Goal: Task Accomplishment & Management: Manage account settings

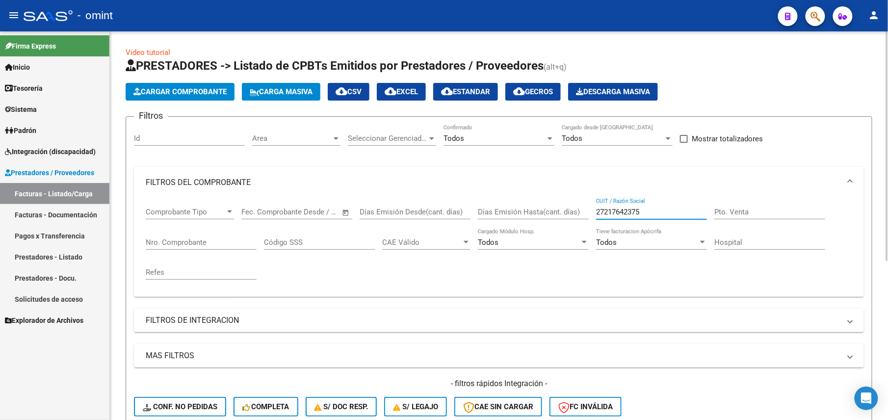
drag, startPoint x: 0, startPoint y: 0, endPoint x: 597, endPoint y: 144, distance: 614.1
click at [606, 208] on input "27217642375" at bounding box center [651, 212] width 111 height 9
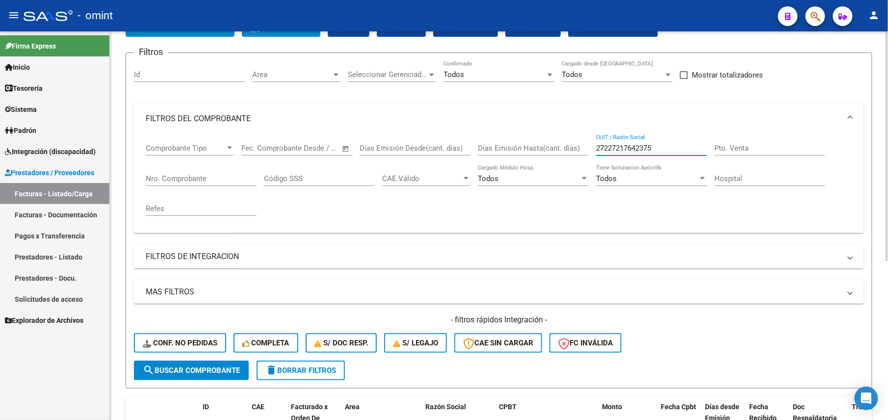
drag, startPoint x: 651, startPoint y: 148, endPoint x: 554, endPoint y: 134, distance: 98.1
click at [554, 134] on div "Comprobante Tipo Comprobante Tipo Fecha inicio – Fecha fin Fec. Comprobante Des…" at bounding box center [499, 179] width 706 height 91
type input "27217642375"
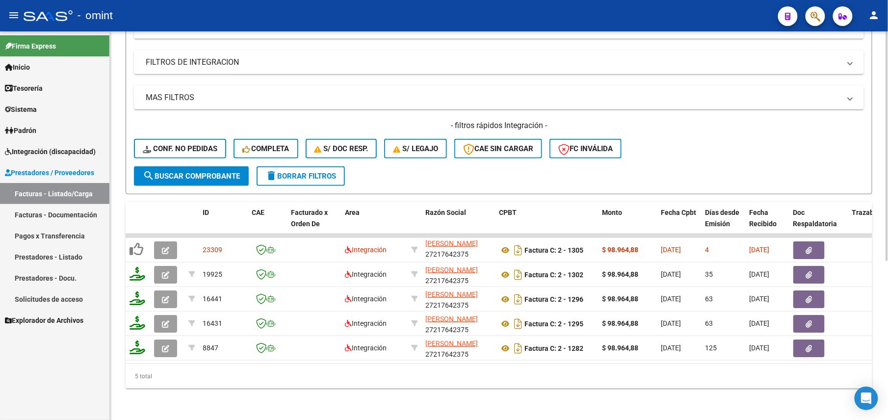
scroll to position [268, 0]
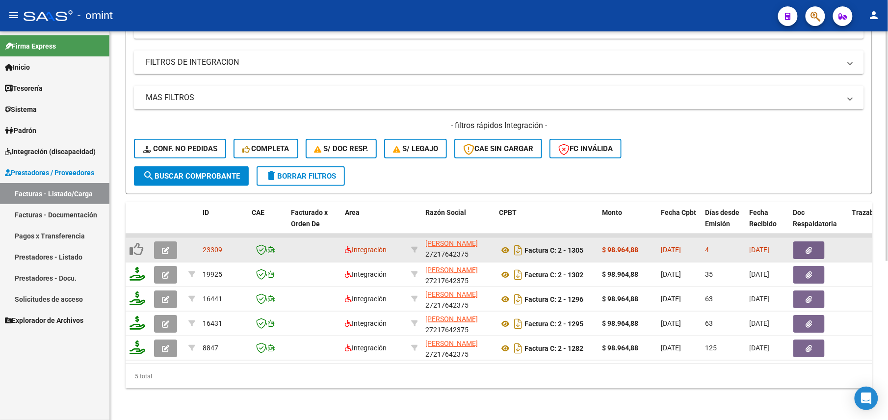
click at [164, 247] on icon "button" at bounding box center [165, 250] width 7 height 7
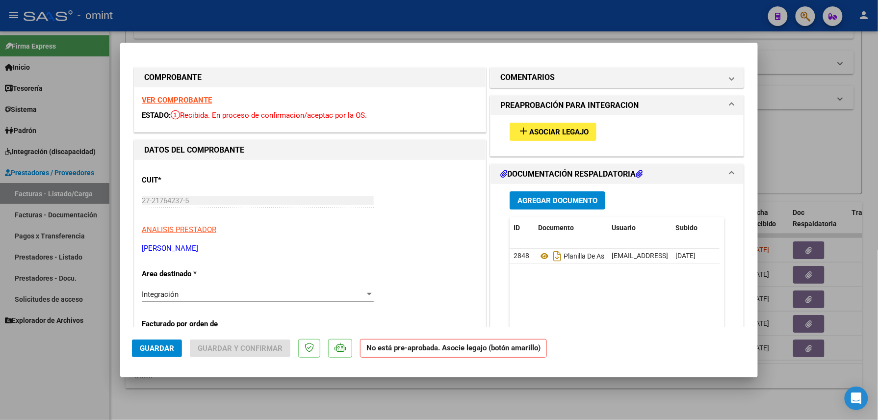
click at [179, 99] on strong "VER COMPROBANTE" at bounding box center [177, 100] width 70 height 9
click at [534, 123] on button "add Asociar Legajo" at bounding box center [553, 132] width 87 height 18
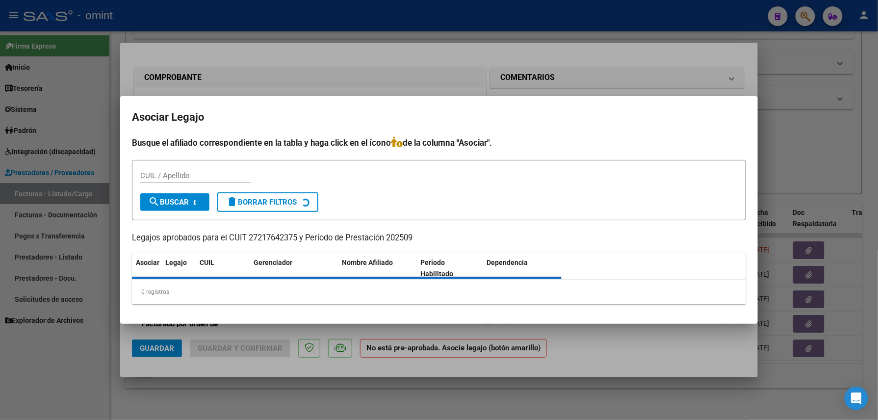
click at [538, 129] on mat-dialog-container "Asociar Legajo Busque el afiliado correspondiente en la tabla y haga click en e…" at bounding box center [439, 210] width 638 height 228
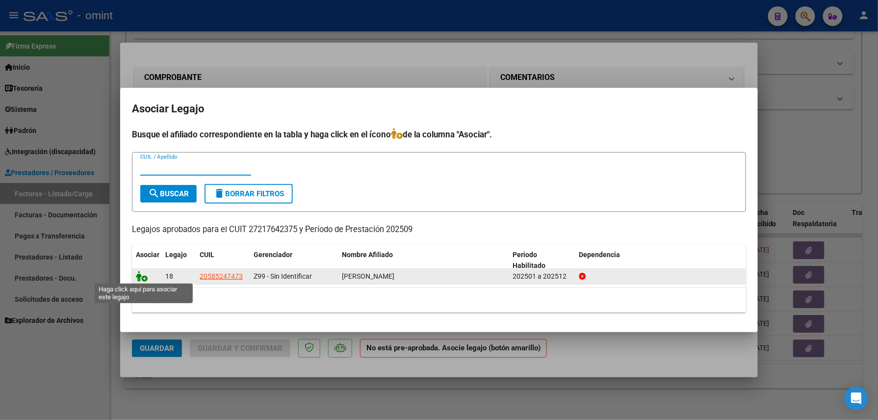
click at [144, 278] on icon at bounding box center [142, 276] width 12 height 11
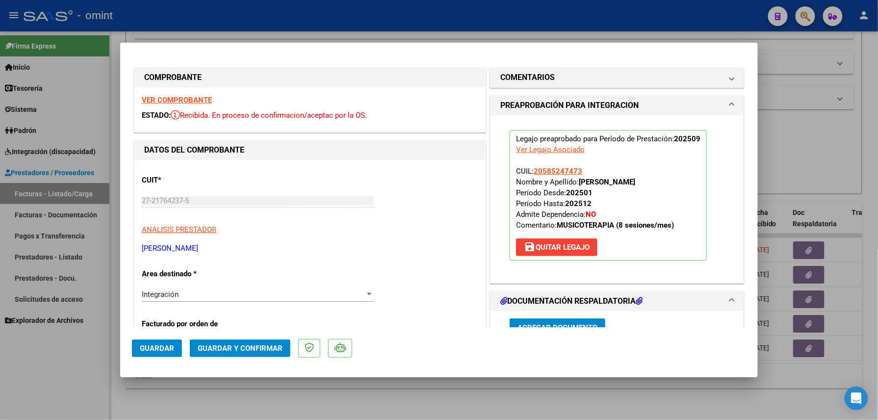
click at [154, 349] on span "Guardar" at bounding box center [157, 348] width 34 height 9
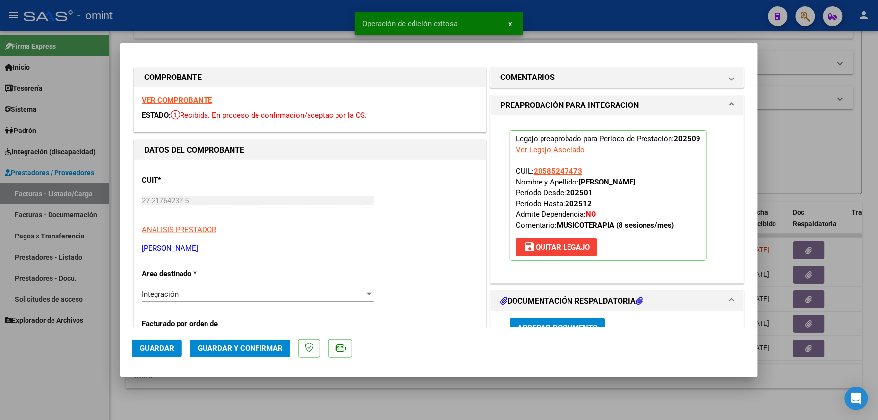
click at [209, 394] on div at bounding box center [439, 210] width 878 height 420
type input "$ 0,00"
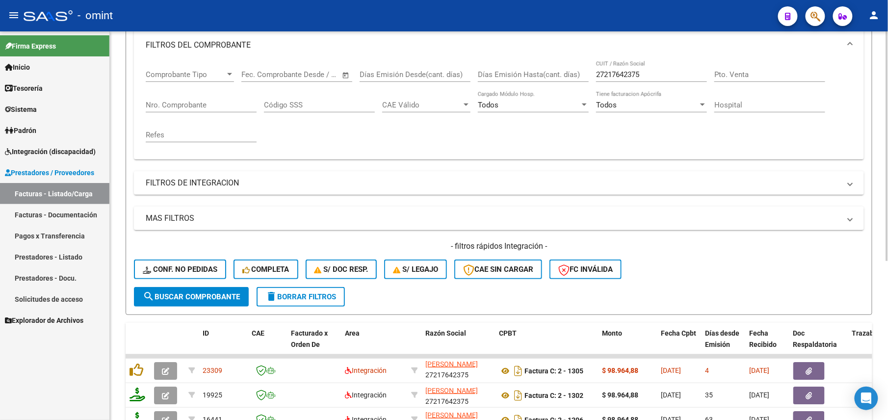
scroll to position [0, 0]
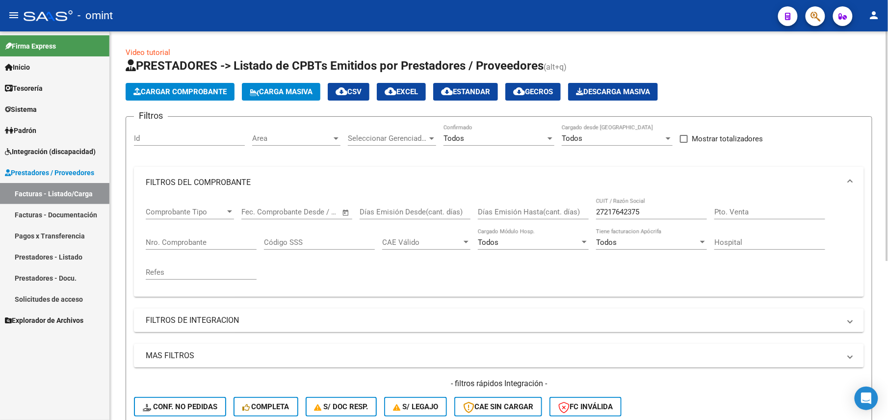
drag, startPoint x: 648, startPoint y: 207, endPoint x: 581, endPoint y: 208, distance: 66.7
click at [581, 208] on div "Comprobante Tipo Comprobante Tipo Fecha inicio – Fecha fin Fec. Comprobante Des…" at bounding box center [499, 243] width 706 height 91
drag, startPoint x: 639, startPoint y: 213, endPoint x: 591, endPoint y: 214, distance: 48.1
click at [591, 214] on div "Comprobante Tipo Comprobante Tipo Fecha inicio – Fecha fin Fec. Comprobante Des…" at bounding box center [499, 243] width 706 height 91
paste input "8098849"
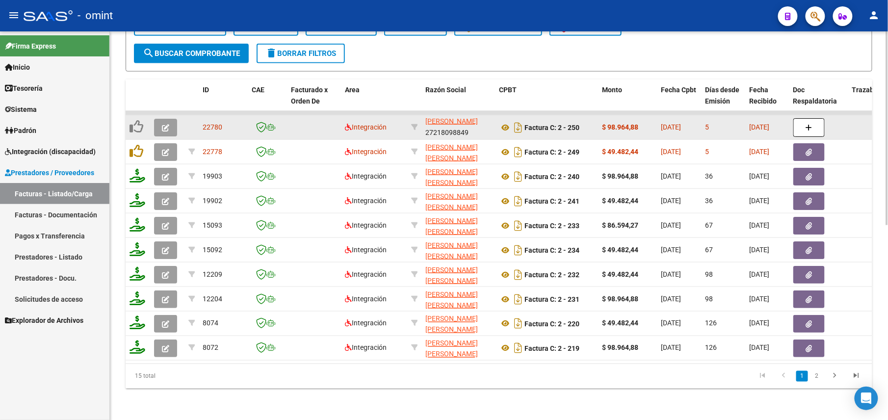
type input "27218098849"
click at [167, 124] on icon "button" at bounding box center [165, 127] width 7 height 7
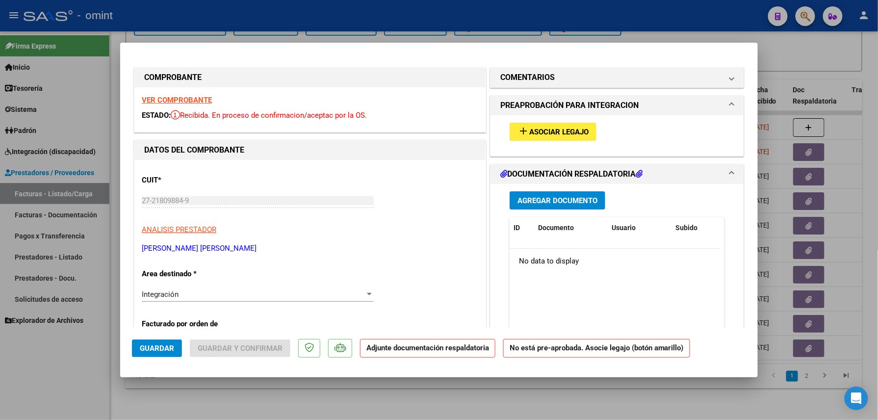
click at [197, 100] on strong "VER COMPROBANTE" at bounding box center [177, 100] width 70 height 9
click at [548, 131] on span "Asociar Legajo" at bounding box center [558, 132] width 59 height 9
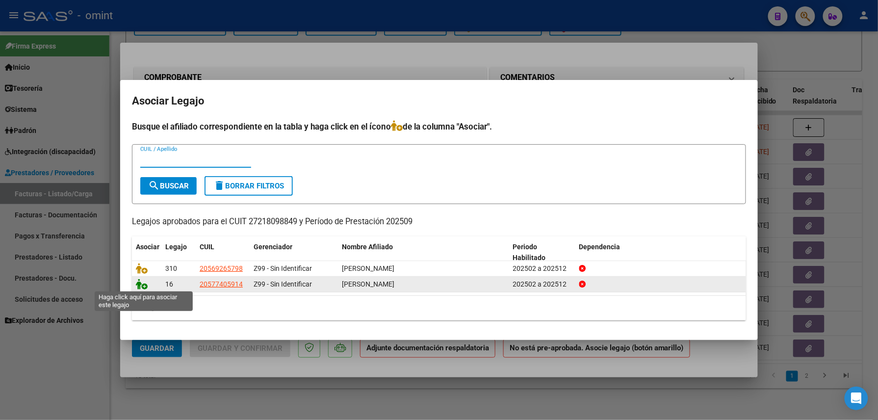
click at [142, 281] on icon at bounding box center [142, 284] width 12 height 11
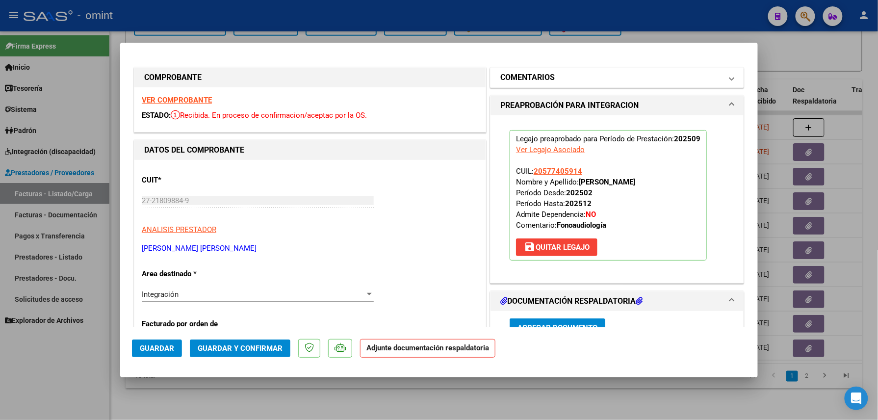
click at [550, 81] on mat-panel-title "COMENTARIOS" at bounding box center [611, 78] width 222 height 12
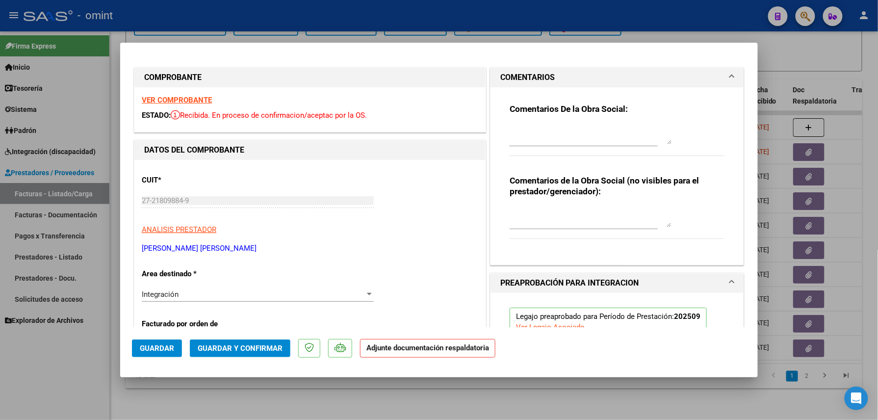
click at [545, 128] on textarea at bounding box center [591, 135] width 162 height 20
paste textarea "Falta adjuntar planilla de asistencia, por favor subir a la brevedad para poder…"
type textarea "Falta adjuntar planilla de asistencia, por favor subir a la brevedad para poder…"
click at [163, 350] on span "Guardar" at bounding box center [157, 348] width 34 height 9
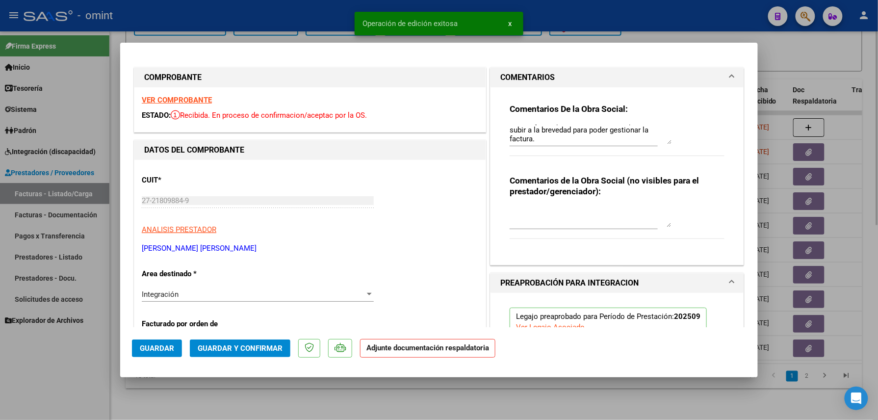
click at [189, 401] on div at bounding box center [439, 210] width 878 height 420
type input "$ 0,00"
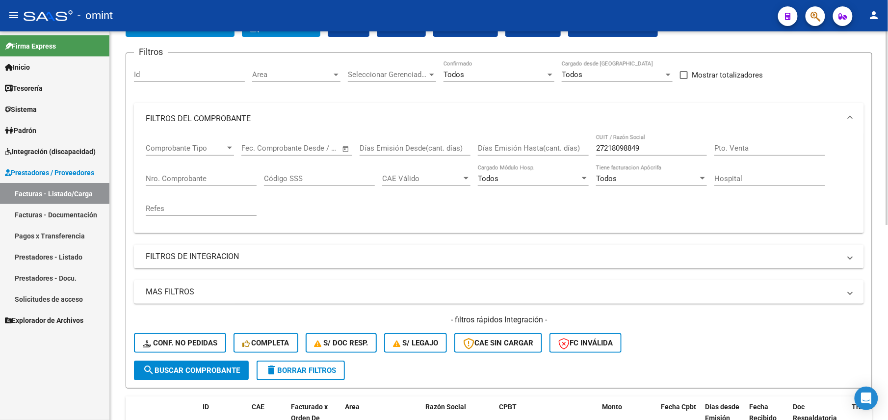
scroll to position [0, 0]
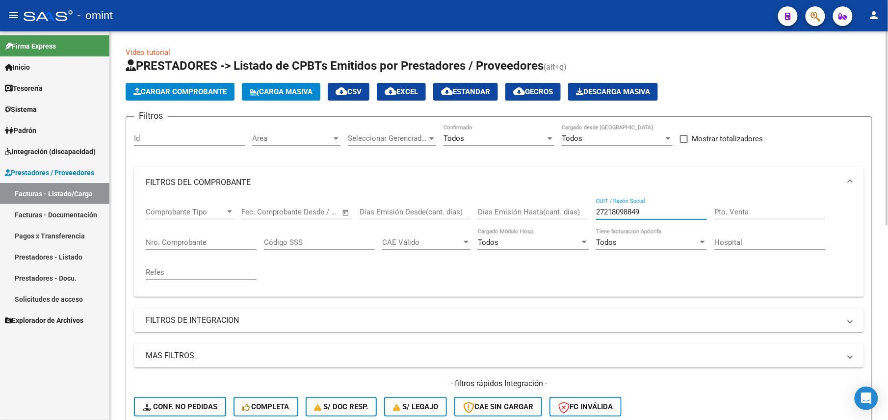
drag, startPoint x: 646, startPoint y: 210, endPoint x: 583, endPoint y: 210, distance: 62.8
click at [583, 210] on div "Comprobante Tipo Comprobante Tipo Fecha inicio – Fecha fin Fec. Comprobante Des…" at bounding box center [499, 243] width 706 height 91
paste input "144352"
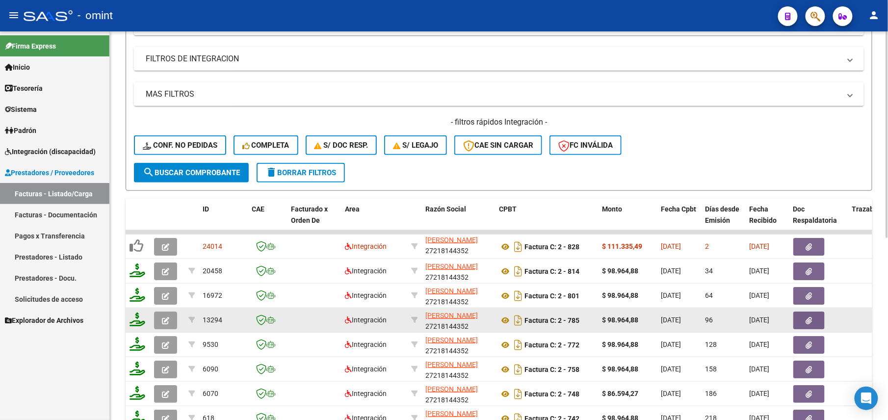
scroll to position [342, 0]
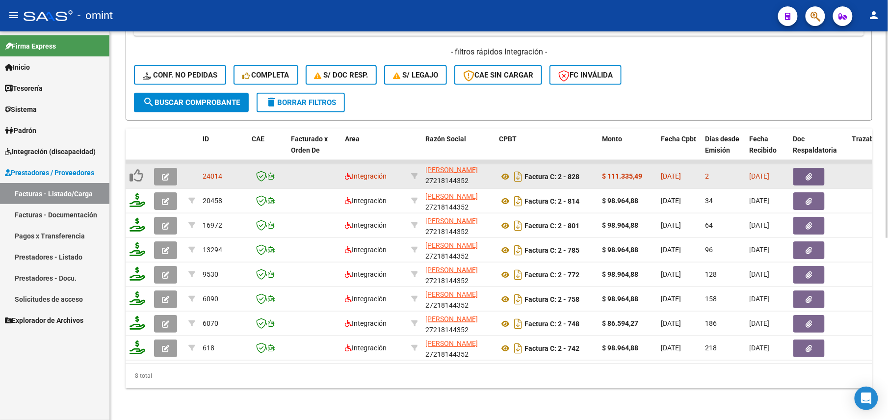
type input "27218144352"
click at [167, 173] on icon "button" at bounding box center [165, 176] width 7 height 7
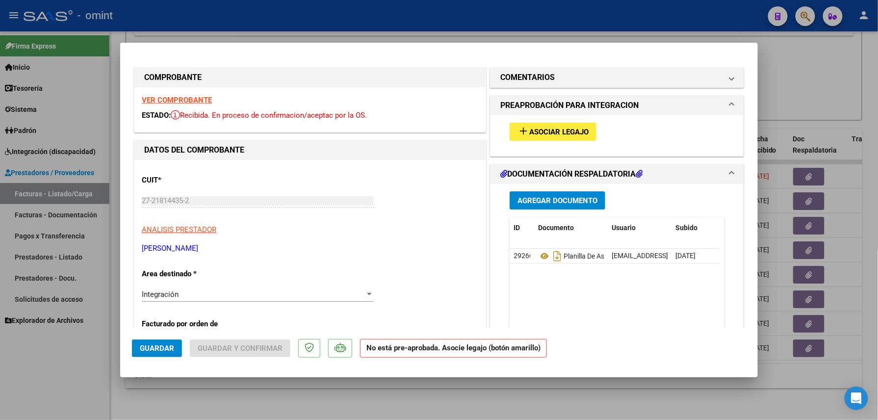
click at [192, 96] on strong "VER COMPROBANTE" at bounding box center [177, 100] width 70 height 9
click at [562, 130] on span "Asociar Legajo" at bounding box center [558, 132] width 59 height 9
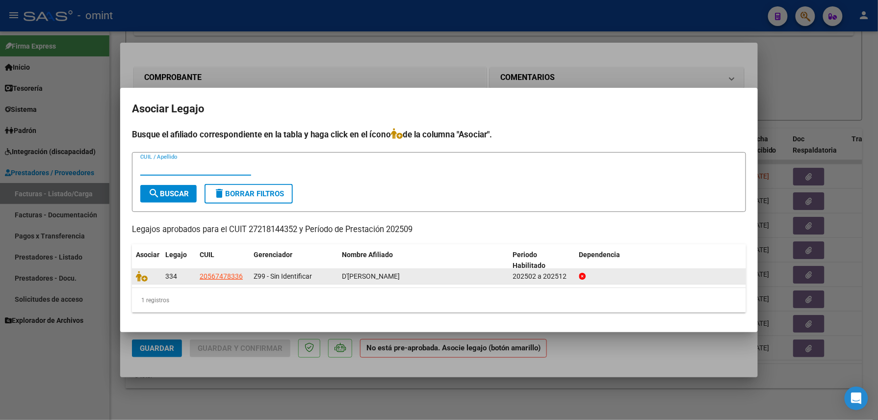
click at [133, 280] on datatable-body-cell at bounding box center [146, 276] width 29 height 15
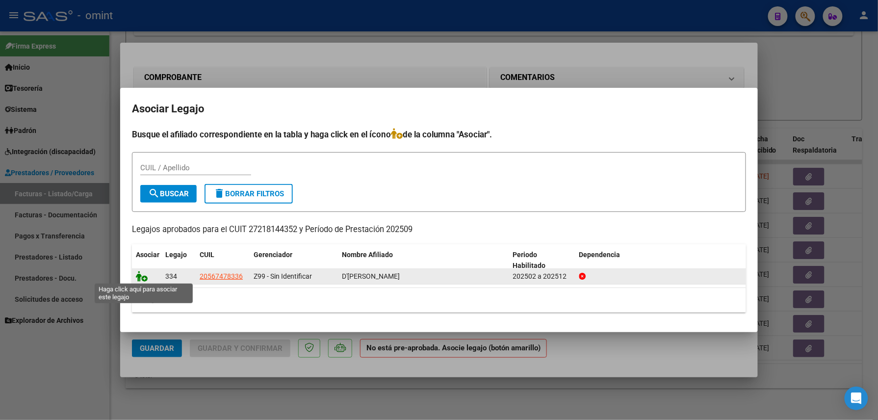
click at [136, 278] on icon at bounding box center [142, 276] width 12 height 11
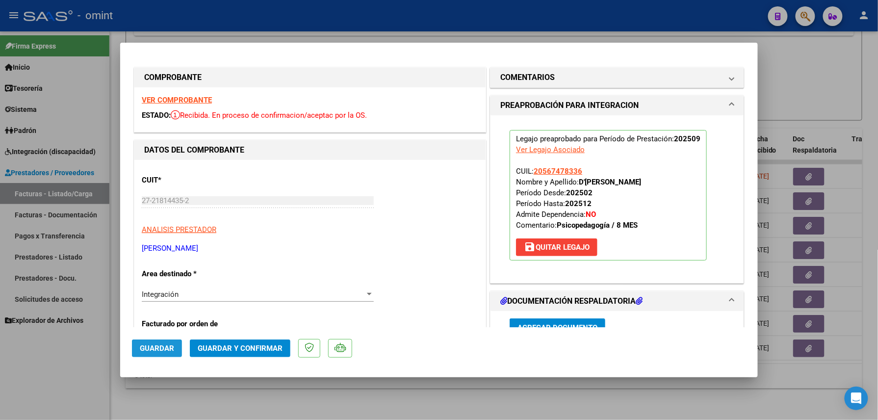
click at [165, 342] on button "Guardar" at bounding box center [157, 348] width 50 height 18
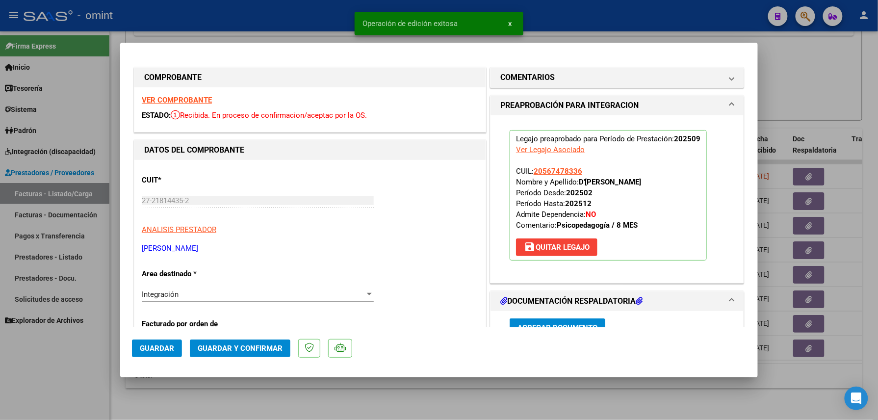
click at [79, 394] on div at bounding box center [439, 210] width 878 height 420
type input "$ 0,00"
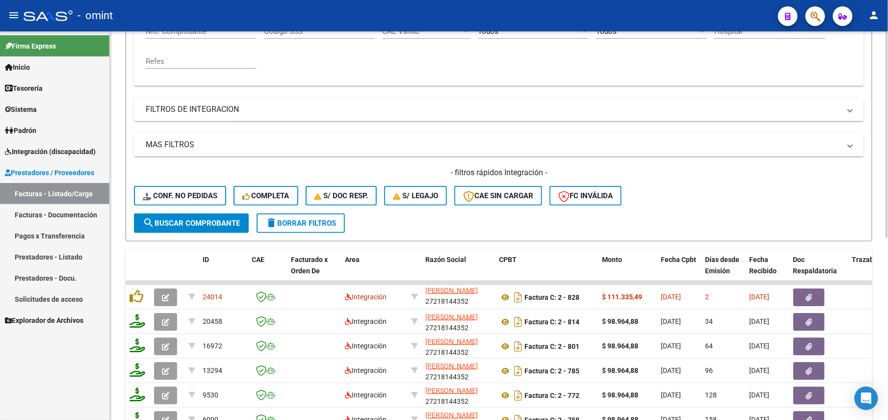
scroll to position [0, 0]
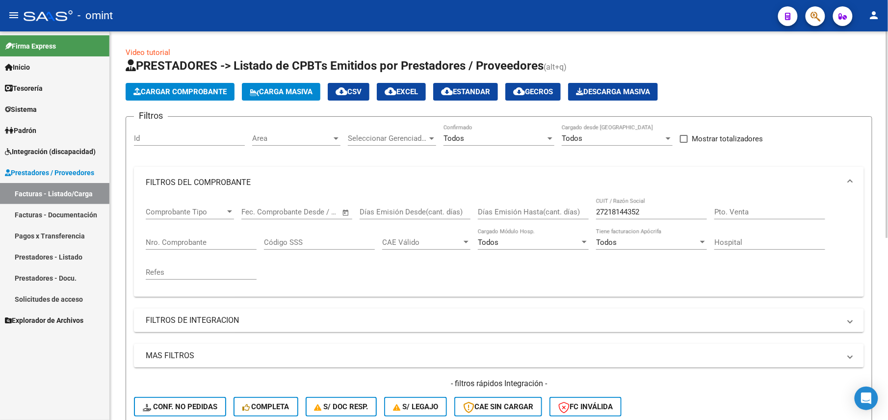
click at [604, 212] on input "27218144352" at bounding box center [651, 212] width 111 height 9
paste input "261049"
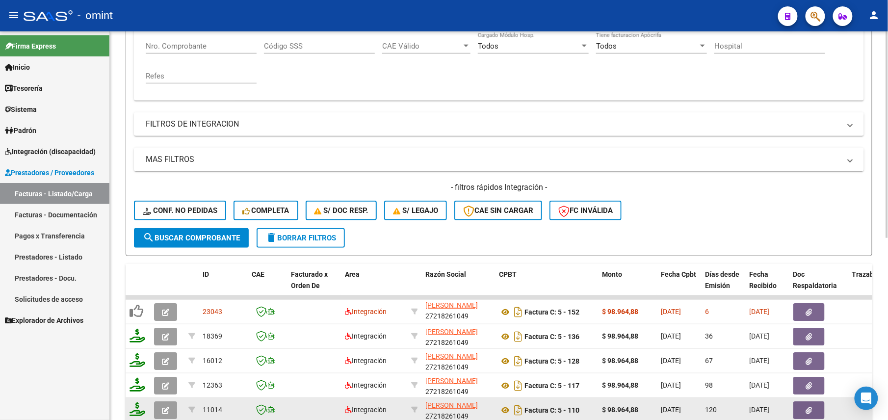
scroll to position [342, 0]
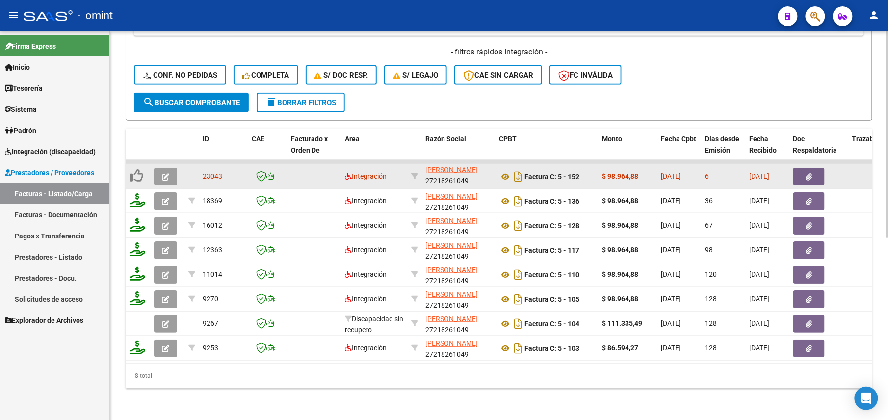
type input "27218261049"
click at [164, 171] on button "button" at bounding box center [165, 177] width 23 height 18
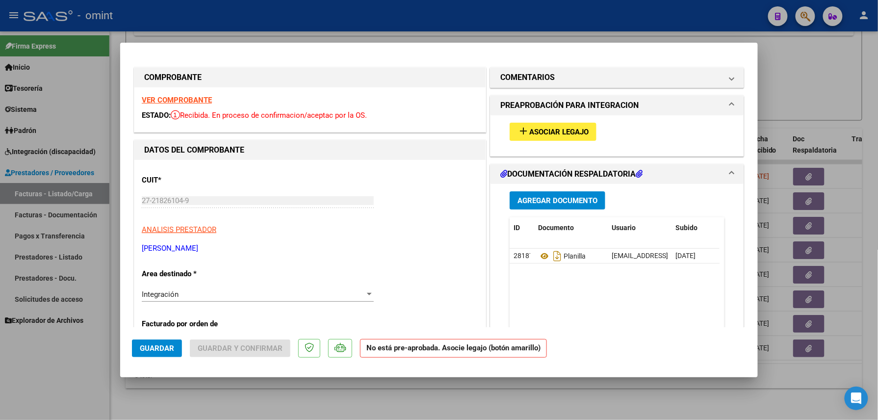
click at [181, 93] on div "VER COMPROBANTE ESTADO: Recibida. En proceso de confirmacion/aceptac por la OS." at bounding box center [309, 109] width 351 height 45
click at [184, 100] on strong "VER COMPROBANTE" at bounding box center [177, 100] width 70 height 9
click at [555, 139] on button "add Asociar Legajo" at bounding box center [553, 132] width 87 height 18
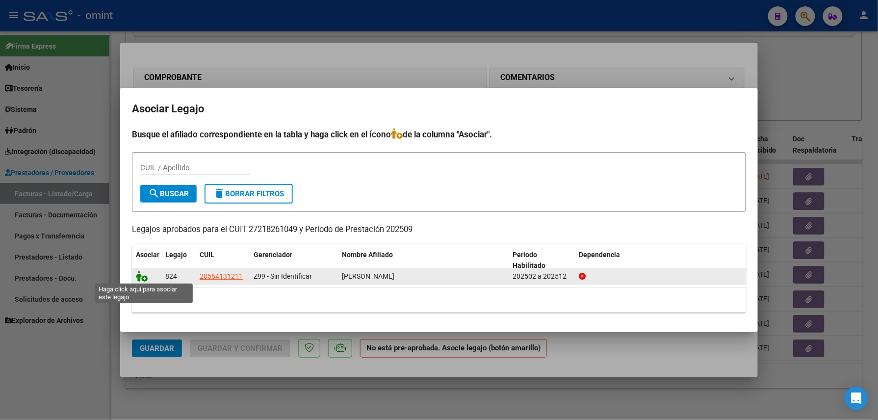
click at [140, 272] on icon at bounding box center [142, 276] width 12 height 11
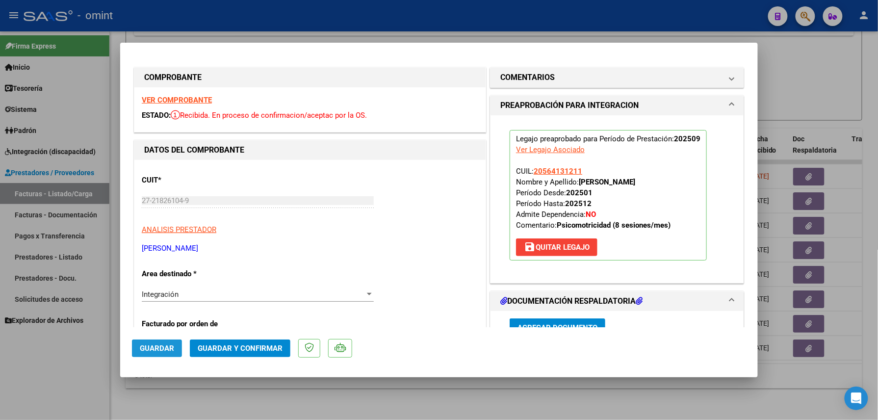
click at [164, 356] on button "Guardar" at bounding box center [157, 348] width 50 height 18
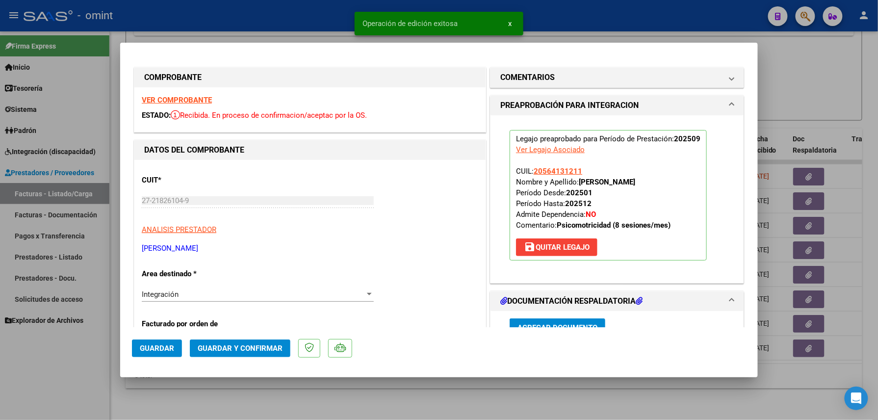
click at [171, 397] on div at bounding box center [439, 210] width 878 height 420
type input "$ 0,00"
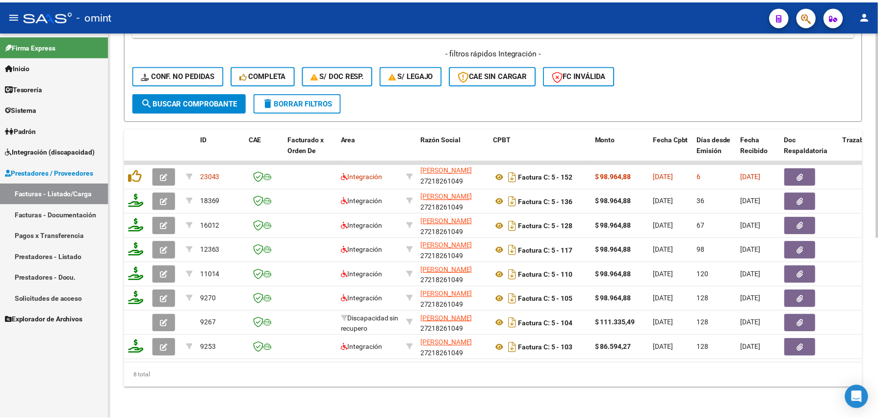
scroll to position [146, 0]
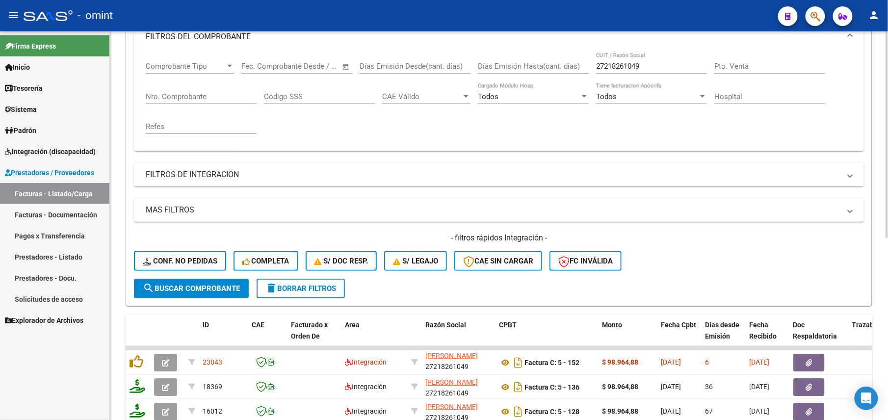
click at [626, 64] on input "27218261049" at bounding box center [651, 66] width 111 height 9
paste input "20167335"
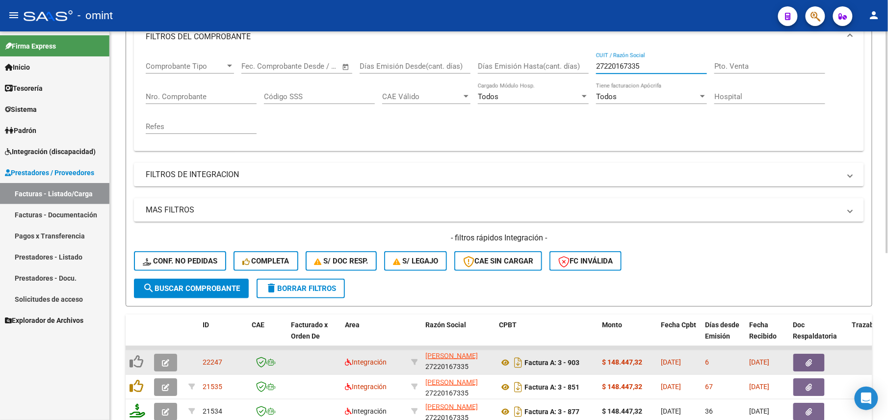
type input "27220167335"
click at [166, 367] on button "button" at bounding box center [165, 363] width 23 height 18
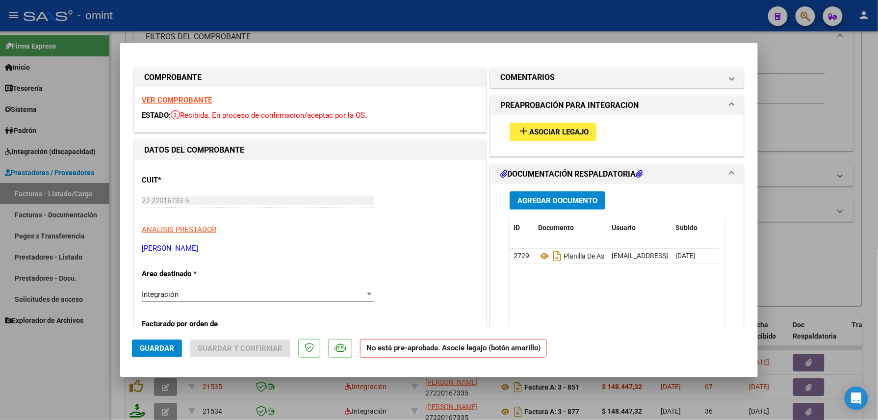
click at [206, 101] on strong "VER COMPROBANTE" at bounding box center [177, 100] width 70 height 9
click at [566, 130] on span "Asociar Legajo" at bounding box center [558, 132] width 59 height 9
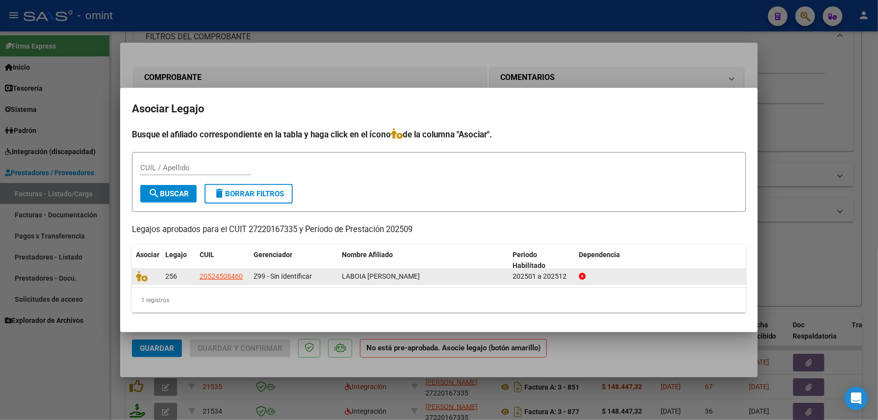
click at [140, 281] on div at bounding box center [147, 276] width 22 height 11
click at [138, 277] on icon at bounding box center [142, 276] width 12 height 11
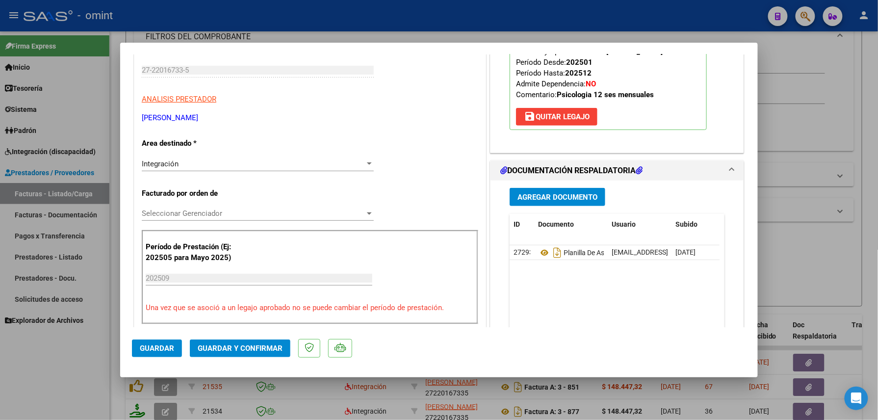
scroll to position [196, 0]
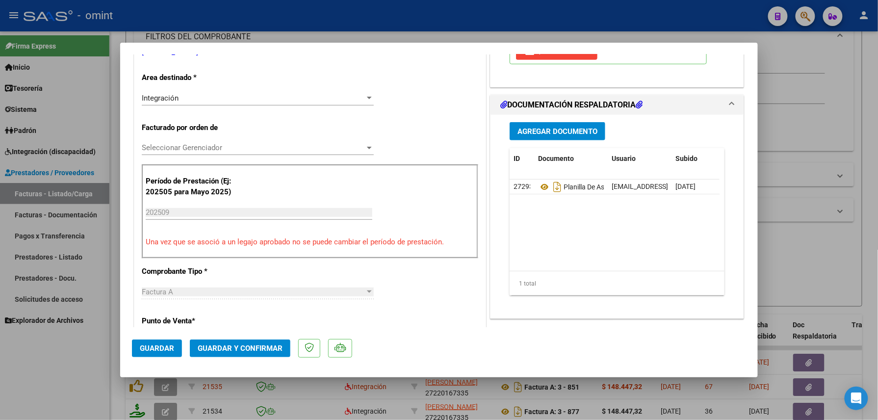
click at [156, 345] on span "Guardar" at bounding box center [157, 348] width 34 height 9
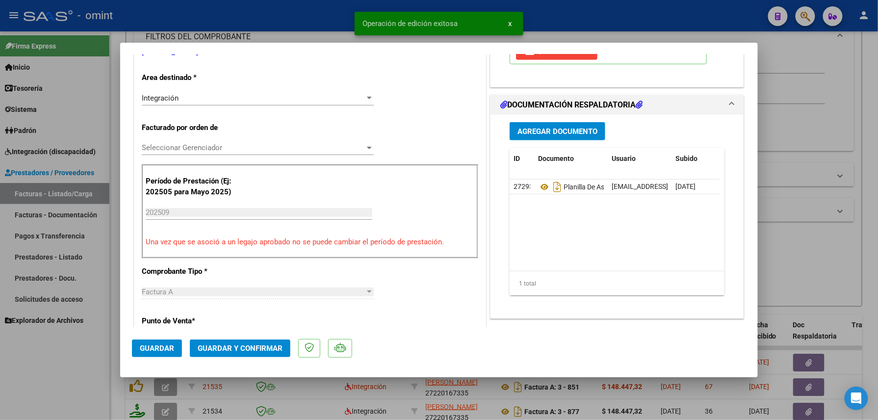
click at [57, 377] on div at bounding box center [439, 210] width 878 height 420
type input "$ 0,00"
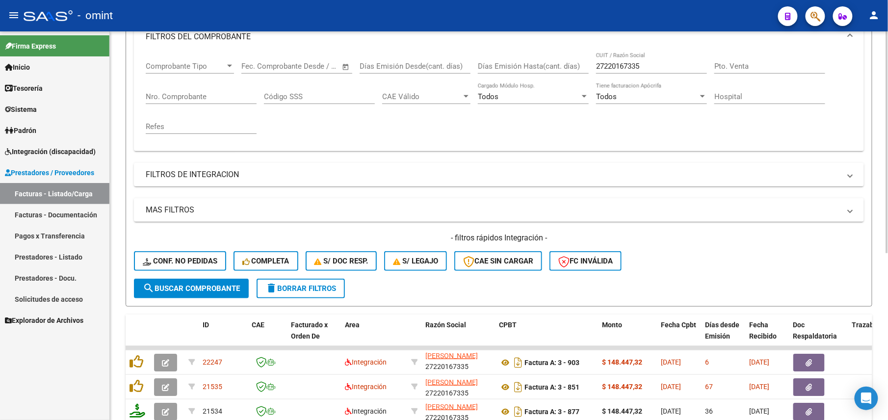
scroll to position [15, 0]
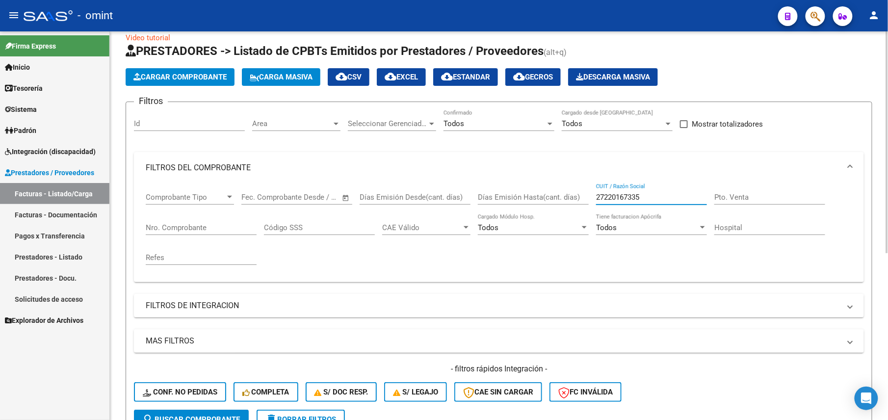
drag, startPoint x: 649, startPoint y: 195, endPoint x: 562, endPoint y: 195, distance: 86.8
click at [562, 195] on div "Comprobante Tipo Comprobante Tipo Fecha inicio – Fecha fin Fec. Comprobante Des…" at bounding box center [499, 228] width 706 height 91
paste input "3599"
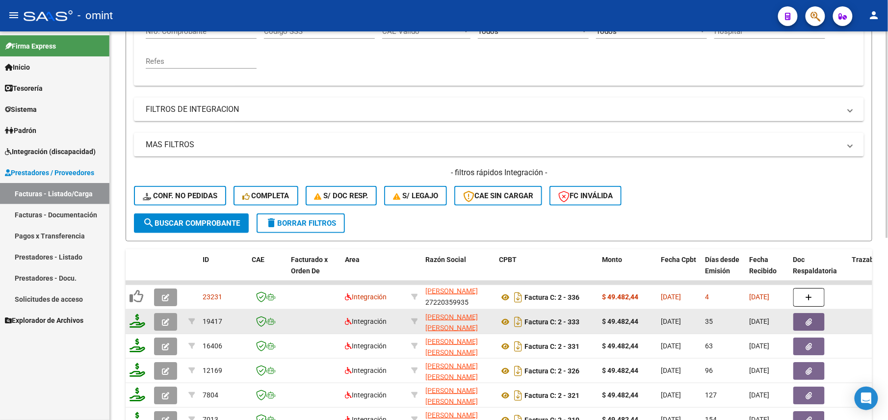
scroll to position [277, 0]
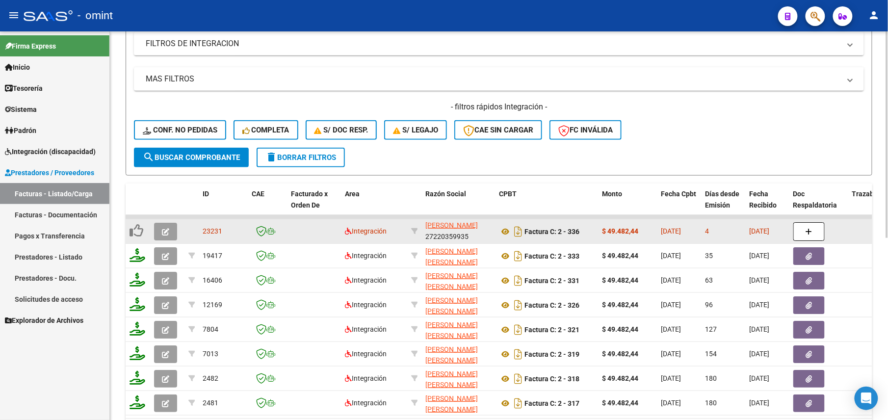
type input "27220359935"
click at [165, 232] on icon "button" at bounding box center [165, 231] width 7 height 7
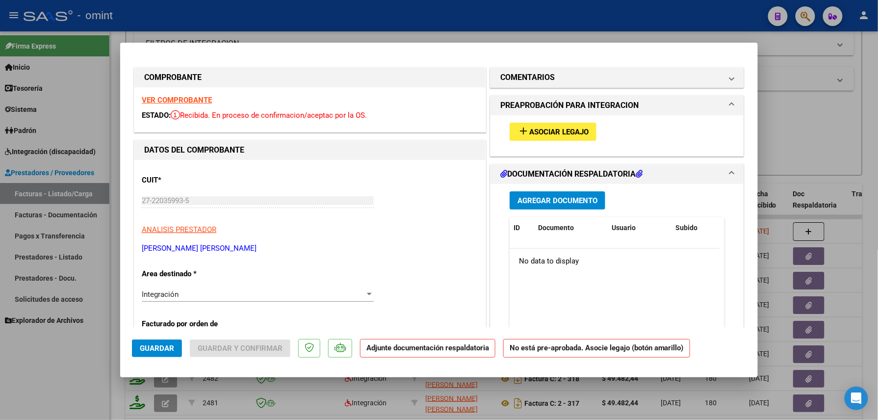
click at [202, 94] on div "VER COMPROBANTE ESTADO: Recibida. En proceso de confirmacion/aceptac por la OS." at bounding box center [309, 109] width 351 height 45
click at [204, 98] on strong "VER COMPROBANTE" at bounding box center [177, 100] width 70 height 9
click at [562, 129] on span "Asociar Legajo" at bounding box center [558, 132] width 59 height 9
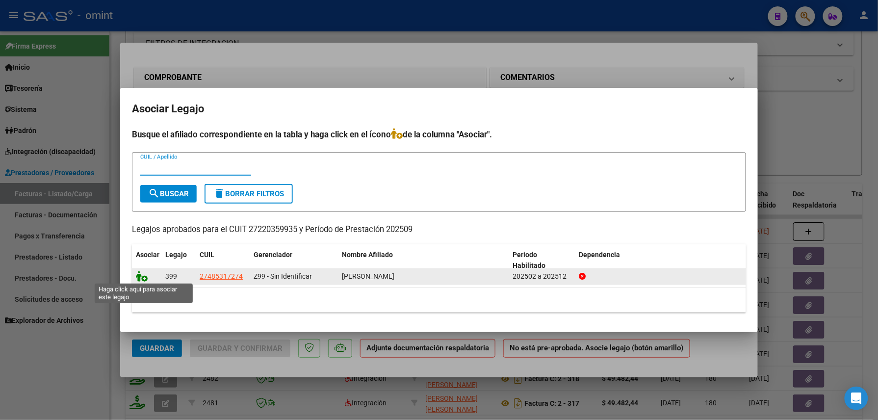
click at [138, 275] on icon at bounding box center [142, 276] width 12 height 11
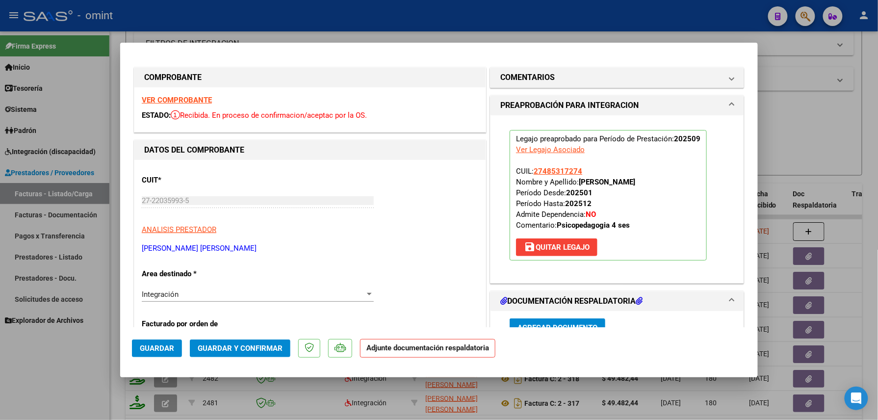
click at [165, 348] on span "Guardar" at bounding box center [157, 348] width 34 height 9
click at [89, 357] on div at bounding box center [439, 210] width 878 height 420
type input "$ 0,00"
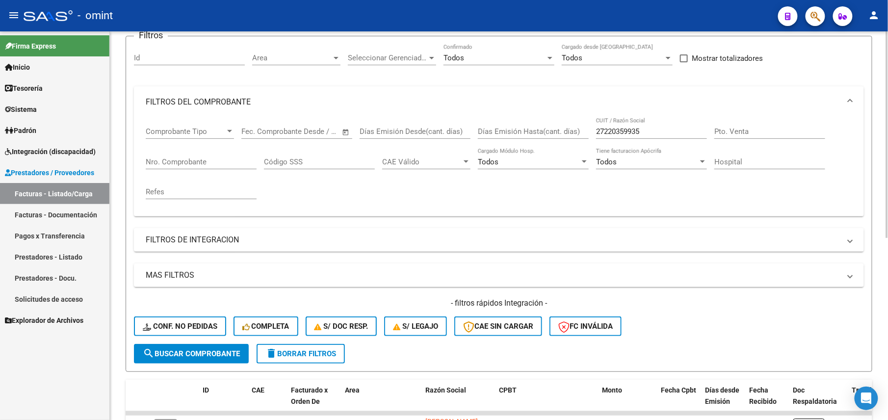
scroll to position [0, 0]
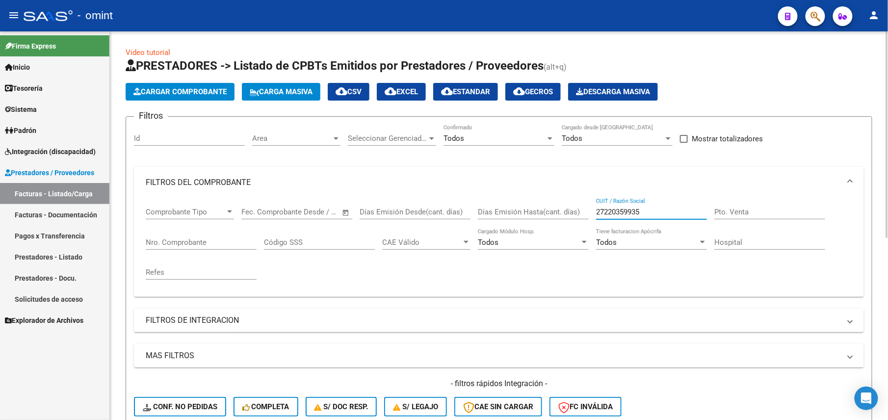
click at [621, 209] on input "27220359935" at bounding box center [651, 212] width 111 height 9
paste input "538481"
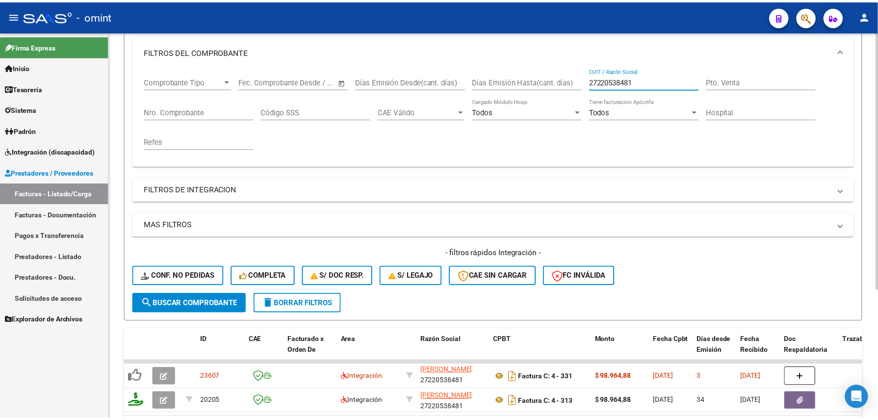
scroll to position [195, 0]
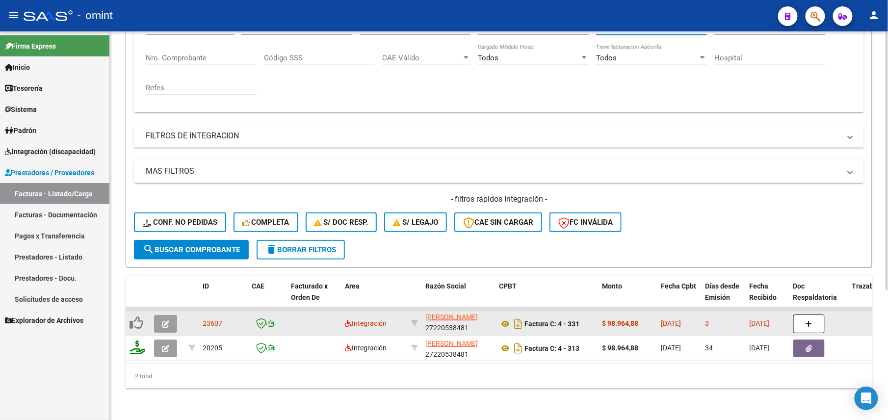
type input "27220538481"
click at [169, 320] on icon "button" at bounding box center [165, 323] width 7 height 7
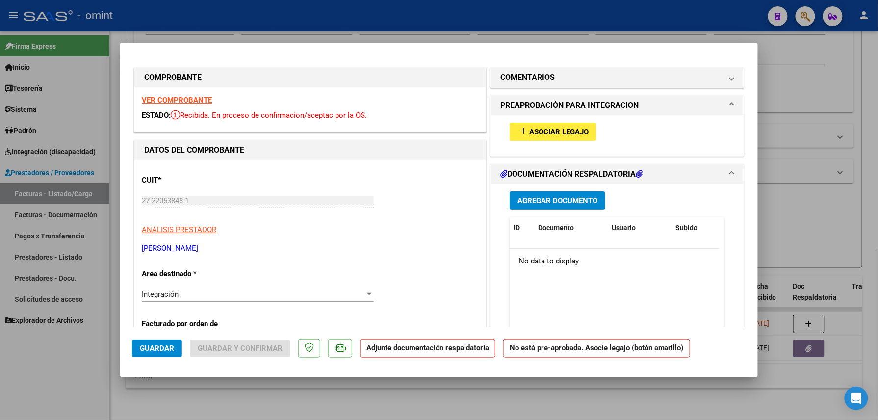
click at [201, 96] on strong "VER COMPROBANTE" at bounding box center [177, 100] width 70 height 9
click at [520, 131] on mat-icon "add" at bounding box center [524, 131] width 12 height 12
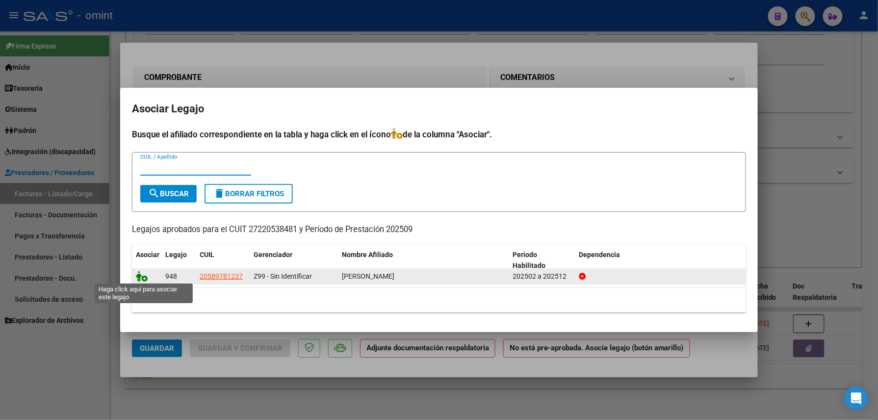
click at [139, 273] on icon at bounding box center [142, 276] width 12 height 11
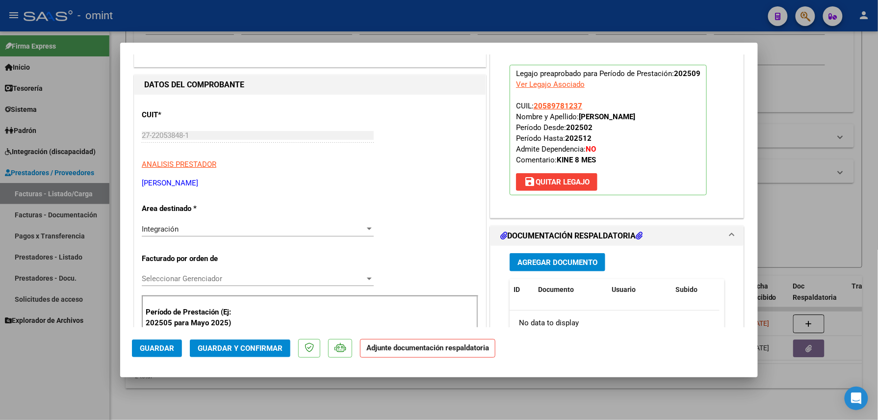
scroll to position [0, 0]
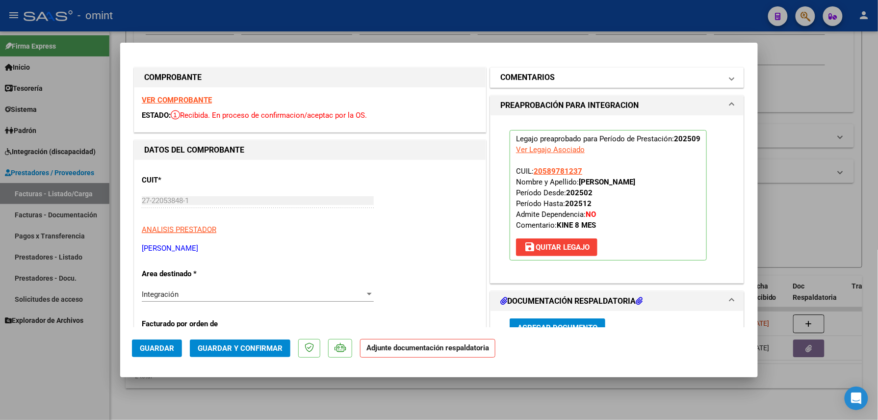
click at [624, 71] on mat-expansion-panel-header "COMENTARIOS" at bounding box center [617, 78] width 253 height 20
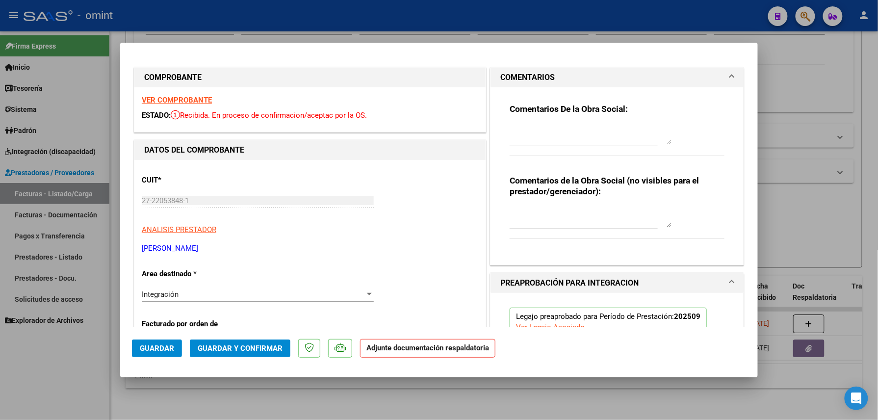
click at [552, 131] on textarea at bounding box center [591, 135] width 162 height 20
paste textarea "Falta adjuntar planilla de asistencia, por favor subir a la brevedad para poder…"
type textarea "Falta adjuntar planilla de asistencia, por favor subir a la brevedad para poder…"
click at [152, 344] on span "Guardar" at bounding box center [157, 348] width 34 height 9
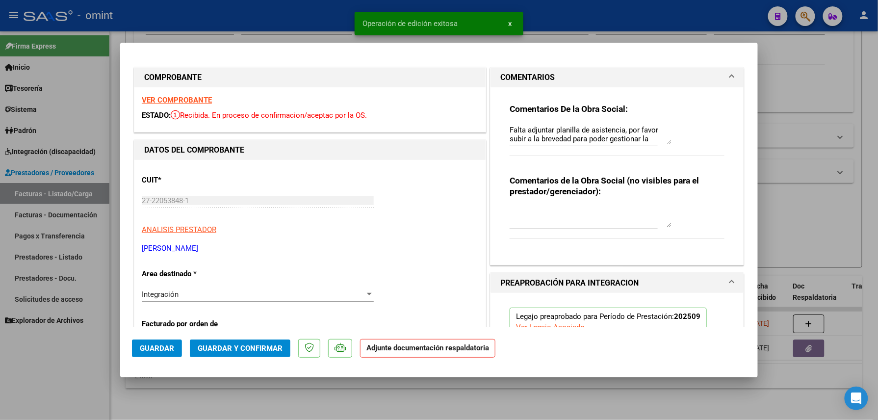
click at [28, 364] on div at bounding box center [439, 210] width 878 height 420
type input "$ 0,00"
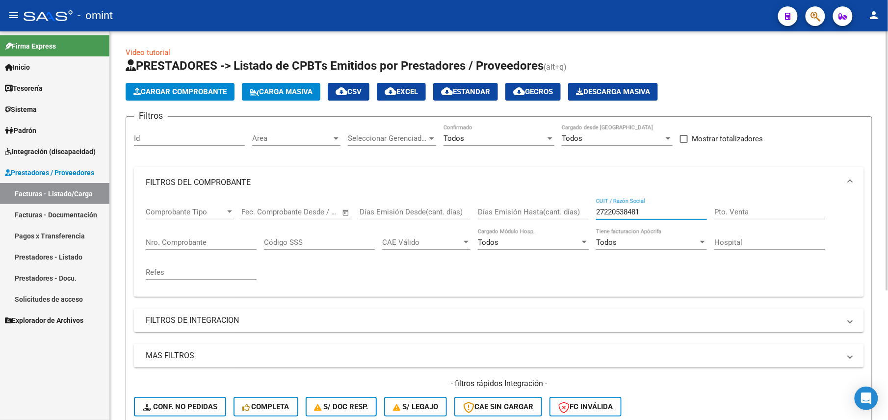
drag, startPoint x: 648, startPoint y: 215, endPoint x: 552, endPoint y: 220, distance: 95.8
click at [552, 220] on div "Comprobante Tipo Comprobante Tipo Fecha inicio – Fecha fin Fec. Comprobante Des…" at bounding box center [499, 243] width 706 height 91
paste input "1622516"
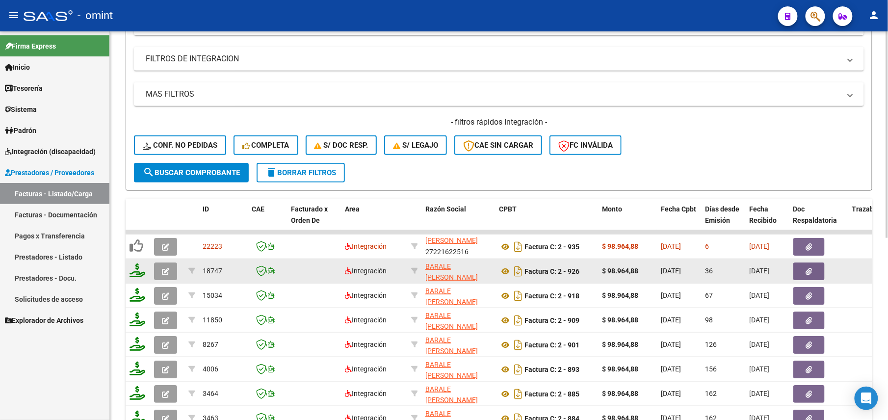
scroll to position [342, 0]
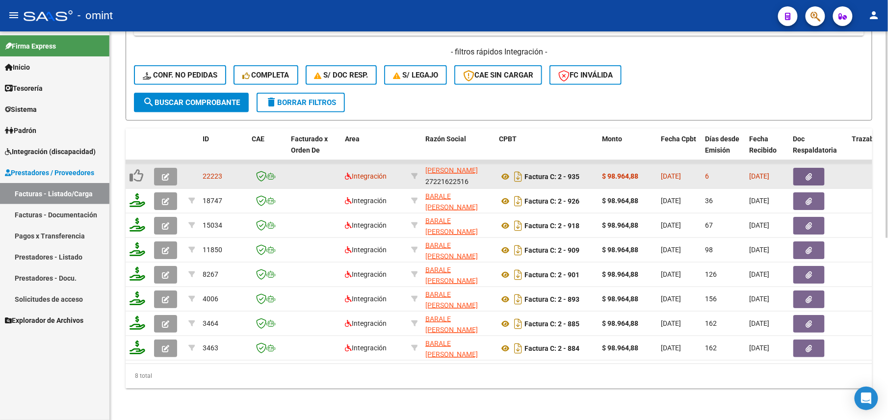
type input "27221622516"
click at [163, 173] on icon "button" at bounding box center [165, 176] width 7 height 7
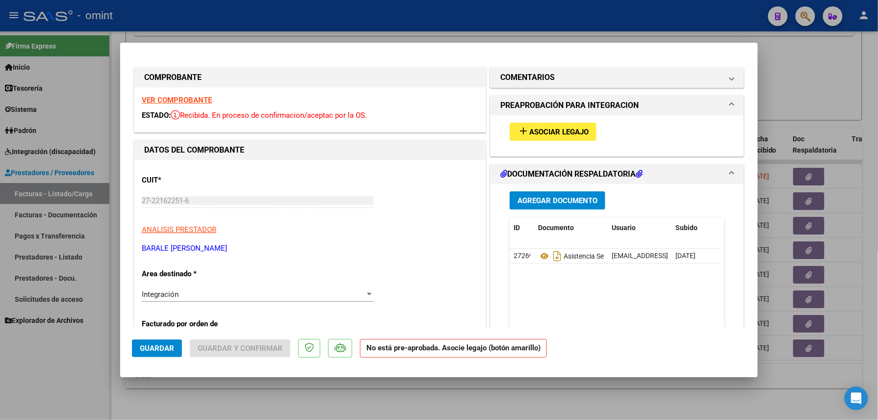
click at [181, 102] on strong "VER COMPROBANTE" at bounding box center [177, 100] width 70 height 9
click at [547, 136] on button "add Asociar Legajo" at bounding box center [553, 132] width 87 height 18
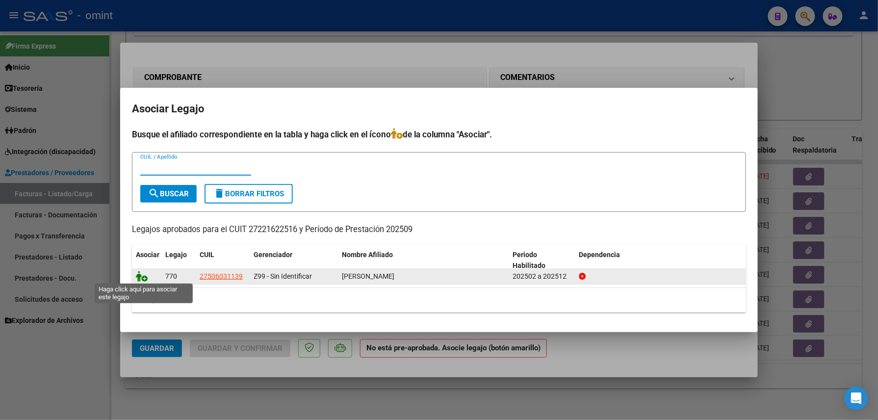
click at [142, 277] on icon at bounding box center [142, 276] width 12 height 11
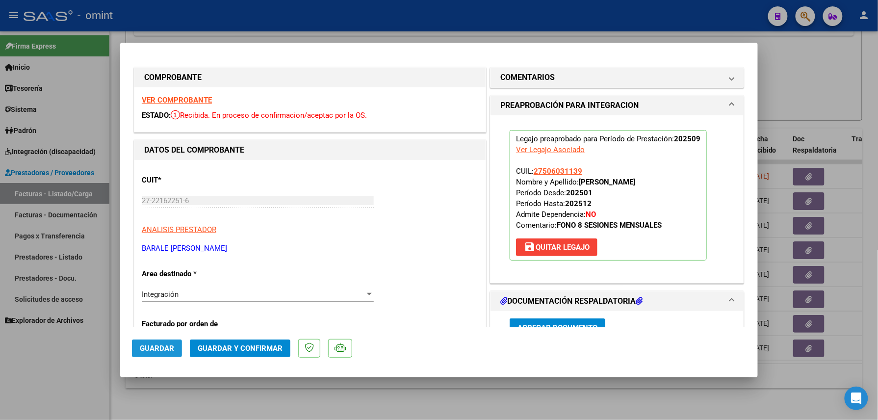
click at [157, 346] on span "Guardar" at bounding box center [157, 348] width 34 height 9
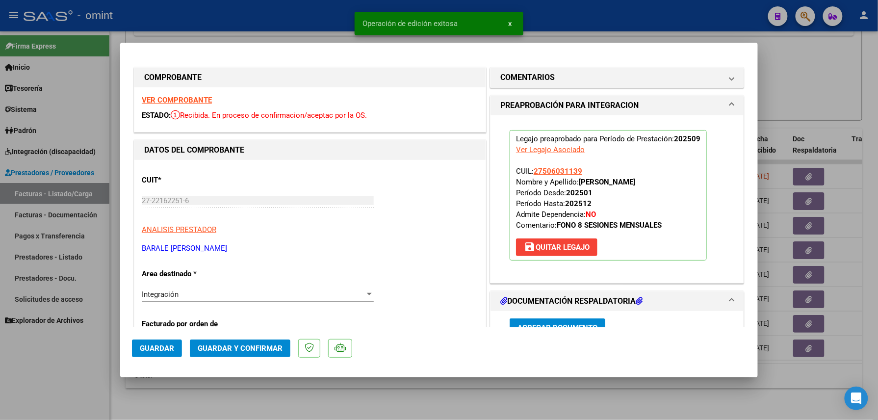
click at [39, 354] on div at bounding box center [439, 210] width 878 height 420
type input "$ 0,00"
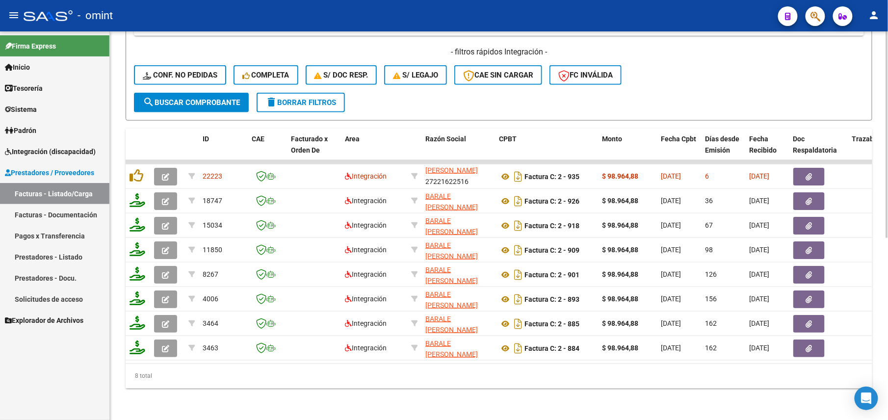
scroll to position [146, 0]
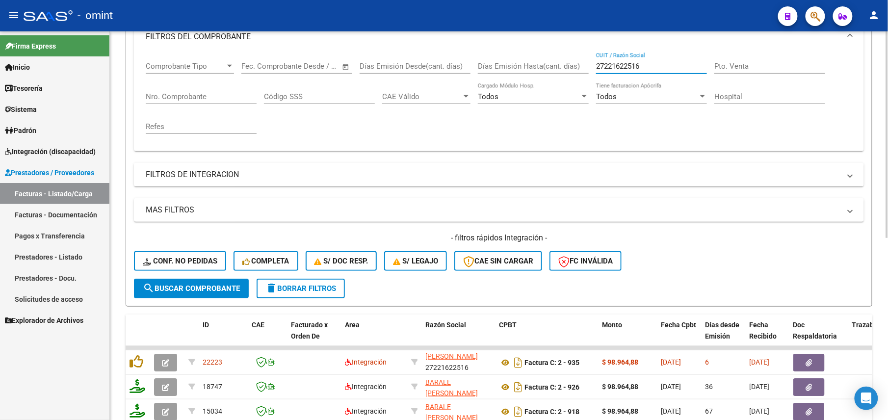
click at [612, 67] on input "27221622516" at bounding box center [651, 66] width 111 height 9
paste input "733652"
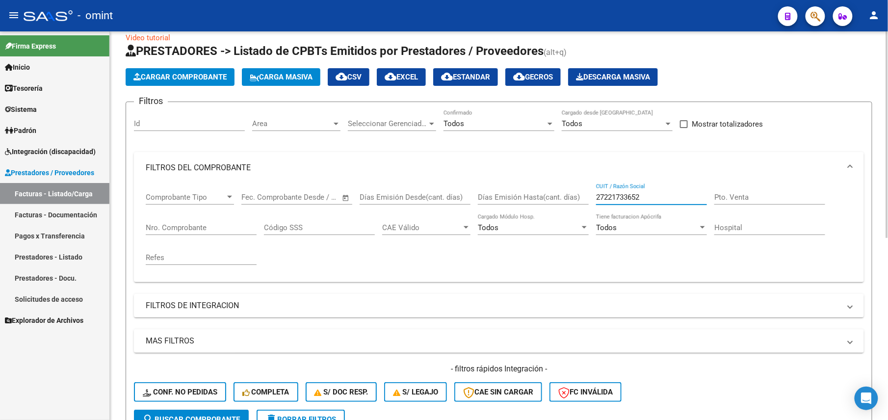
scroll to position [0, 0]
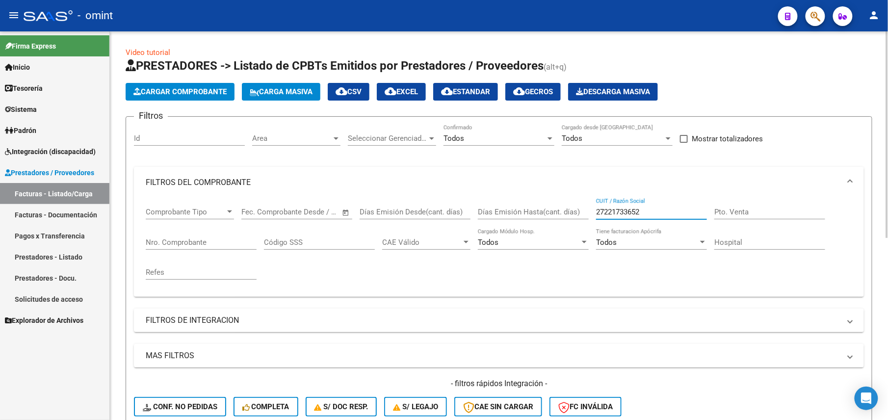
drag, startPoint x: 585, startPoint y: 212, endPoint x: 554, endPoint y: 210, distance: 31.4
click at [554, 210] on div "Comprobante Tipo Comprobante Tipo Fecha inicio – Fecha fin Fec. Comprobante Des…" at bounding box center [499, 243] width 706 height 91
paste input "2093118"
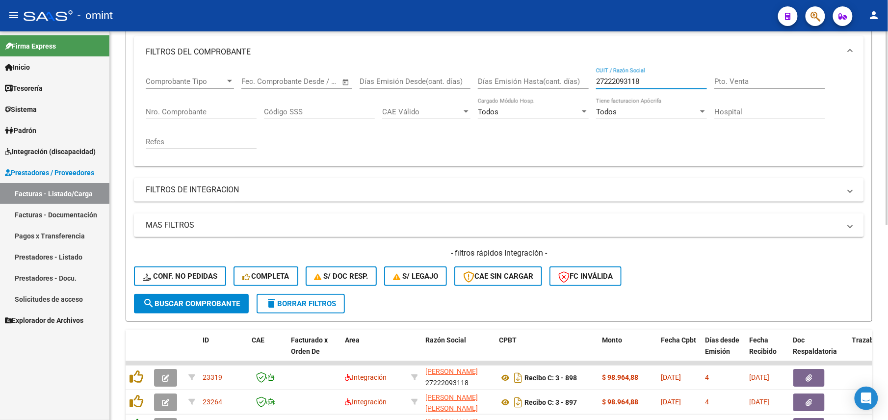
scroll to position [391, 0]
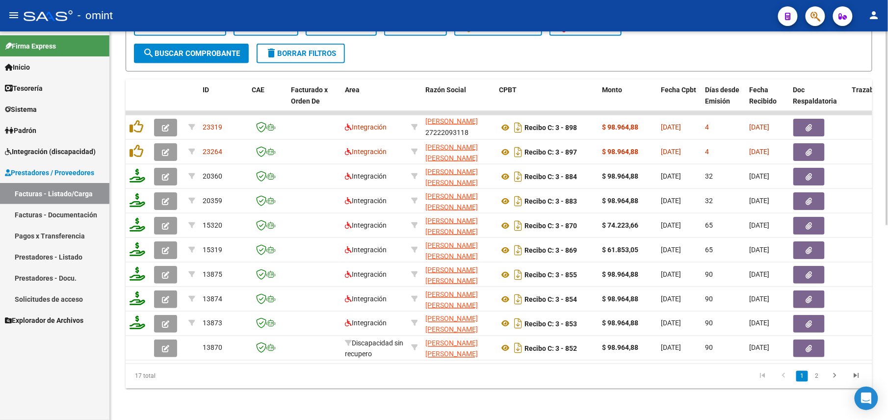
click at [820, 369] on li "2" at bounding box center [816, 376] width 15 height 17
click at [819, 373] on link "2" at bounding box center [817, 376] width 12 height 11
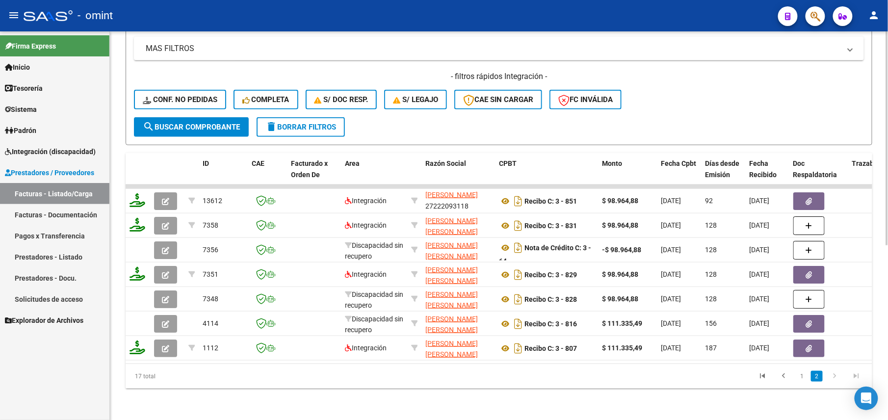
scroll to position [317, 0]
click at [804, 380] on link "1" at bounding box center [802, 376] width 12 height 11
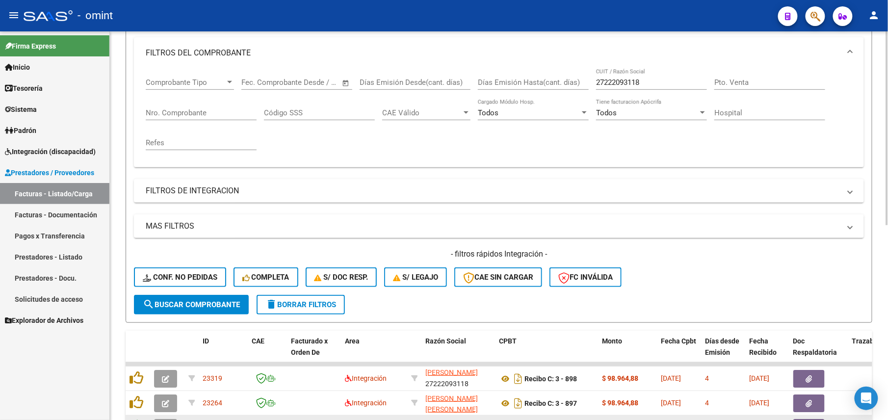
scroll to position [64, 0]
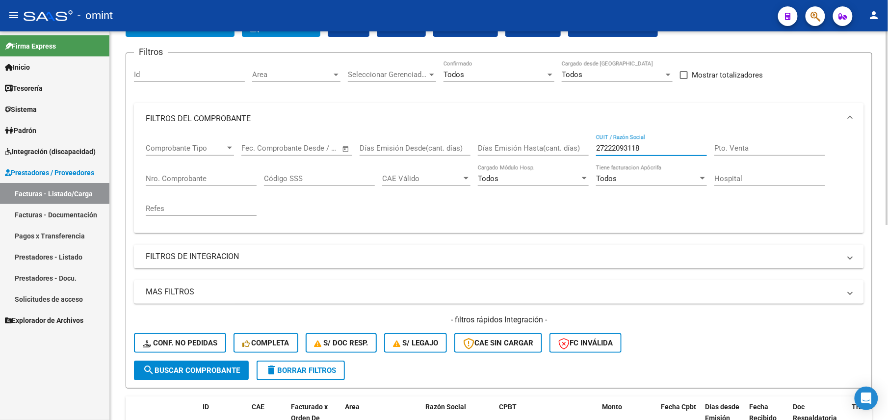
click at [640, 147] on input "27222093118" at bounding box center [651, 148] width 111 height 9
paste input "861034"
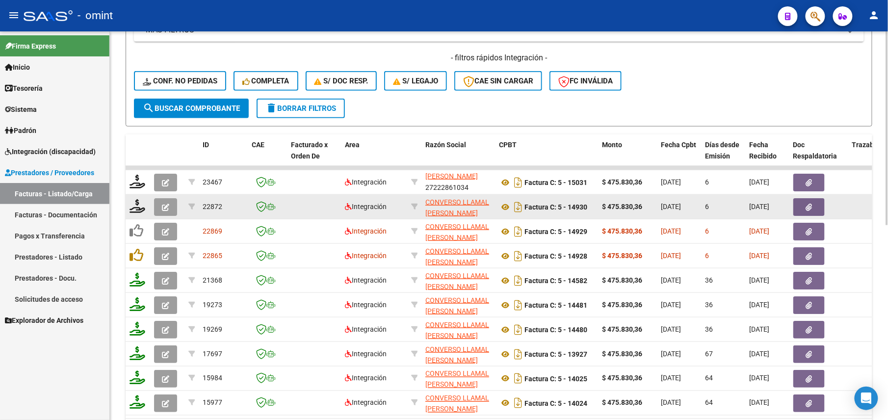
scroll to position [391, 0]
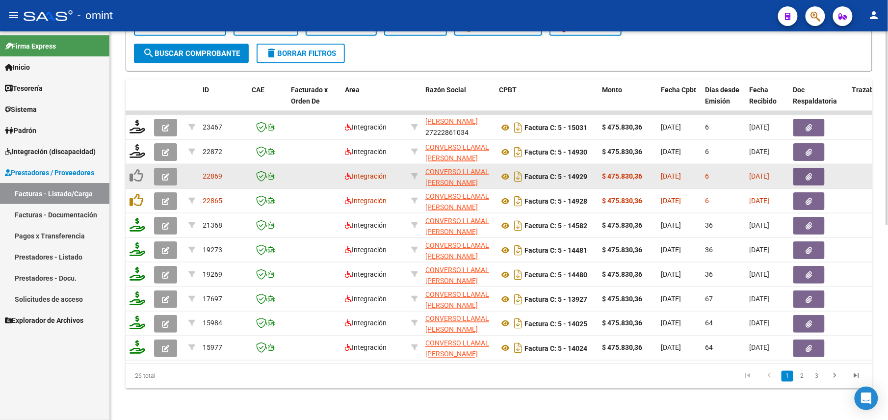
type input "27222861034"
click at [168, 173] on icon "button" at bounding box center [165, 176] width 7 height 7
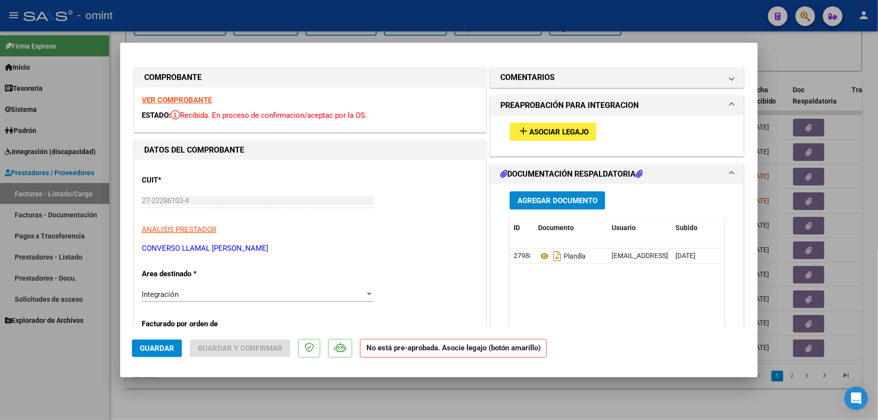
click at [202, 96] on strong "VER COMPROBANTE" at bounding box center [177, 100] width 70 height 9
click at [537, 129] on span "Asociar Legajo" at bounding box center [558, 132] width 59 height 9
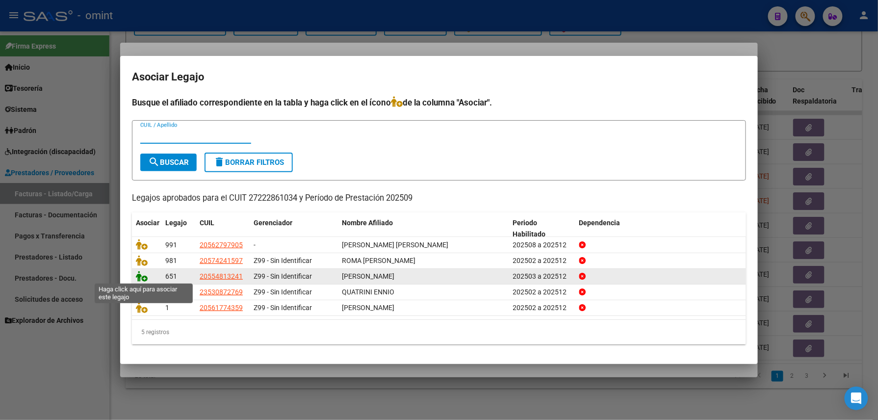
click at [138, 277] on icon at bounding box center [142, 276] width 12 height 11
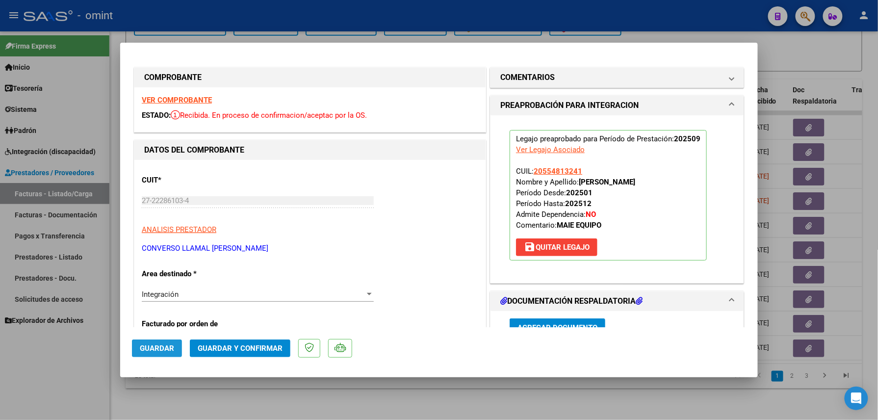
click at [157, 340] on button "Guardar" at bounding box center [157, 348] width 50 height 18
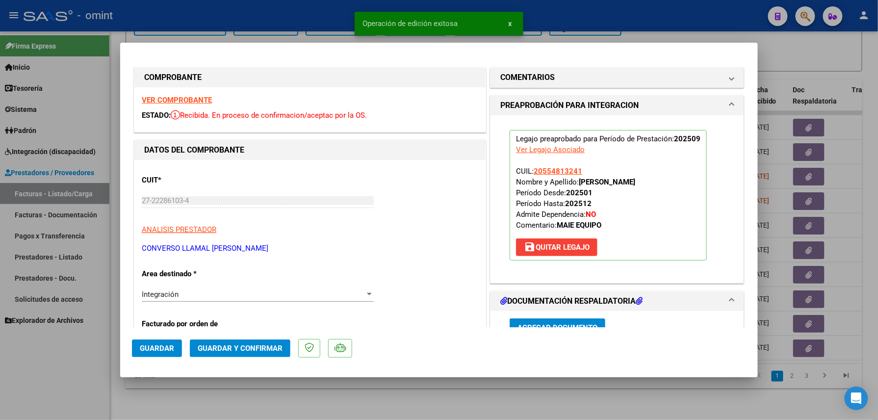
click at [74, 359] on div at bounding box center [439, 210] width 878 height 420
type input "$ 0,00"
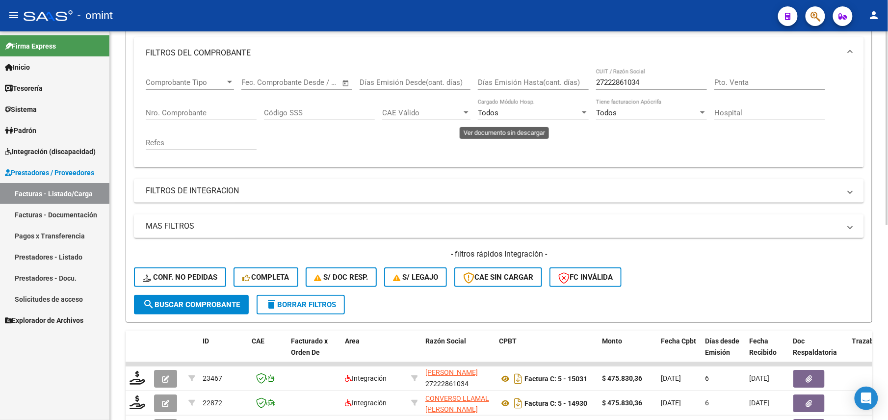
scroll to position [64, 0]
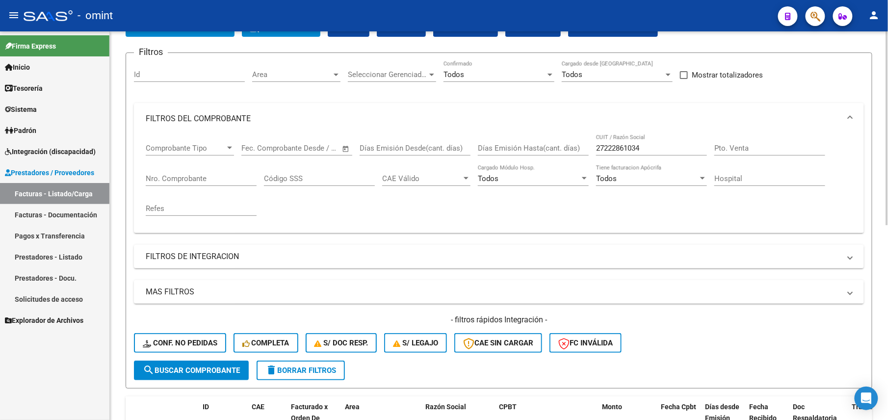
click at [623, 151] on input "27222861034" at bounding box center [651, 148] width 111 height 9
paste input "3770"
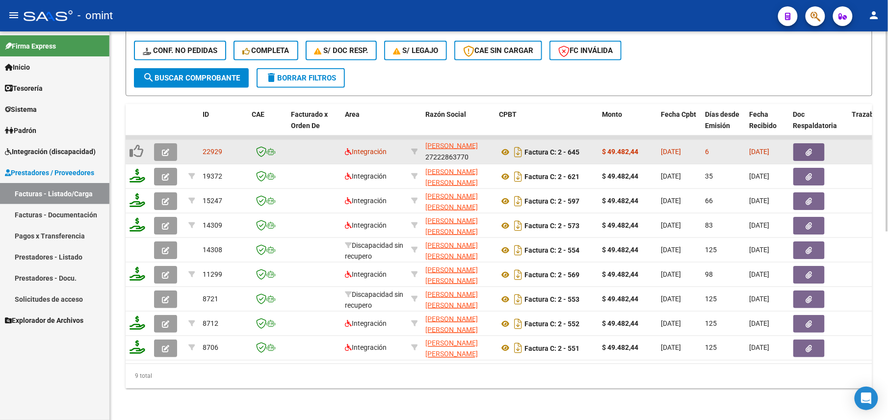
type input "27222863770"
click at [158, 147] on button "button" at bounding box center [165, 152] width 23 height 18
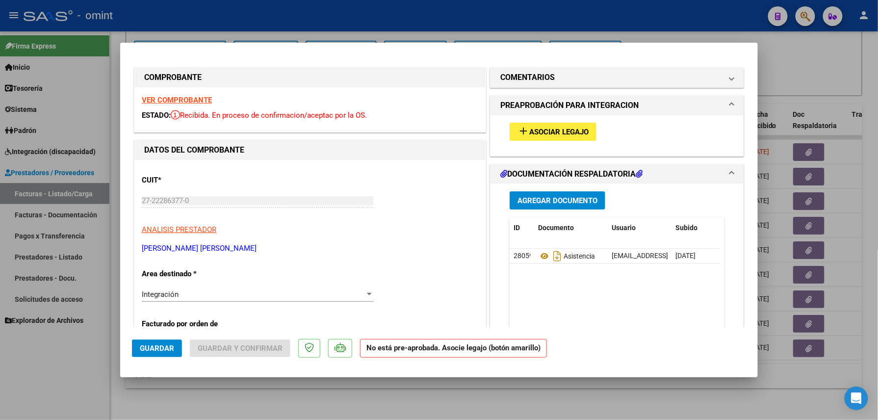
click at [179, 102] on strong "VER COMPROBANTE" at bounding box center [177, 100] width 70 height 9
click at [532, 129] on span "Asociar Legajo" at bounding box center [558, 132] width 59 height 9
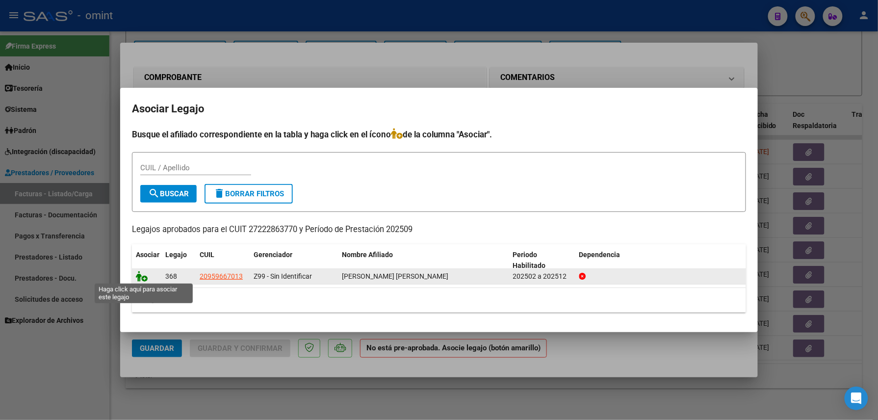
click at [141, 275] on icon at bounding box center [142, 276] width 12 height 11
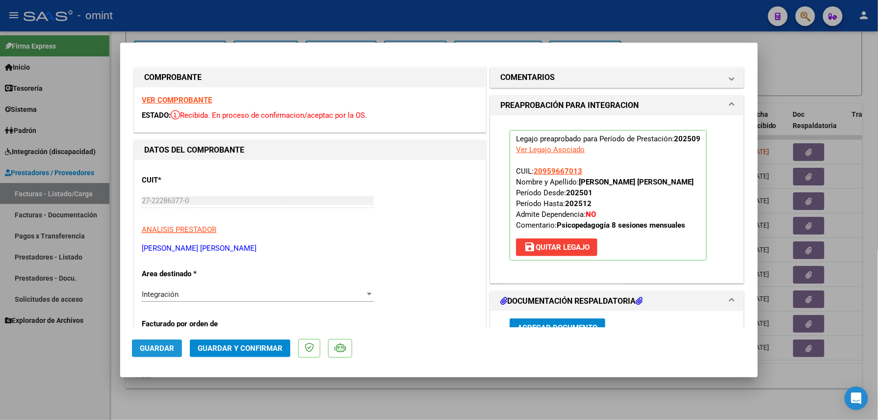
click at [157, 342] on button "Guardar" at bounding box center [157, 348] width 50 height 18
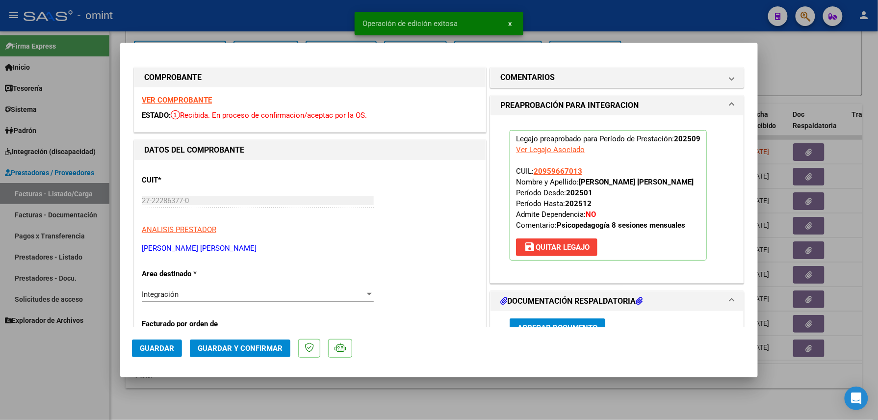
click at [72, 365] on div at bounding box center [439, 210] width 878 height 420
click at [72, 365] on div "Firma Express Inicio Calendario SSS Instructivos Contacto OS Tesorería Extracto…" at bounding box center [54, 225] width 109 height 389
type input "$ 0,00"
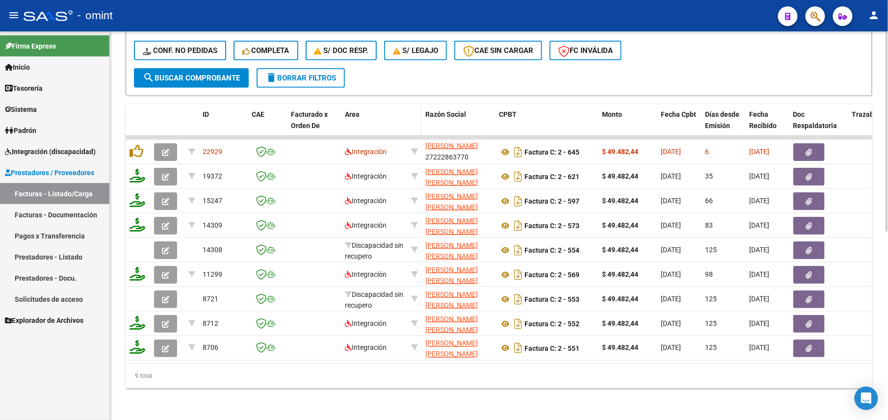
scroll to position [104, 0]
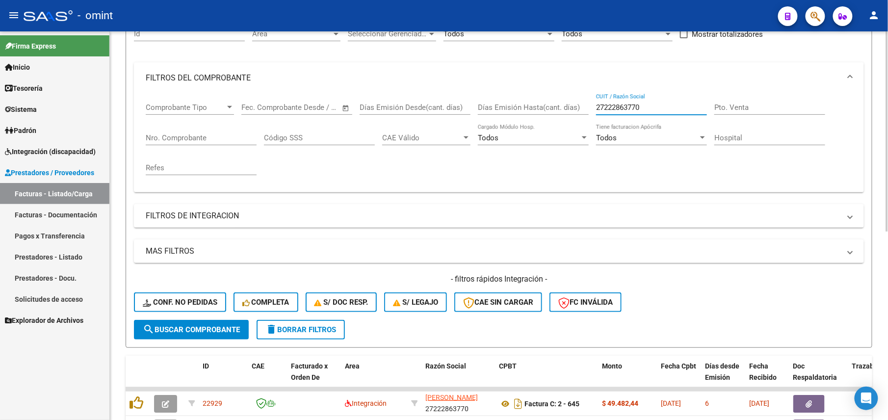
drag, startPoint x: 640, startPoint y: 106, endPoint x: 556, endPoint y: 101, distance: 84.1
click at [556, 101] on div "Comprobante Tipo Comprobante Tipo Fecha inicio – Fecha fin Fec. Comprobante Des…" at bounding box center [499, 139] width 706 height 91
paste input "336078"
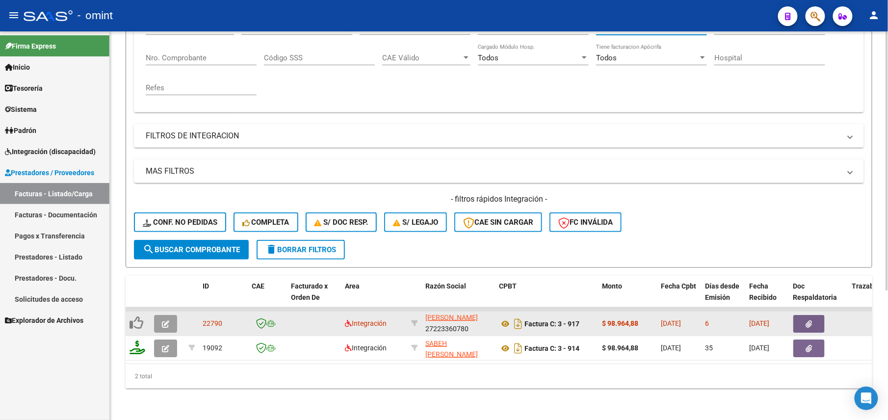
type input "27223360780"
click at [169, 320] on icon "button" at bounding box center [165, 323] width 7 height 7
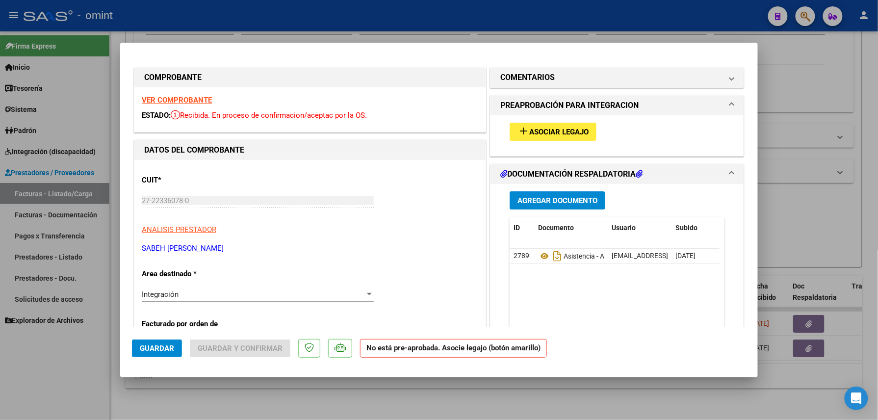
click at [181, 99] on strong "VER COMPROBANTE" at bounding box center [177, 100] width 70 height 9
click at [544, 133] on span "Asociar Legajo" at bounding box center [558, 132] width 59 height 9
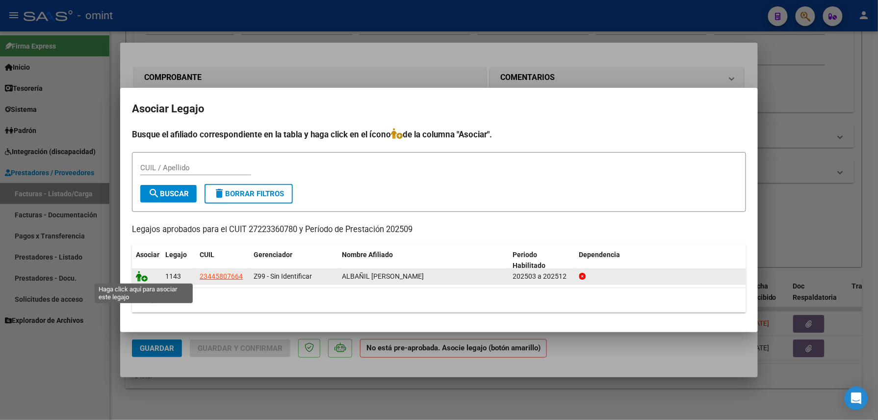
click at [142, 273] on icon at bounding box center [142, 276] width 12 height 11
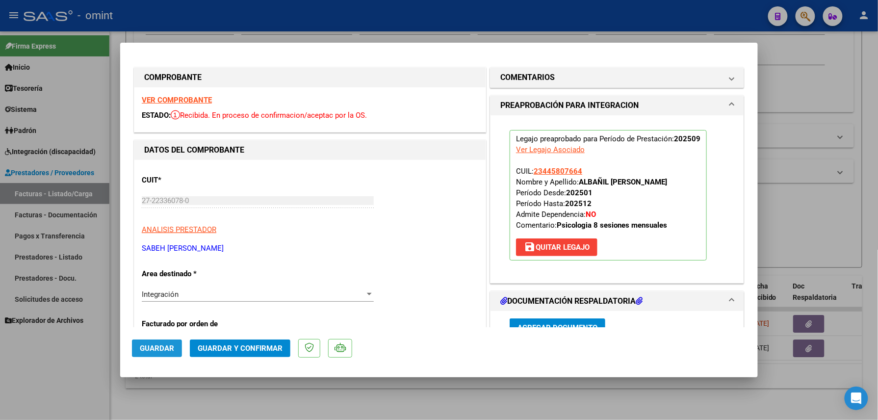
click at [165, 350] on span "Guardar" at bounding box center [157, 348] width 34 height 9
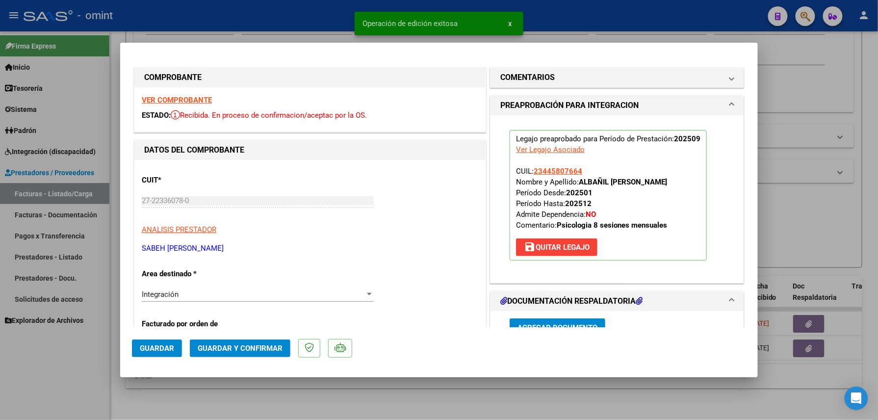
click at [83, 389] on div at bounding box center [439, 210] width 878 height 420
type input "$ 0,00"
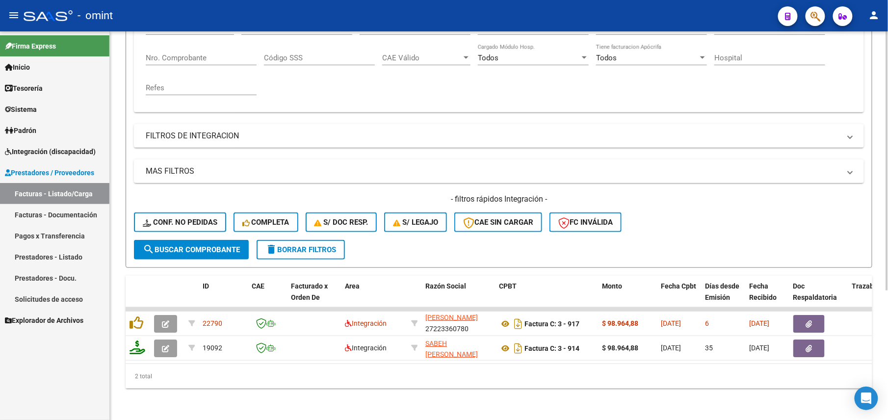
scroll to position [0, 0]
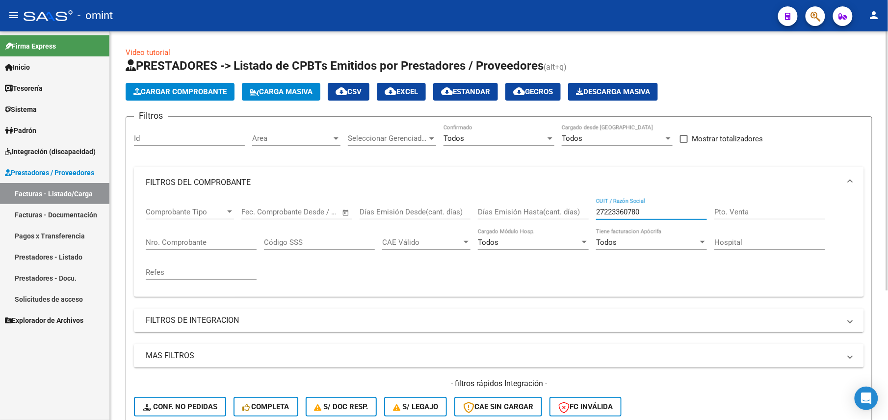
drag, startPoint x: 649, startPoint y: 210, endPoint x: 579, endPoint y: 209, distance: 69.7
click at [579, 209] on div "Comprobante Tipo Comprobante Tipo Fecha inicio – Fecha fin Fec. Comprobante Des…" at bounding box center [499, 243] width 706 height 91
paste input "709988"
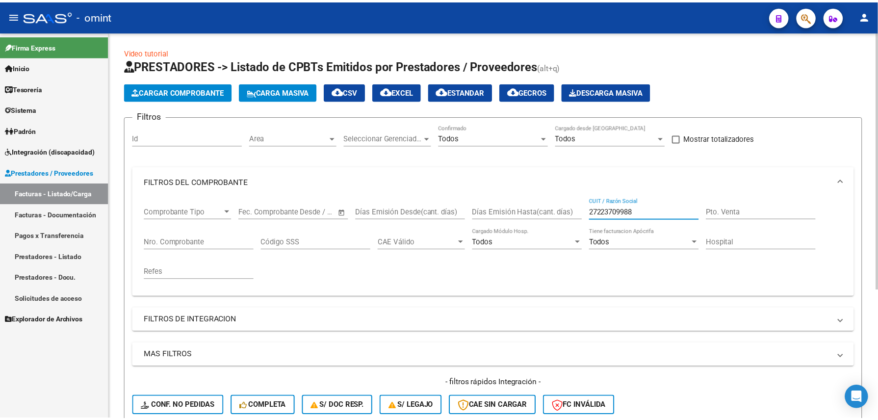
scroll to position [195, 0]
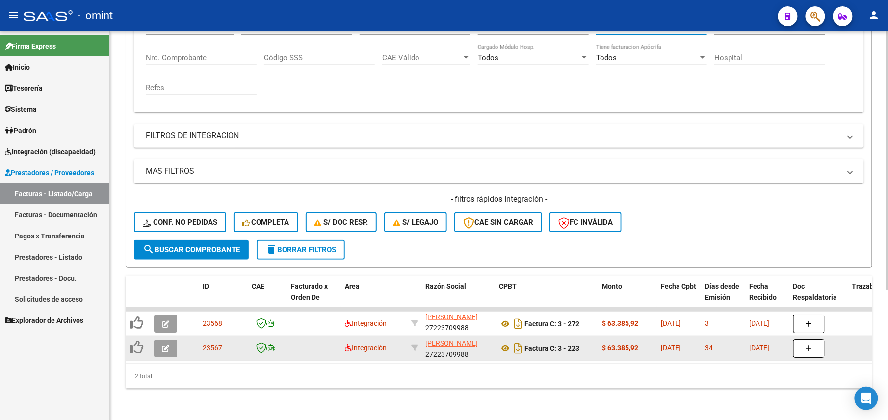
type input "27223709988"
click at [165, 345] on icon "button" at bounding box center [165, 348] width 7 height 7
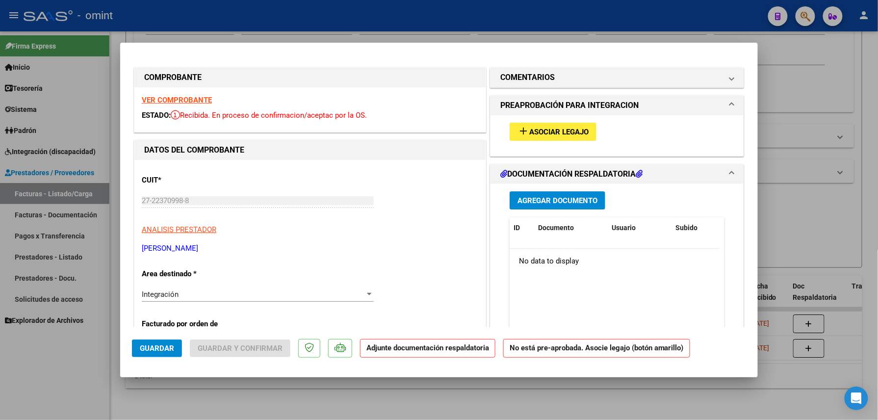
click at [189, 100] on strong "VER COMPROBANTE" at bounding box center [177, 100] width 70 height 9
click at [542, 134] on span "Asociar Legajo" at bounding box center [558, 132] width 59 height 9
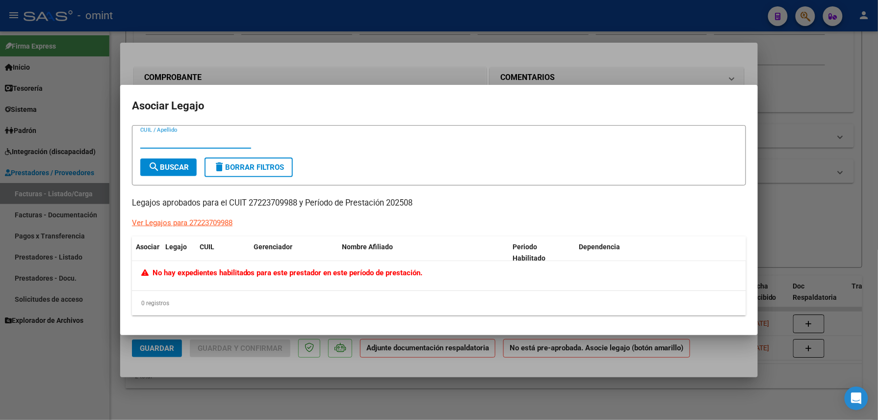
click at [354, 54] on div at bounding box center [439, 210] width 878 height 420
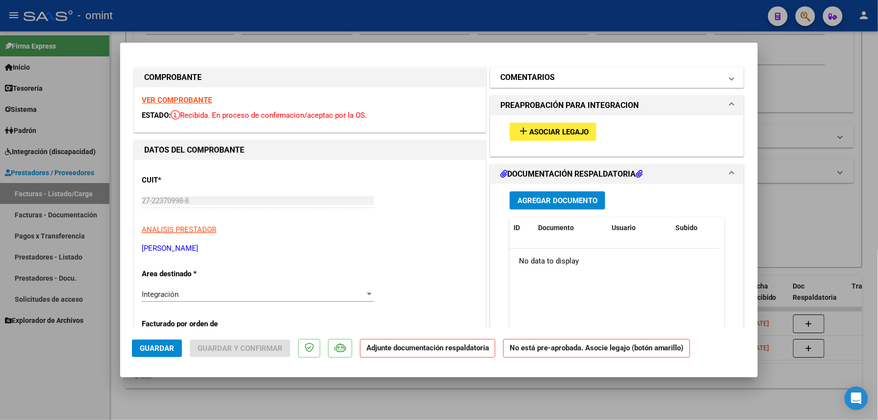
click at [570, 79] on mat-panel-title "COMENTARIOS" at bounding box center [611, 78] width 222 height 12
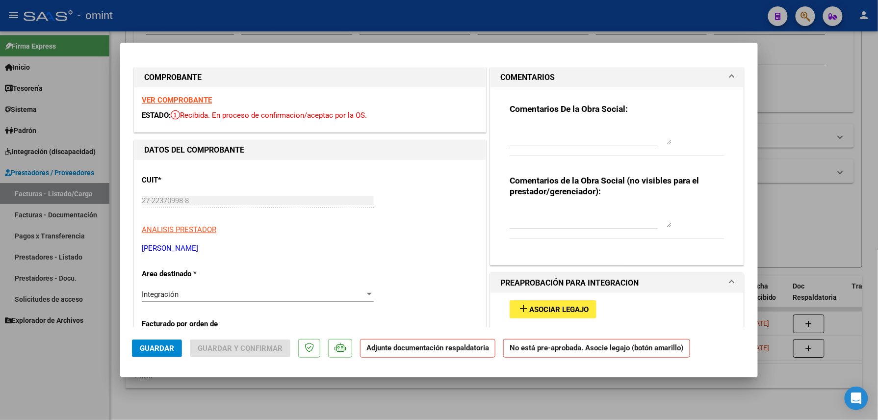
click at [540, 130] on textarea at bounding box center [591, 135] width 162 height 20
paste textarea "Falta adjuntar planilla de asistencia, por favor subir a la brevedad para poder…"
type textarea "Falta adjuntar planilla de asistencia, por favor subir a la brevedad para poder…"
click at [156, 351] on span "Guardar" at bounding box center [157, 348] width 34 height 9
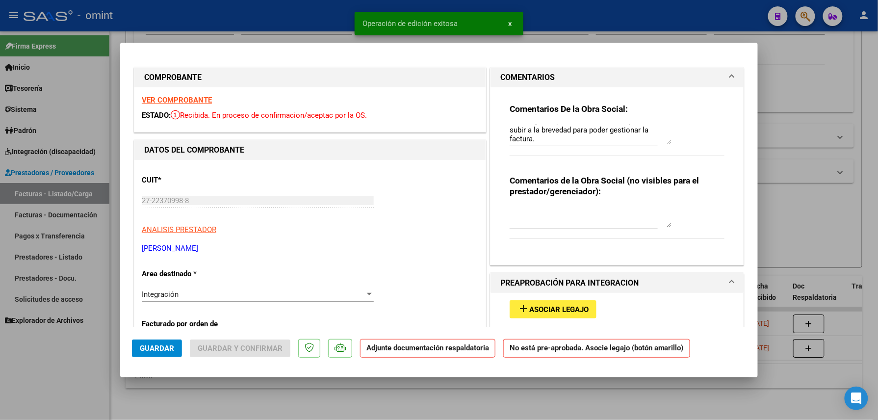
click at [183, 398] on div at bounding box center [439, 210] width 878 height 420
type input "$ 0,00"
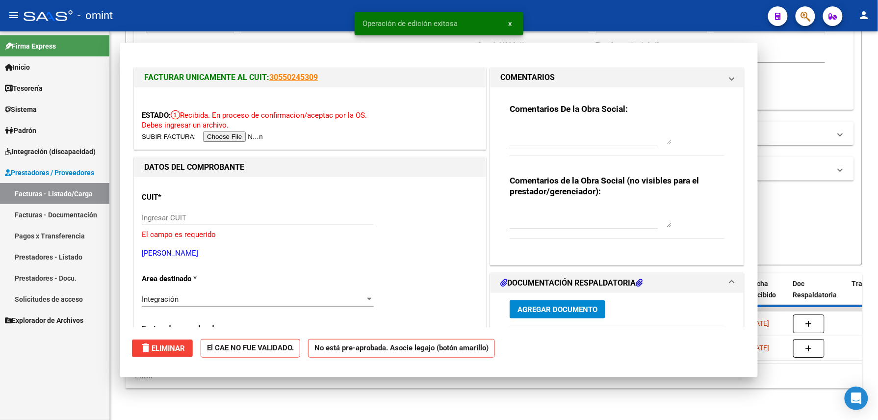
scroll to position [0, 0]
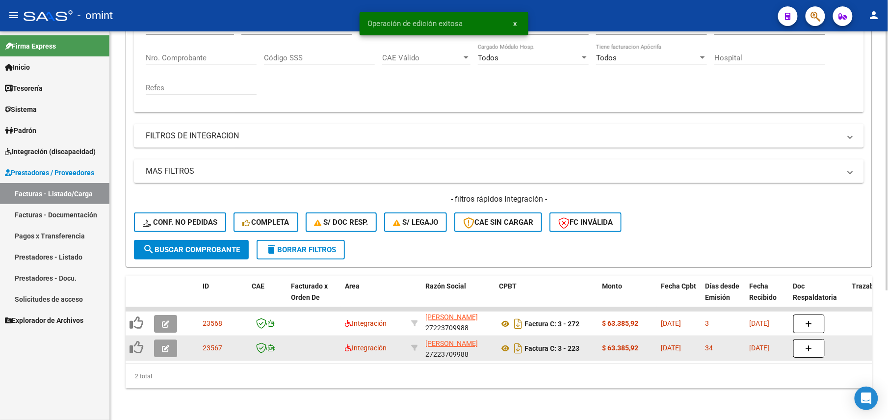
click at [161, 339] on button "button" at bounding box center [165, 348] width 23 height 18
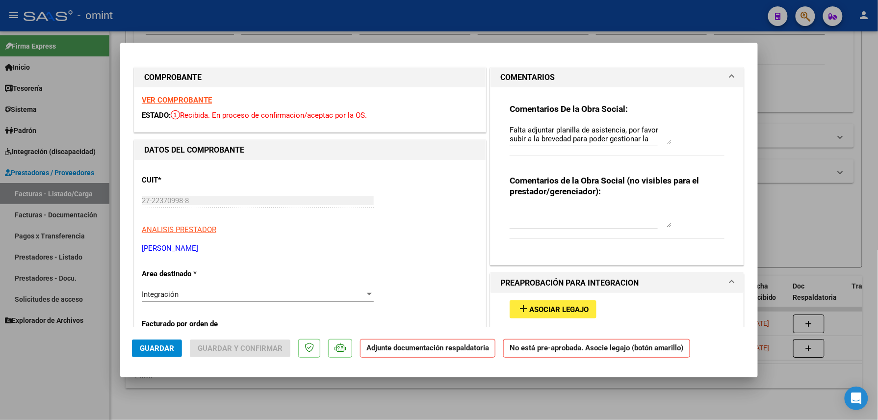
click at [39, 391] on div at bounding box center [439, 210] width 878 height 420
type input "$ 0,00"
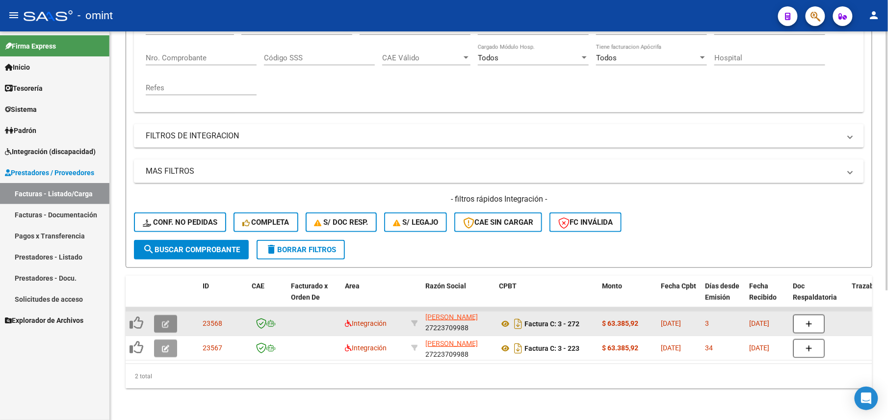
click at [171, 315] on button "button" at bounding box center [165, 324] width 23 height 18
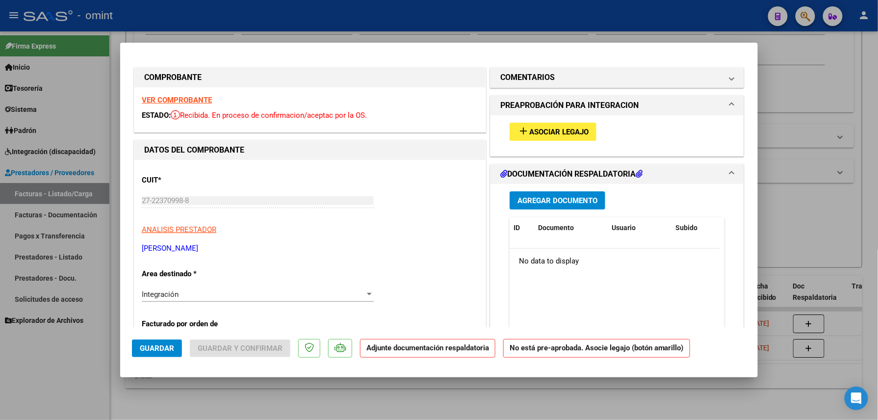
click at [193, 101] on strong "VER COMPROBANTE" at bounding box center [177, 100] width 70 height 9
click at [564, 131] on span "Asociar Legajo" at bounding box center [558, 132] width 59 height 9
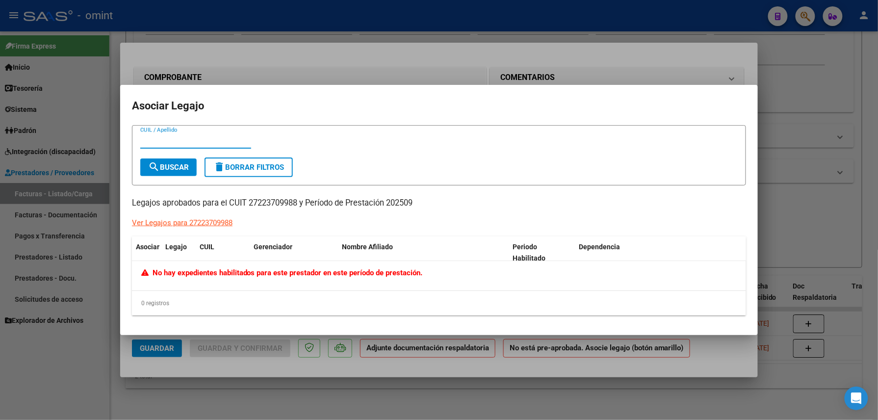
click at [78, 356] on div at bounding box center [439, 210] width 878 height 420
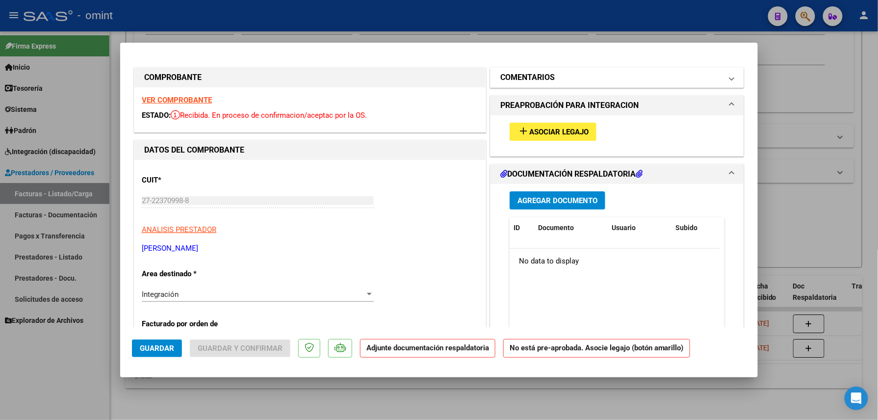
click at [535, 76] on h1 "COMENTARIOS" at bounding box center [527, 78] width 54 height 12
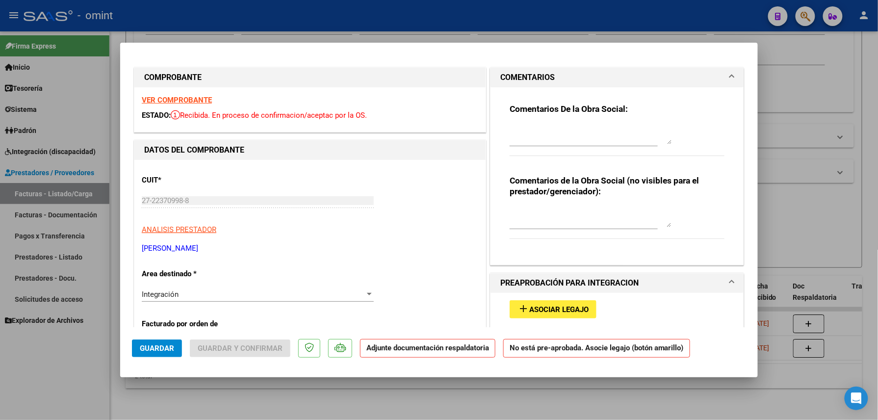
click at [538, 136] on textarea at bounding box center [591, 135] width 162 height 20
paste textarea "Falta adjuntar planilla de asistencia, por favor subir a la brevedad para poder…"
click at [537, 134] on textarea "Falta adjuntar planilla de asistencia, por favor subir a la brevedad para poder…" at bounding box center [591, 135] width 162 height 20
click at [536, 134] on textarea "Falta adjuntar planilla de asistencia, por favor subir a la brevedad para poder…" at bounding box center [591, 135] width 162 height 20
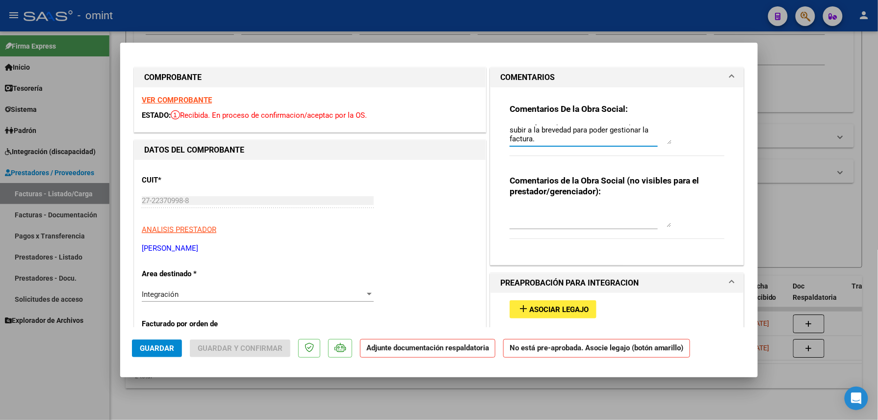
click at [534, 134] on textarea "Falta adjuntar planilla de asistencia, por favor subir a la brevedad para poder…" at bounding box center [591, 135] width 162 height 20
click at [525, 139] on textarea "Falta adjuntar planilla de asistencia, por favor subir a la brevedad para poder…" at bounding box center [591, 135] width 162 height 20
type textarea "Falta adjuntar planilla de asistencia, por favor subir a la brevedad para poder…"
drag, startPoint x: 146, startPoint y: 352, endPoint x: 124, endPoint y: 353, distance: 22.6
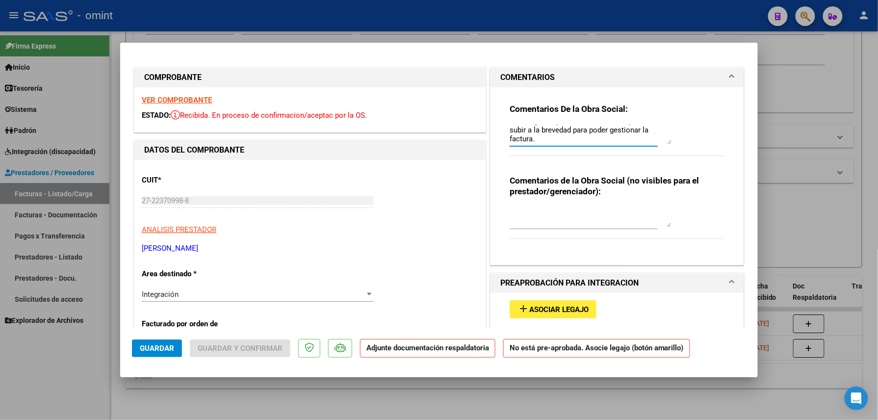
click at [146, 352] on span "Guardar" at bounding box center [157, 348] width 34 height 9
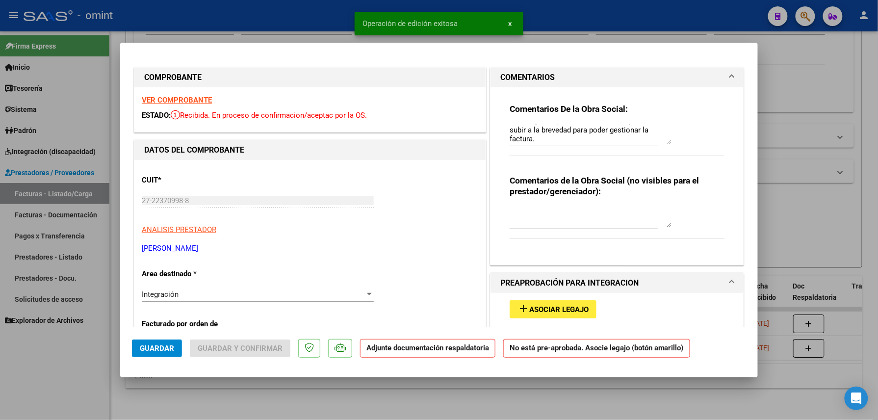
click at [49, 373] on div at bounding box center [439, 210] width 878 height 420
type input "$ 0,00"
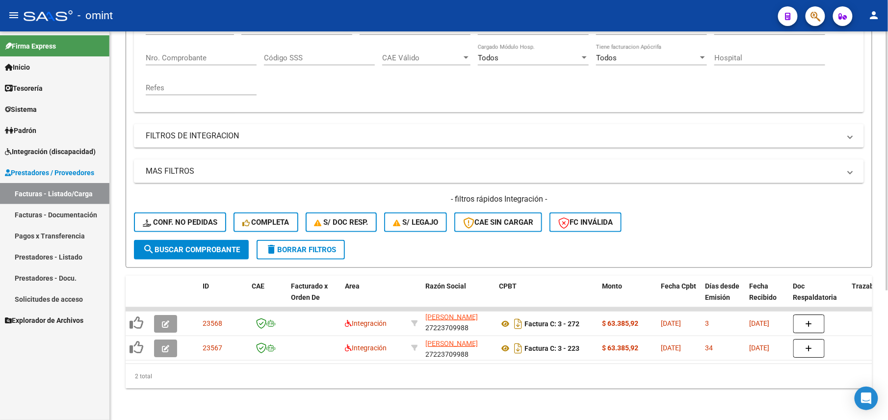
scroll to position [0, 0]
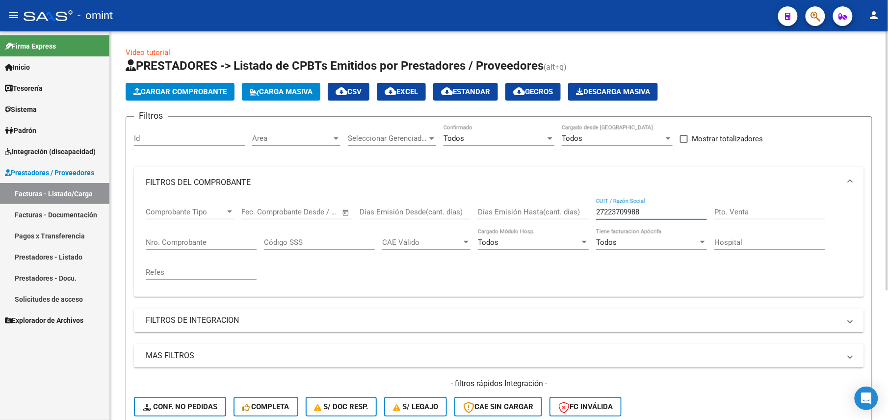
drag, startPoint x: 650, startPoint y: 215, endPoint x: 568, endPoint y: 217, distance: 82.4
click at [572, 219] on div "Comprobante Tipo Comprobante Tipo Fecha inicio – Fecha fin Fec. Comprobante Des…" at bounding box center [499, 243] width 706 height 91
paste input "4198022"
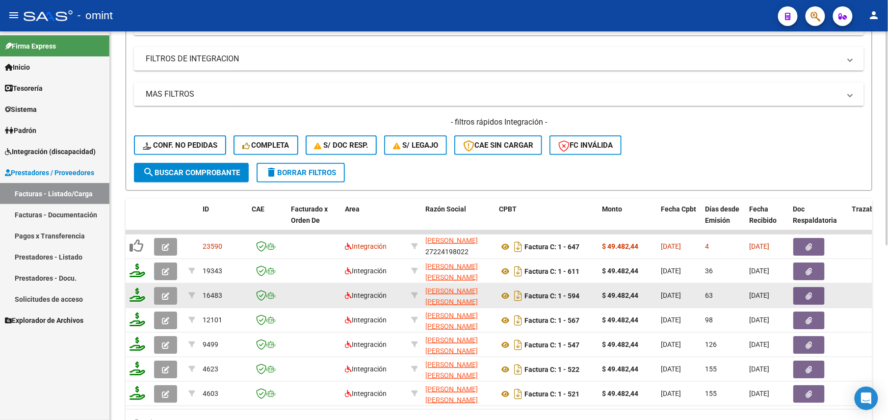
scroll to position [317, 0]
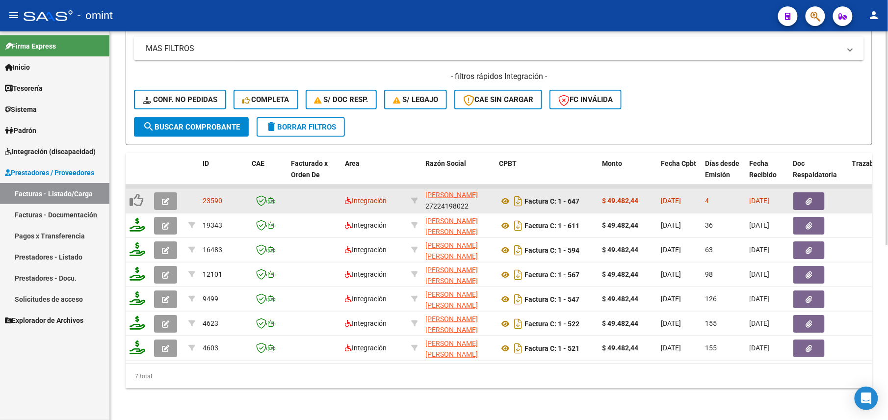
type input "27224198022"
click at [164, 192] on button "button" at bounding box center [165, 201] width 23 height 18
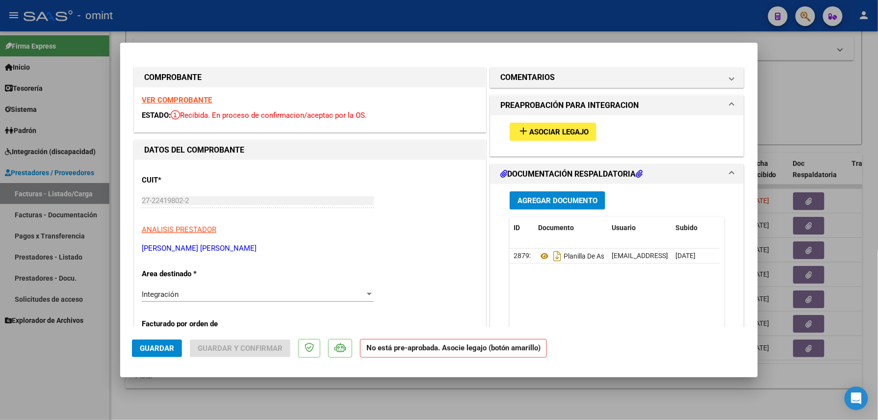
click at [196, 98] on strong "VER COMPROBANTE" at bounding box center [177, 100] width 70 height 9
click at [549, 136] on span "Asociar Legajo" at bounding box center [558, 132] width 59 height 9
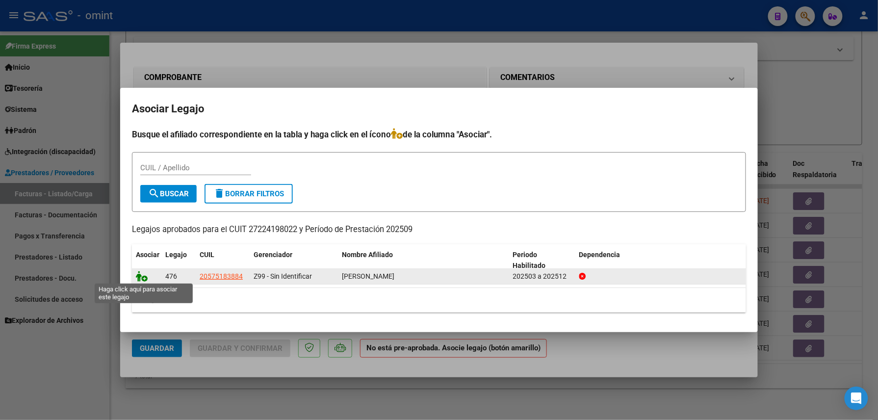
click at [146, 276] on icon at bounding box center [142, 276] width 12 height 11
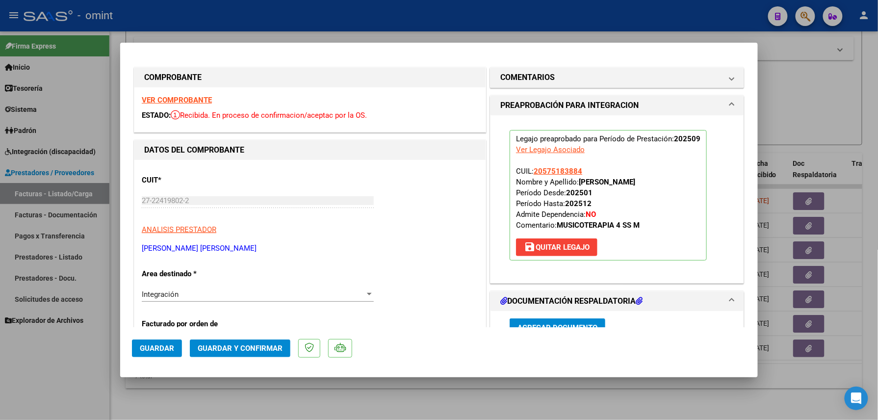
click at [157, 350] on span "Guardar" at bounding box center [157, 348] width 34 height 9
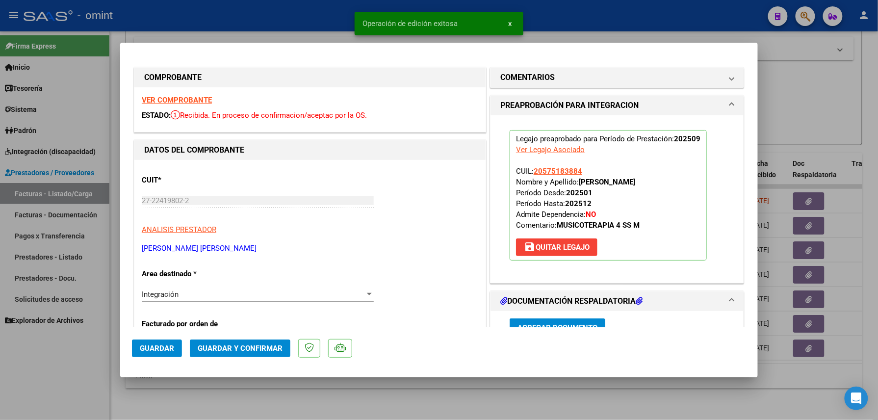
click at [70, 363] on div at bounding box center [439, 210] width 878 height 420
type input "$ 0,00"
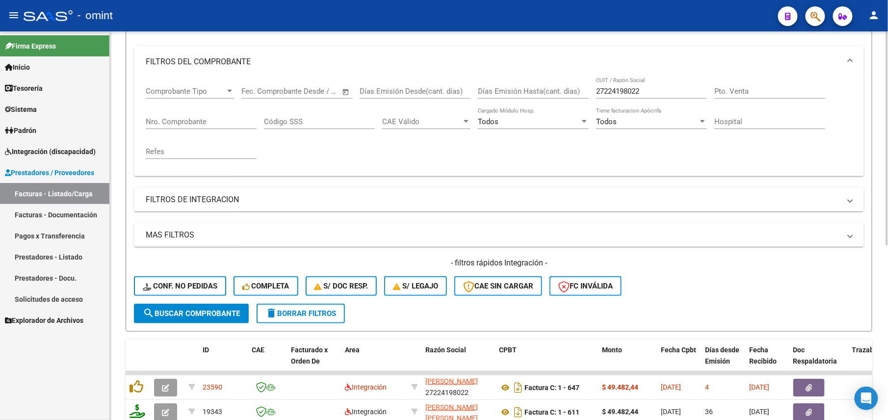
scroll to position [55, 0]
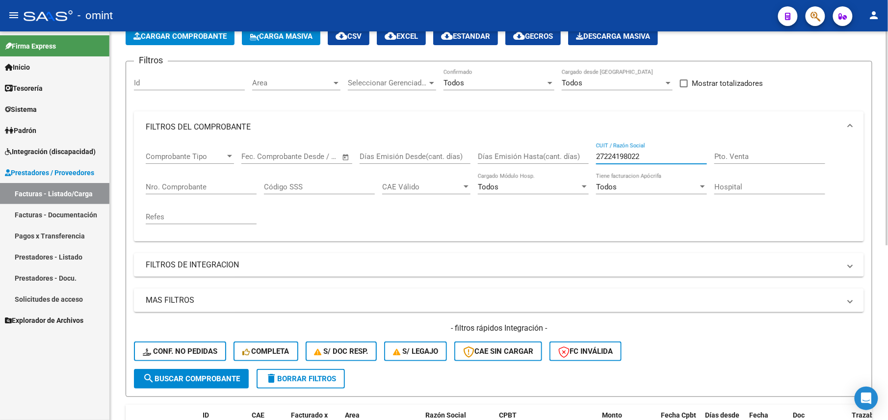
drag, startPoint x: 646, startPoint y: 156, endPoint x: 556, endPoint y: 149, distance: 90.0
click at [557, 149] on div "Comprobante Tipo Comprobante Tipo Fecha inicio – Fecha fin Fec. Comprobante Des…" at bounding box center [499, 188] width 706 height 91
paste input "5523024"
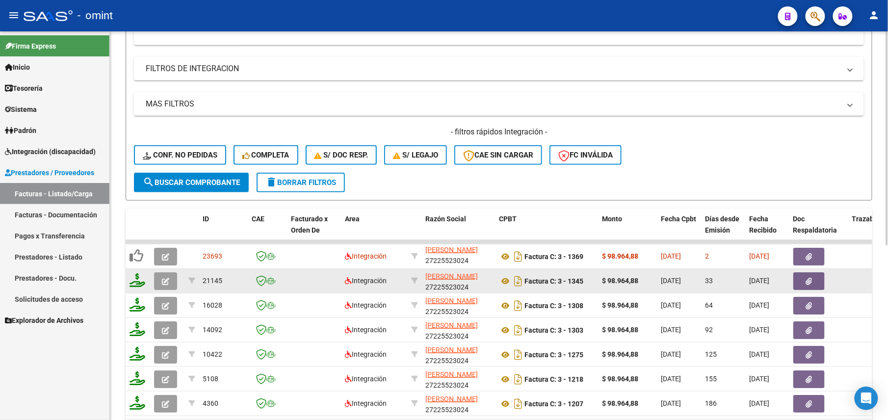
scroll to position [317, 0]
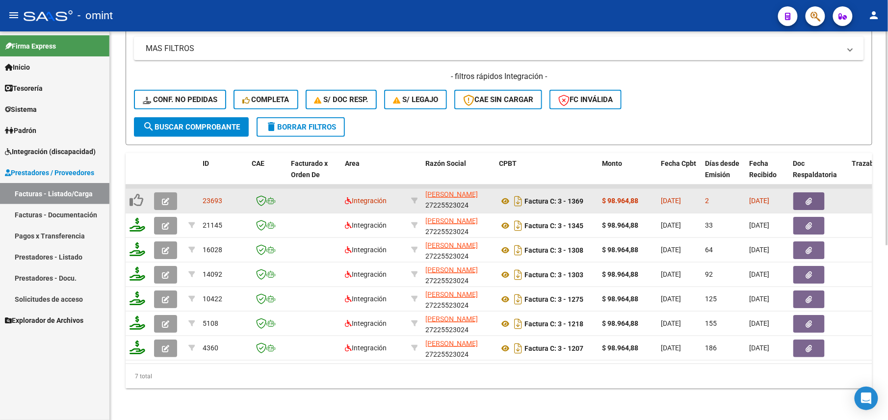
type input "27225523024"
click at [158, 192] on button "button" at bounding box center [165, 201] width 23 height 18
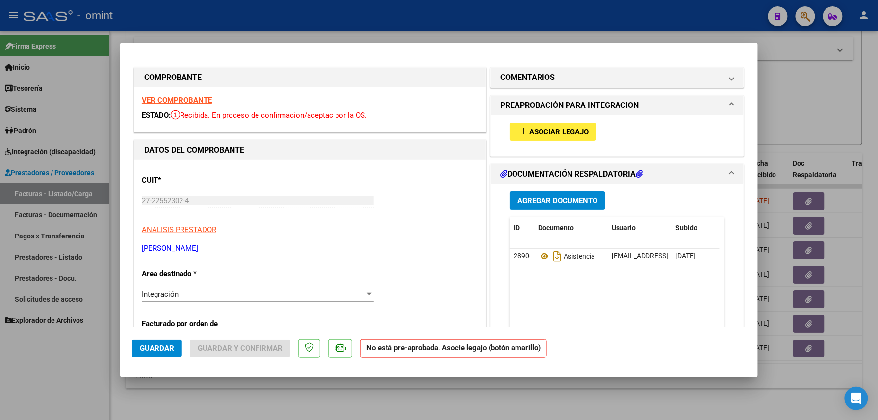
click at [183, 100] on strong "VER COMPROBANTE" at bounding box center [177, 100] width 70 height 9
click at [531, 123] on button "add Asociar Legajo" at bounding box center [553, 132] width 87 height 18
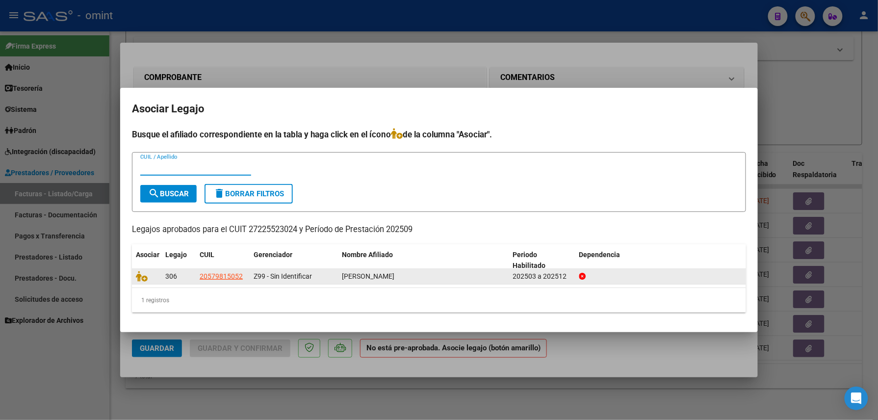
click at [128, 274] on mat-dialog-content "Busque el afiliado correspondiente en la tabla y haga click en el ícono de la c…" at bounding box center [439, 224] width 638 height 193
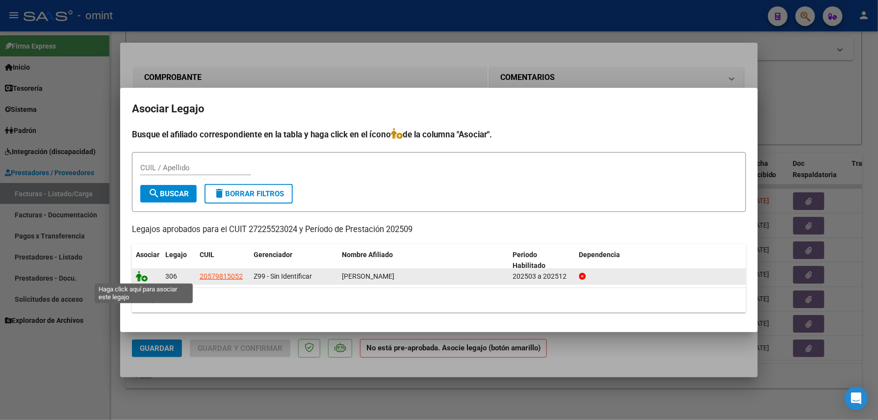
click at [136, 274] on icon at bounding box center [142, 276] width 12 height 11
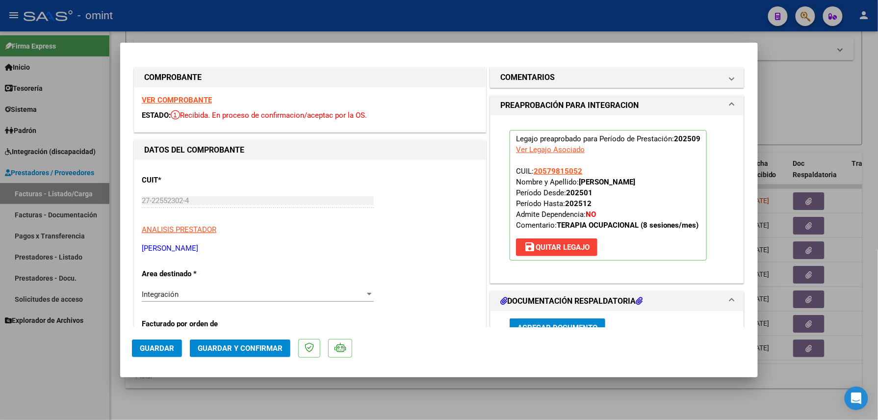
click at [163, 348] on span "Guardar" at bounding box center [157, 348] width 34 height 9
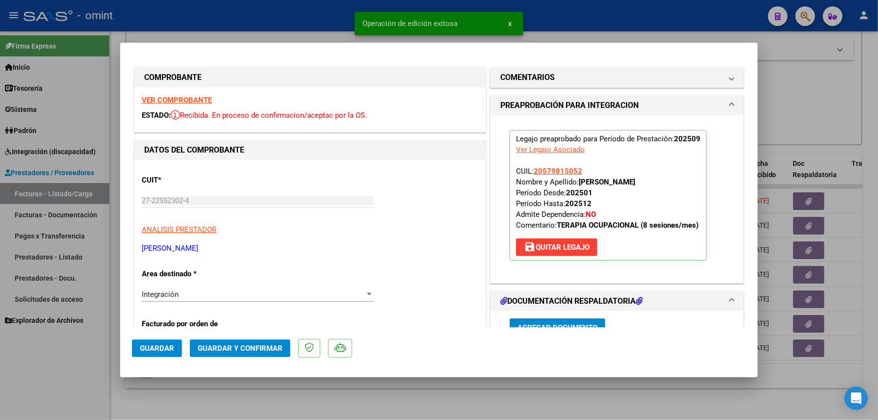
click at [61, 381] on div at bounding box center [439, 210] width 878 height 420
type input "$ 0,00"
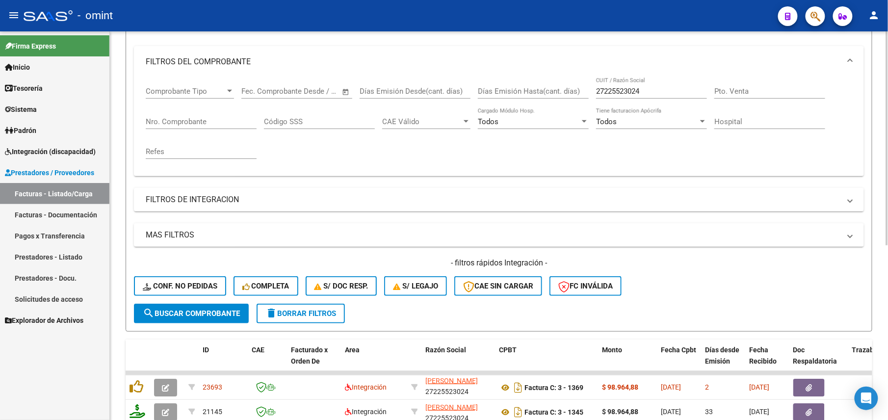
scroll to position [55, 0]
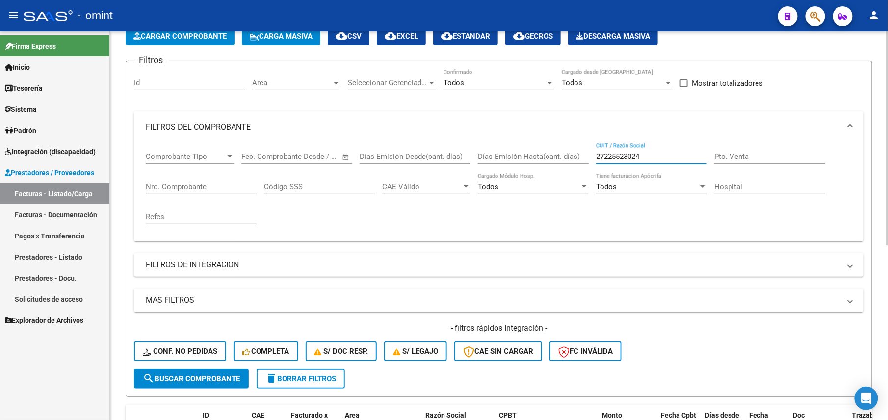
drag, startPoint x: 640, startPoint y: 157, endPoint x: 575, endPoint y: 160, distance: 65.3
click at [575, 160] on div "Comprobante Tipo Comprobante Tipo Fecha inicio – Fecha fin Fec. Comprobante Des…" at bounding box center [499, 188] width 706 height 91
paste input "6713358"
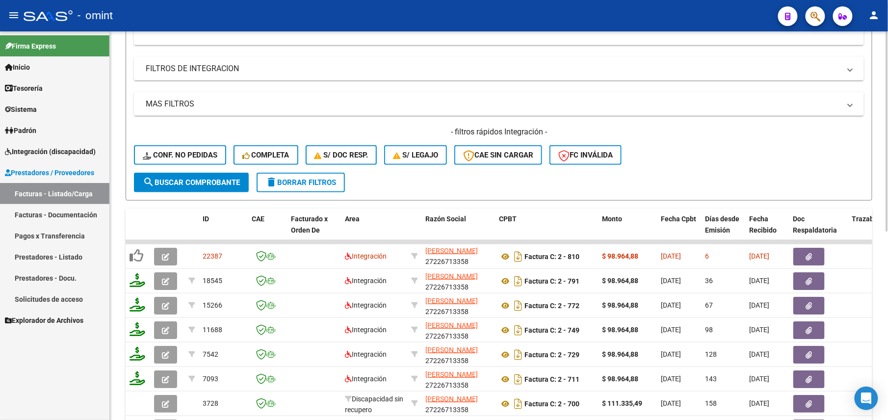
scroll to position [366, 0]
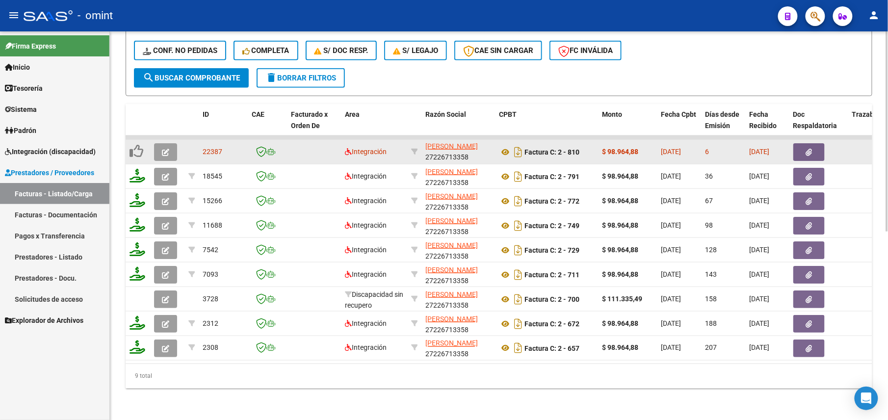
type input "27226713358"
click at [159, 143] on button "button" at bounding box center [165, 152] width 23 height 18
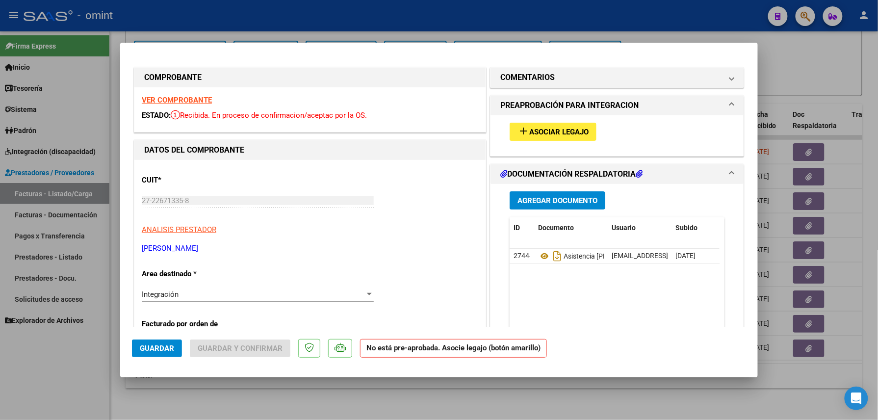
click at [181, 96] on strong "VER COMPROBANTE" at bounding box center [177, 100] width 70 height 9
click at [524, 140] on button "add Asociar Legajo" at bounding box center [553, 132] width 87 height 18
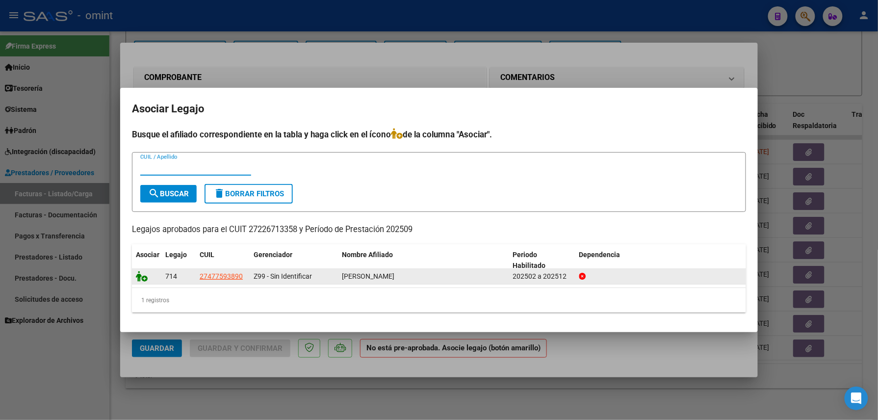
click at [142, 275] on icon at bounding box center [142, 276] width 12 height 11
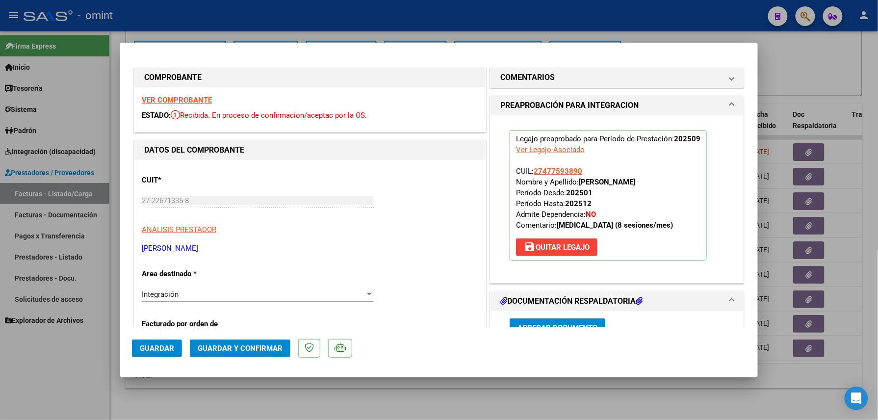
click at [175, 358] on mat-dialog-actions "Guardar Guardar y Confirmar" at bounding box center [439, 346] width 614 height 39
click at [169, 350] on span "Guardar" at bounding box center [157, 348] width 34 height 9
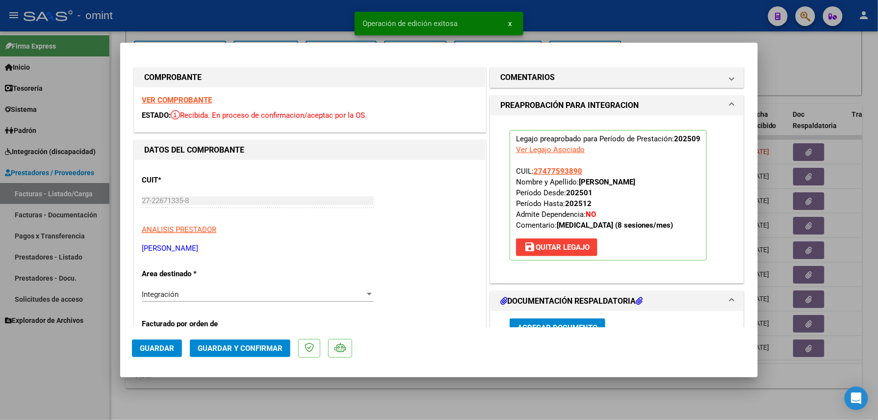
click at [55, 374] on div at bounding box center [439, 210] width 878 height 420
type input "$ 0,00"
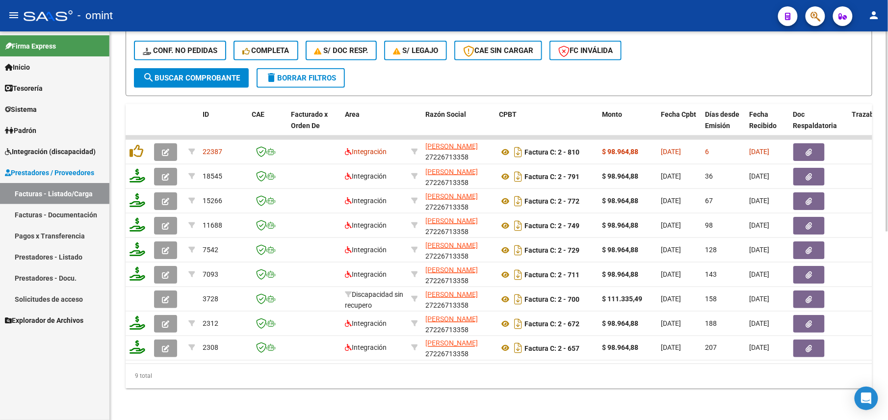
scroll to position [104, 0]
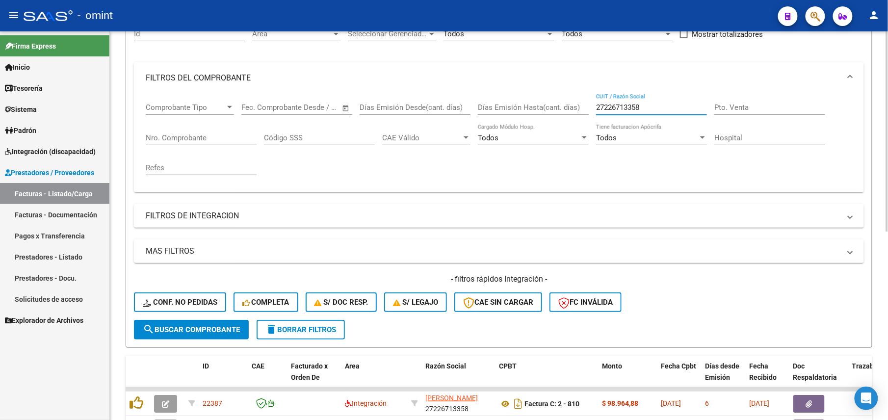
drag, startPoint x: 655, startPoint y: 104, endPoint x: 574, endPoint y: 105, distance: 81.4
click at [577, 104] on div "Comprobante Tipo Comprobante Tipo Fecha inicio – Fecha fin Fec. Comprobante Des…" at bounding box center [499, 139] width 706 height 91
paste input "7619754"
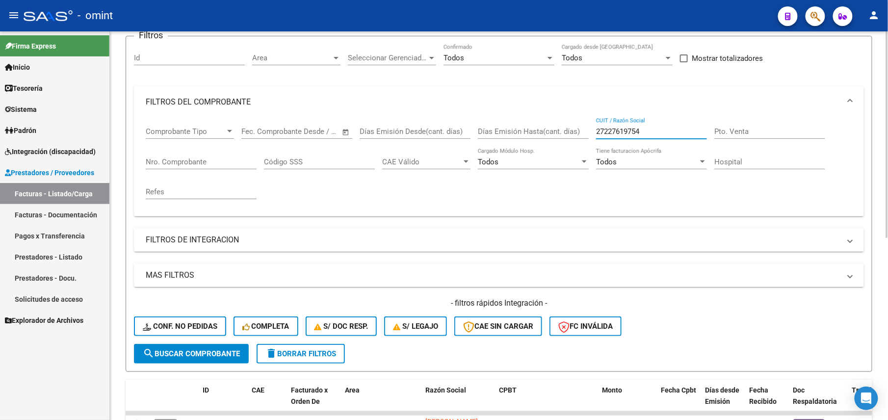
scroll to position [0, 0]
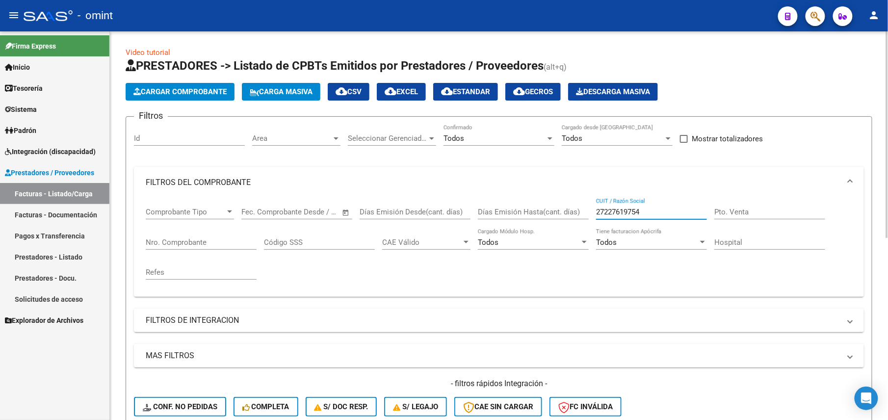
drag, startPoint x: 652, startPoint y: 212, endPoint x: 568, endPoint y: 205, distance: 84.7
click at [568, 205] on div "Comprobante Tipo Comprobante Tipo Fecha inicio – Fecha fin Fec. Comprobante Des…" at bounding box center [499, 243] width 706 height 91
paste input "824471"
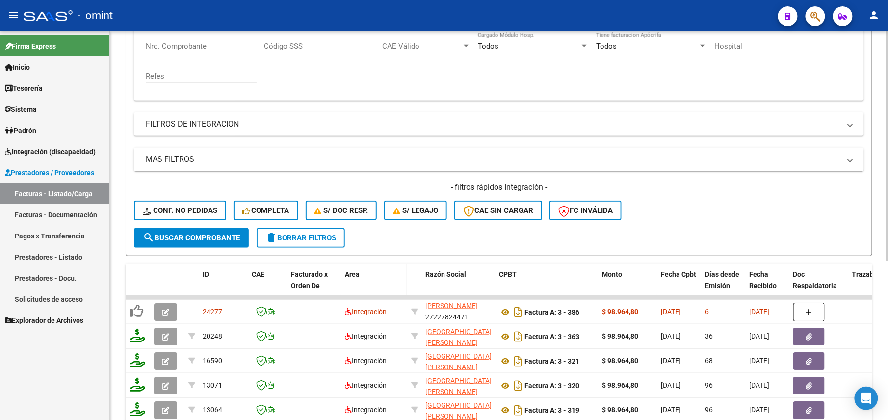
scroll to position [268, 0]
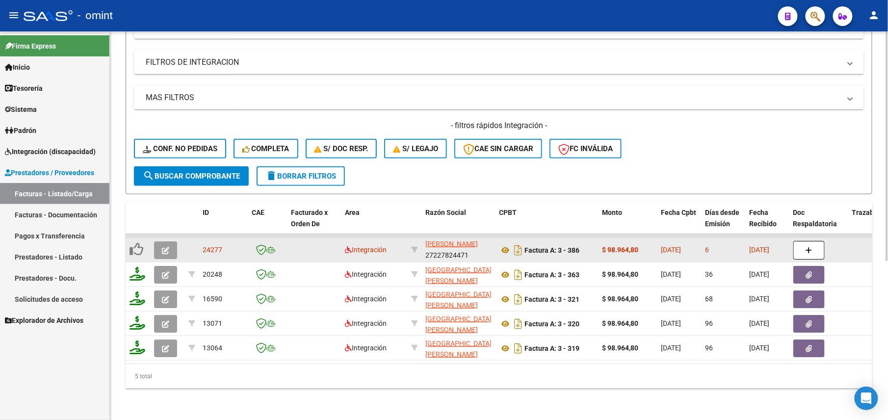
type input "27227824471"
click at [166, 247] on icon "button" at bounding box center [165, 250] width 7 height 7
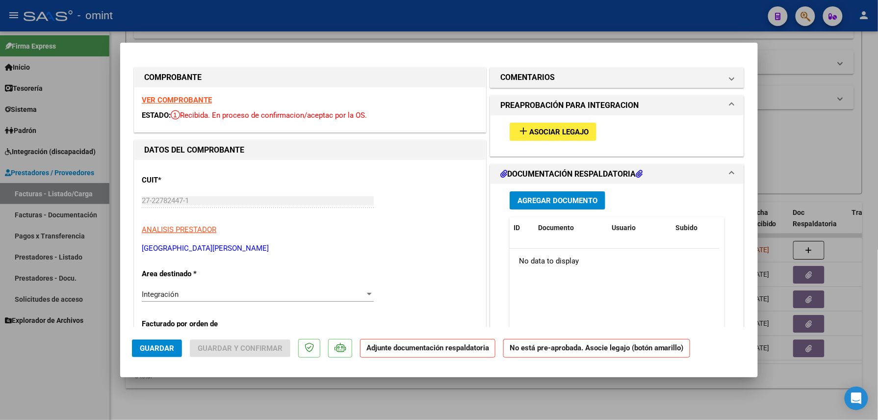
click at [205, 91] on div "VER COMPROBANTE ESTADO: Recibida. En proceso de confirmacion/aceptac por la OS." at bounding box center [309, 109] width 351 height 45
click at [197, 98] on strong "VER COMPROBANTE" at bounding box center [177, 100] width 70 height 9
click at [583, 138] on button "add Asociar Legajo" at bounding box center [553, 132] width 87 height 18
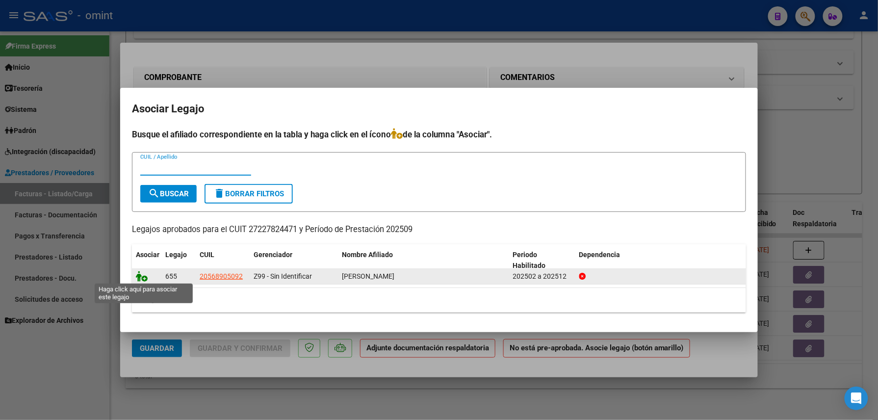
click at [139, 276] on icon at bounding box center [142, 276] width 12 height 11
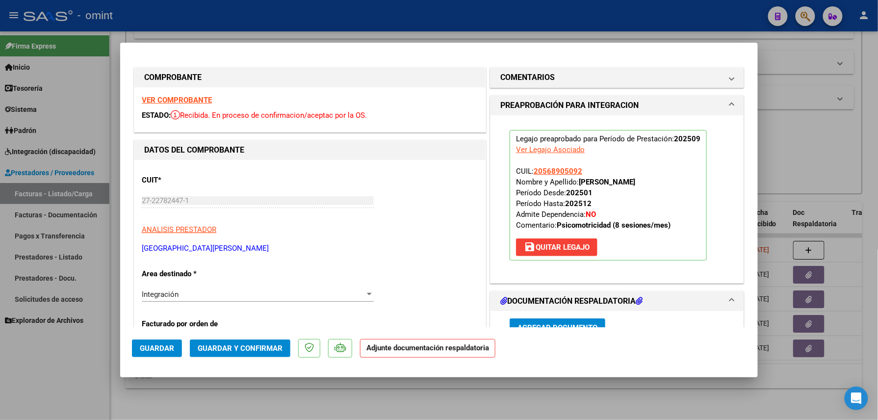
click at [154, 346] on span "Guardar" at bounding box center [157, 348] width 34 height 9
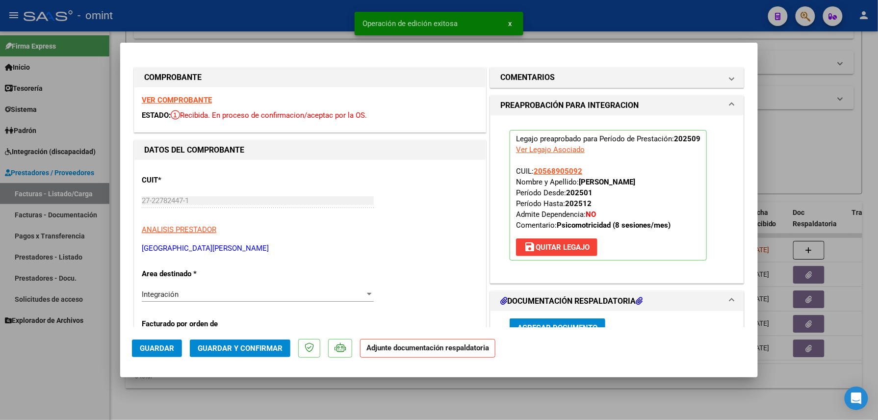
click at [76, 368] on div at bounding box center [439, 210] width 878 height 420
type input "$ 0,00"
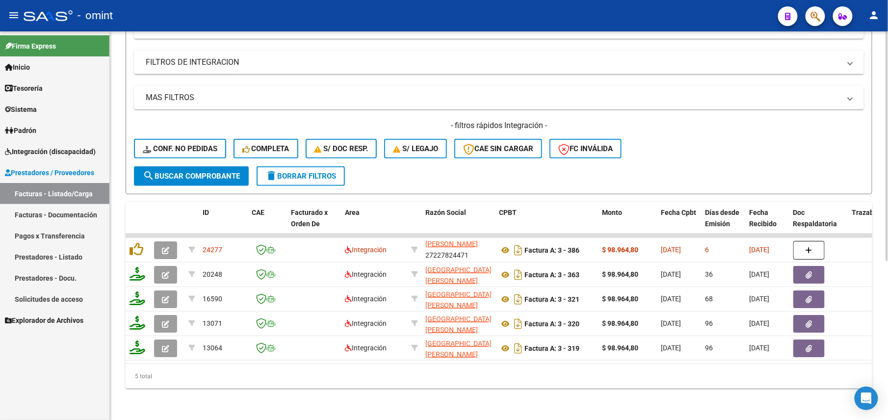
scroll to position [6, 0]
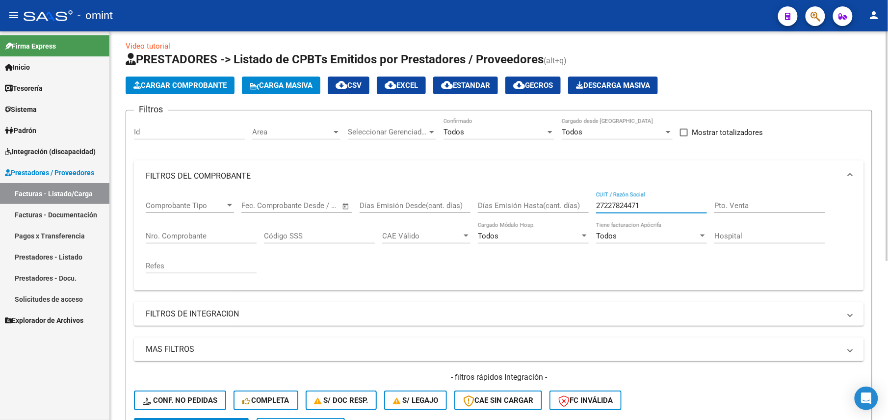
drag, startPoint x: 620, startPoint y: 205, endPoint x: 566, endPoint y: 208, distance: 54.1
click at [566, 207] on div "Comprobante Tipo Comprobante Tipo Fecha inicio – Fecha fin Fec. Comprobante Des…" at bounding box center [499, 237] width 706 height 91
paste input "8884524"
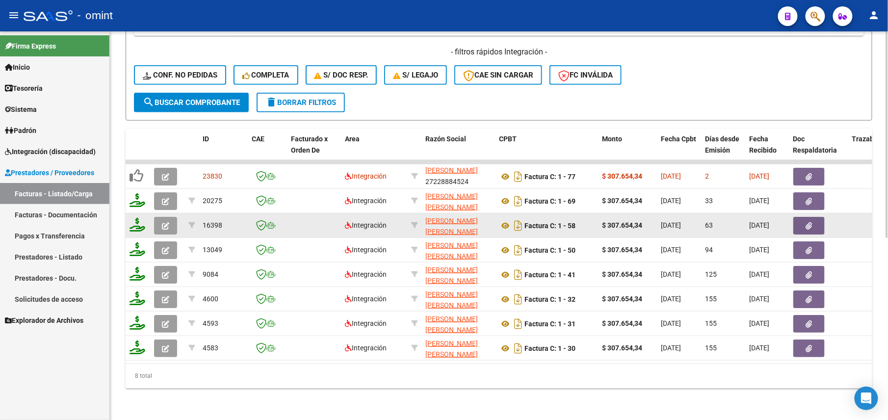
scroll to position [342, 0]
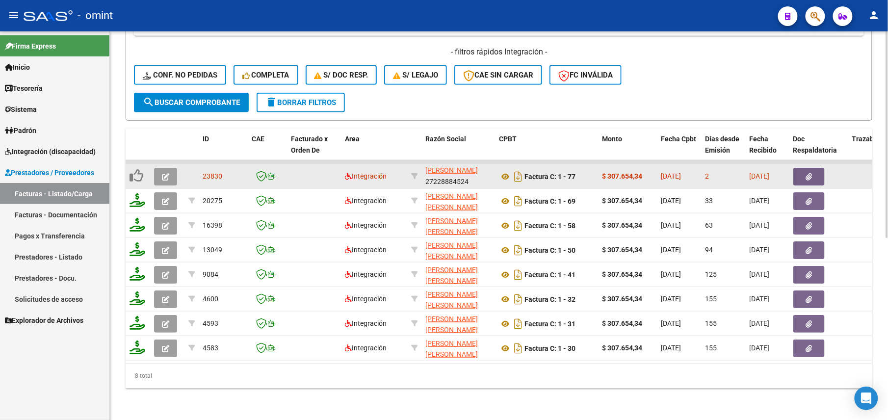
type input "27228884524"
click at [166, 173] on icon "button" at bounding box center [165, 176] width 7 height 7
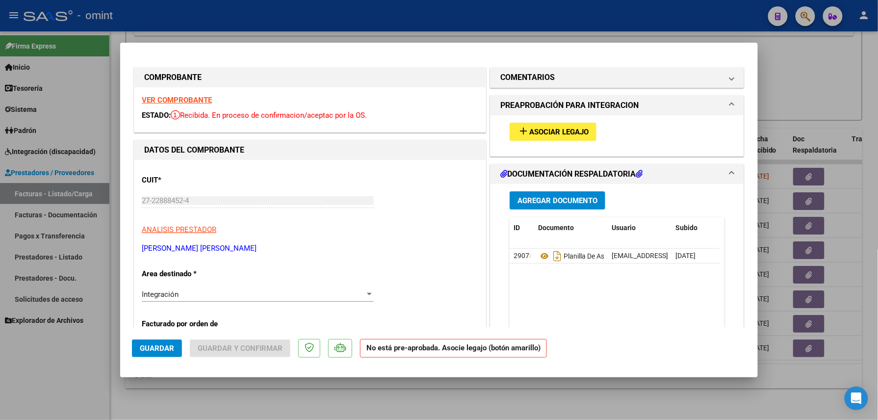
click at [175, 97] on strong "VER COMPROBANTE" at bounding box center [177, 100] width 70 height 9
drag, startPoint x: 527, startPoint y: 123, endPoint x: 530, endPoint y: 130, distance: 8.6
click at [530, 130] on div "add Asociar Legajo" at bounding box center [617, 131] width 230 height 33
click at [530, 130] on span "Asociar Legajo" at bounding box center [558, 132] width 59 height 9
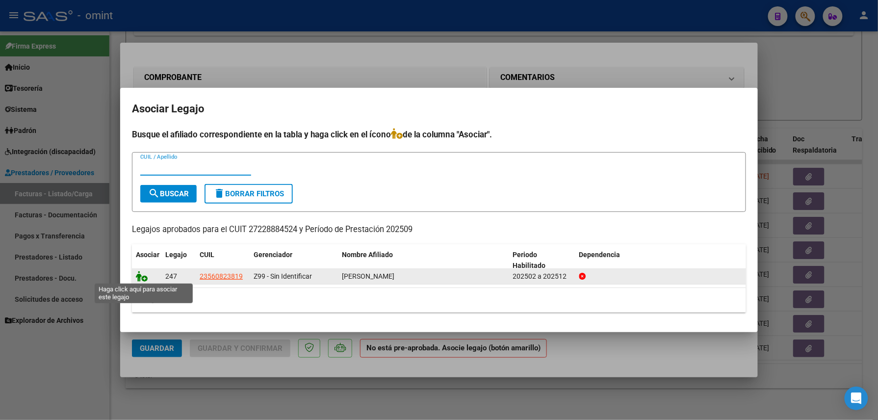
click at [142, 276] on icon at bounding box center [142, 276] width 12 height 11
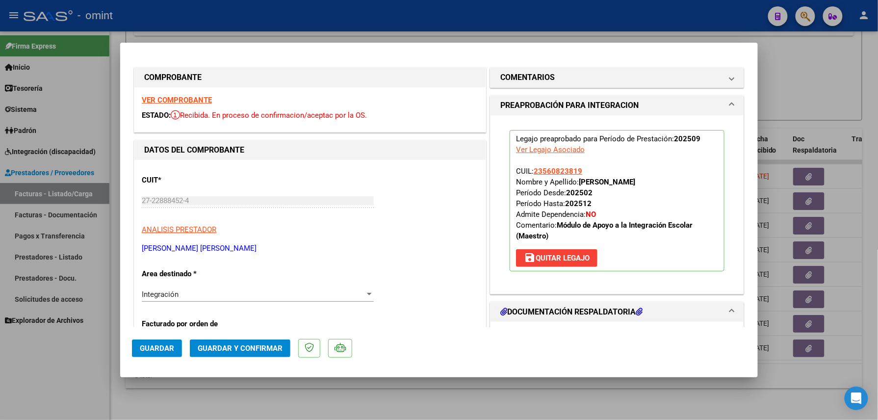
drag, startPoint x: 149, startPoint y: 350, endPoint x: 146, endPoint y: 346, distance: 5.3
click at [147, 349] on span "Guardar" at bounding box center [157, 348] width 34 height 9
click at [57, 360] on div at bounding box center [439, 210] width 878 height 420
type input "$ 0,00"
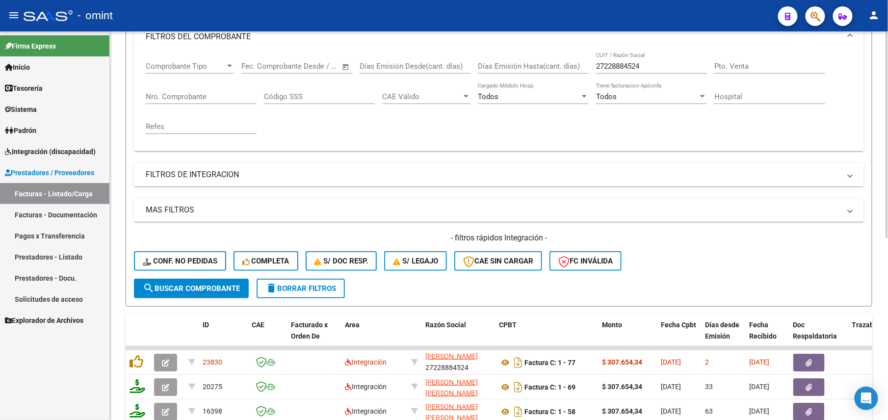
scroll to position [0, 0]
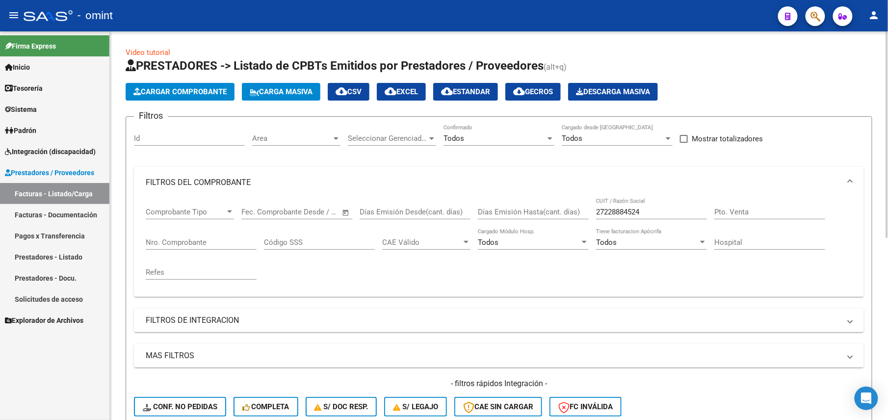
click at [619, 208] on input "27228884524" at bounding box center [651, 212] width 111 height 9
paste input "9105103"
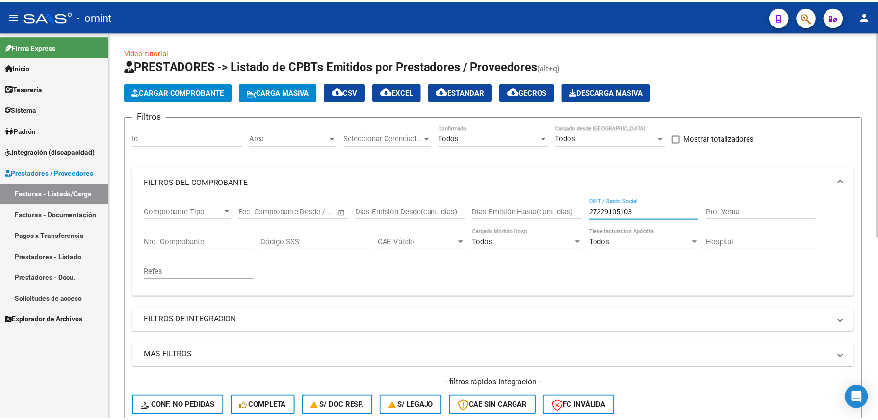
scroll to position [327, 0]
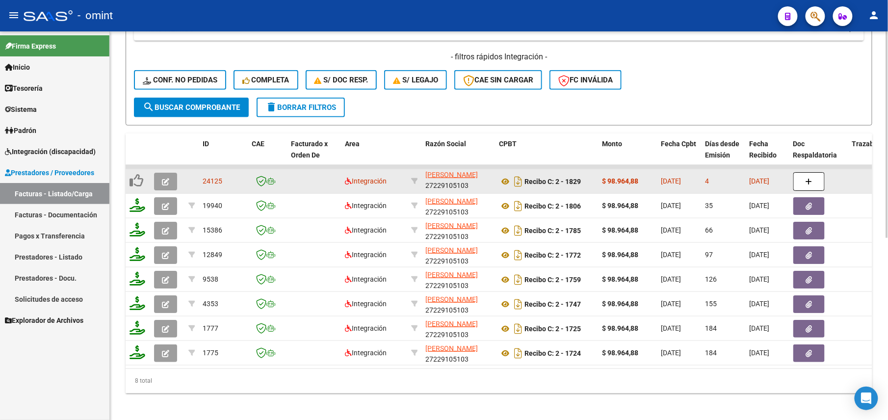
type input "27229105103"
click at [160, 182] on button "button" at bounding box center [165, 182] width 23 height 18
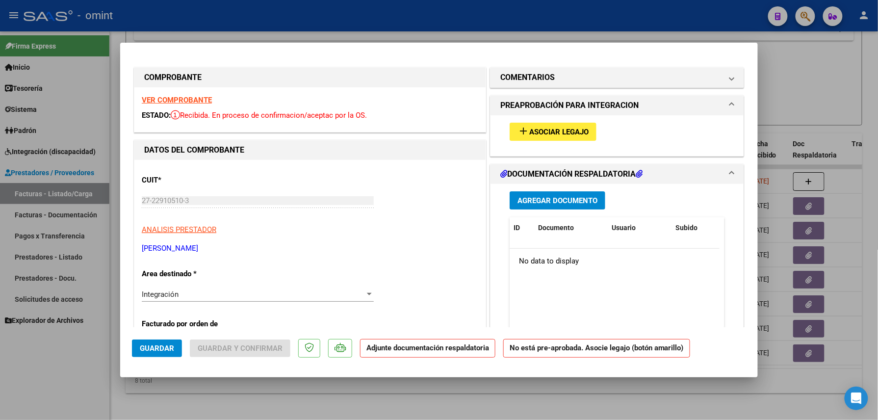
click at [180, 93] on div "VER COMPROBANTE ESTADO: Recibida. En proceso de confirmacion/aceptac por la OS." at bounding box center [309, 109] width 351 height 45
click at [181, 96] on strong "VER COMPROBANTE" at bounding box center [177, 100] width 70 height 9
click at [559, 127] on span "add Asociar Legajo" at bounding box center [553, 131] width 71 height 9
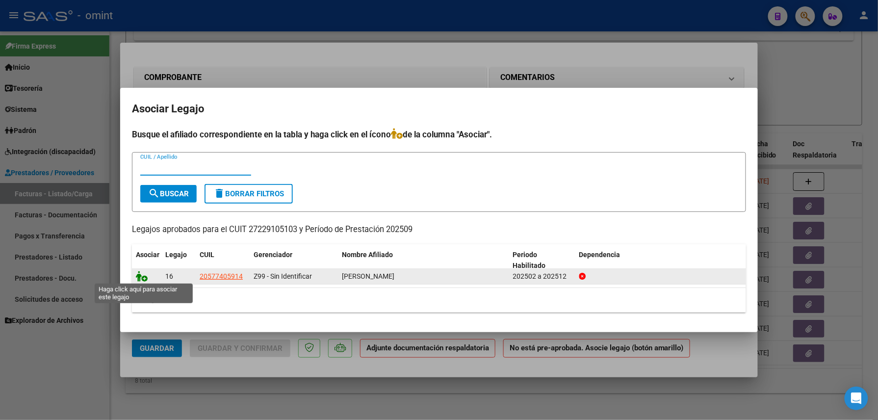
click at [142, 273] on icon at bounding box center [142, 276] width 12 height 11
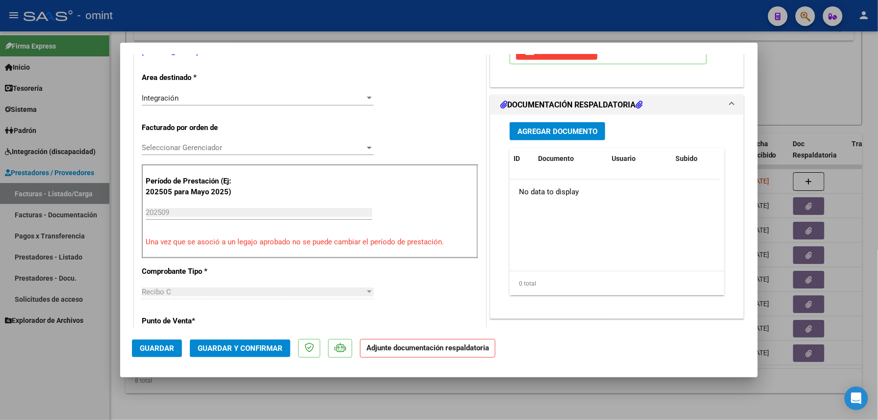
scroll to position [0, 0]
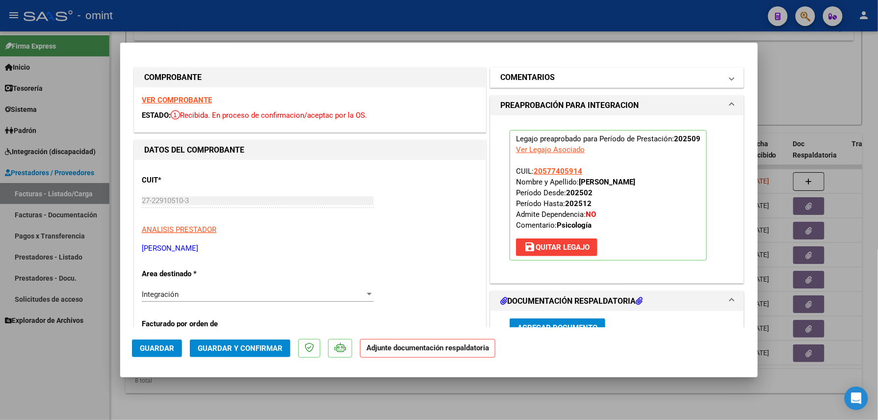
click at [567, 77] on mat-panel-title "COMENTARIOS" at bounding box center [611, 78] width 222 height 12
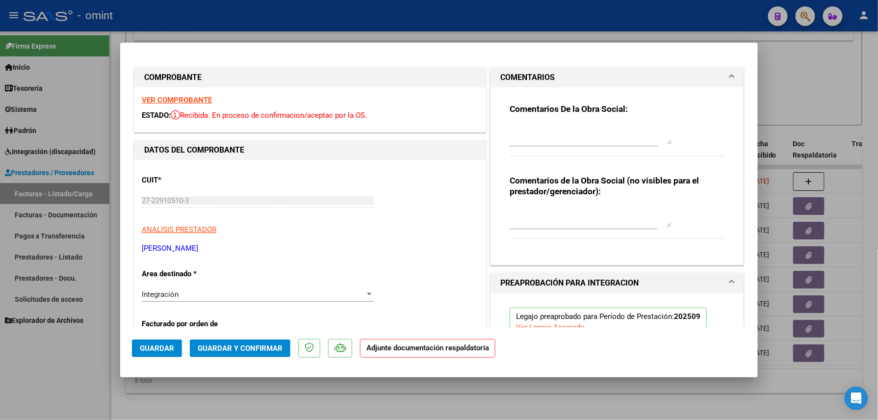
click at [528, 136] on textarea at bounding box center [591, 135] width 162 height 20
paste textarea "Falta adjuntar planilla de asistencia, por favor subir a la brevedad para poder…"
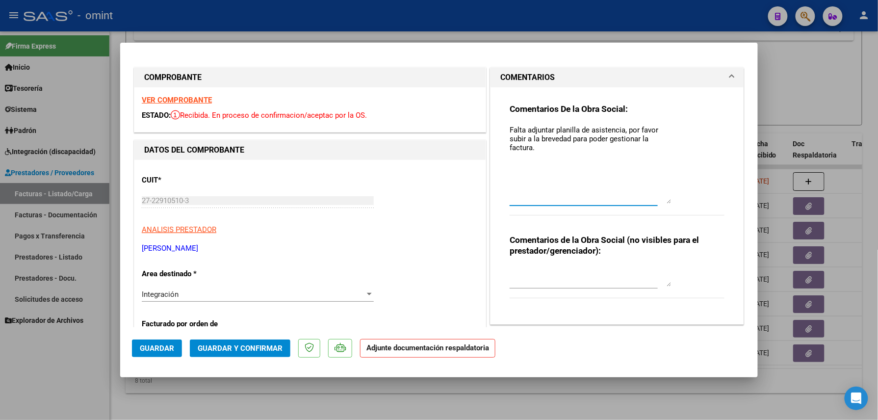
drag, startPoint x: 664, startPoint y: 136, endPoint x: 658, endPoint y: 200, distance: 64.1
click at [658, 200] on textarea "Falta adjuntar planilla de asistencia, por favor subir a la brevedad para poder…" at bounding box center [591, 164] width 162 height 79
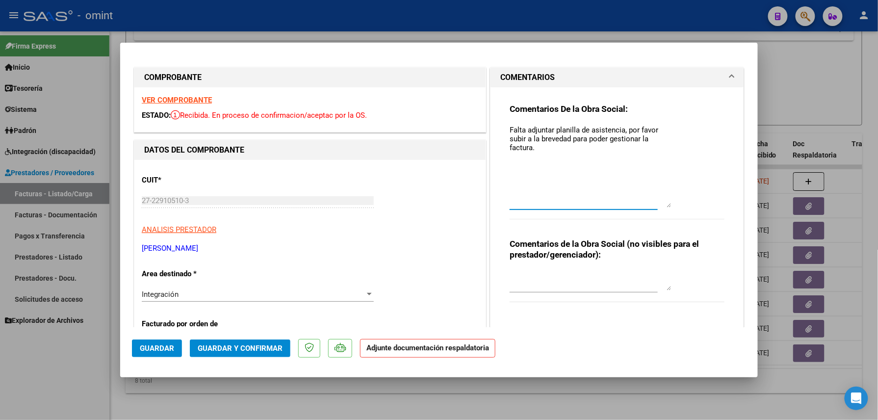
type textarea "Falta adjuntar planilla de asistencia, por favor subir a la brevedad para poder…"
click at [154, 350] on span "Guardar" at bounding box center [157, 348] width 34 height 9
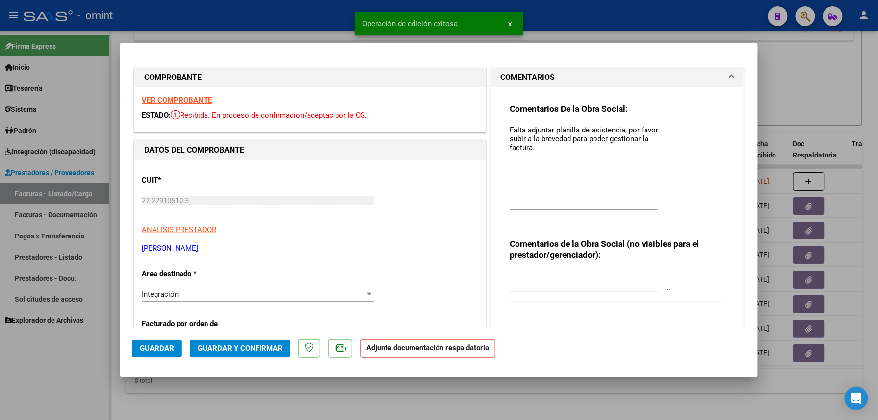
click at [78, 394] on div at bounding box center [439, 210] width 878 height 420
type input "$ 0,00"
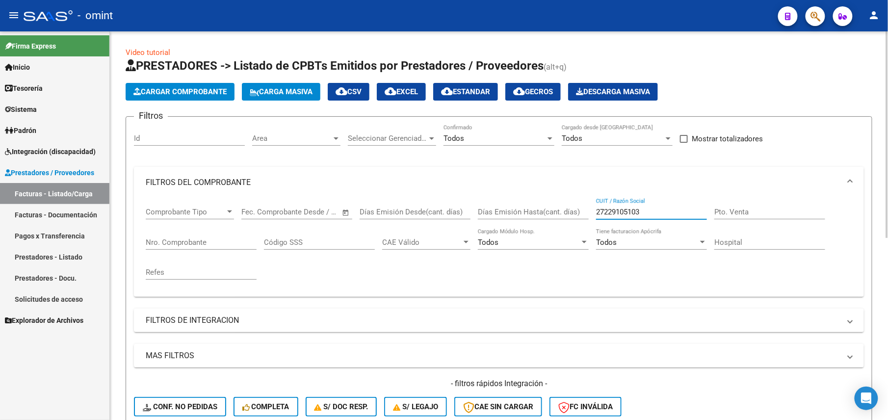
drag, startPoint x: 648, startPoint y: 207, endPoint x: 581, endPoint y: 217, distance: 67.4
click at [581, 217] on div "Comprobante Tipo Comprobante Tipo Fecha inicio – Fecha fin Fec. Comprobante Des…" at bounding box center [499, 243] width 706 height 91
paste input "871957"
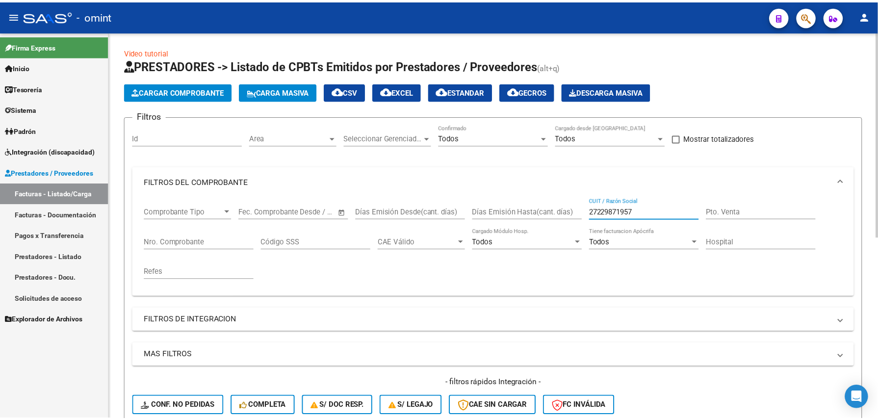
scroll to position [327, 0]
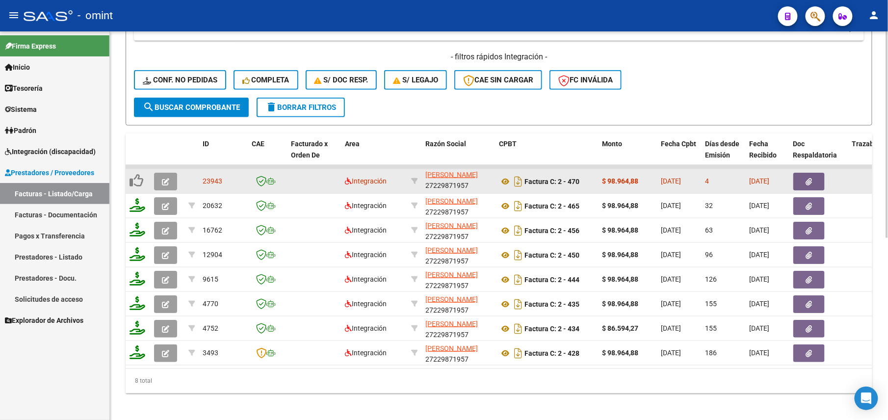
click at [166, 183] on icon "button" at bounding box center [165, 181] width 7 height 7
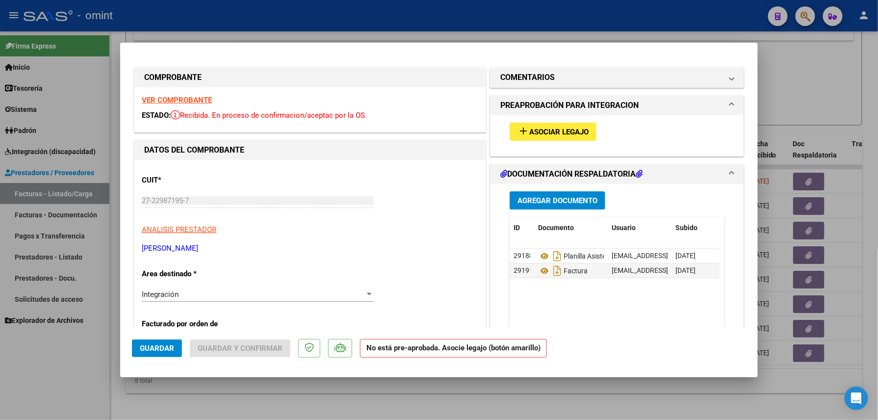
click at [177, 99] on strong "VER COMPROBANTE" at bounding box center [177, 100] width 70 height 9
click at [541, 130] on span "Asociar Legajo" at bounding box center [558, 132] width 59 height 9
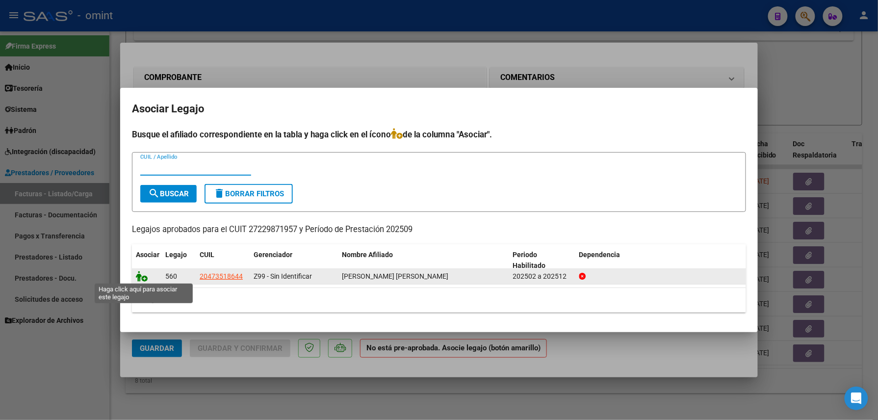
click at [142, 275] on icon at bounding box center [142, 276] width 12 height 11
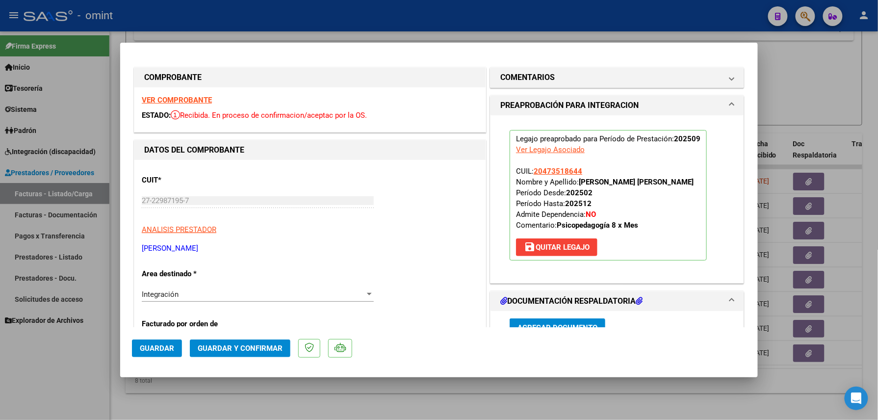
scroll to position [130, 0]
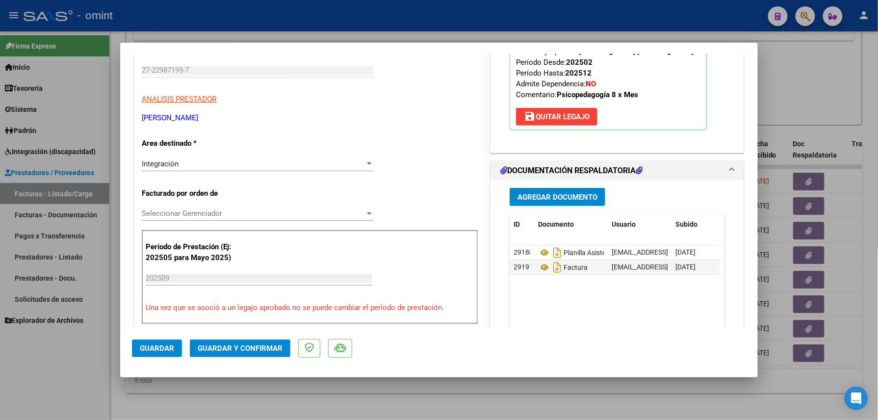
click at [163, 342] on button "Guardar" at bounding box center [157, 348] width 50 height 18
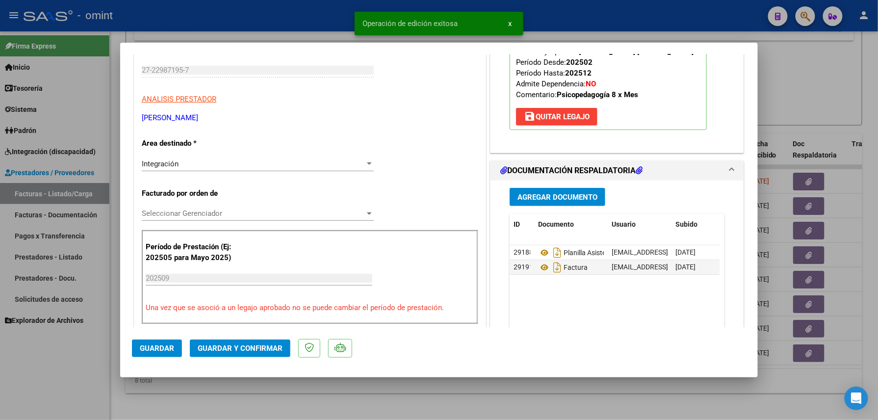
click at [83, 364] on div at bounding box center [439, 210] width 878 height 420
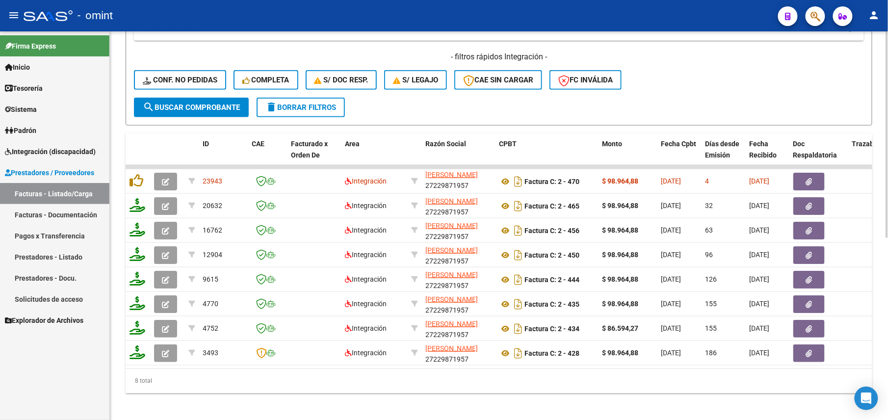
scroll to position [65, 0]
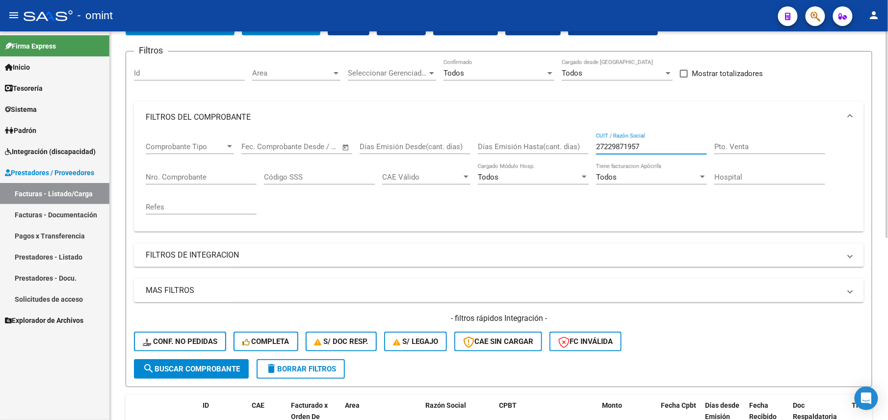
drag, startPoint x: 658, startPoint y: 148, endPoint x: 547, endPoint y: 161, distance: 111.6
click at [548, 161] on div "Comprobante Tipo Comprobante Tipo Fecha inicio – Fecha fin Fec. Comprobante Des…" at bounding box center [499, 178] width 706 height 91
paste input "30441265"
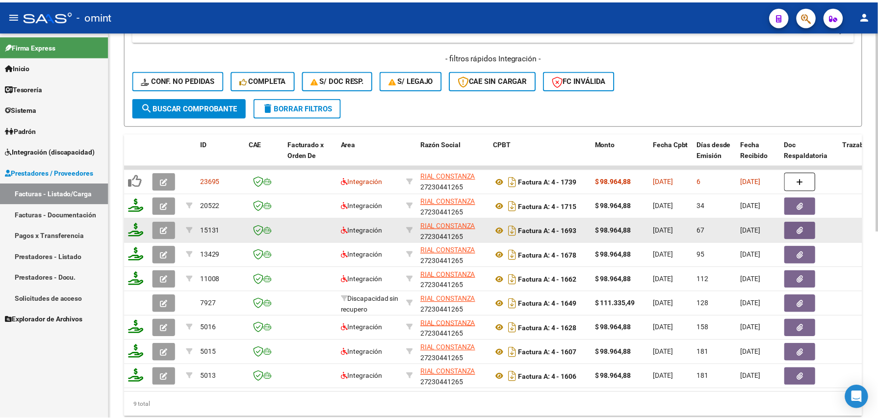
scroll to position [366, 0]
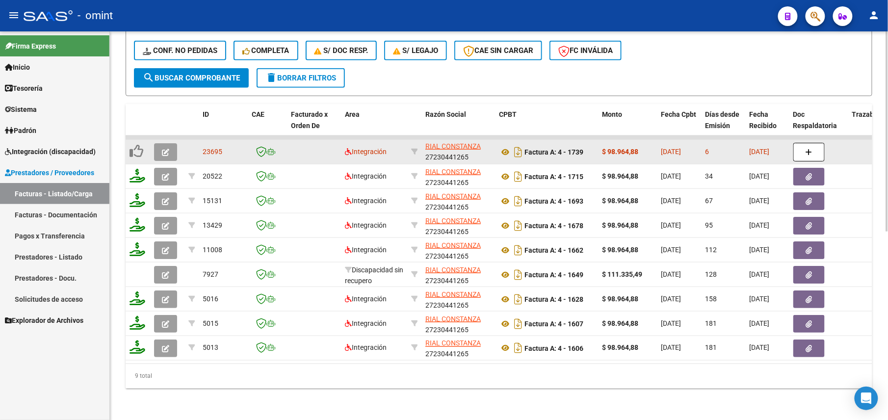
click at [167, 143] on button "button" at bounding box center [165, 152] width 23 height 18
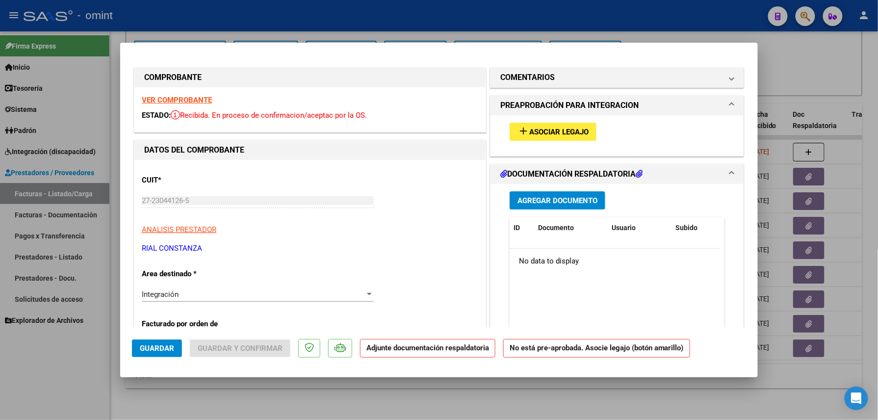
click at [177, 98] on strong "VER COMPROBANTE" at bounding box center [177, 100] width 70 height 9
click at [558, 134] on span "Asociar Legajo" at bounding box center [558, 132] width 59 height 9
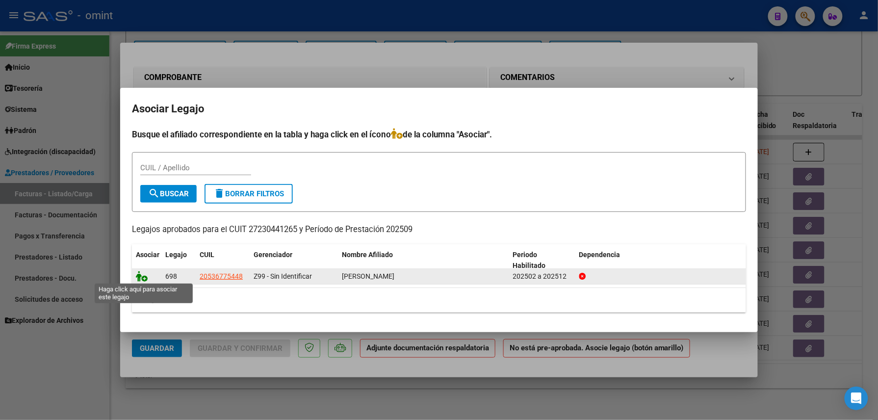
click at [138, 277] on icon at bounding box center [142, 276] width 12 height 11
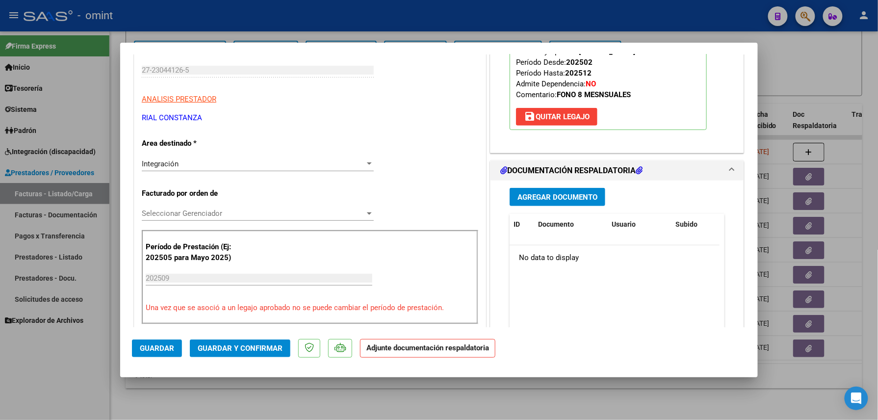
scroll to position [0, 0]
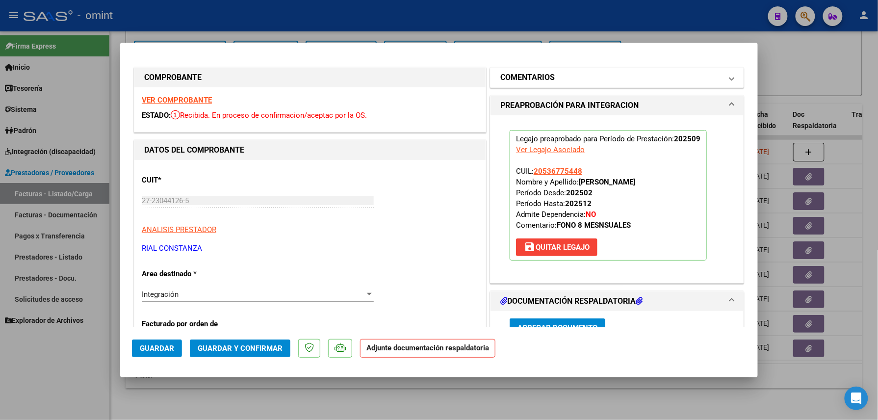
click at [557, 83] on mat-expansion-panel-header "COMENTARIOS" at bounding box center [617, 78] width 253 height 20
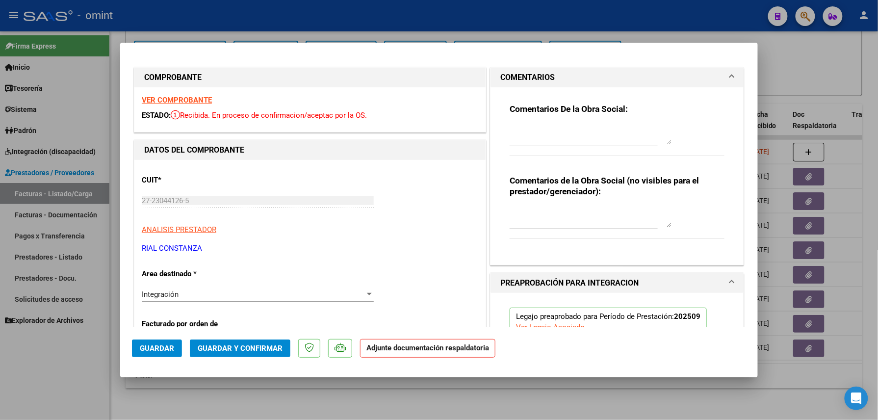
click at [533, 134] on textarea at bounding box center [591, 135] width 162 height 20
paste textarea "Falta adjuntar planilla de asistencia, por favor subir a la brevedad para poder…"
click at [132, 350] on mat-dialog-container "COMPROBANTE VER COMPROBANTE ESTADO: Recibida. En proceso de confirmacion/acepta…" at bounding box center [439, 210] width 638 height 335
click at [151, 350] on span "Guardar" at bounding box center [157, 348] width 34 height 9
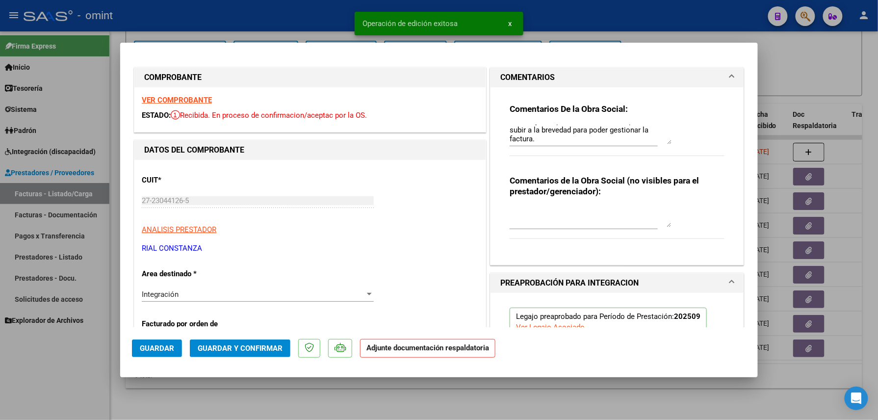
click at [60, 371] on div at bounding box center [439, 210] width 878 height 420
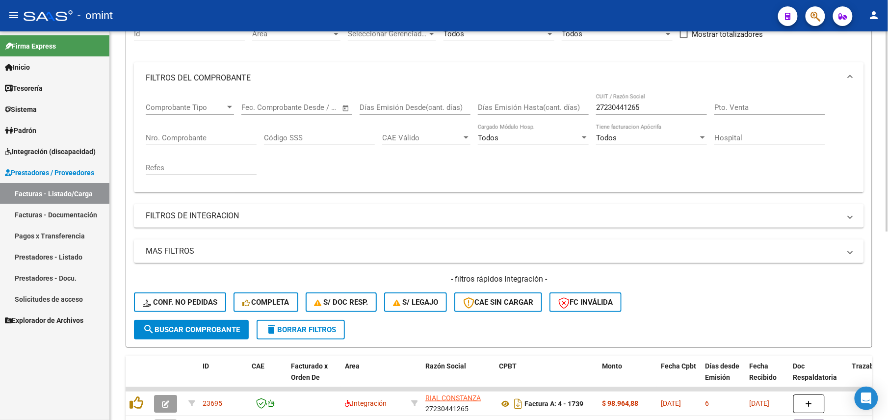
scroll to position [0, 0]
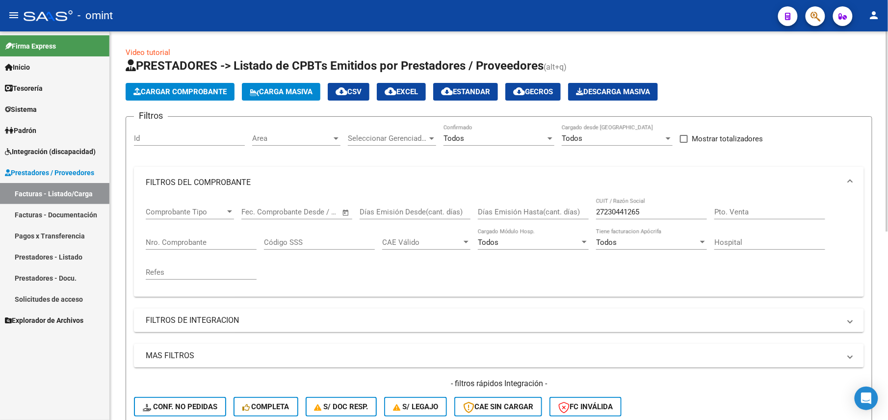
click at [627, 212] on input "27230441265" at bounding box center [651, 212] width 111 height 9
paste input "572327"
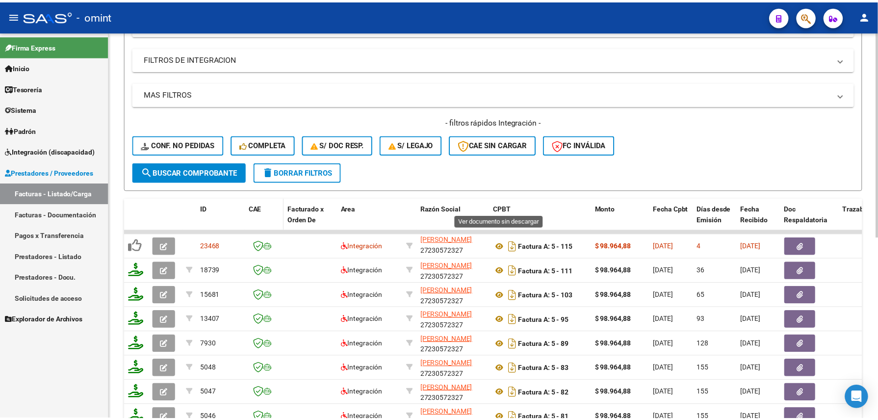
scroll to position [327, 0]
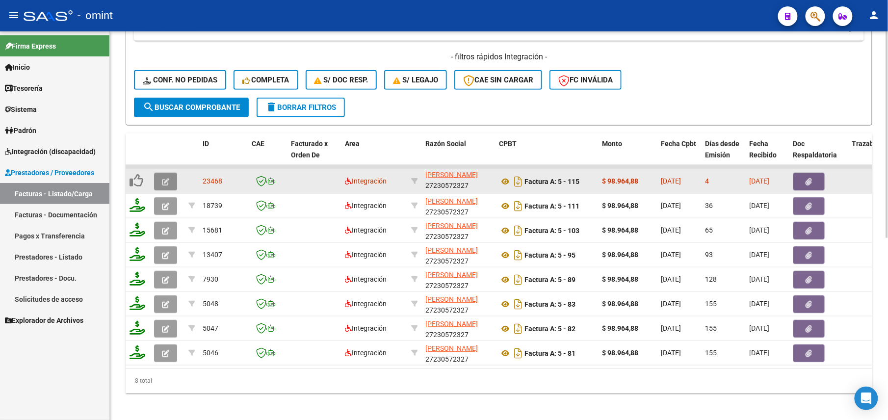
click at [159, 175] on button "button" at bounding box center [165, 182] width 23 height 18
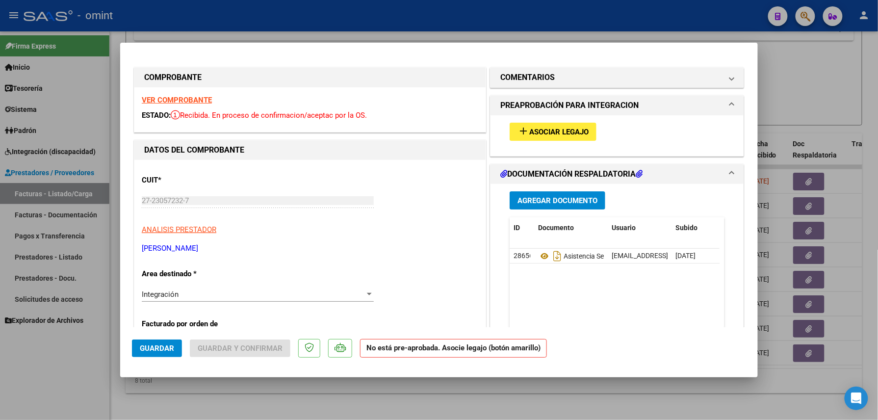
click at [199, 96] on strong "VER COMPROBANTE" at bounding box center [177, 100] width 70 height 9
click at [556, 132] on span "Asociar Legajo" at bounding box center [558, 132] width 59 height 9
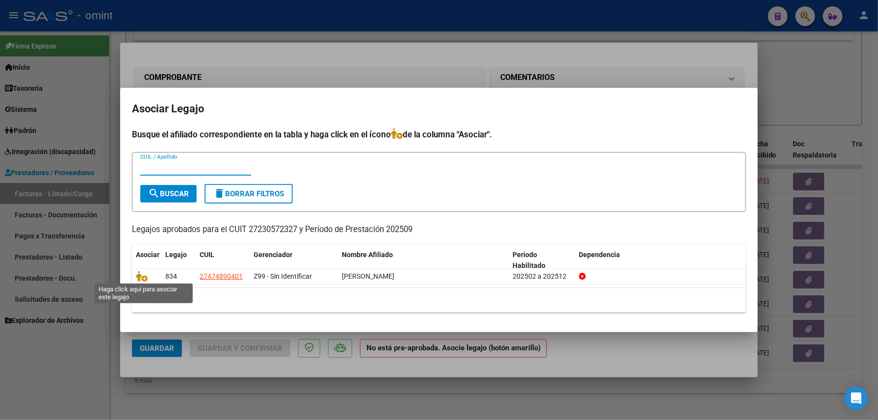
click at [142, 275] on icon at bounding box center [142, 276] width 12 height 11
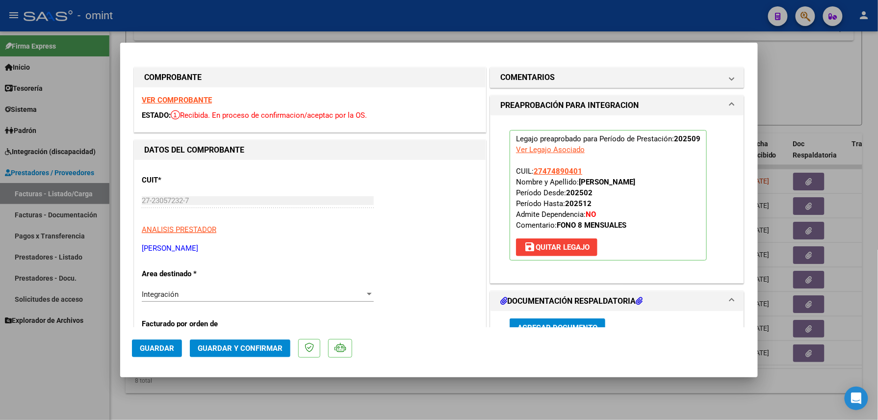
click at [150, 338] on mat-dialog-actions "Guardar Guardar y Confirmar" at bounding box center [439, 346] width 614 height 39
click at [157, 352] on span "Guardar" at bounding box center [157, 348] width 34 height 9
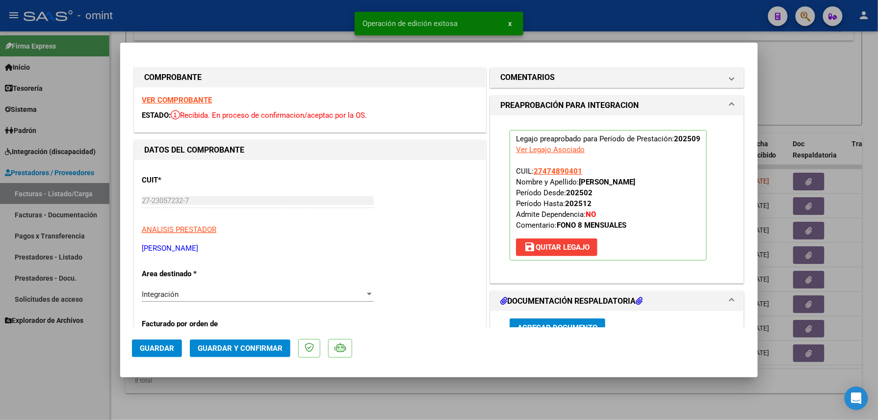
scroll to position [261, 0]
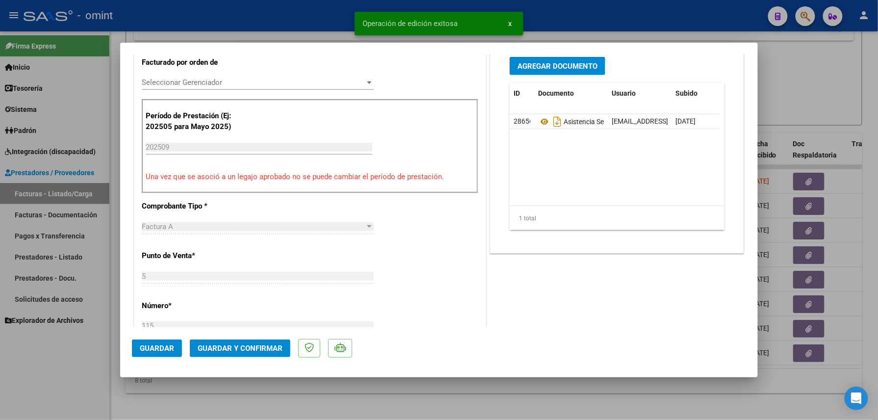
click at [59, 360] on div at bounding box center [439, 210] width 878 height 420
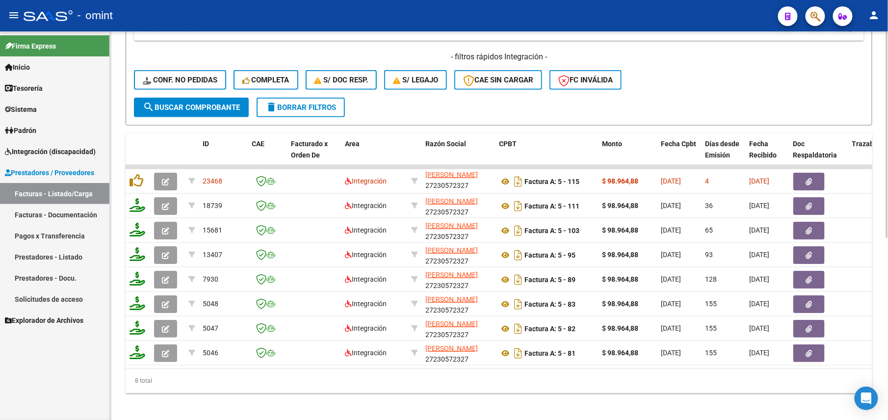
scroll to position [65, 0]
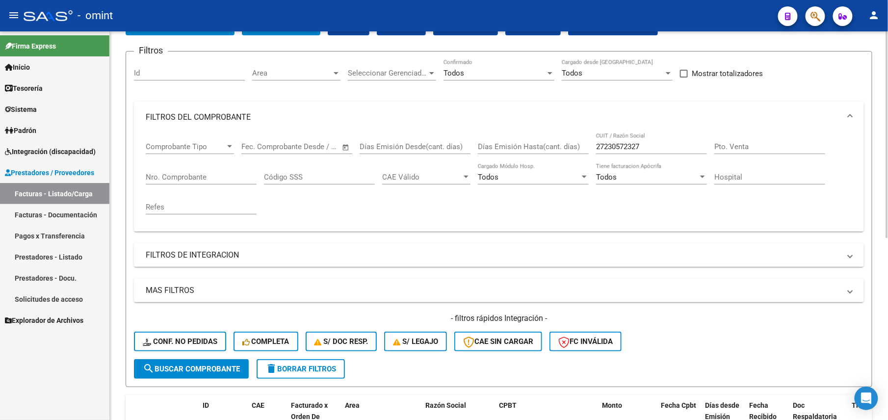
click at [649, 152] on div "27230572327 CUIT / Razón Social" at bounding box center [651, 143] width 111 height 21
drag, startPoint x: 650, startPoint y: 148, endPoint x: 548, endPoint y: 150, distance: 102.0
click at [548, 150] on div "Comprobante Tipo Comprobante Tipo Fecha inicio – Fecha fin Fec. Comprobante Des…" at bounding box center [499, 178] width 706 height 91
paste input "1101336"
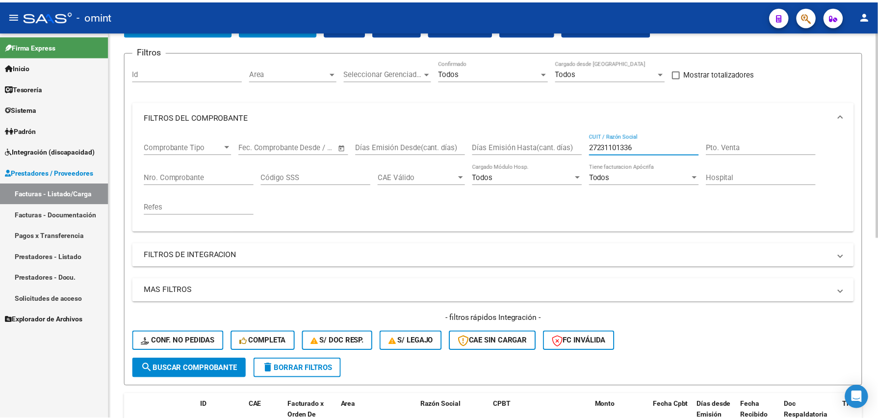
scroll to position [327, 0]
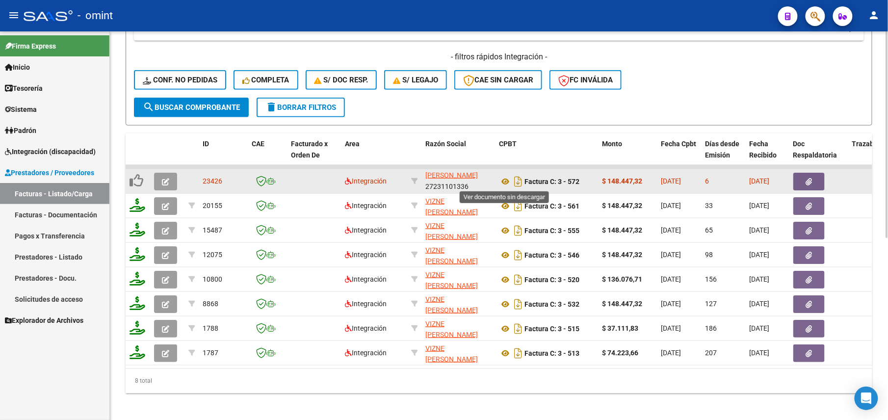
click at [167, 174] on button "button" at bounding box center [165, 182] width 23 height 18
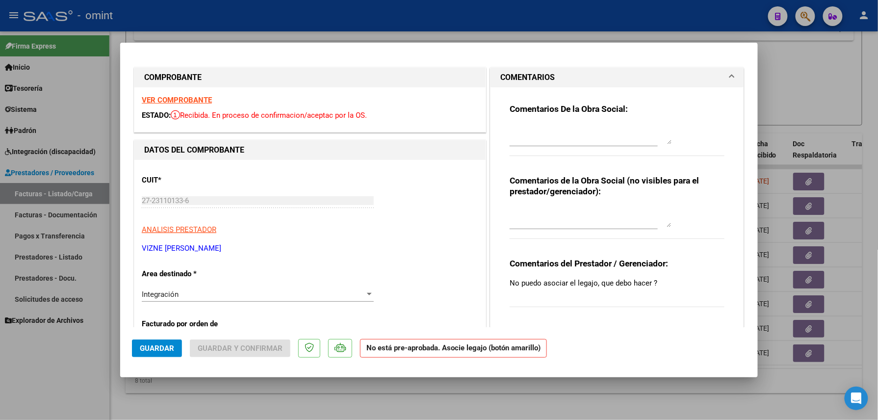
click at [186, 97] on strong "VER COMPROBANTE" at bounding box center [177, 100] width 70 height 9
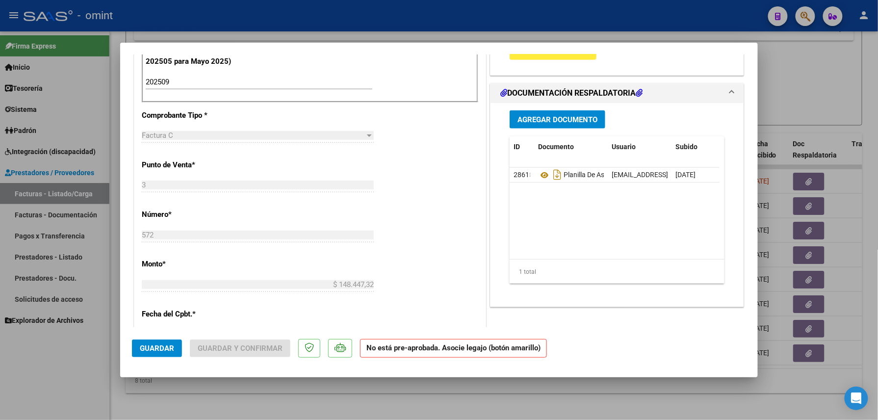
scroll to position [261, 0]
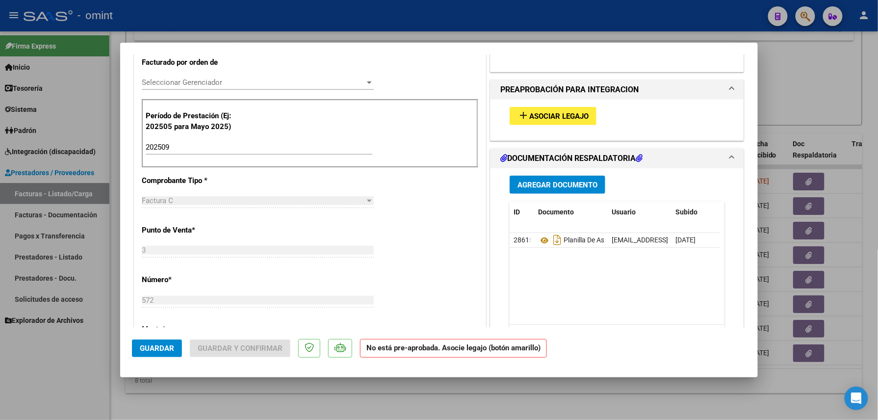
click at [556, 112] on span "Asociar Legajo" at bounding box center [558, 116] width 59 height 9
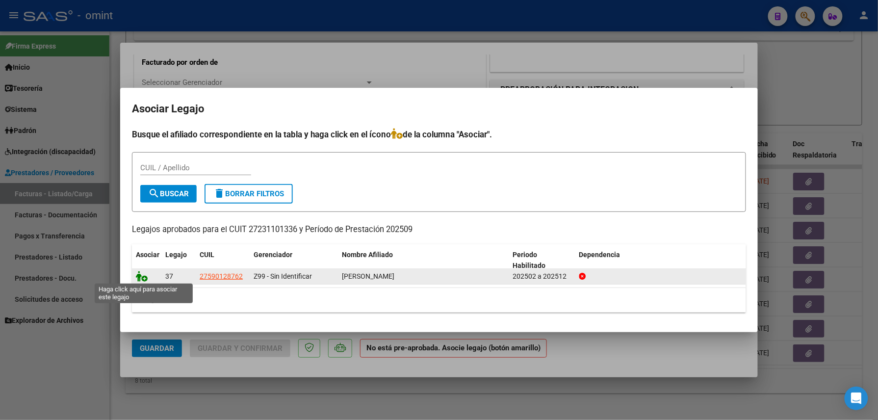
click at [136, 274] on icon at bounding box center [142, 276] width 12 height 11
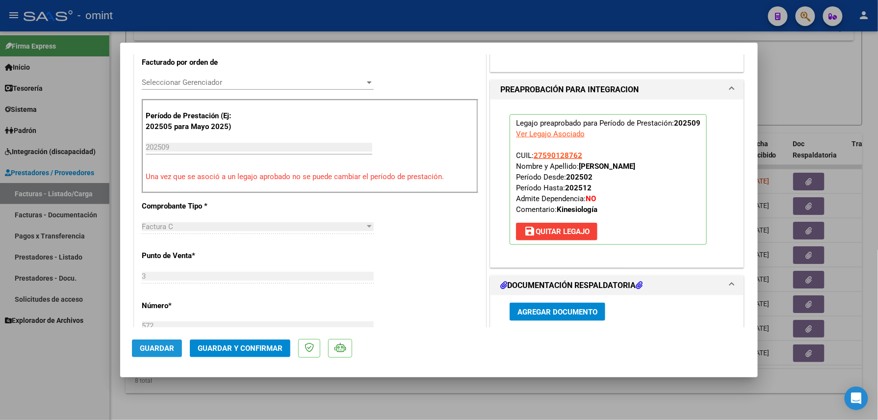
click at [169, 350] on span "Guardar" at bounding box center [157, 348] width 34 height 9
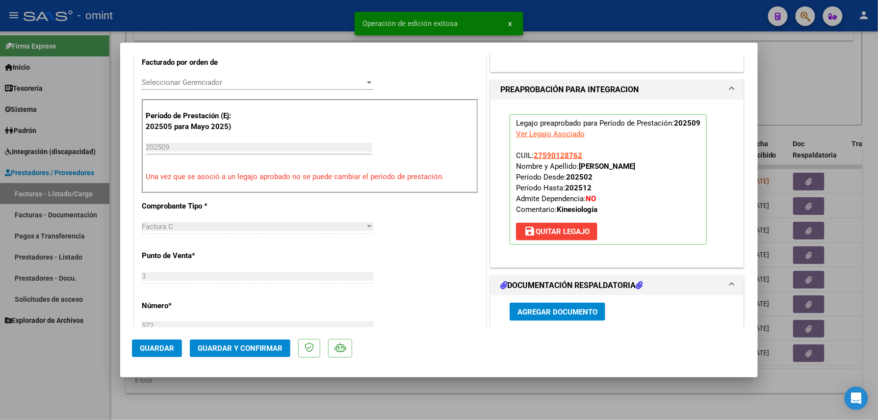
click at [70, 361] on div at bounding box center [439, 210] width 878 height 420
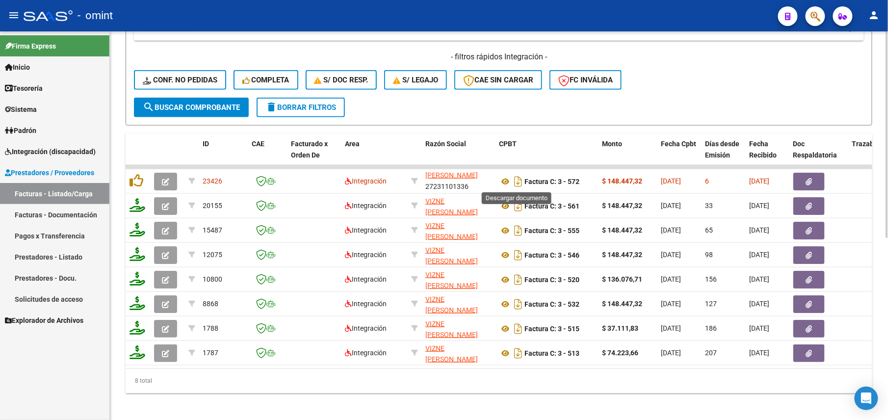
scroll to position [0, 0]
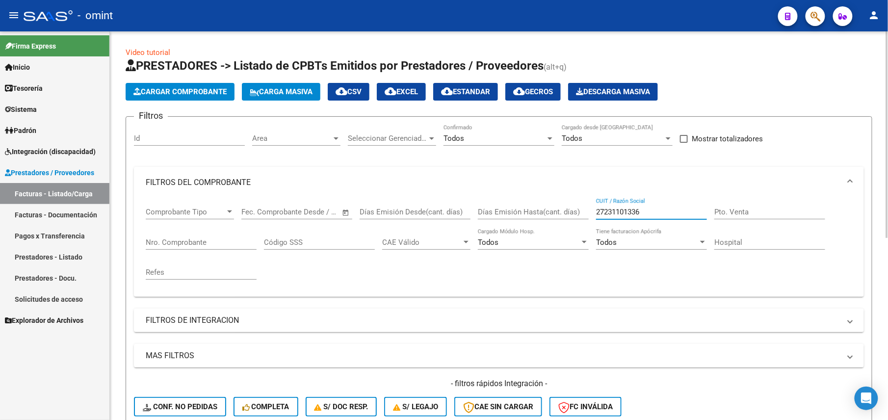
drag, startPoint x: 654, startPoint y: 212, endPoint x: 576, endPoint y: 218, distance: 78.2
click at [576, 218] on div "Comprobante Tipo Comprobante Tipo Fecha inicio – Fecha fin Fec. Comprobante Des…" at bounding box center [499, 243] width 706 height 91
paste input "811988"
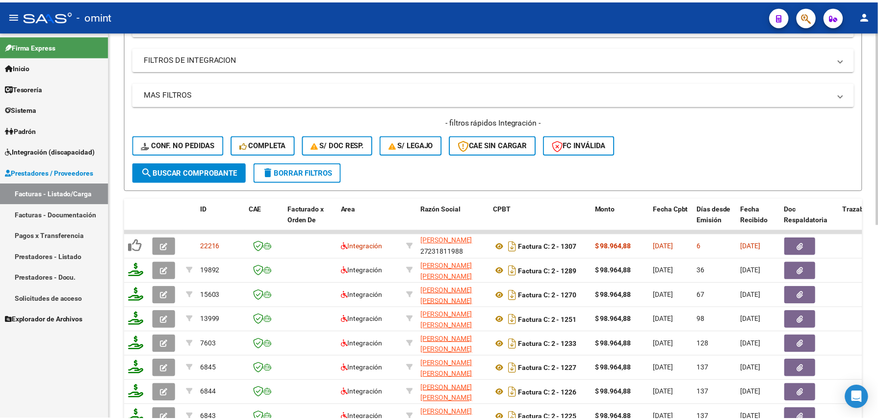
scroll to position [327, 0]
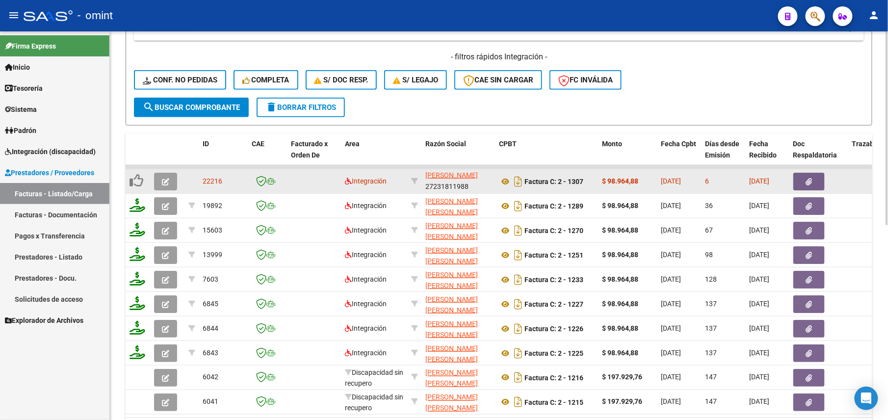
click at [165, 175] on button "button" at bounding box center [165, 182] width 23 height 18
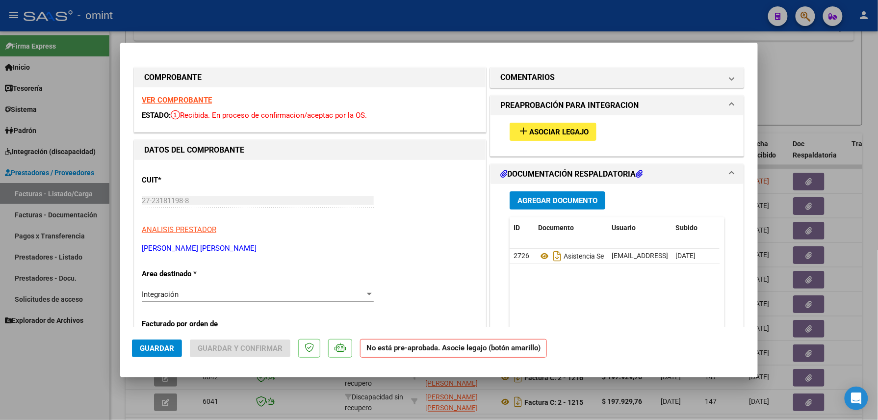
click at [182, 99] on strong "VER COMPROBANTE" at bounding box center [177, 100] width 70 height 9
click at [565, 128] on span "Asociar Legajo" at bounding box center [558, 132] width 59 height 9
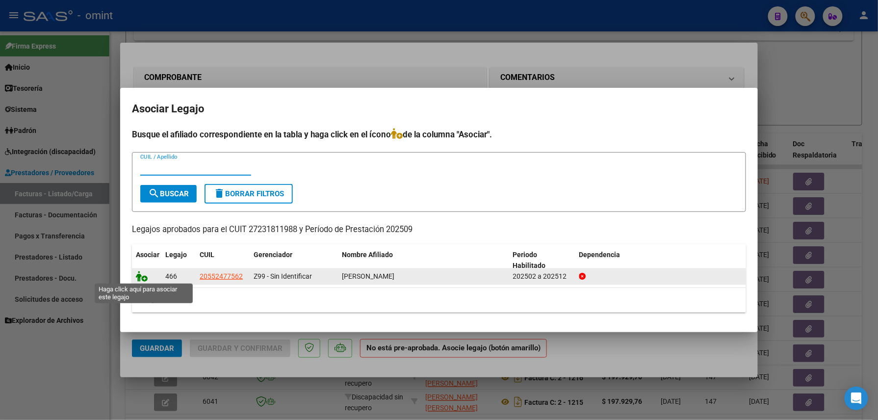
click at [136, 278] on icon at bounding box center [142, 276] width 12 height 11
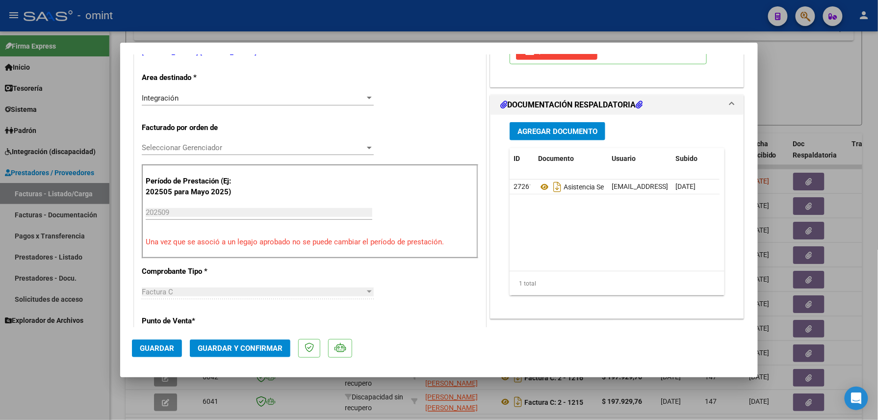
scroll to position [261, 0]
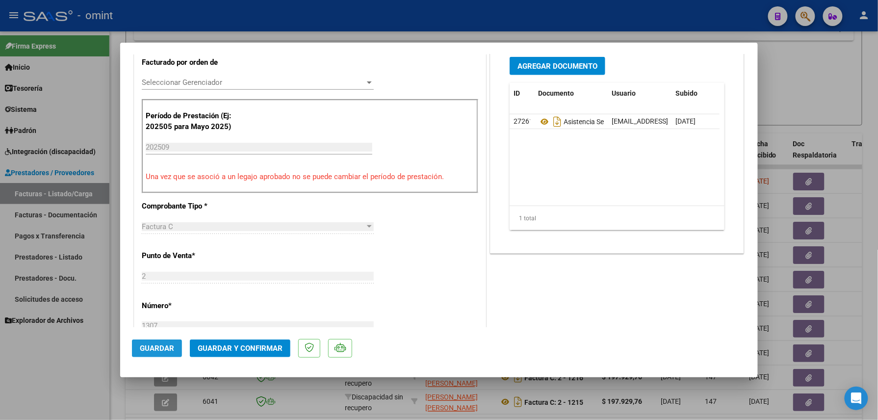
click at [159, 352] on span "Guardar" at bounding box center [157, 348] width 34 height 9
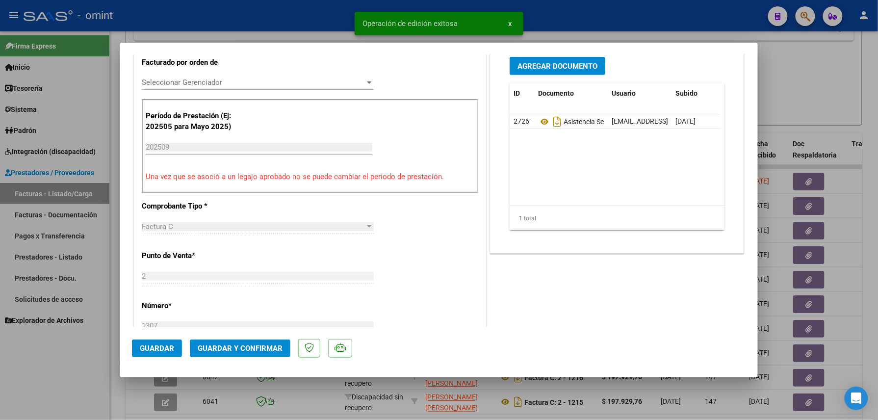
click at [63, 379] on div at bounding box center [439, 210] width 878 height 420
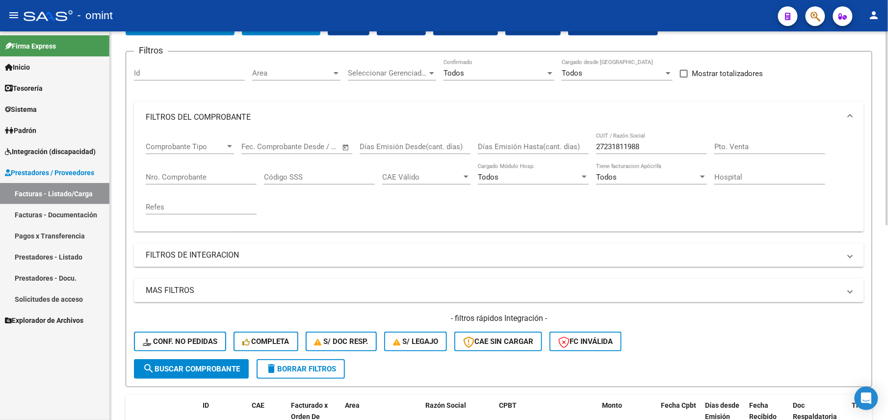
scroll to position [0, 0]
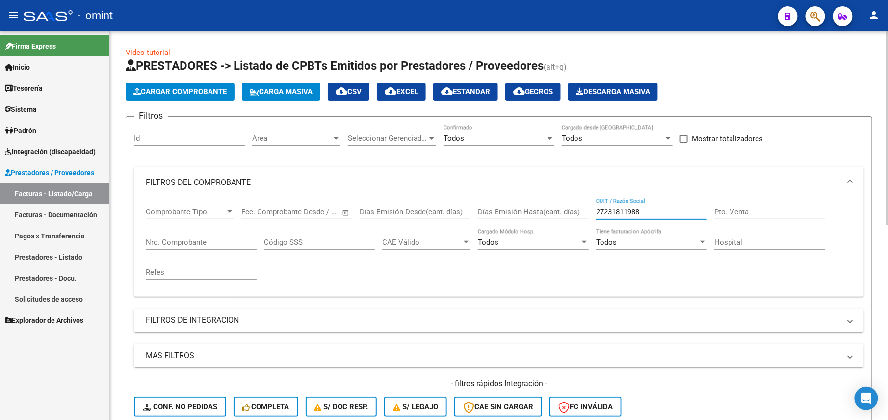
drag, startPoint x: 648, startPoint y: 211, endPoint x: 551, endPoint y: 206, distance: 96.8
click at [554, 205] on div "Comprobante Tipo Comprobante Tipo Fecha inicio – Fecha fin Fec. Comprobante Des…" at bounding box center [499, 243] width 706 height 91
paste input "8095"
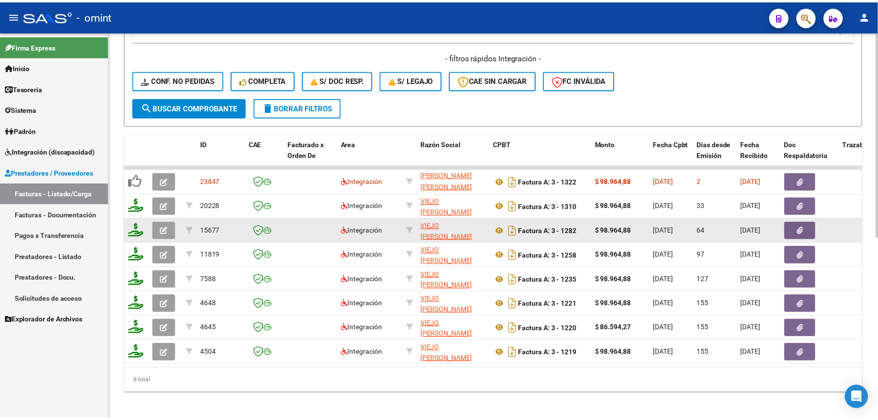
scroll to position [12, 0]
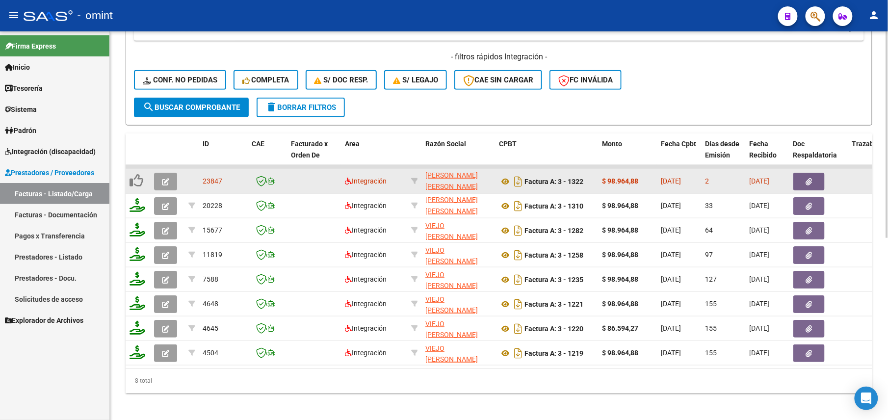
click at [162, 183] on icon "button" at bounding box center [165, 181] width 7 height 7
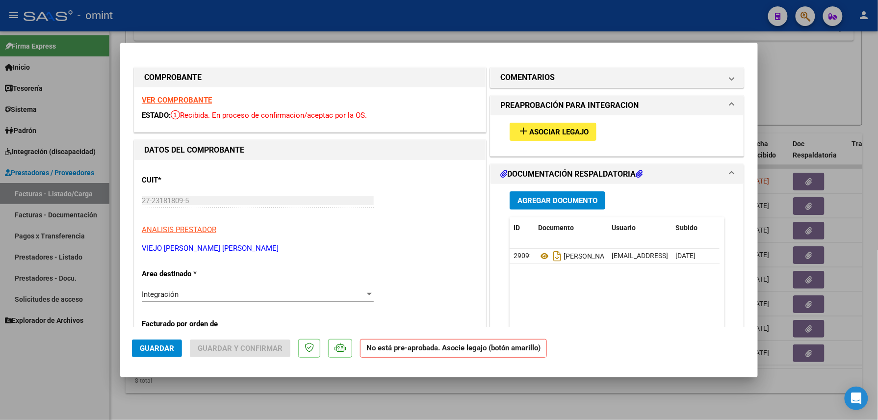
click at [173, 99] on strong "VER COMPROBANTE" at bounding box center [177, 100] width 70 height 9
click at [562, 136] on button "add Asociar Legajo" at bounding box center [553, 132] width 87 height 18
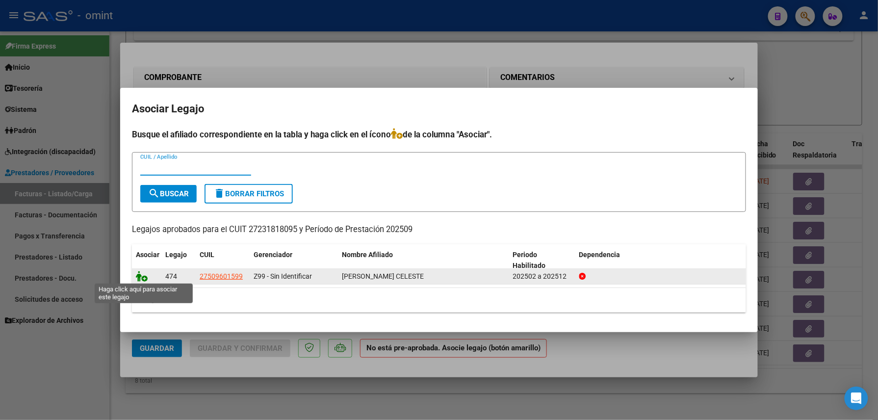
click at [137, 273] on icon at bounding box center [142, 276] width 12 height 11
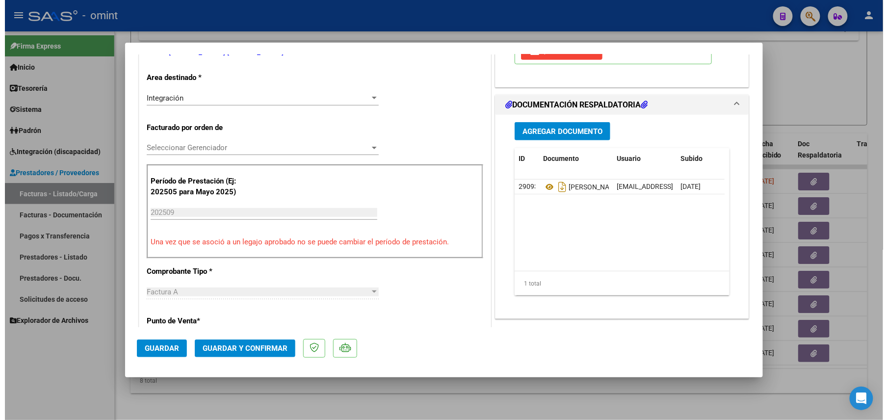
scroll to position [65, 0]
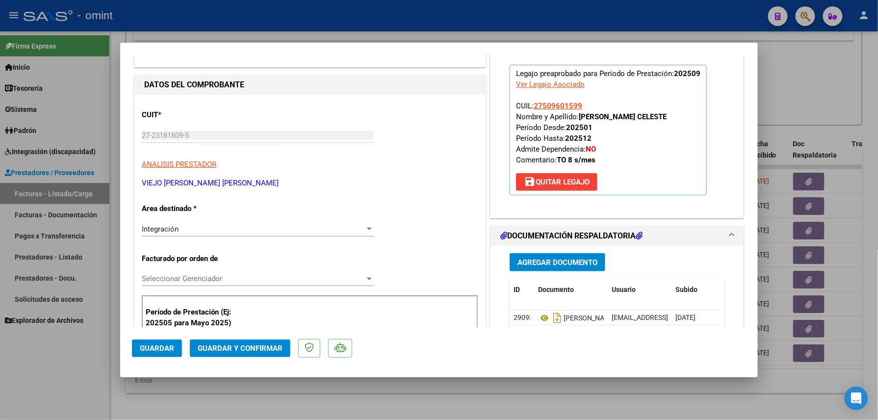
click at [172, 347] on span "Guardar" at bounding box center [157, 348] width 34 height 9
click at [92, 344] on div at bounding box center [439, 210] width 878 height 420
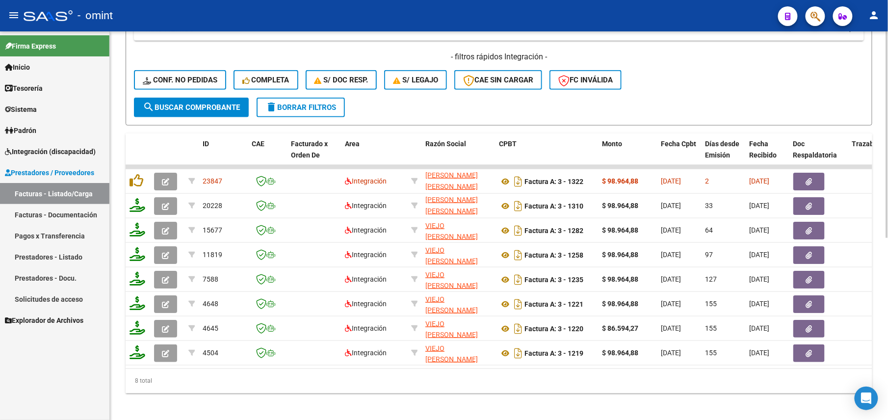
scroll to position [0, 0]
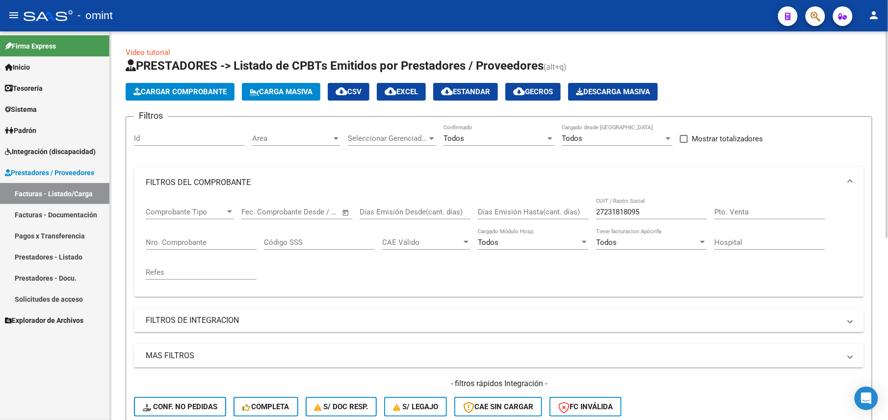
drag, startPoint x: 645, startPoint y: 207, endPoint x: 551, endPoint y: 213, distance: 93.4
click at [551, 212] on div "Comprobante Tipo Comprobante Tipo Fecha inicio – Fecha fin Fec. Comprobante Des…" at bounding box center [499, 243] width 706 height 91
click at [616, 218] on div "27231818095 CUIT / Razón Social" at bounding box center [651, 208] width 111 height 21
click at [617, 217] on div "27231818095 CUIT / Razón Social" at bounding box center [651, 208] width 111 height 21
paste input "27231847133"
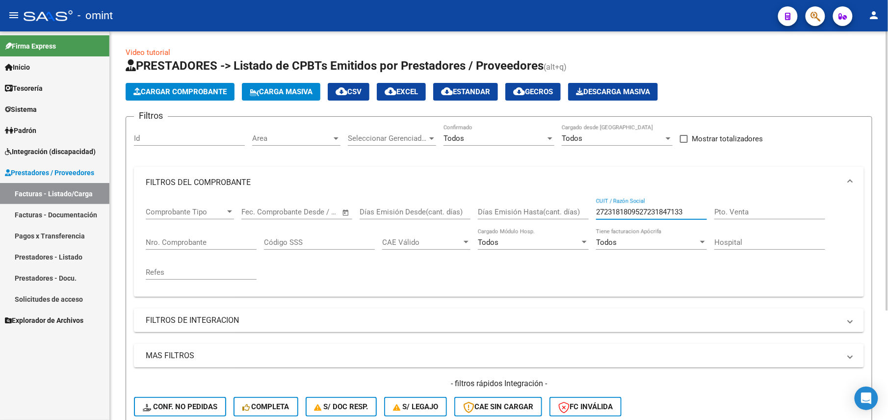
click at [664, 217] on div "2723181809527231847133 CUIT / Razón Social" at bounding box center [651, 208] width 111 height 21
click at [660, 210] on input "2723181809527231847133" at bounding box center [651, 212] width 111 height 9
paste input "text"
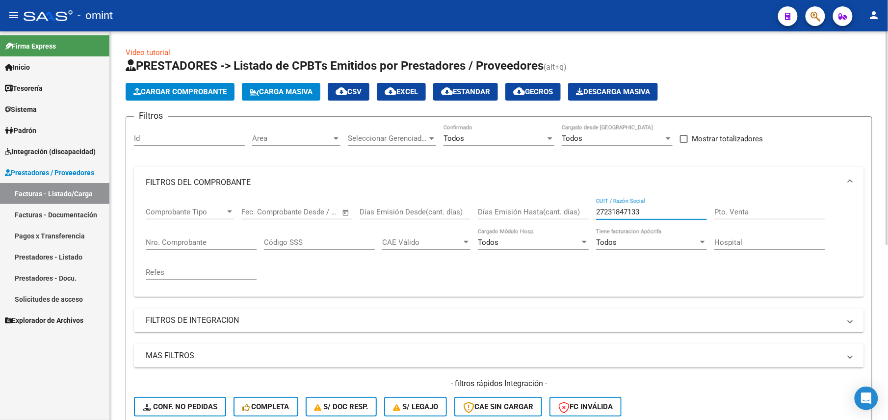
scroll to position [317, 0]
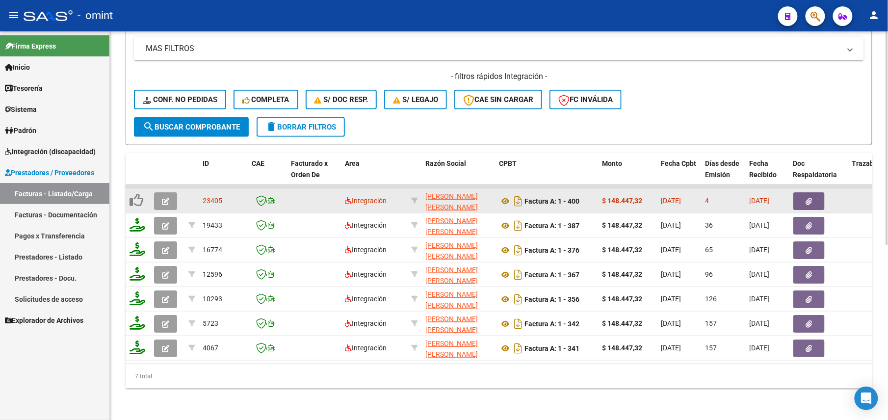
click at [168, 198] on icon "button" at bounding box center [165, 201] width 7 height 7
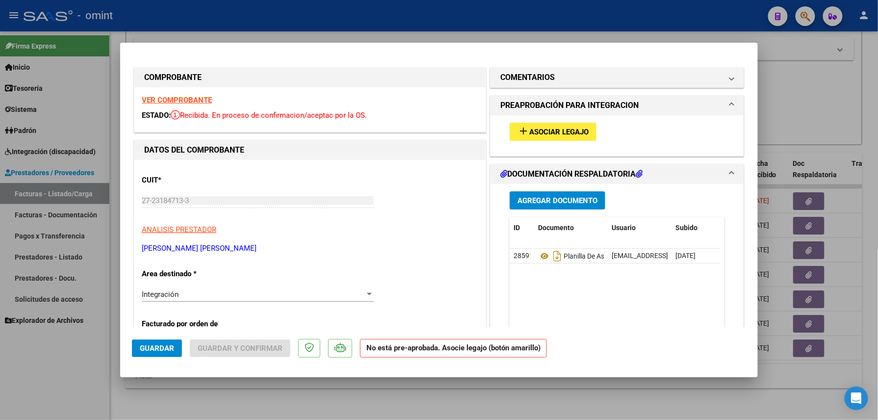
click at [201, 98] on strong "VER COMPROBANTE" at bounding box center [177, 100] width 70 height 9
click at [564, 137] on button "add Asociar Legajo" at bounding box center [553, 132] width 87 height 18
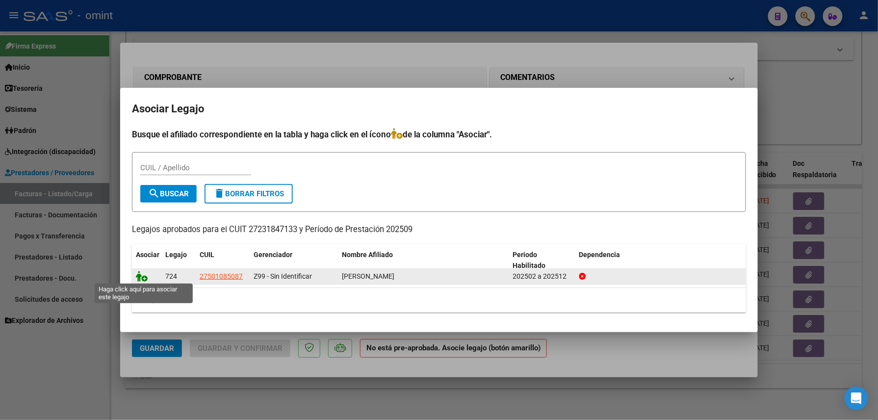
click at [139, 277] on icon at bounding box center [142, 276] width 12 height 11
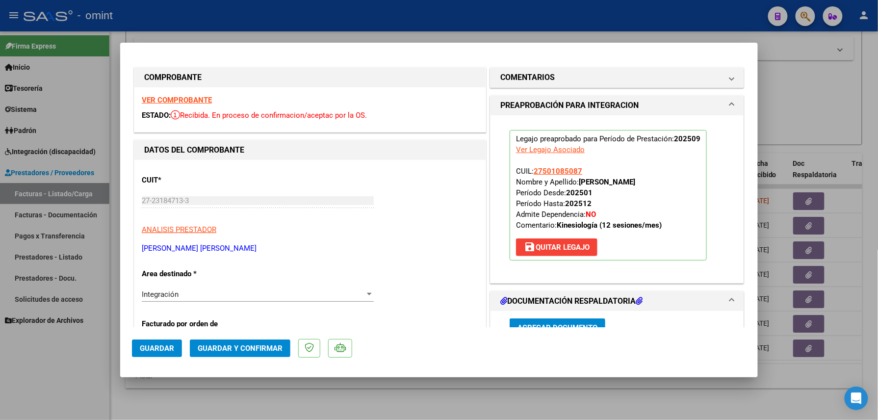
click at [159, 347] on span "Guardar" at bounding box center [157, 348] width 34 height 9
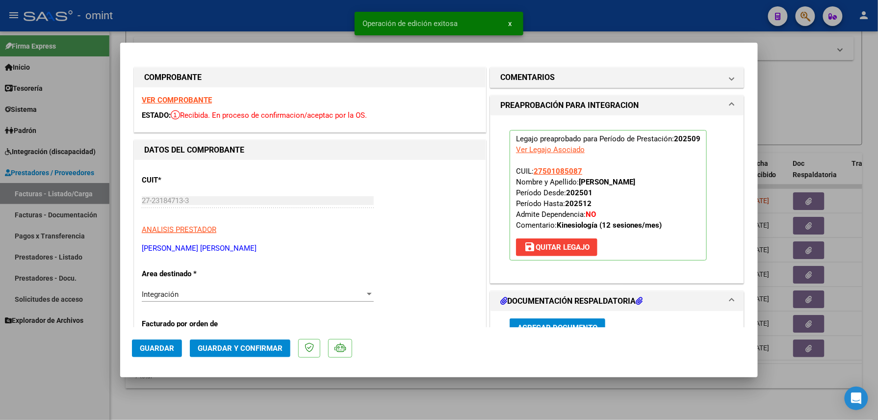
click at [47, 379] on div at bounding box center [439, 210] width 878 height 420
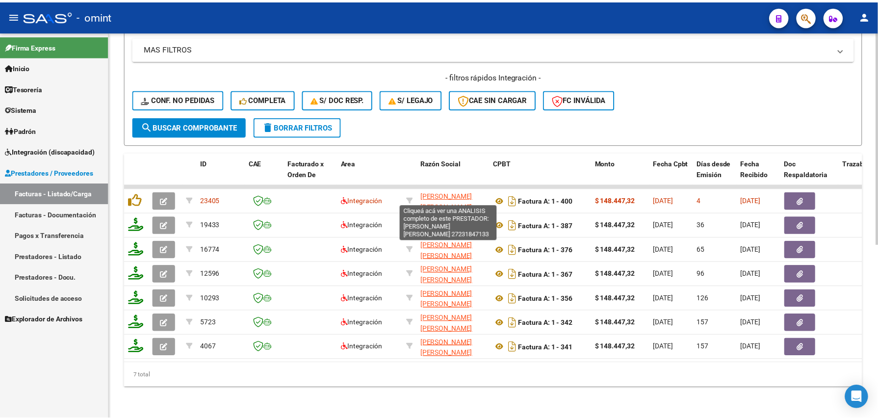
scroll to position [121, 0]
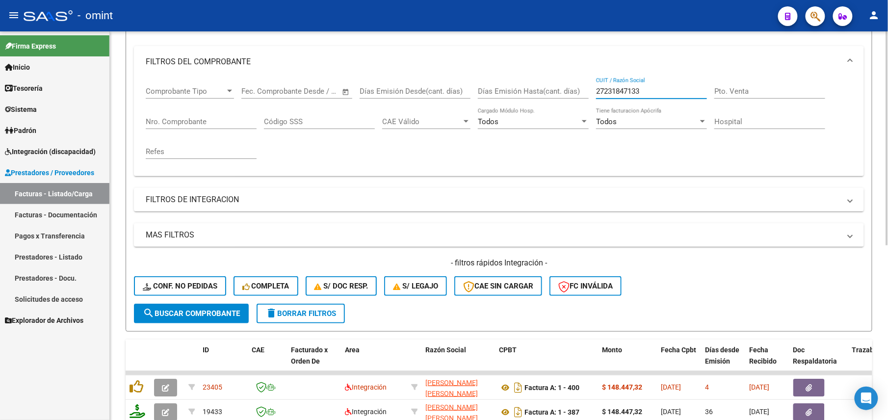
drag, startPoint x: 626, startPoint y: 92, endPoint x: 557, endPoint y: 83, distance: 69.2
click at [559, 85] on div "Comprobante Tipo Comprobante Tipo Fecha inicio – Fecha fin Fec. Comprobante Des…" at bounding box center [499, 123] width 706 height 91
paste input "979099"
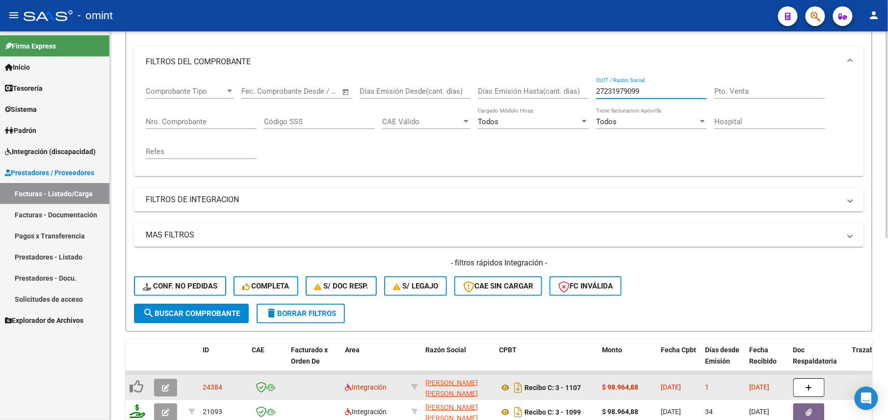
click at [167, 387] on icon "button" at bounding box center [165, 387] width 7 height 7
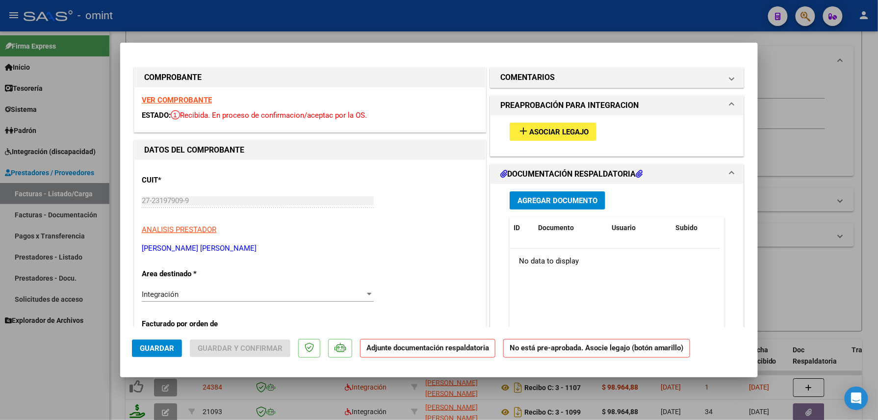
click at [179, 100] on strong "VER COMPROBANTE" at bounding box center [177, 100] width 70 height 9
click at [570, 131] on span "Asociar Legajo" at bounding box center [558, 132] width 59 height 9
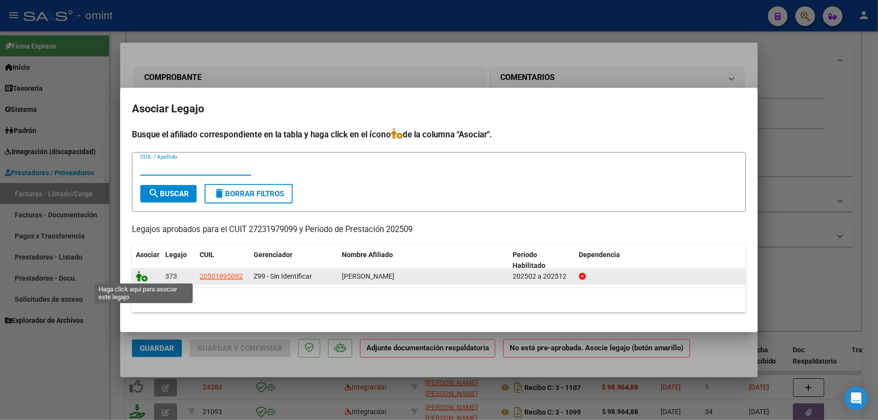
click at [143, 279] on icon at bounding box center [142, 276] width 12 height 11
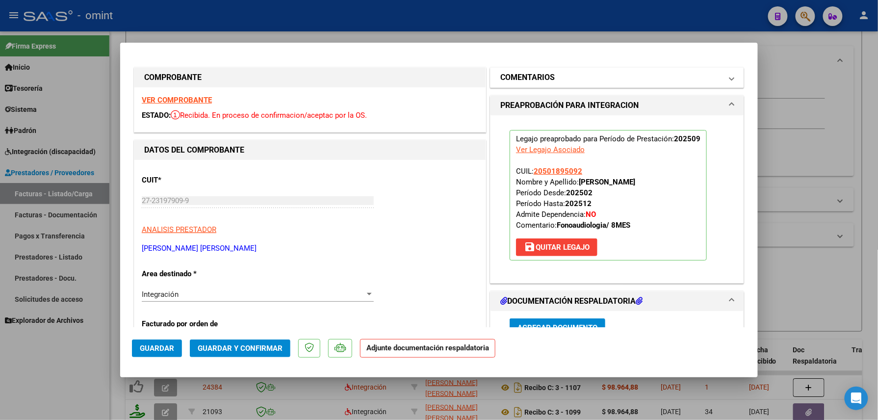
click at [541, 77] on h1 "COMENTARIOS" at bounding box center [527, 78] width 54 height 12
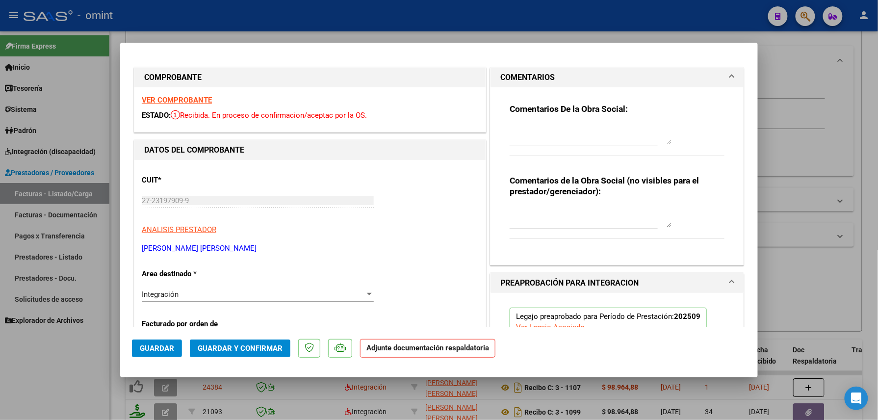
click at [544, 120] on div "Comentarios De la Obra Social:" at bounding box center [617, 135] width 215 height 63
click at [524, 133] on textarea at bounding box center [591, 135] width 162 height 20
paste textarea "Falta adjuntar planilla de asistencia, por favor subir a la brevedad para poder…"
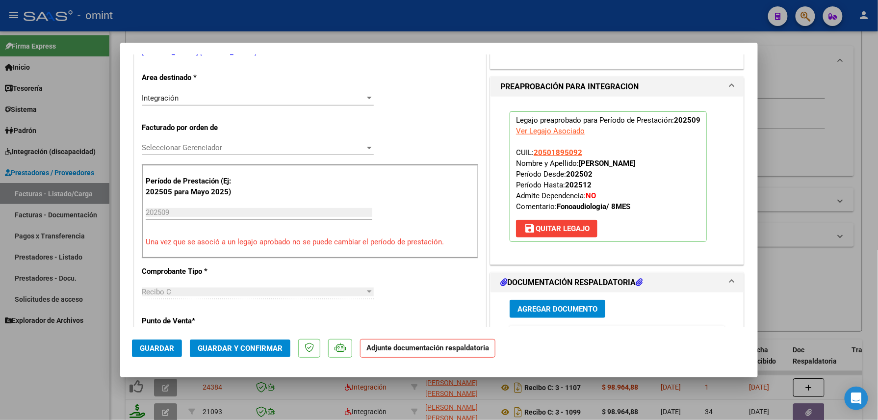
scroll to position [327, 0]
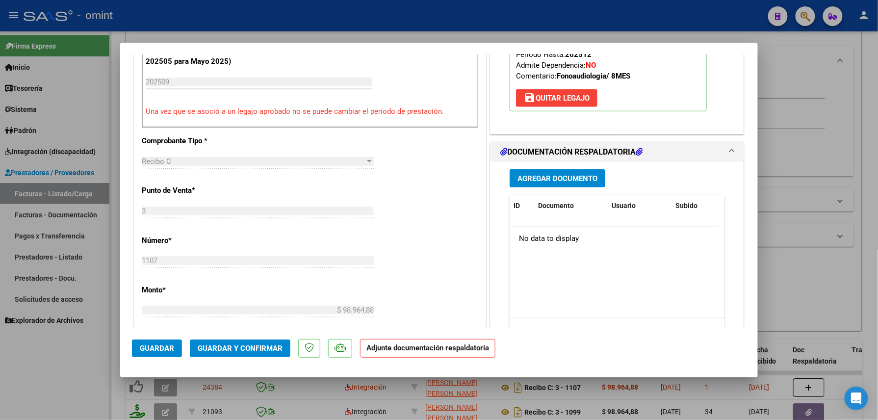
click at [162, 348] on span "Guardar" at bounding box center [157, 348] width 34 height 9
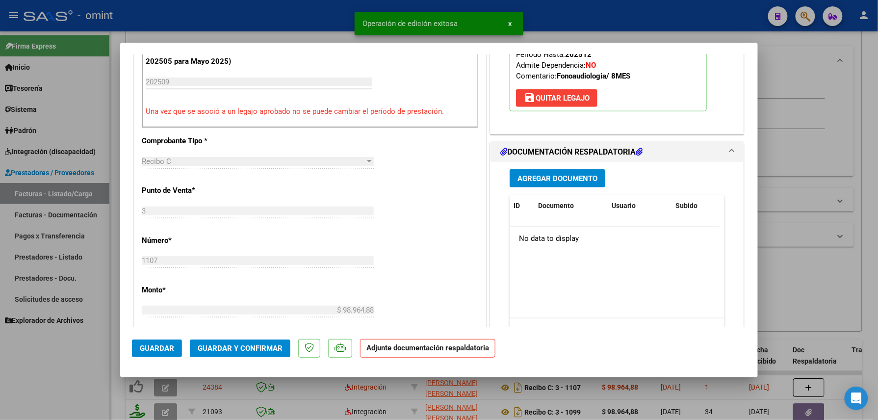
click at [52, 389] on div at bounding box center [439, 210] width 878 height 420
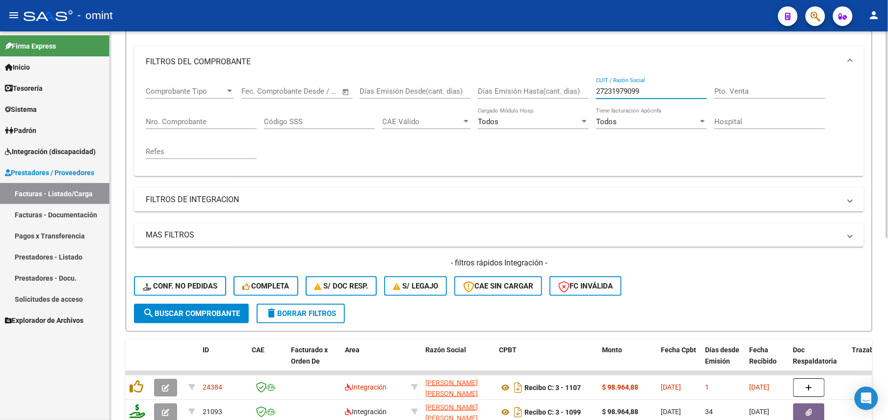
drag, startPoint x: 666, startPoint y: 93, endPoint x: 570, endPoint y: 87, distance: 95.8
click at [570, 87] on div "Comprobante Tipo Comprobante Tipo Fecha inicio – Fecha fin Fec. Comprobante Des…" at bounding box center [499, 123] width 706 height 91
paste input "80313"
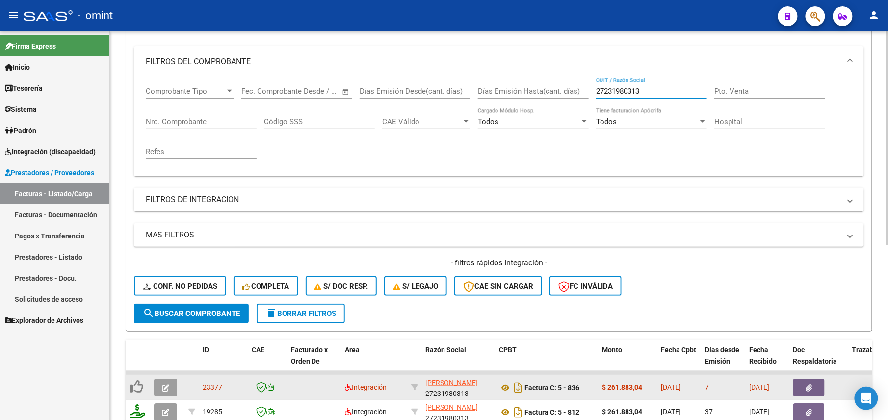
click at [168, 390] on icon "button" at bounding box center [165, 387] width 7 height 7
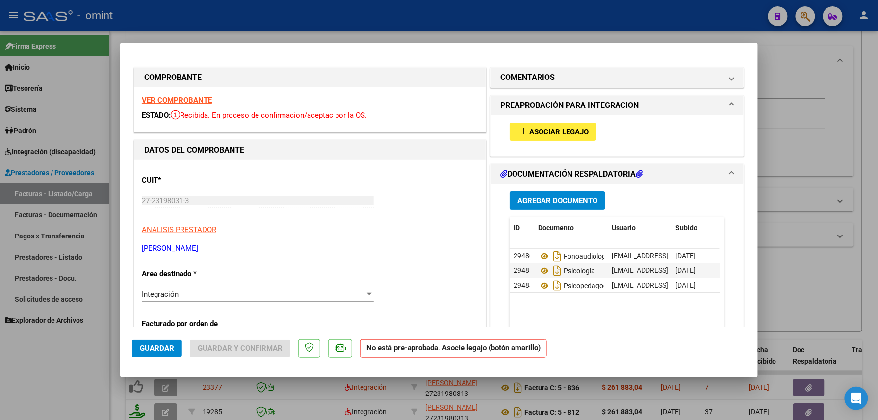
click at [196, 103] on strong "VER COMPROBANTE" at bounding box center [177, 100] width 70 height 9
click at [526, 126] on button "add Asociar Legajo" at bounding box center [553, 132] width 87 height 18
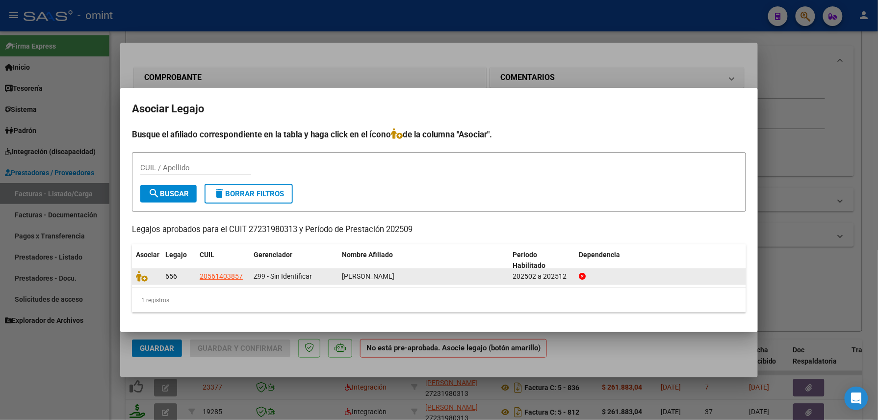
click at [132, 274] on datatable-body-cell at bounding box center [146, 276] width 29 height 15
click at [142, 277] on icon at bounding box center [142, 276] width 12 height 11
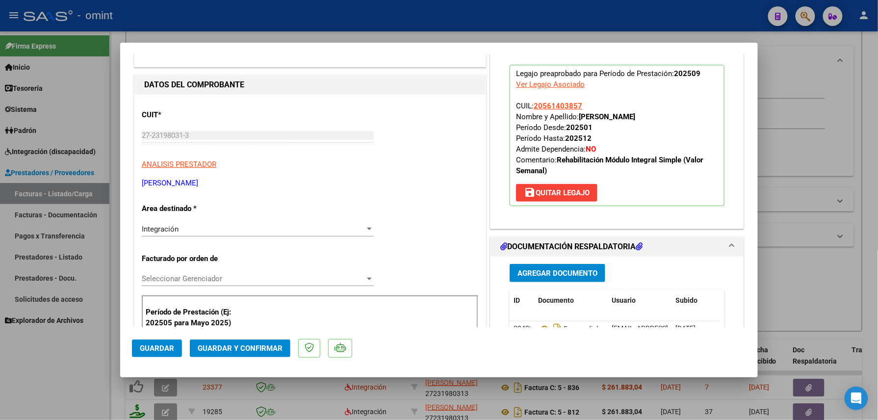
scroll to position [130, 0]
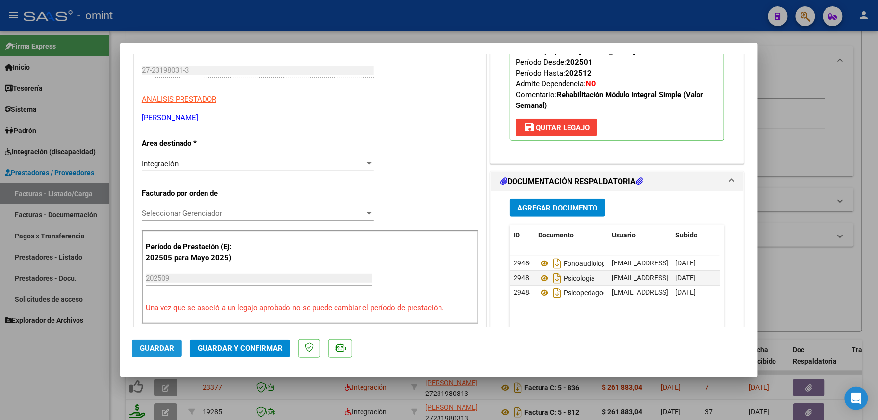
click at [163, 344] on span "Guardar" at bounding box center [157, 348] width 34 height 9
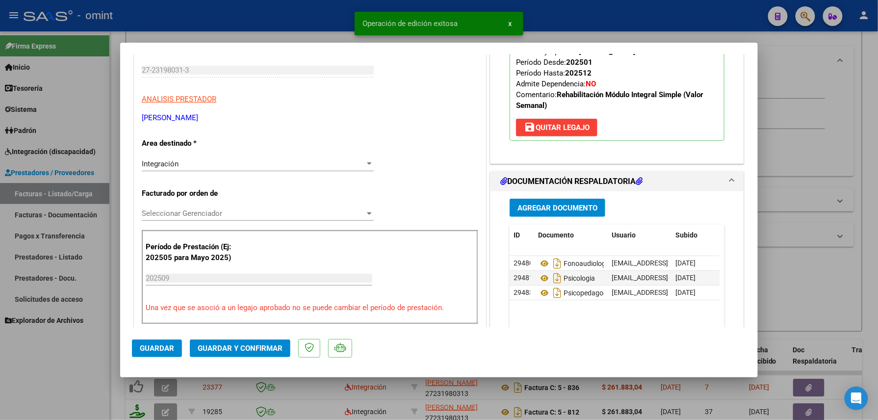
click at [65, 379] on div at bounding box center [439, 210] width 878 height 420
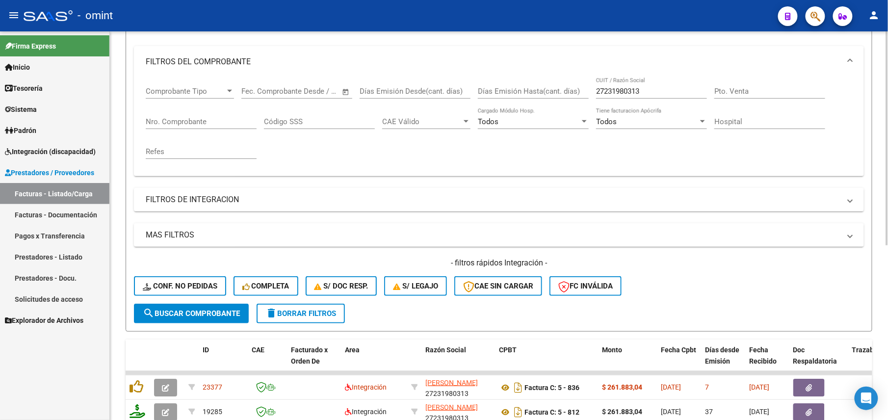
scroll to position [0, 0]
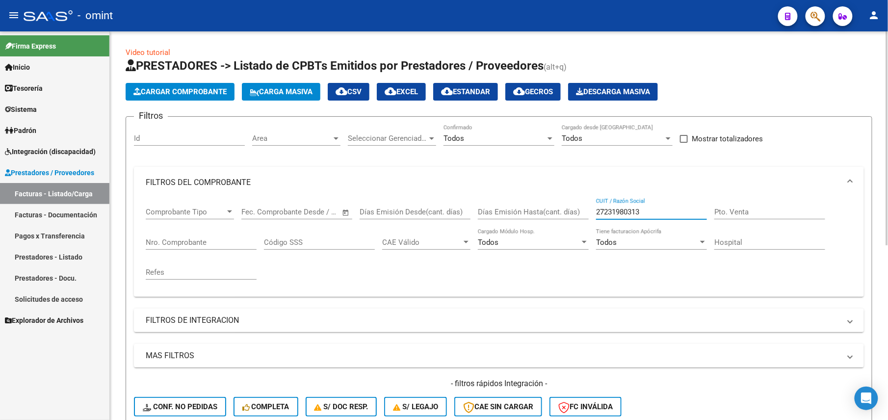
drag, startPoint x: 651, startPoint y: 216, endPoint x: 562, endPoint y: 207, distance: 90.2
click at [562, 207] on div "Comprobante Tipo Comprobante Tipo Fecha inicio – Fecha fin Fec. Comprobante Des…" at bounding box center [499, 243] width 706 height 91
paste input "258499"
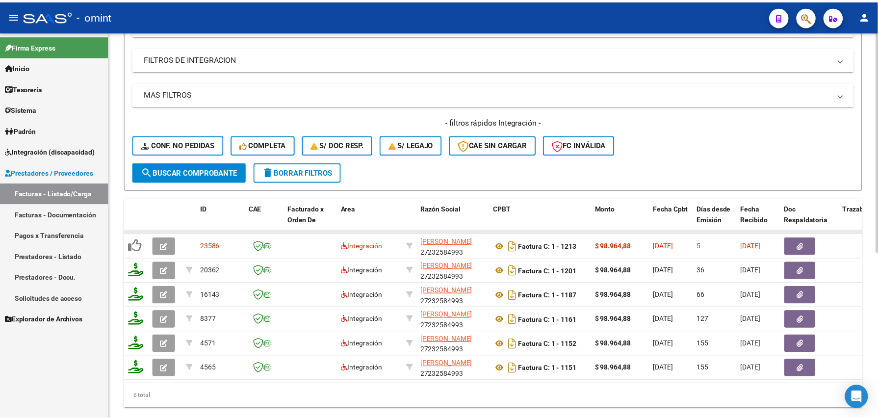
scroll to position [293, 0]
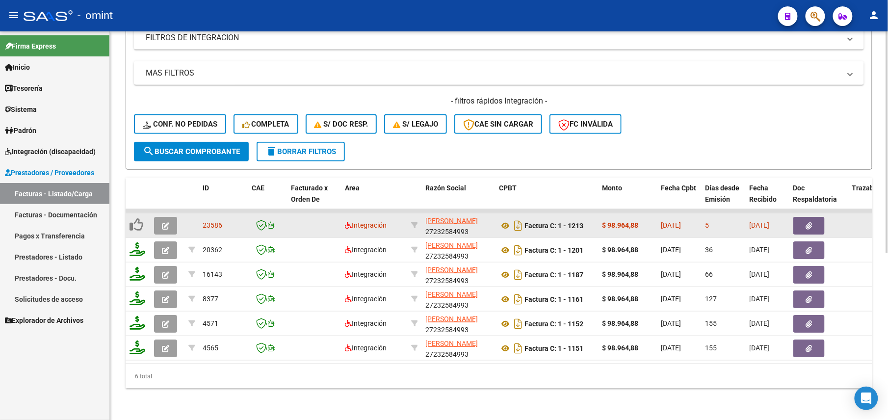
click at [162, 222] on icon "button" at bounding box center [165, 225] width 7 height 7
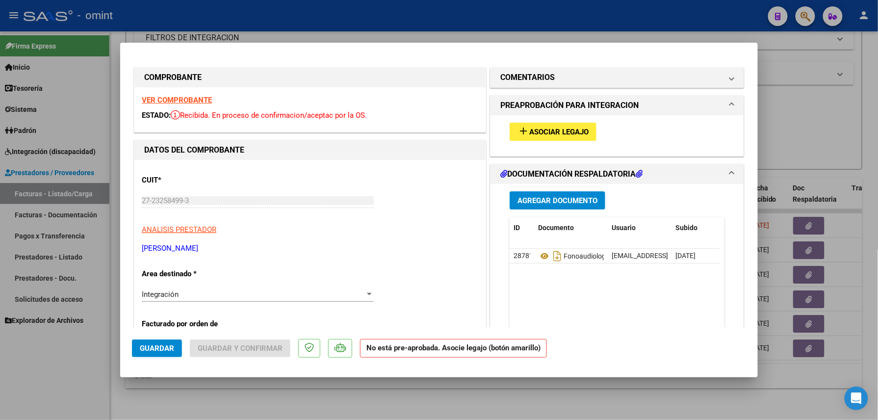
click at [203, 101] on strong "VER COMPROBANTE" at bounding box center [177, 100] width 70 height 9
click at [518, 126] on mat-icon "add" at bounding box center [524, 131] width 12 height 12
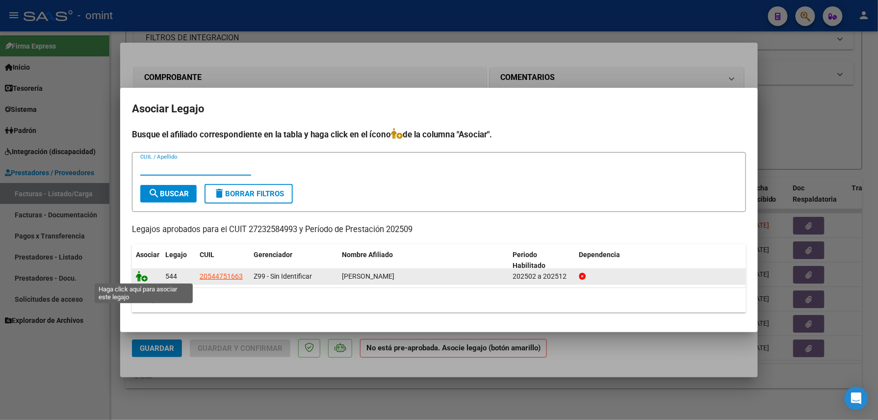
click at [143, 274] on icon at bounding box center [142, 276] width 12 height 11
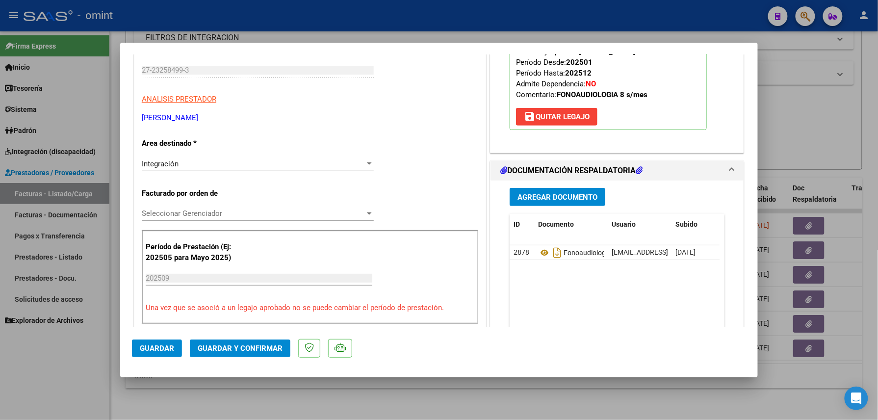
scroll to position [196, 0]
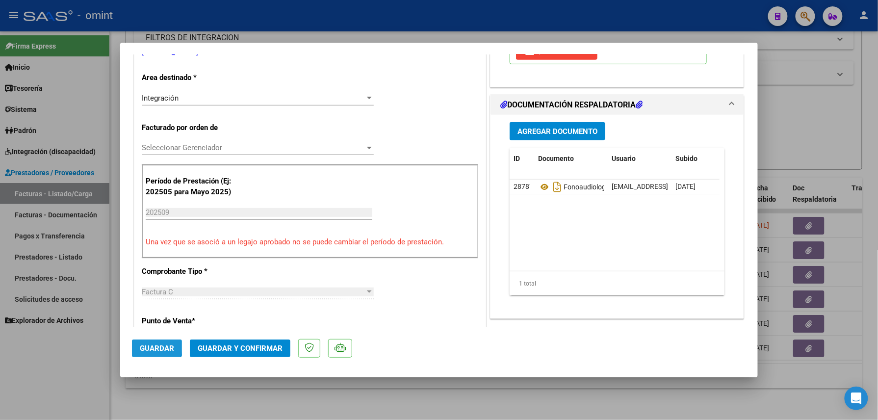
click at [156, 346] on span "Guardar" at bounding box center [157, 348] width 34 height 9
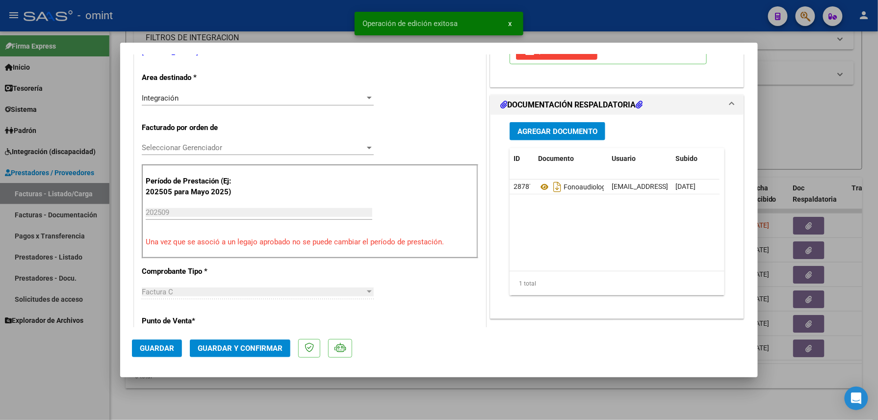
click at [42, 371] on div at bounding box center [439, 210] width 878 height 420
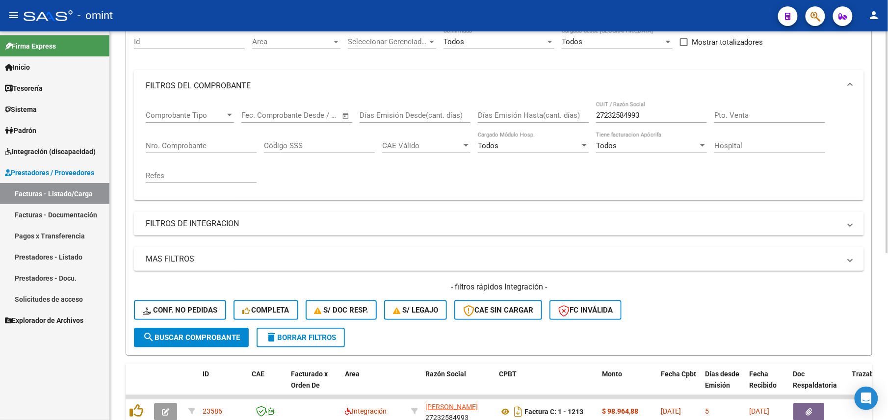
scroll to position [31, 0]
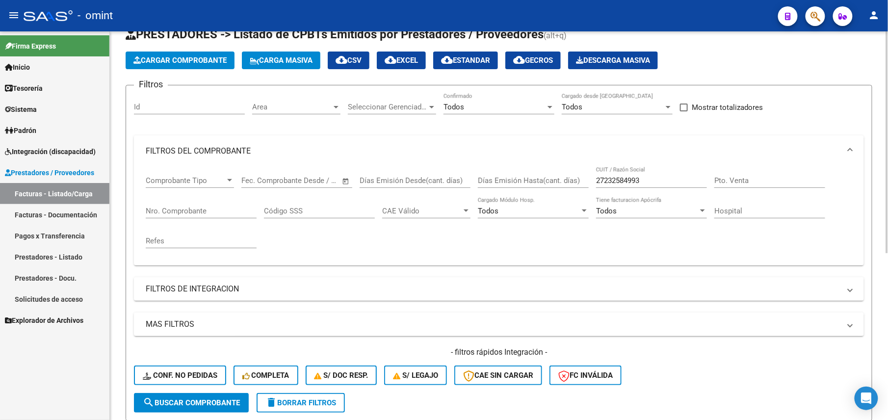
click at [643, 174] on div "27232584993 CUIT / Razón Social" at bounding box center [651, 177] width 111 height 21
drag, startPoint x: 644, startPoint y: 179, endPoint x: 571, endPoint y: 178, distance: 72.6
click at [571, 178] on div "Comprobante Tipo Comprobante Tipo Fecha inicio – Fecha fin Fec. Comprobante Des…" at bounding box center [499, 212] width 706 height 91
paste input "985149"
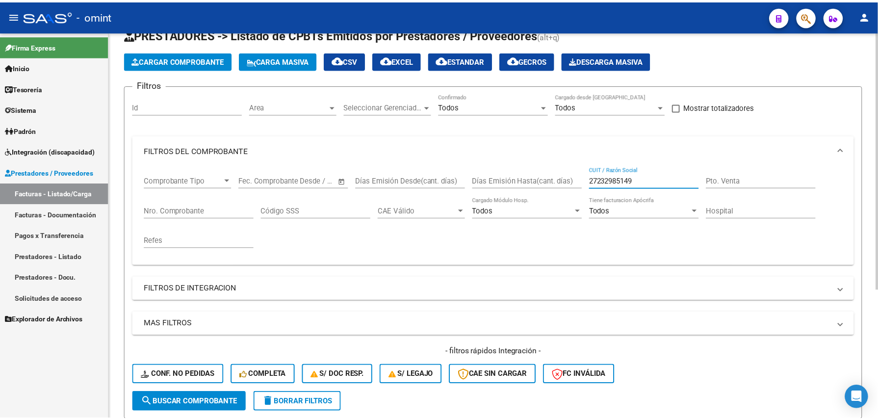
scroll to position [195, 0]
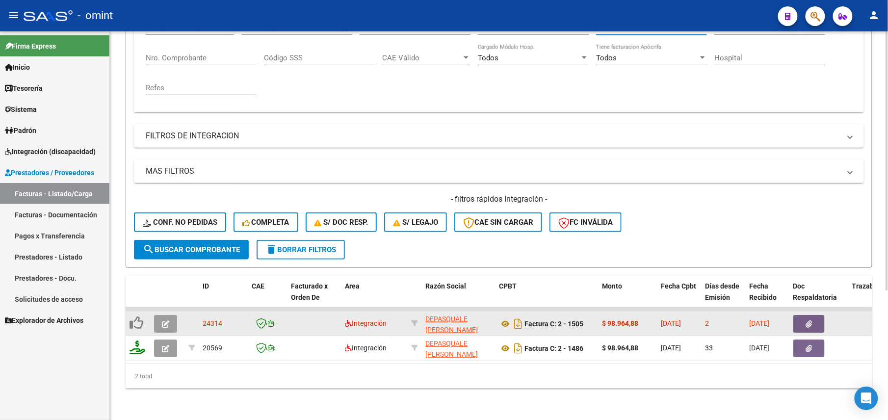
click at [169, 320] on icon "button" at bounding box center [165, 323] width 7 height 7
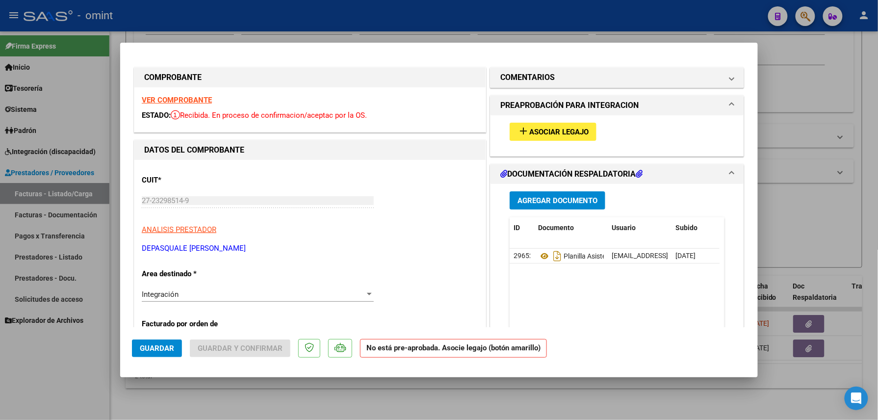
click at [203, 98] on strong "VER COMPROBANTE" at bounding box center [177, 100] width 70 height 9
click at [534, 132] on span "Asociar Legajo" at bounding box center [558, 132] width 59 height 9
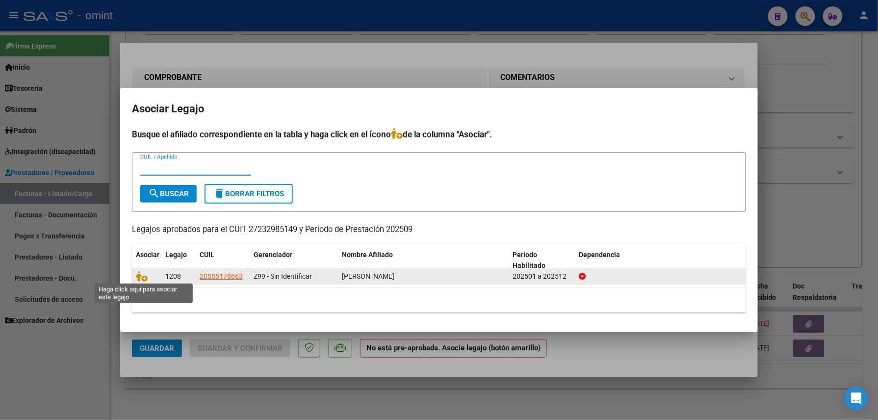
click at [150, 276] on span at bounding box center [143, 276] width 15 height 8
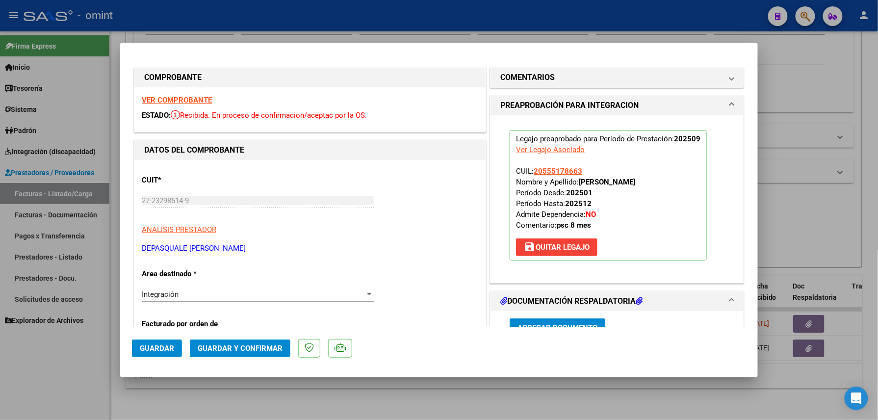
click at [148, 275] on p "Area destinado *" at bounding box center [192, 273] width 101 height 11
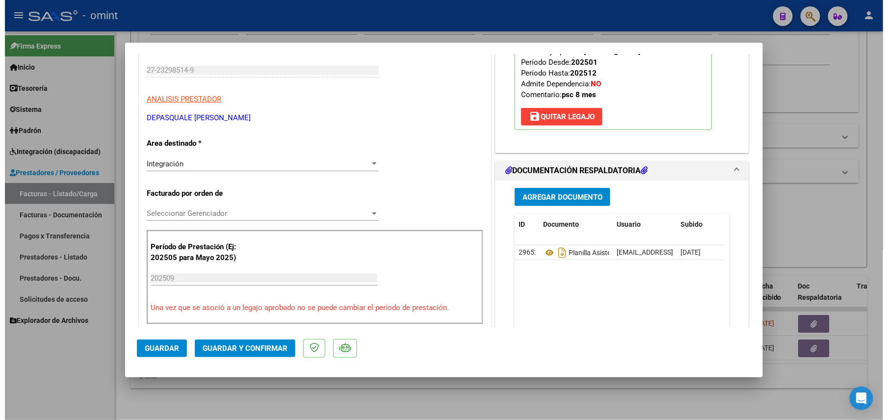
scroll to position [196, 0]
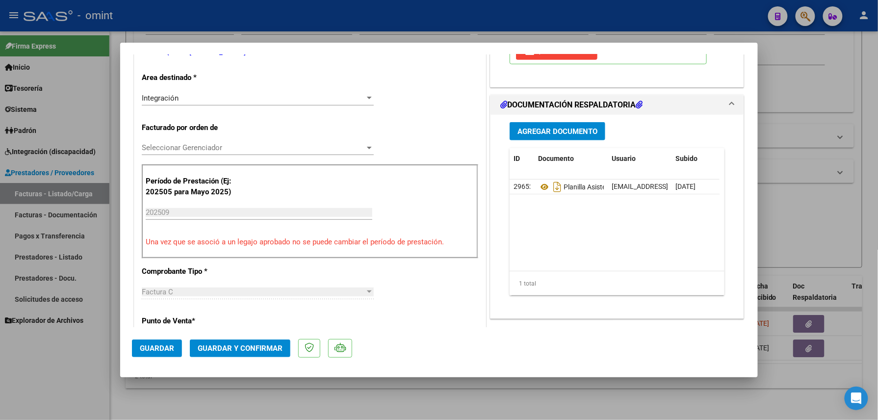
click at [161, 350] on span "Guardar" at bounding box center [157, 348] width 34 height 9
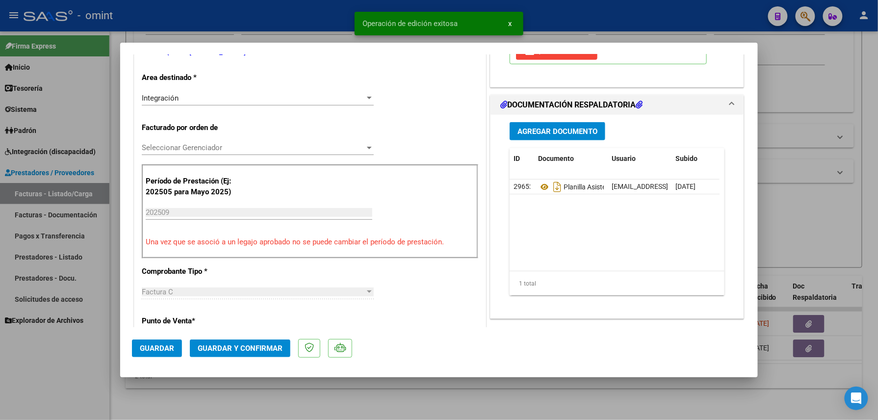
click at [67, 368] on div at bounding box center [439, 210] width 878 height 420
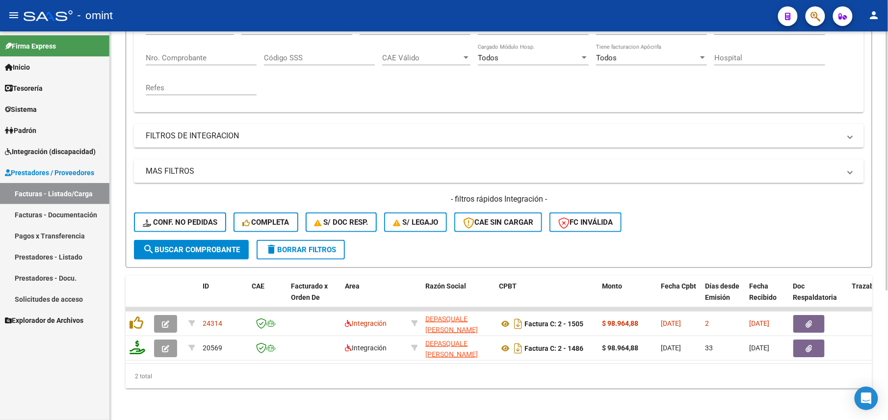
scroll to position [0, 0]
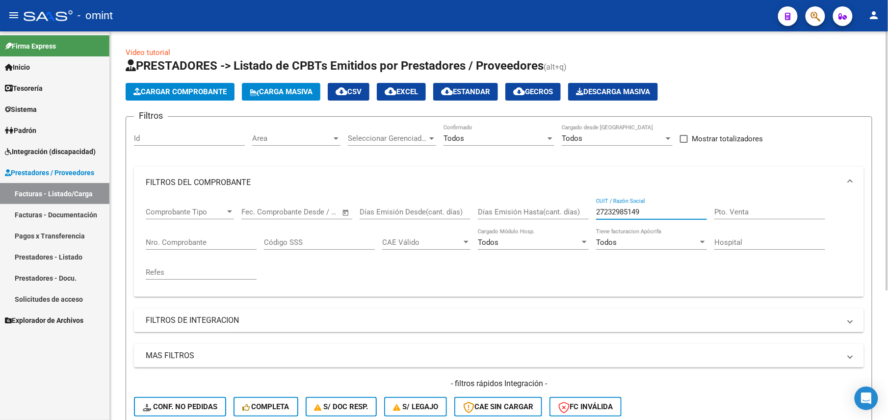
drag, startPoint x: 656, startPoint y: 212, endPoint x: 571, endPoint y: 218, distance: 85.0
click at [571, 218] on div "Comprobante Tipo Comprobante Tipo Fecha inicio – Fecha fin Fec. Comprobante Des…" at bounding box center [499, 243] width 706 height 91
paste input "4195560"
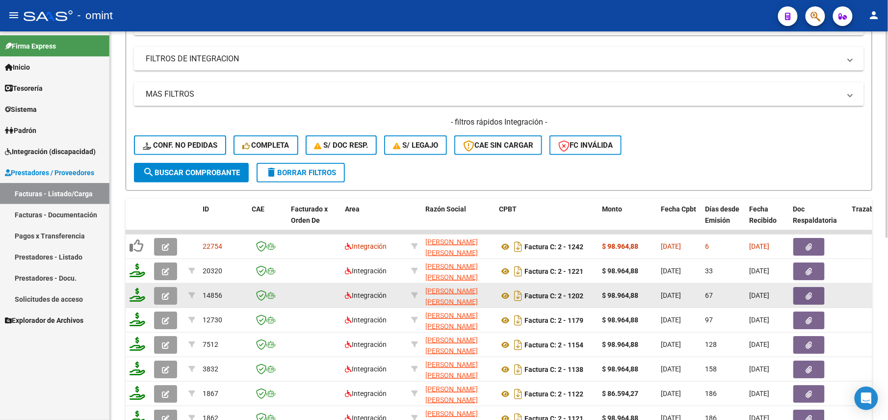
scroll to position [342, 0]
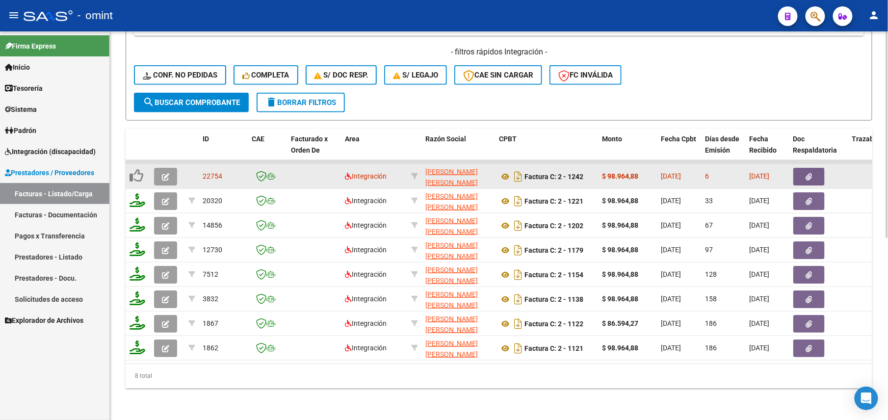
click at [167, 173] on icon "button" at bounding box center [165, 176] width 7 height 7
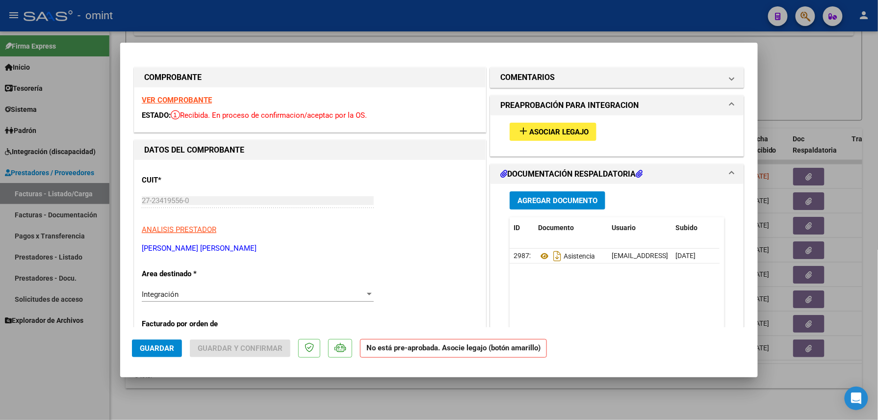
click at [185, 97] on strong "VER COMPROBANTE" at bounding box center [177, 100] width 70 height 9
click at [532, 136] on button "add Asociar Legajo" at bounding box center [553, 132] width 87 height 18
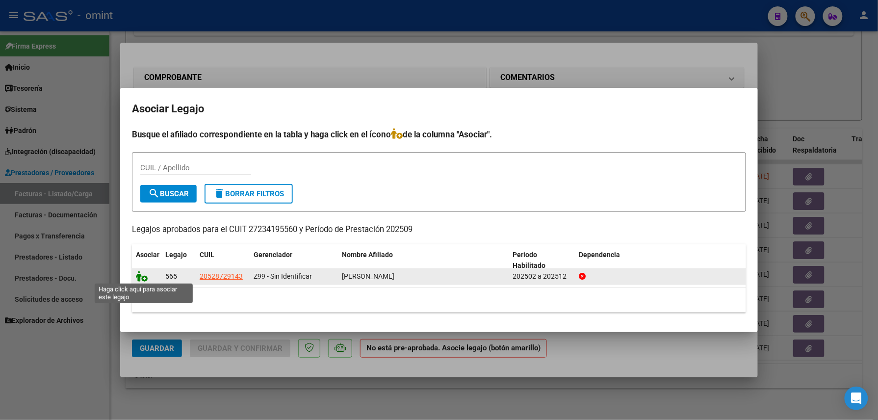
click at [142, 277] on icon at bounding box center [142, 276] width 12 height 11
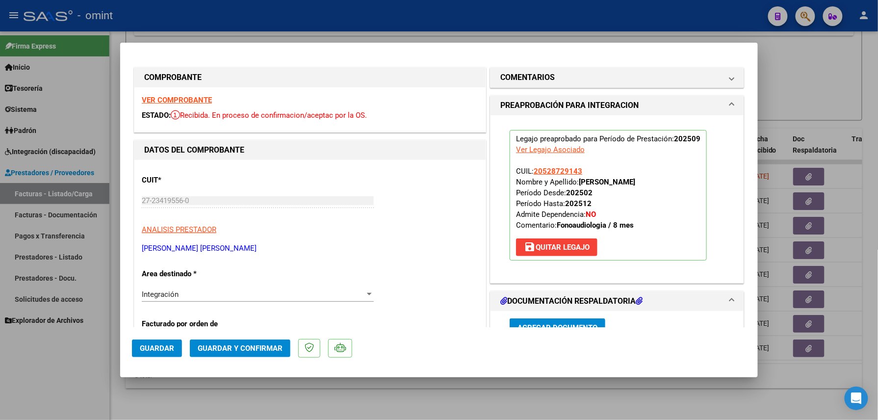
click at [155, 346] on span "Guardar" at bounding box center [157, 348] width 34 height 9
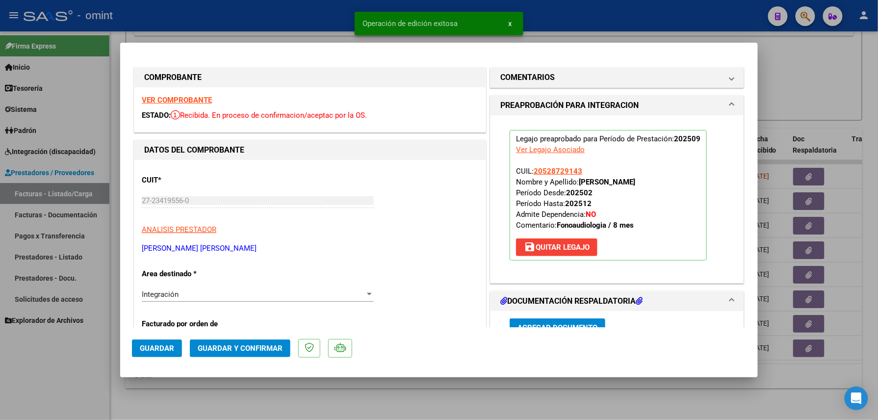
click at [144, 348] on span "Guardar" at bounding box center [157, 348] width 34 height 9
click at [69, 365] on div at bounding box center [439, 210] width 878 height 420
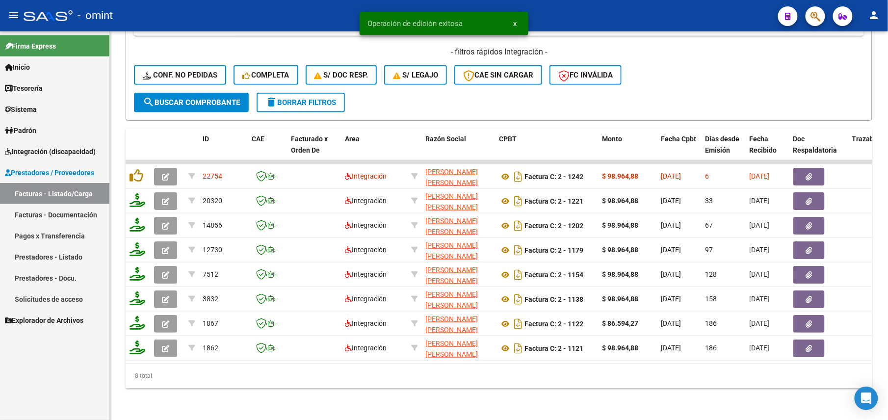
click at [6, 207] on link "Facturas - Documentación" at bounding box center [54, 214] width 109 height 21
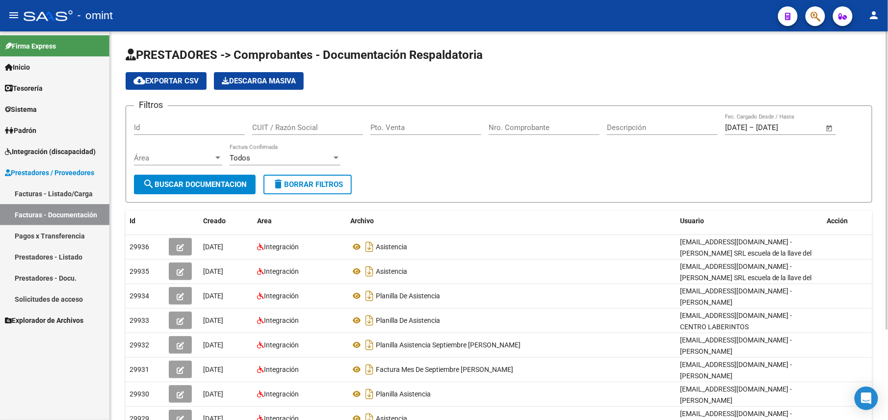
click at [58, 192] on link "Facturas - Listado/Carga" at bounding box center [54, 193] width 109 height 21
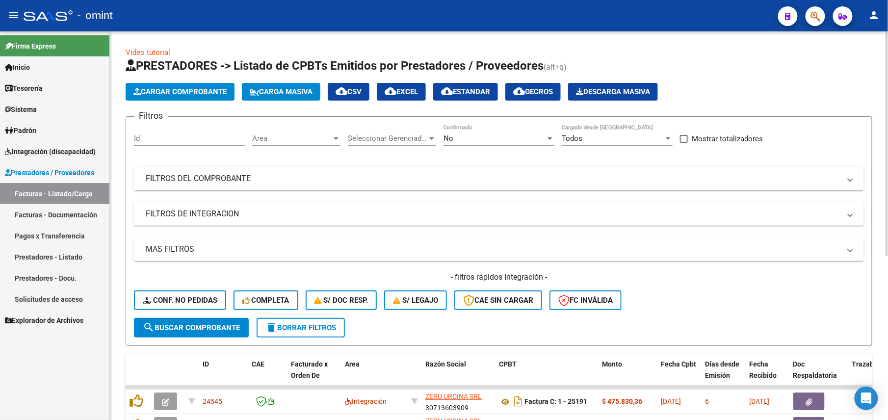
click at [508, 125] on div "No Confirmado" at bounding box center [498, 135] width 111 height 21
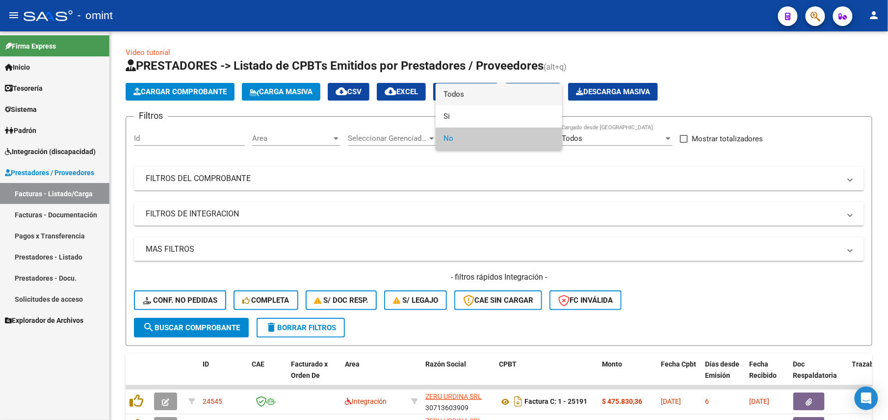
click at [480, 89] on span "Todos" at bounding box center [498, 94] width 111 height 22
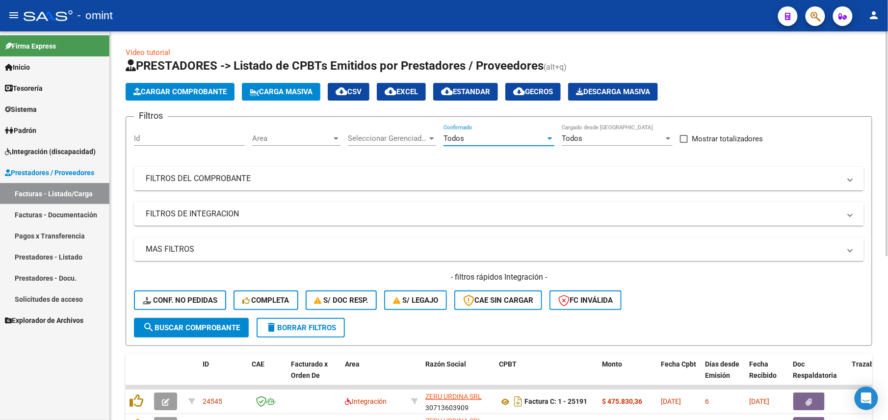
click at [546, 176] on mat-panel-title "FILTROS DEL COMPROBANTE" at bounding box center [493, 178] width 695 height 11
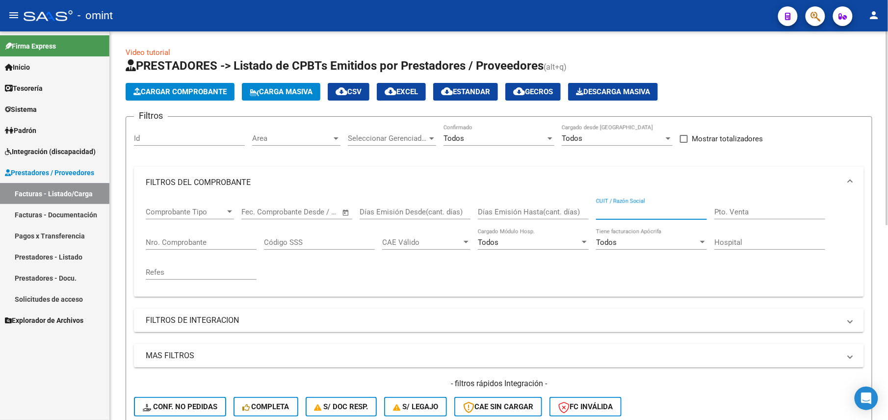
click at [617, 210] on input "CUIT / Razón Social" at bounding box center [651, 212] width 111 height 9
paste input "27235676090"
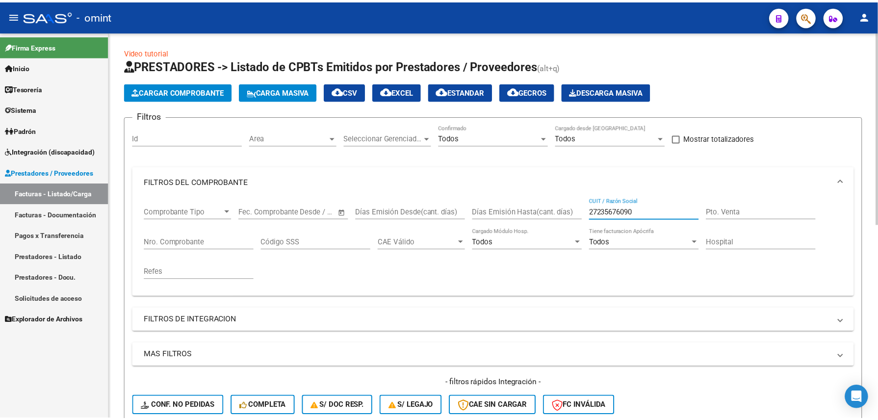
scroll to position [391, 0]
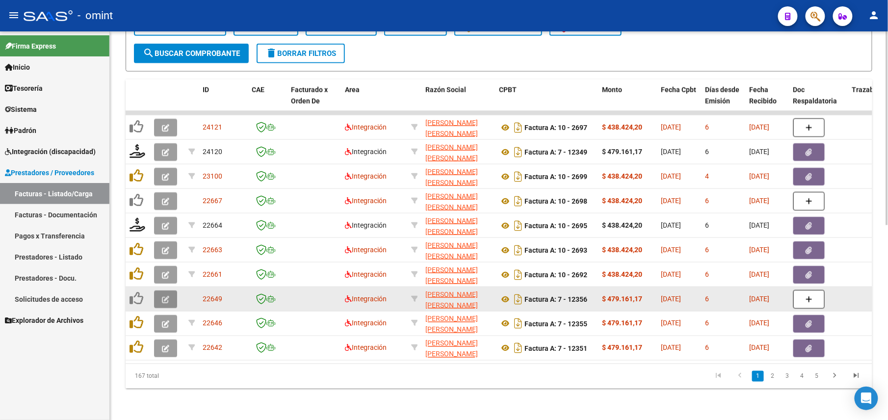
click at [166, 290] on button "button" at bounding box center [165, 299] width 23 height 18
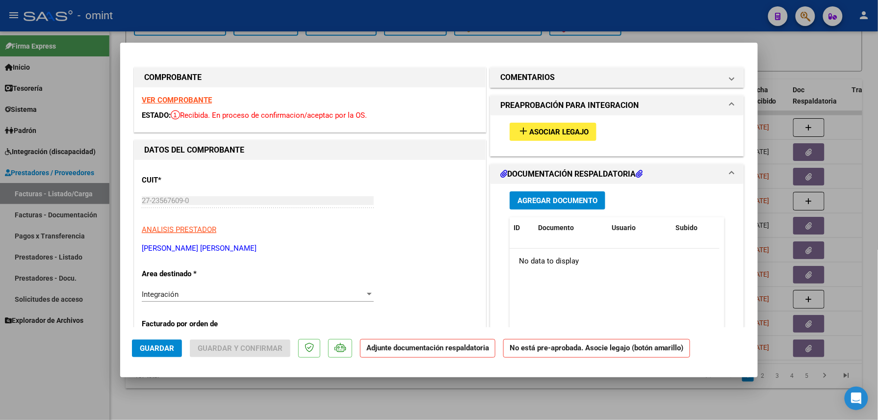
click at [187, 97] on strong "VER COMPROBANTE" at bounding box center [177, 100] width 70 height 9
click at [528, 137] on button "add Asociar Legajo" at bounding box center [553, 132] width 87 height 18
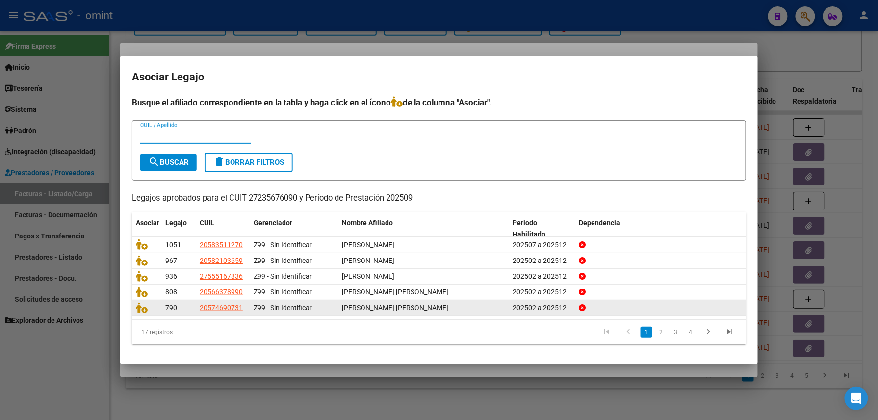
click at [690, 330] on link "4" at bounding box center [691, 332] width 12 height 11
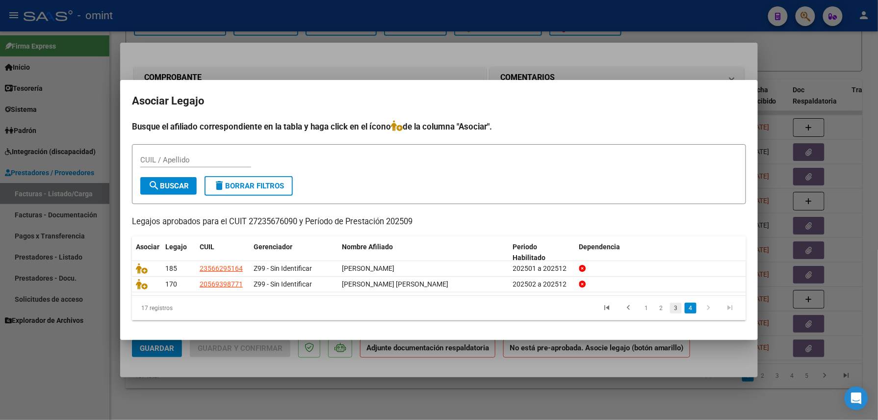
click at [673, 308] on link "3" at bounding box center [676, 308] width 12 height 11
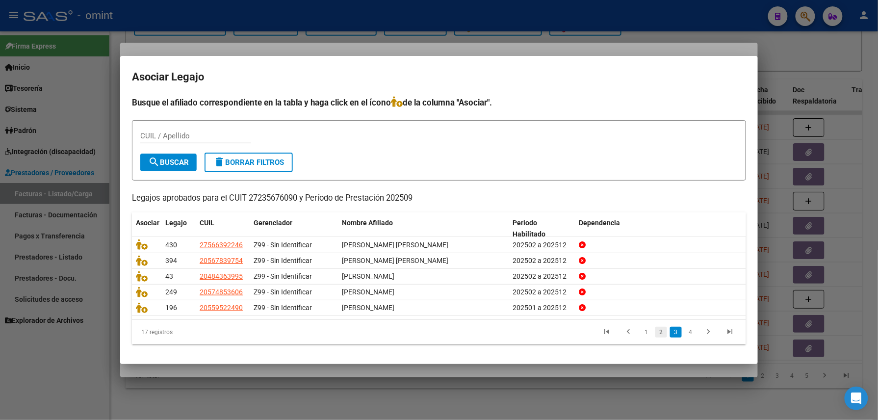
click at [660, 330] on link "2" at bounding box center [661, 332] width 12 height 11
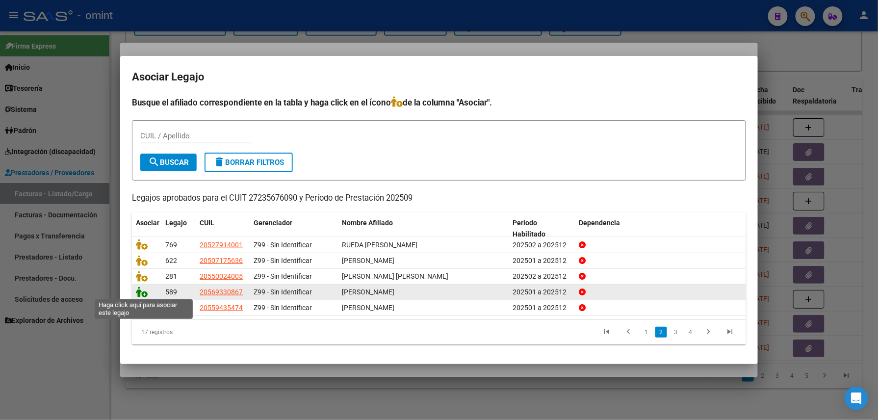
click at [145, 290] on icon at bounding box center [142, 291] width 12 height 11
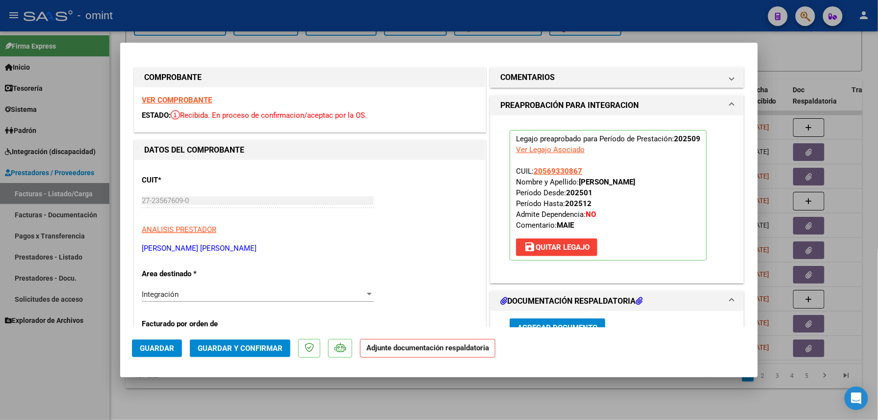
click at [161, 349] on span "Guardar" at bounding box center [157, 348] width 34 height 9
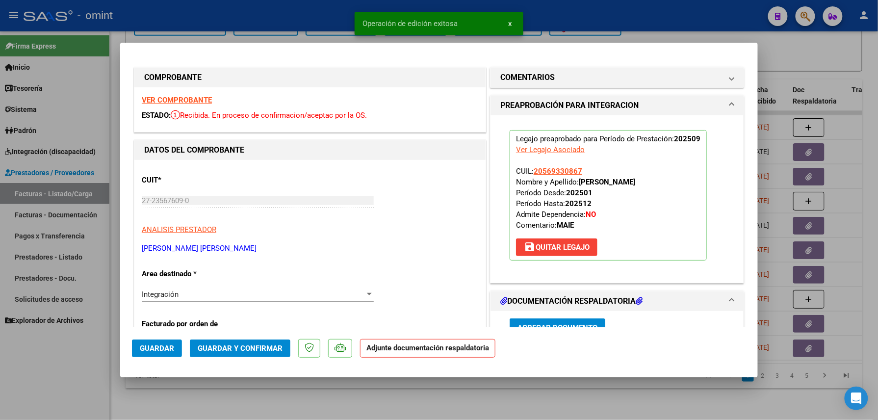
click at [77, 362] on div at bounding box center [439, 210] width 878 height 420
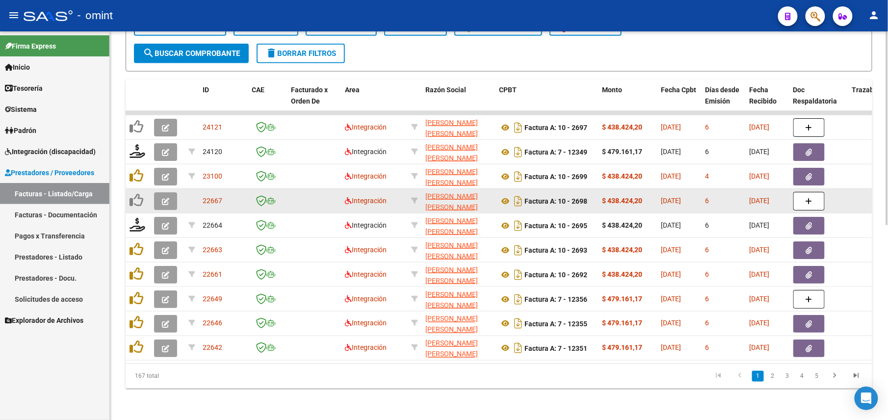
click at [165, 198] on icon "button" at bounding box center [165, 201] width 7 height 7
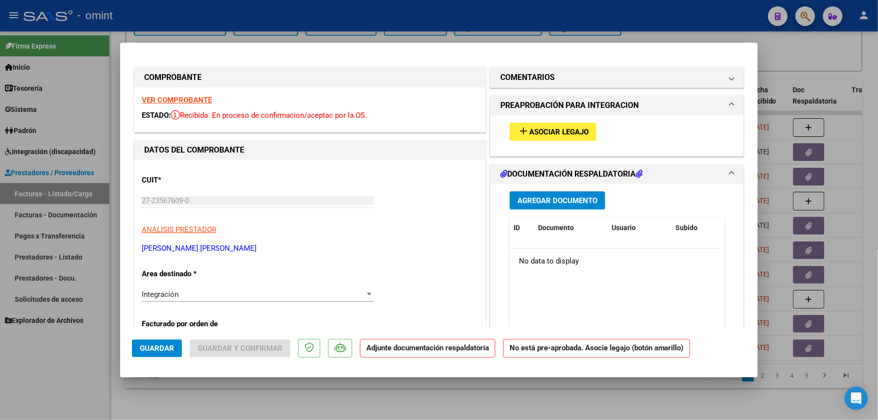
drag, startPoint x: 167, startPoint y: 87, endPoint x: 173, endPoint y: 93, distance: 8.4
click at [173, 93] on div "VER COMPROBANTE ESTADO: Recibida. En proceso de confirmacion/aceptac por la OS." at bounding box center [309, 109] width 351 height 45
click at [173, 96] on strong "VER COMPROBANTE" at bounding box center [177, 100] width 70 height 9
click at [548, 136] on button "add Asociar Legajo" at bounding box center [553, 132] width 87 height 18
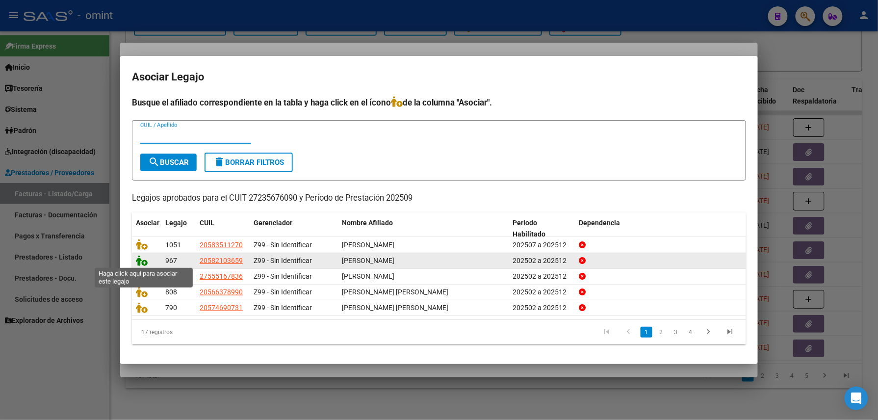
click at [138, 257] on icon at bounding box center [142, 260] width 12 height 11
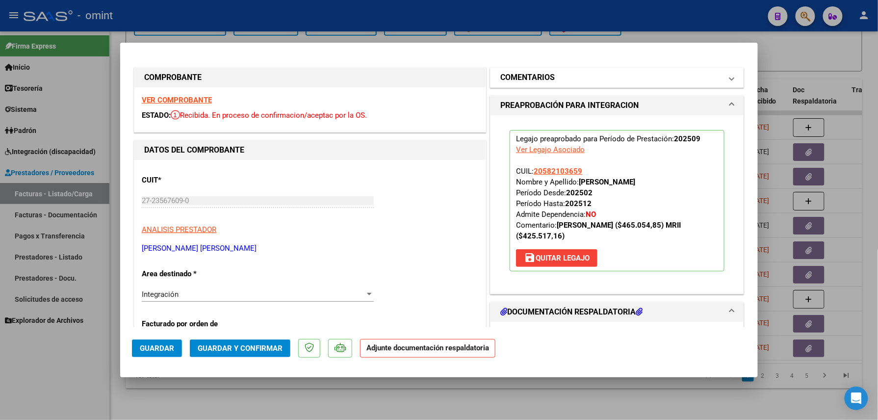
click at [571, 80] on mat-panel-title "COMENTARIOS" at bounding box center [611, 78] width 222 height 12
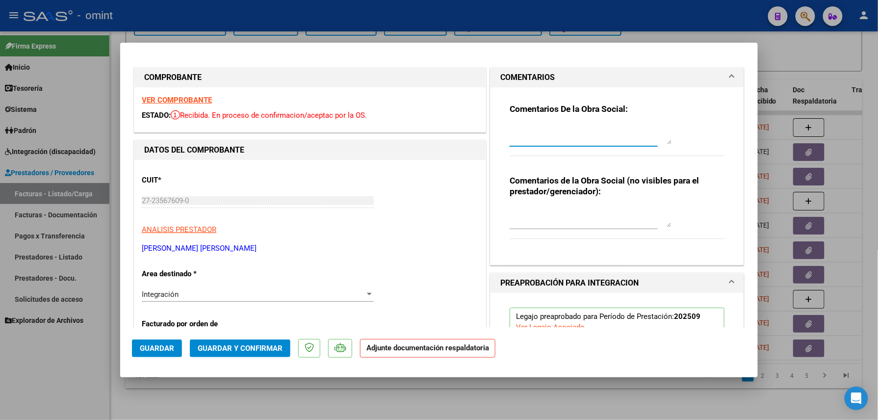
click at [548, 137] on textarea at bounding box center [591, 135] width 162 height 20
paste textarea "Falta adjuntar planilla de asistencia, por favor subir a la brevedad para poder…"
click at [142, 342] on button "Guardar" at bounding box center [157, 348] width 50 height 18
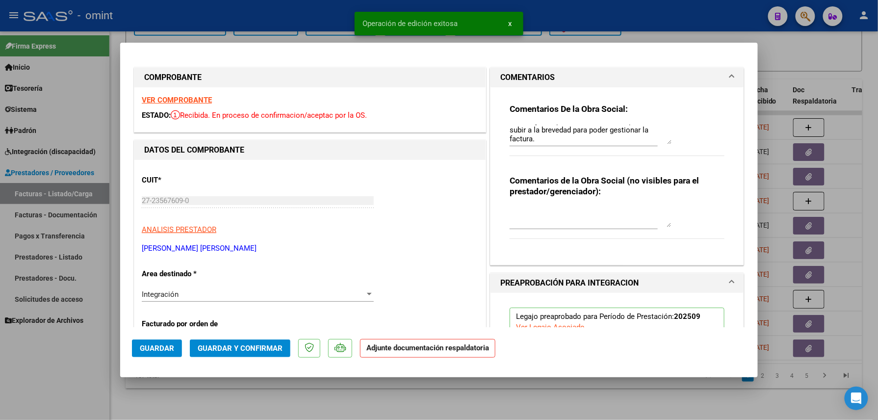
click at [65, 367] on div at bounding box center [439, 210] width 878 height 420
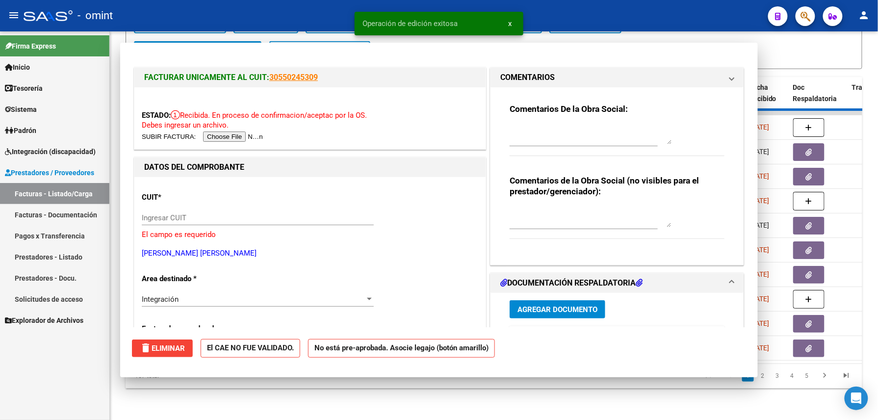
scroll to position [0, 0]
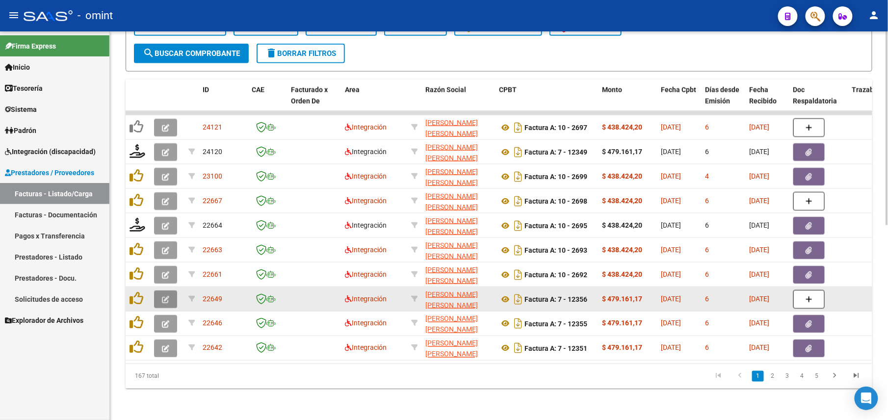
click at [163, 296] on icon "button" at bounding box center [165, 299] width 7 height 7
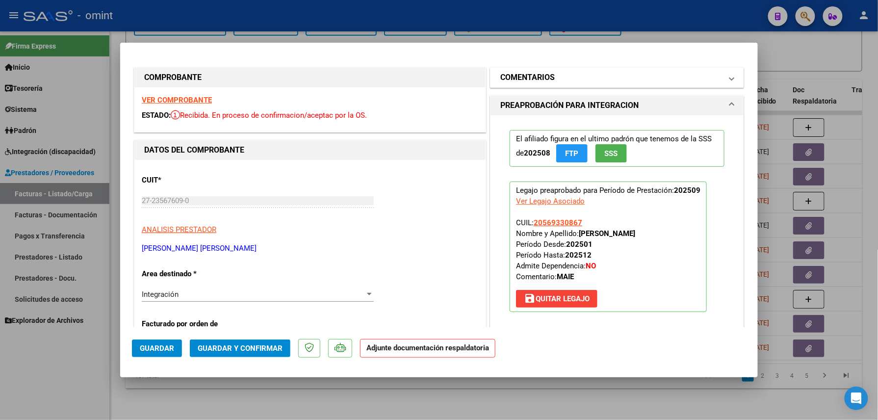
click at [532, 75] on h1 "COMENTARIOS" at bounding box center [527, 78] width 54 height 12
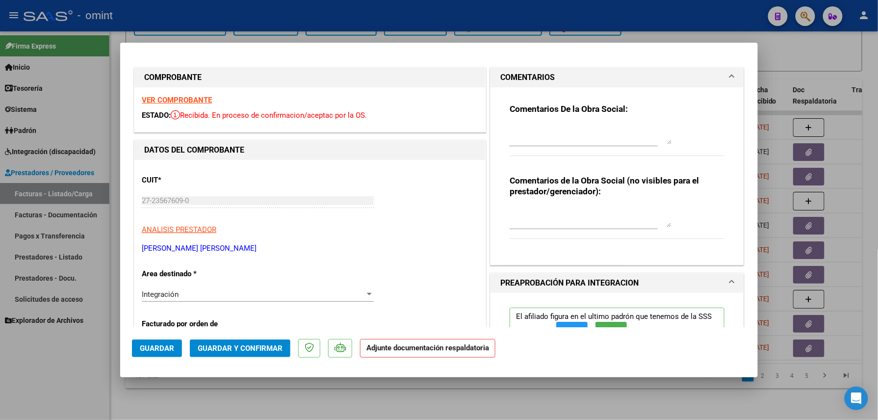
click at [540, 128] on textarea at bounding box center [591, 135] width 162 height 20
paste textarea "Falta adjuntar planilla de asistencia, por favor subir a la brevedad para poder…"
click at [162, 354] on button "Guardar" at bounding box center [157, 348] width 50 height 18
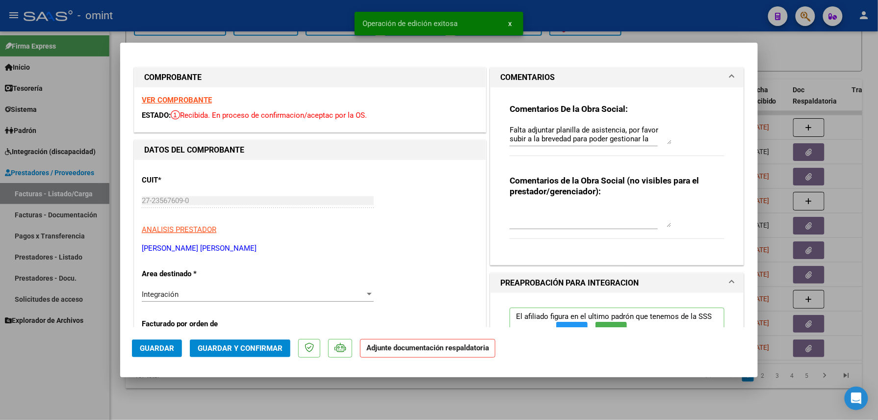
click at [77, 366] on div at bounding box center [439, 210] width 878 height 420
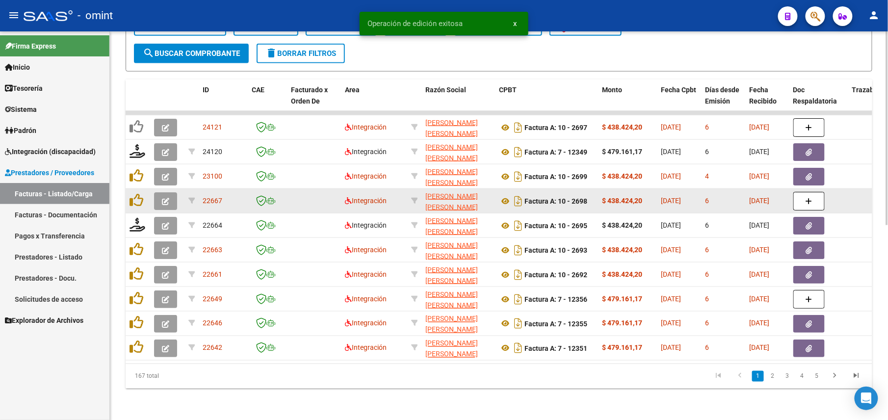
click at [170, 192] on button "button" at bounding box center [165, 201] width 23 height 18
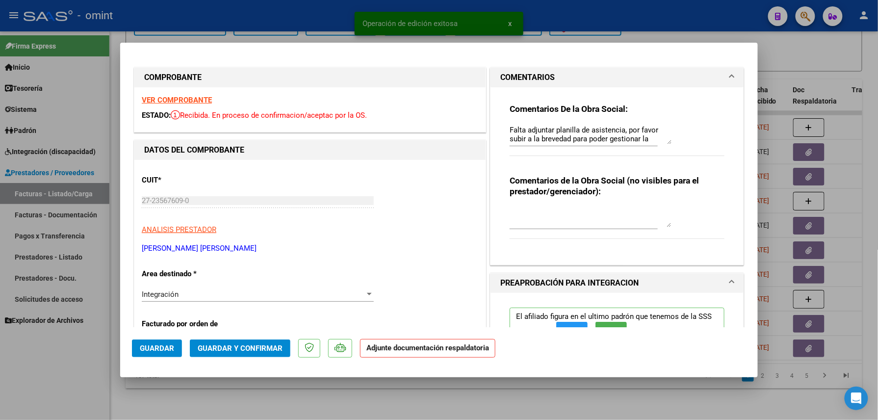
click at [67, 358] on div at bounding box center [439, 210] width 878 height 420
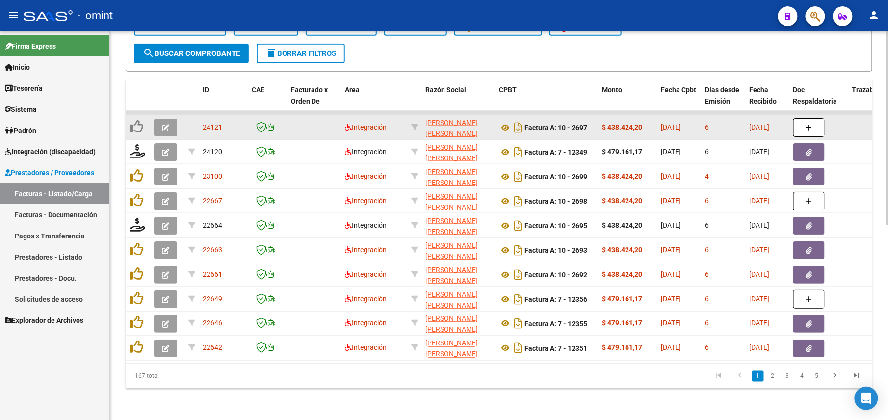
click at [165, 124] on icon "button" at bounding box center [165, 127] width 7 height 7
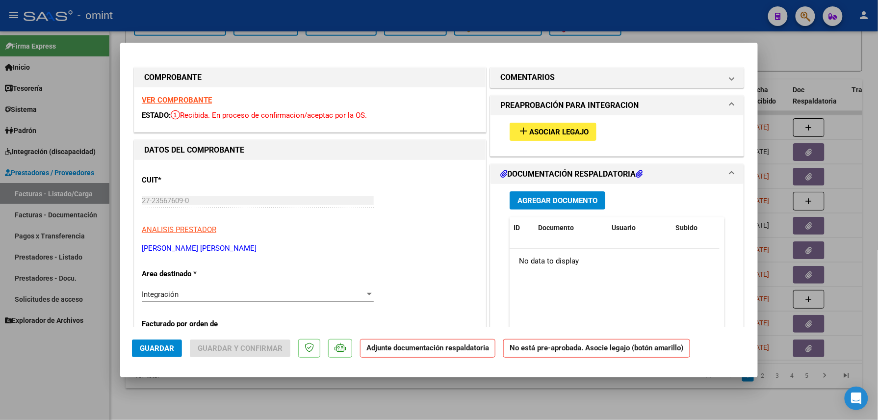
click at [164, 98] on strong "VER COMPROBANTE" at bounding box center [177, 100] width 70 height 9
click at [542, 134] on span "Asociar Legajo" at bounding box center [558, 132] width 59 height 9
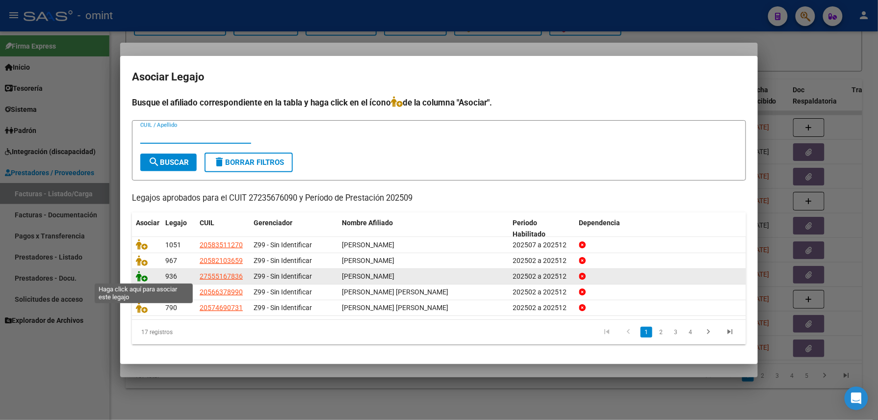
click at [138, 275] on icon at bounding box center [142, 276] width 12 height 11
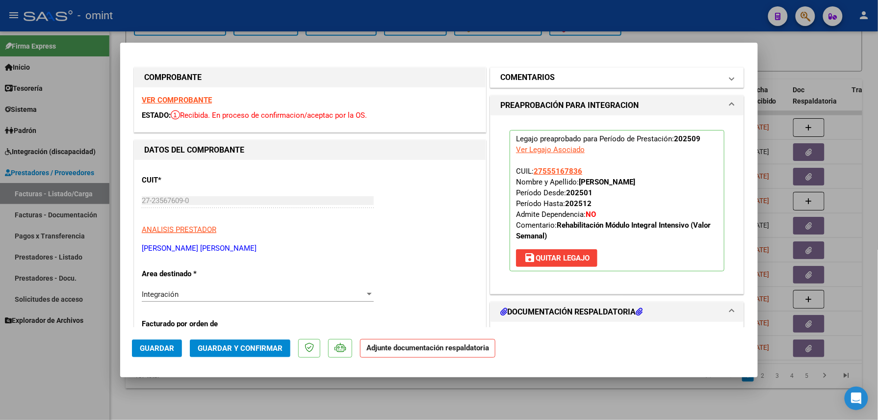
click at [563, 77] on mat-panel-title "COMENTARIOS" at bounding box center [611, 78] width 222 height 12
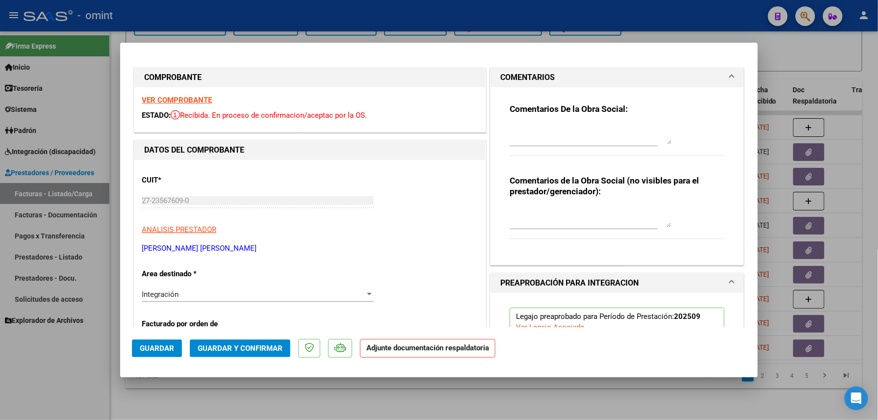
click at [531, 144] on textarea at bounding box center [591, 135] width 162 height 20
click at [536, 132] on textarea at bounding box center [591, 135] width 162 height 20
paste textarea "Falta adjuntar planilla de asistencia, por favor subir a la brevedad para poder…"
click at [132, 348] on button "Guardar" at bounding box center [157, 348] width 50 height 18
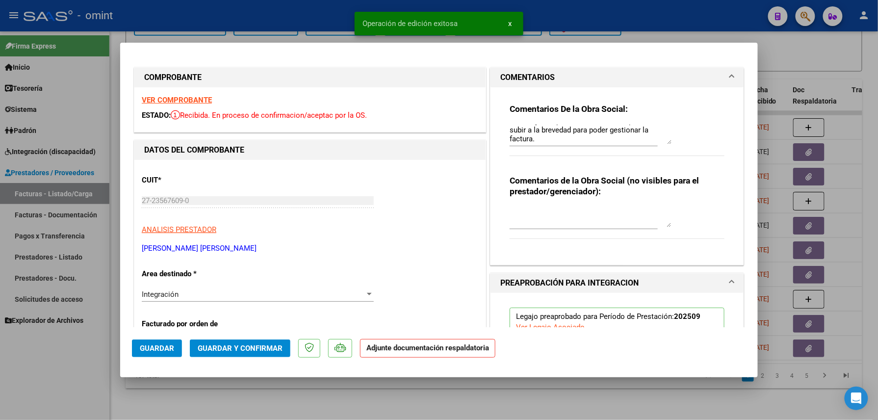
click at [71, 362] on div at bounding box center [439, 210] width 878 height 420
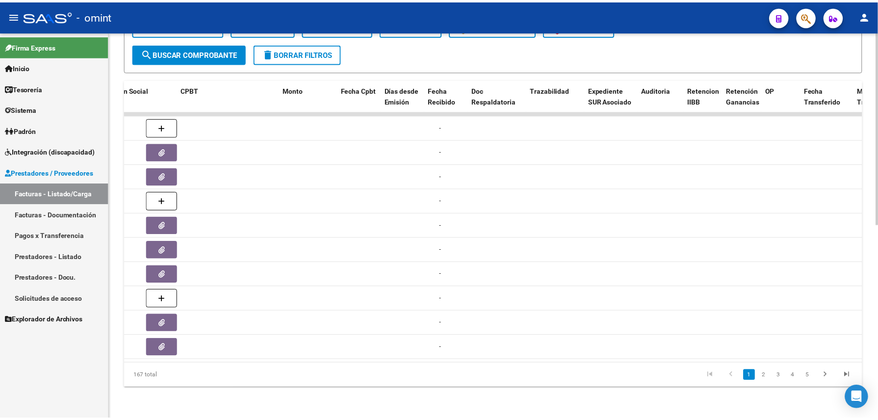
scroll to position [0, 0]
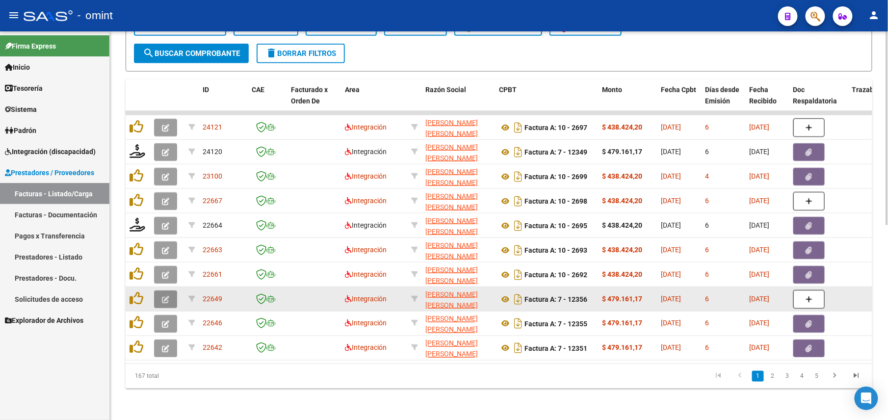
click at [167, 292] on button "button" at bounding box center [165, 299] width 23 height 18
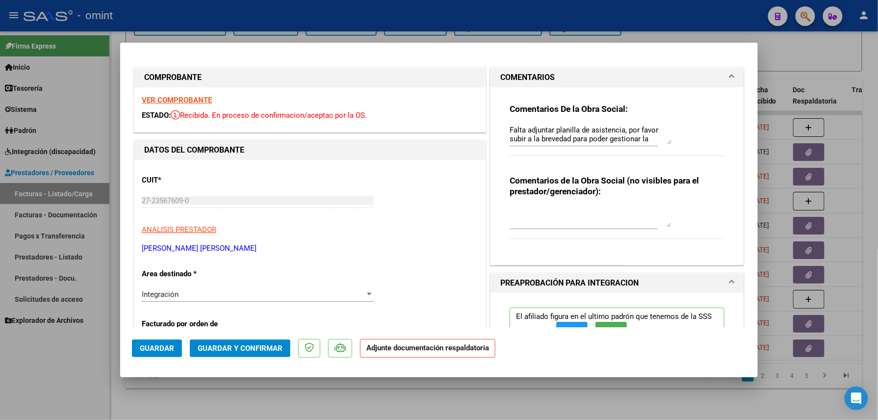
scroll to position [196, 0]
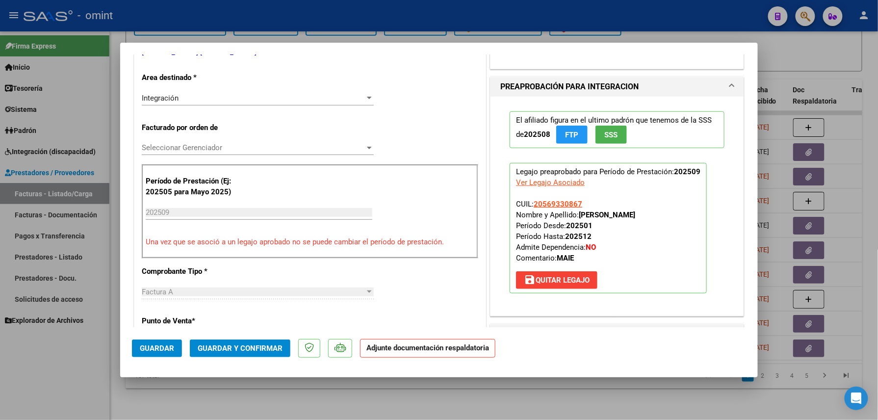
click at [59, 360] on div at bounding box center [439, 210] width 878 height 420
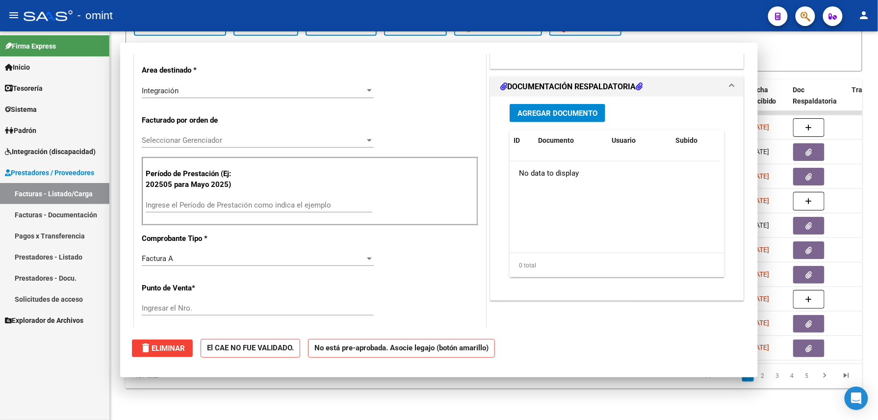
scroll to position [189, 0]
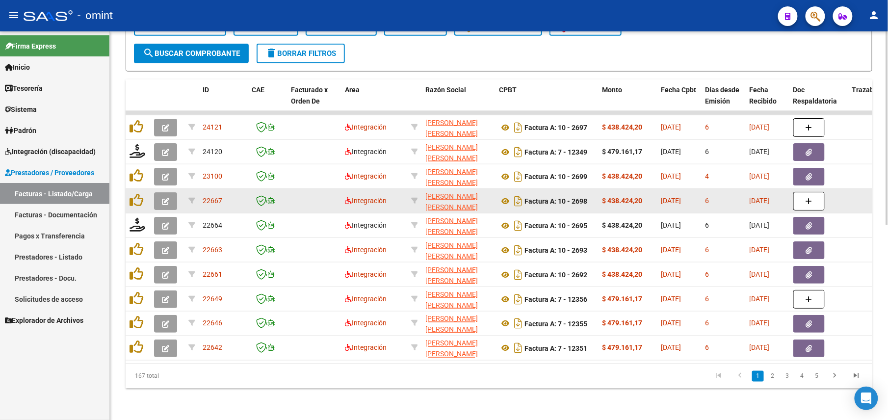
click at [163, 198] on icon "button" at bounding box center [165, 201] width 7 height 7
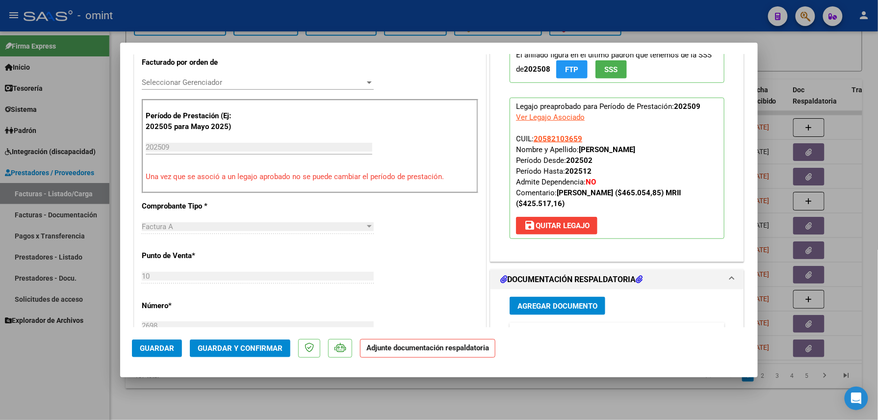
scroll to position [327, 0]
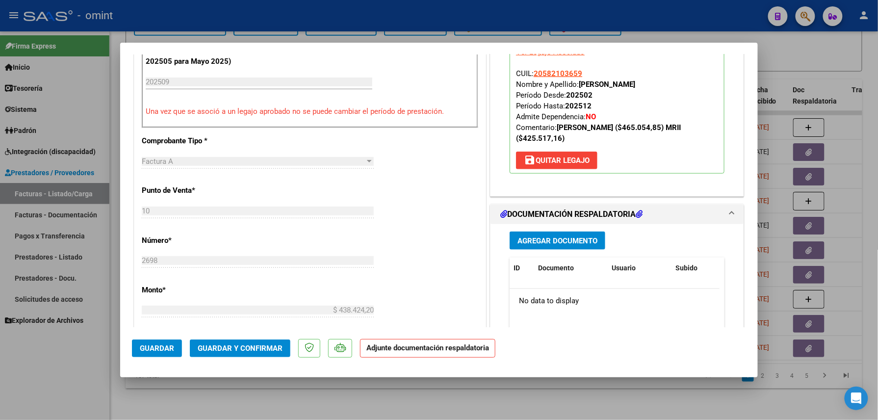
click at [50, 346] on div at bounding box center [439, 210] width 878 height 420
type input "$ 0,00"
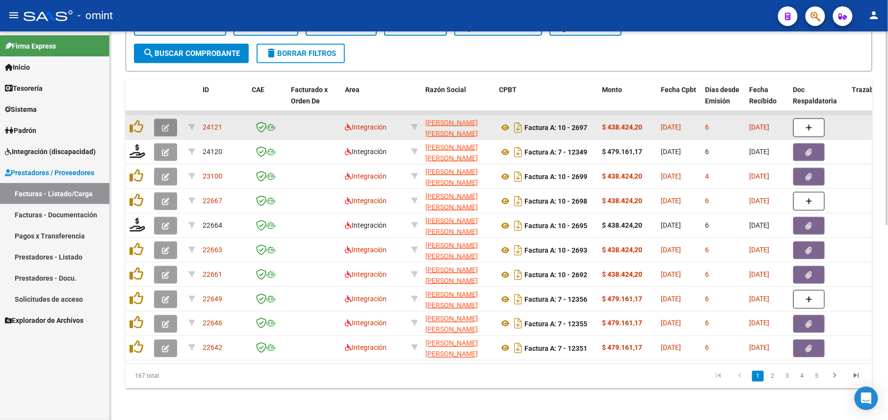
click at [165, 124] on icon "button" at bounding box center [165, 127] width 7 height 7
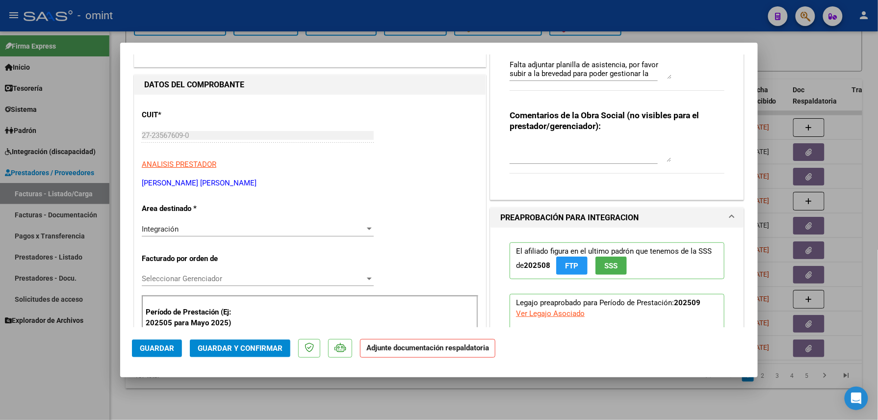
scroll to position [130, 0]
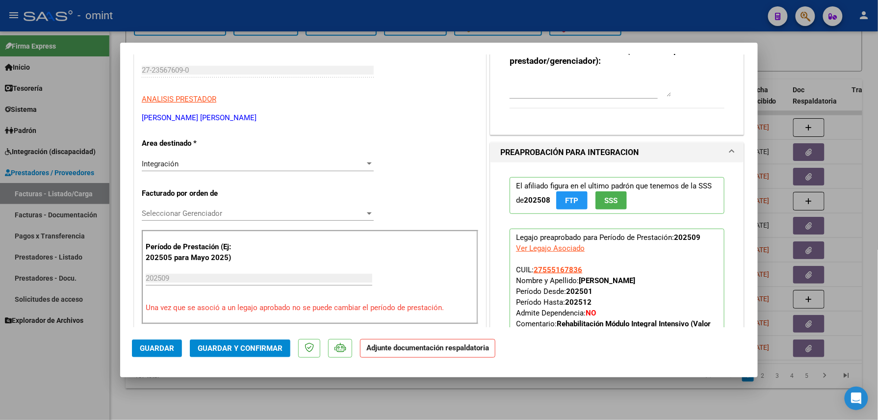
click at [73, 376] on div at bounding box center [439, 210] width 878 height 420
type input "$ 0,00"
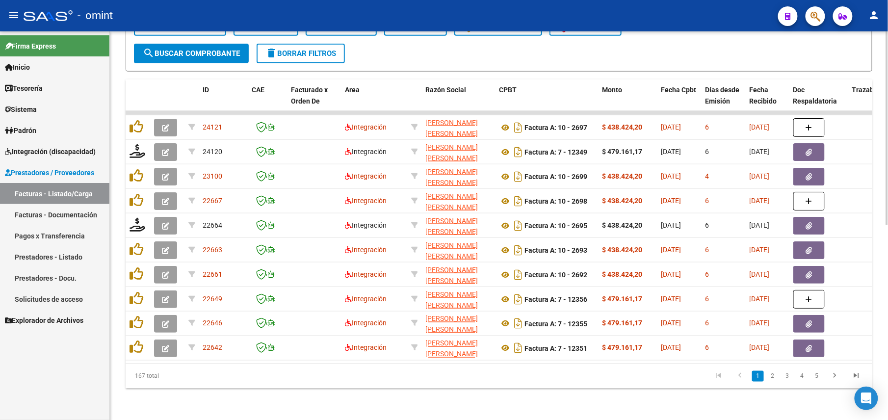
scroll to position [64, 0]
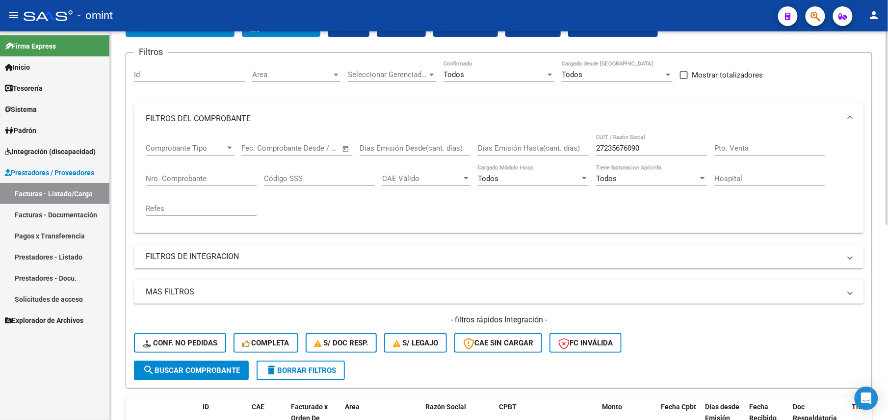
click at [623, 144] on input "27235676090" at bounding box center [651, 148] width 111 height 9
paste input "6123966"
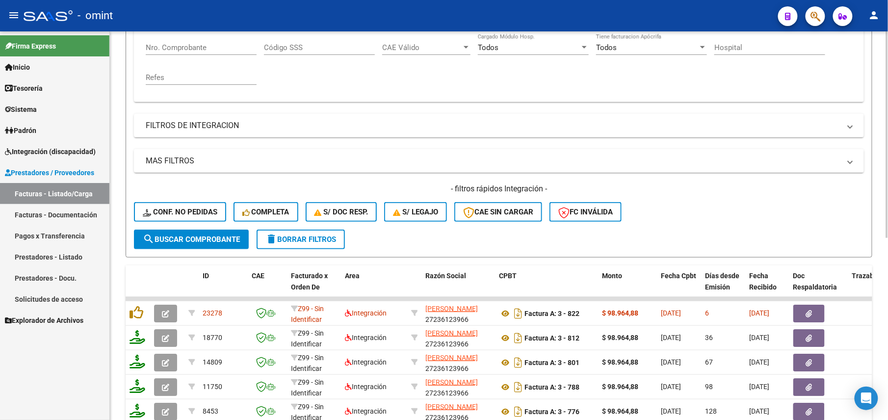
scroll to position [130, 0]
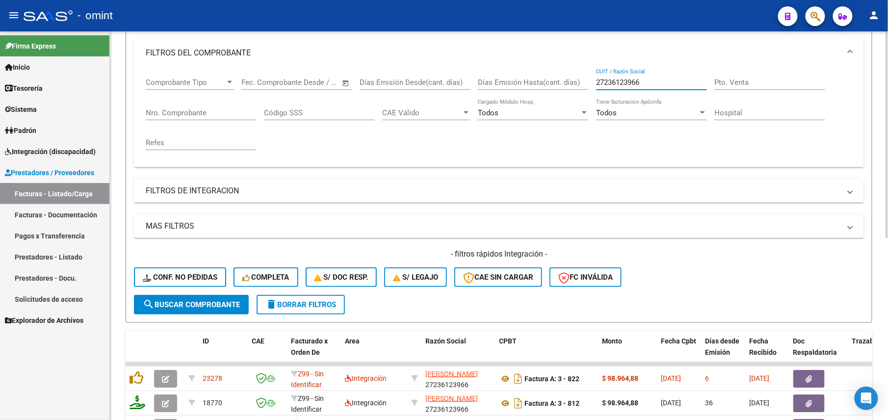
click at [618, 84] on input "27236123966" at bounding box center [651, 82] width 111 height 9
paste input "758759"
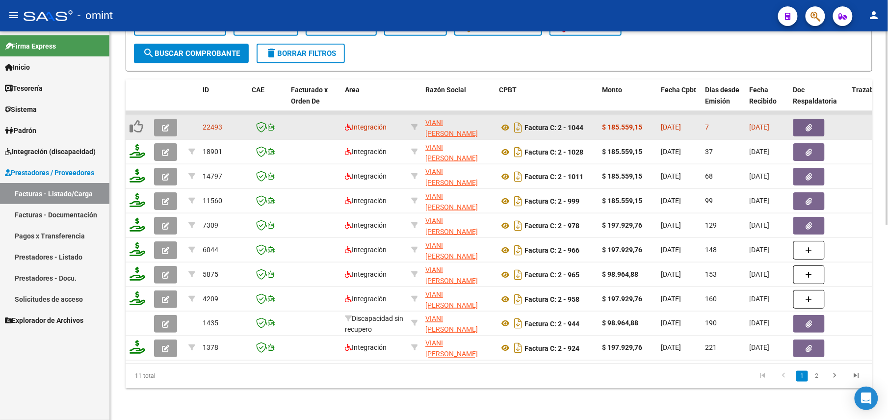
type input "27236758759"
click at [165, 124] on icon "button" at bounding box center [165, 127] width 7 height 7
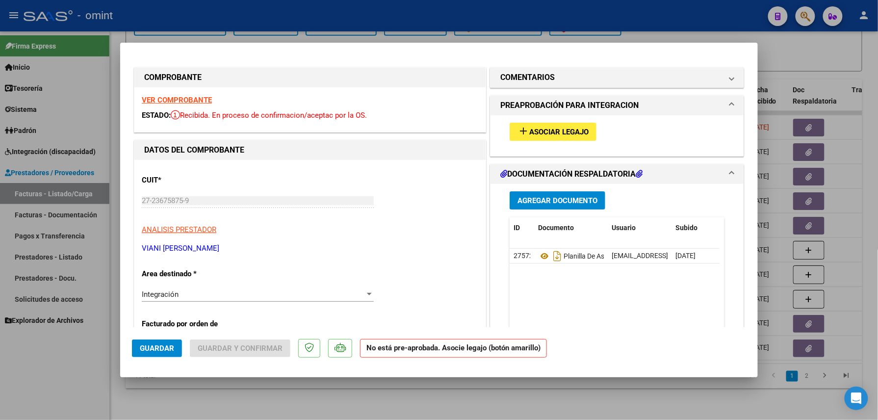
click at [182, 96] on strong "VER COMPROBANTE" at bounding box center [177, 100] width 70 height 9
click at [529, 132] on span "Asociar Legajo" at bounding box center [558, 132] width 59 height 9
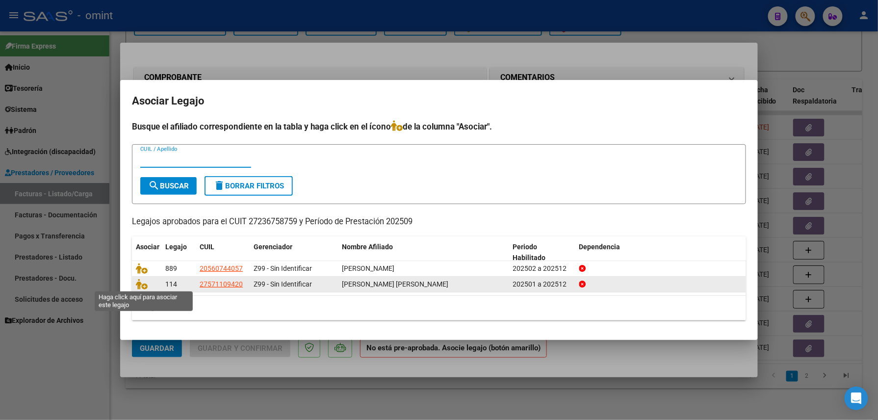
click at [135, 286] on datatable-body-cell at bounding box center [146, 284] width 29 height 15
click at [143, 286] on icon at bounding box center [142, 284] width 12 height 11
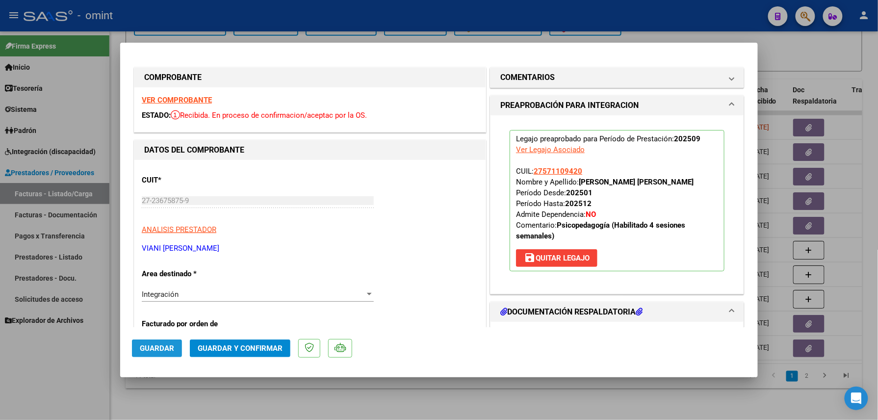
click at [170, 344] on span "Guardar" at bounding box center [157, 348] width 34 height 9
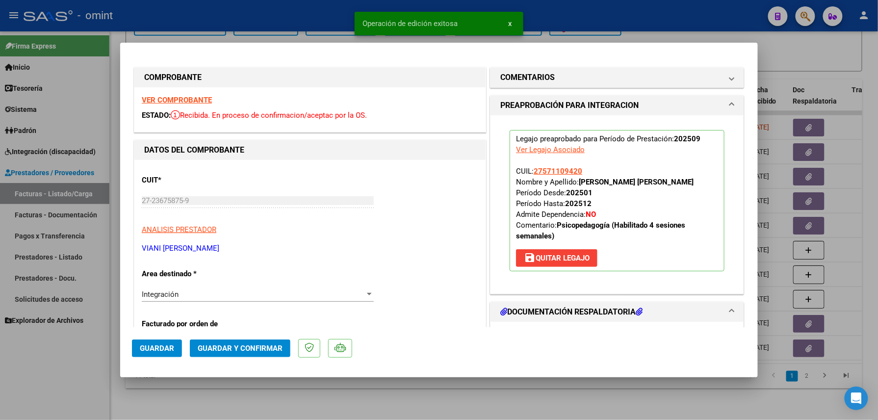
click at [73, 375] on div at bounding box center [439, 210] width 878 height 420
type input "$ 0,00"
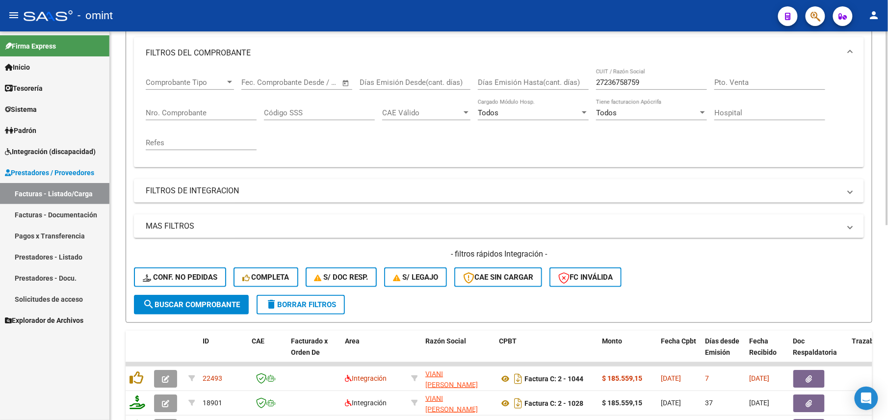
scroll to position [0, 0]
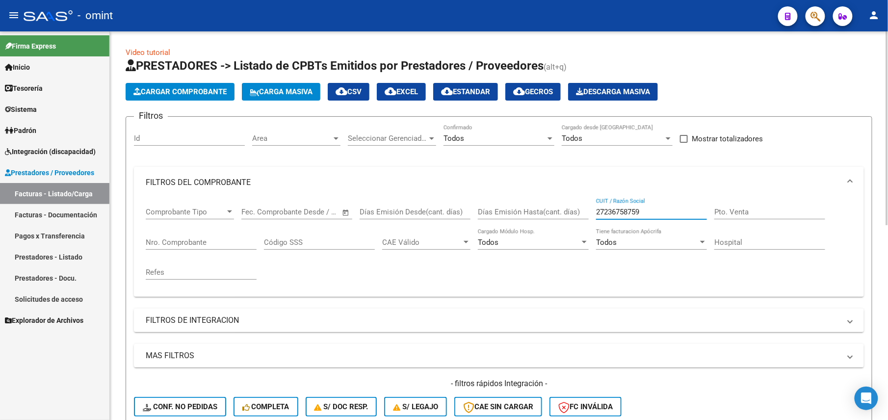
drag, startPoint x: 645, startPoint y: 210, endPoint x: 579, endPoint y: 211, distance: 65.2
click at [579, 211] on div "Comprobante Tipo Comprobante Tipo Fecha inicio – Fecha fin Fec. Comprobante Des…" at bounding box center [499, 243] width 706 height 91
paste input "8502123"
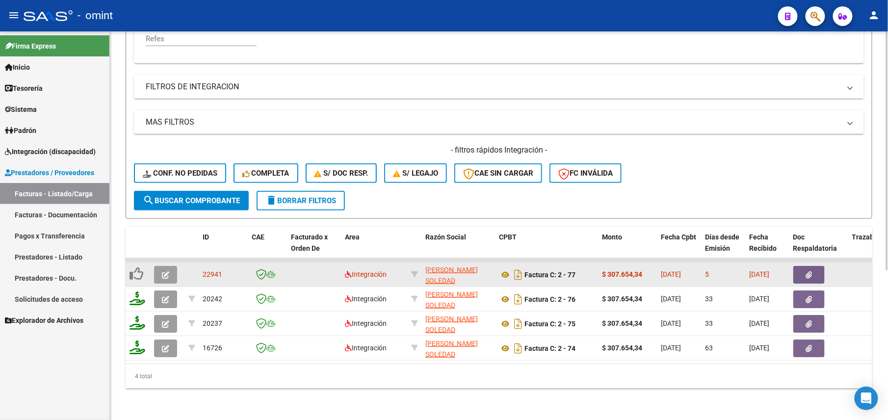
type input "27238502123"
click at [159, 266] on button "button" at bounding box center [165, 275] width 23 height 18
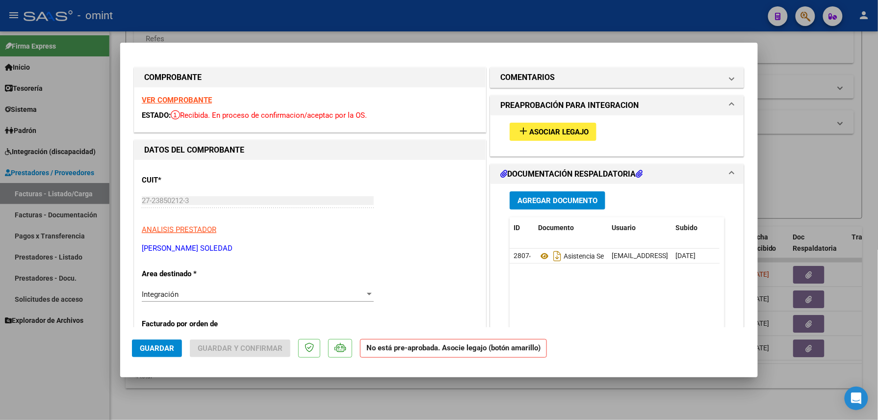
click at [199, 101] on strong "VER COMPROBANTE" at bounding box center [177, 100] width 70 height 9
click at [558, 122] on div "add Asociar Legajo" at bounding box center [617, 131] width 230 height 33
click at [563, 132] on span "Asociar Legajo" at bounding box center [558, 132] width 59 height 9
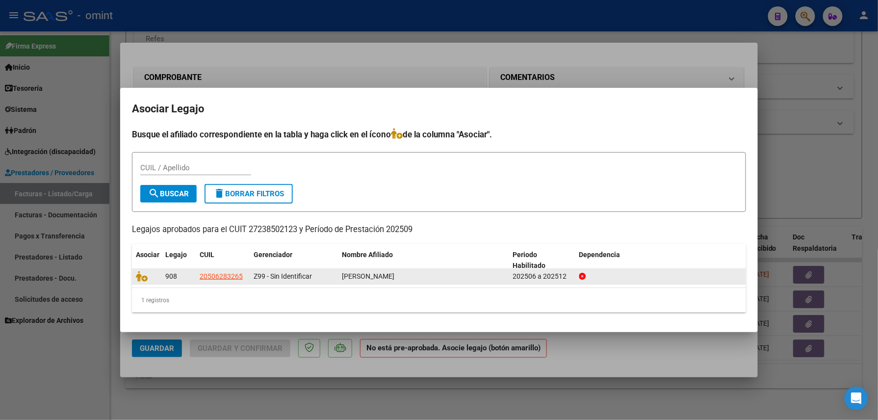
click at [150, 272] on span at bounding box center [143, 276] width 15 height 8
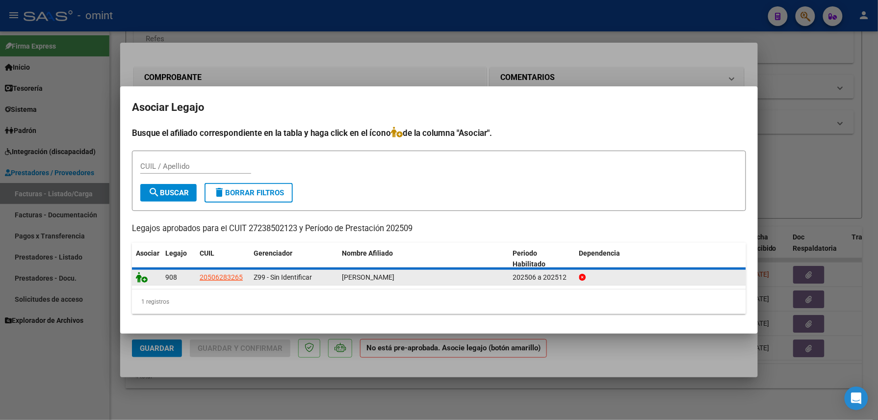
click at [145, 277] on icon at bounding box center [142, 277] width 12 height 11
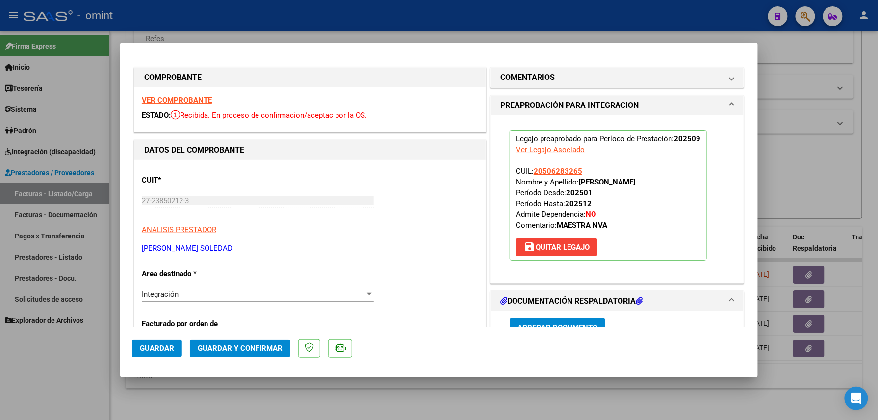
click at [170, 342] on button "Guardar" at bounding box center [157, 348] width 50 height 18
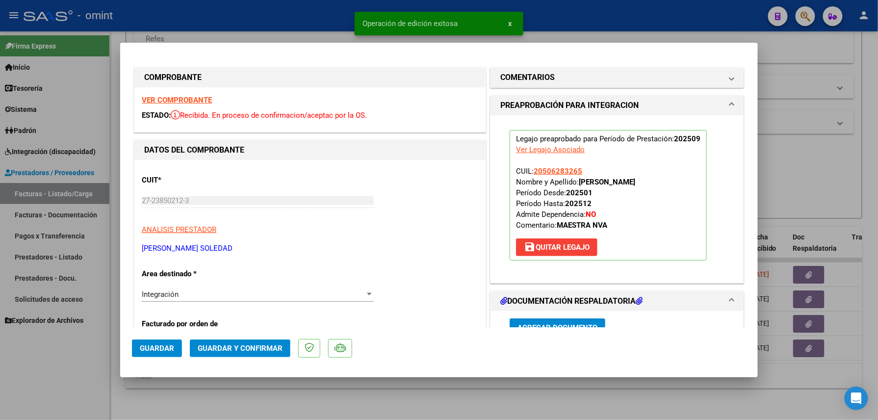
click at [71, 371] on div at bounding box center [439, 210] width 878 height 420
type input "$ 0,00"
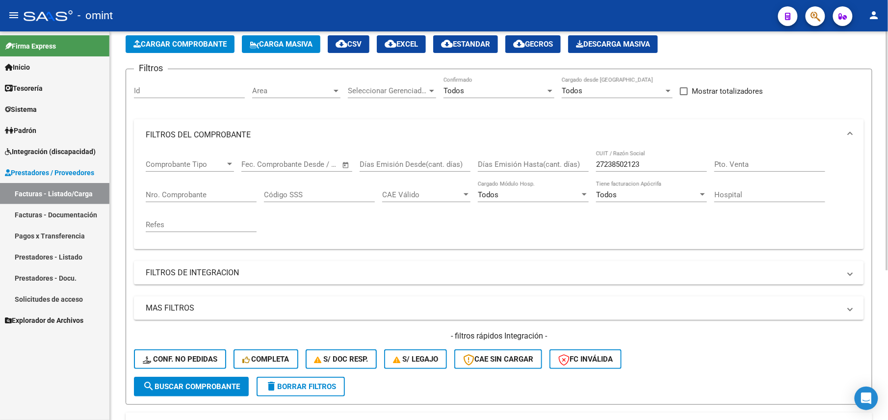
scroll to position [0, 0]
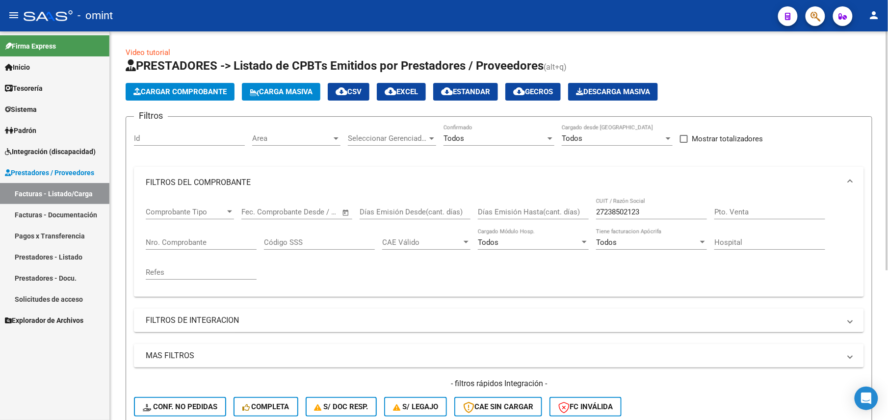
click at [634, 224] on div "27238502123 CUIT / Razón Social" at bounding box center [651, 213] width 111 height 30
click at [630, 216] on input "27238502123" at bounding box center [651, 212] width 111 height 9
click at [630, 215] on input "27238502123" at bounding box center [651, 212] width 111 height 9
paste input "183057117"
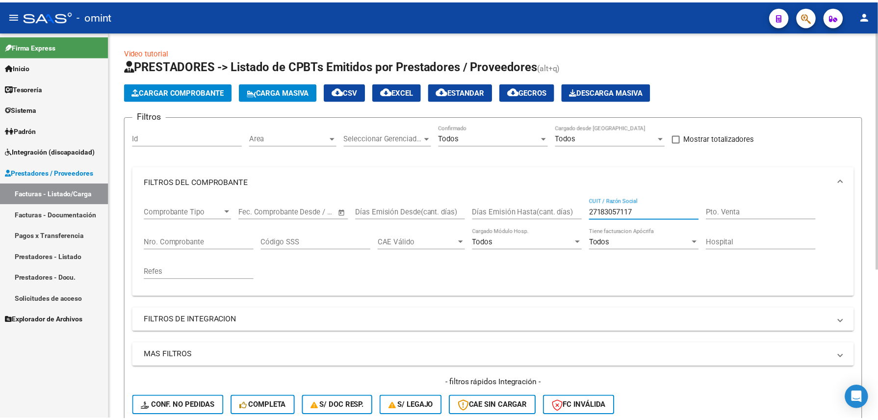
scroll to position [244, 0]
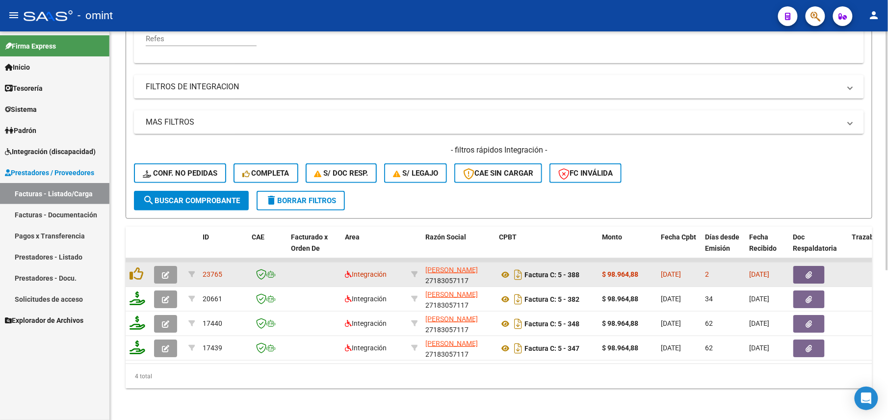
type input "27183057117"
click at [156, 267] on button "button" at bounding box center [165, 275] width 23 height 18
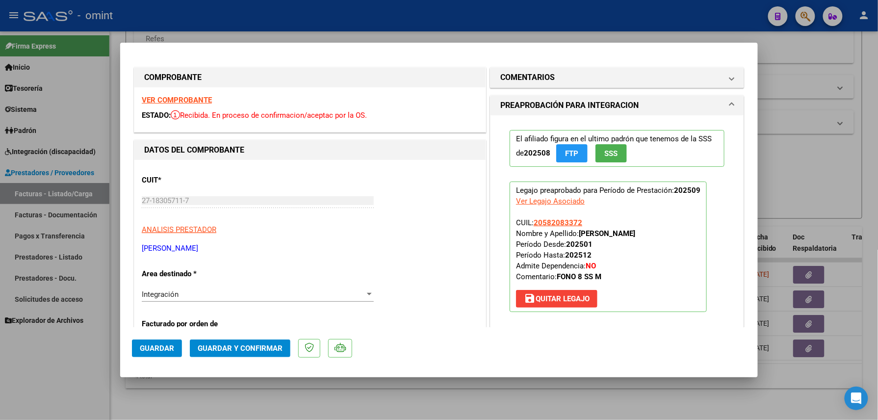
click at [586, 232] on strong "GONZALEZ FELIPE" at bounding box center [607, 233] width 56 height 9
drag, startPoint x: 582, startPoint y: 223, endPoint x: 538, endPoint y: 223, distance: 43.7
click at [538, 223] on p "Legajo preaprobado para Período de Prestación: 202509 Ver Legajo Asociado CUIL:…" at bounding box center [608, 247] width 197 height 130
drag, startPoint x: 538, startPoint y: 223, endPoint x: 598, endPoint y: 217, distance: 60.6
click at [598, 217] on p "Legajo preaprobado para Período de Prestación: 202509 Ver Legajo Asociado CUIL:…" at bounding box center [608, 247] width 197 height 130
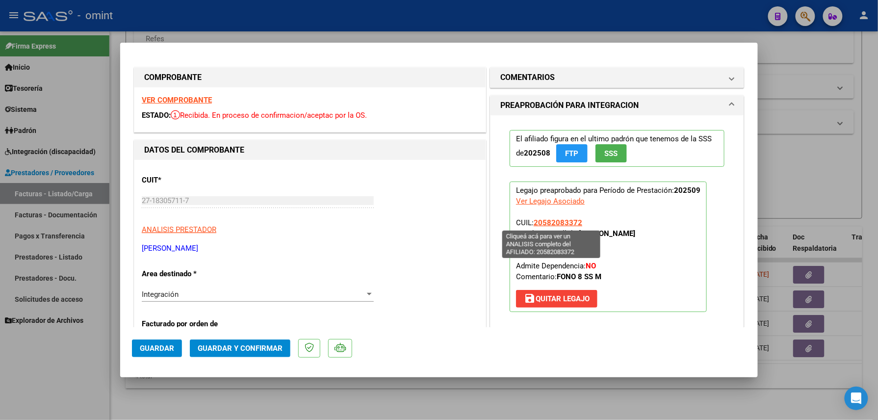
drag, startPoint x: 595, startPoint y: 217, endPoint x: 545, endPoint y: 226, distance: 51.3
click at [545, 226] on p "Legajo preaprobado para Período de Prestación: 202509 Ver Legajo Asociado CUIL:…" at bounding box center [608, 247] width 197 height 130
drag, startPoint x: 545, startPoint y: 226, endPoint x: 601, endPoint y: 216, distance: 57.2
click at [601, 216] on p "Legajo preaprobado para Período de Prestación: 202509 Ver Legajo Asociado CUIL:…" at bounding box center [608, 247] width 197 height 130
drag, startPoint x: 587, startPoint y: 216, endPoint x: 544, endPoint y: 222, distance: 44.1
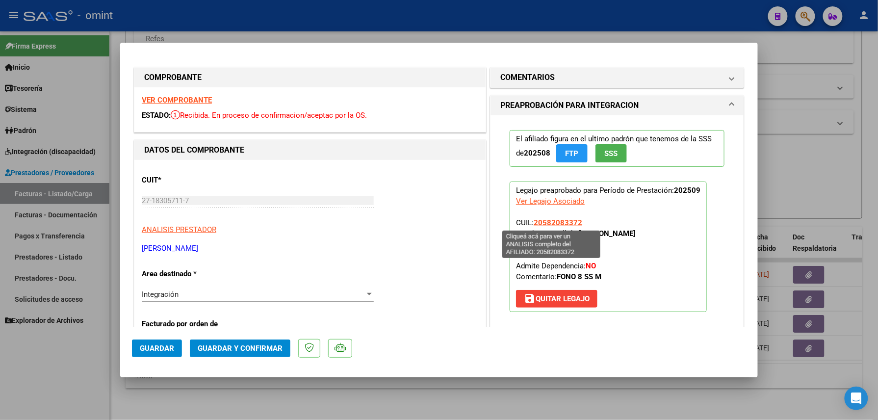
click at [544, 222] on p "Legajo preaprobado para Período de Prestación: 202509 Ver Legajo Asociado CUIL:…" at bounding box center [608, 247] width 197 height 130
click at [584, 220] on p "Legajo preaprobado para Período de Prestación: 202509 Ver Legajo Asociado CUIL:…" at bounding box center [608, 247] width 197 height 130
drag, startPoint x: 577, startPoint y: 224, endPoint x: 532, endPoint y: 224, distance: 45.1
click at [532, 224] on p "Legajo preaprobado para Período de Prestación: 202509 Ver Legajo Asociado CUIL:…" at bounding box center [608, 247] width 197 height 130
copy span "20582083372"
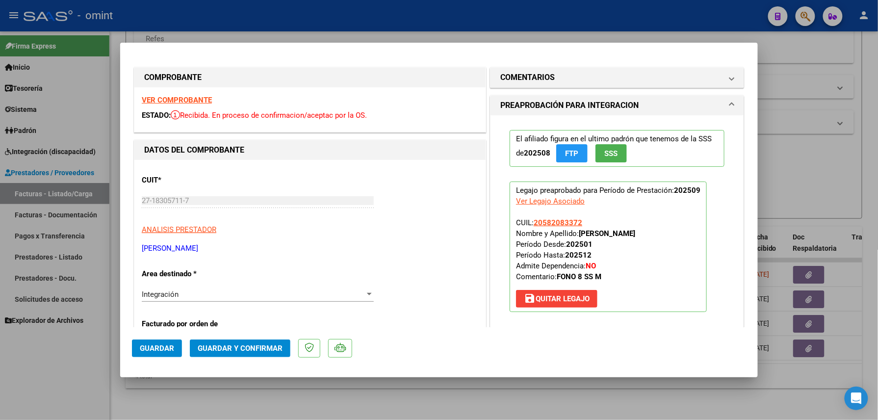
click at [184, 96] on strong "VER COMPROBANTE" at bounding box center [177, 100] width 70 height 9
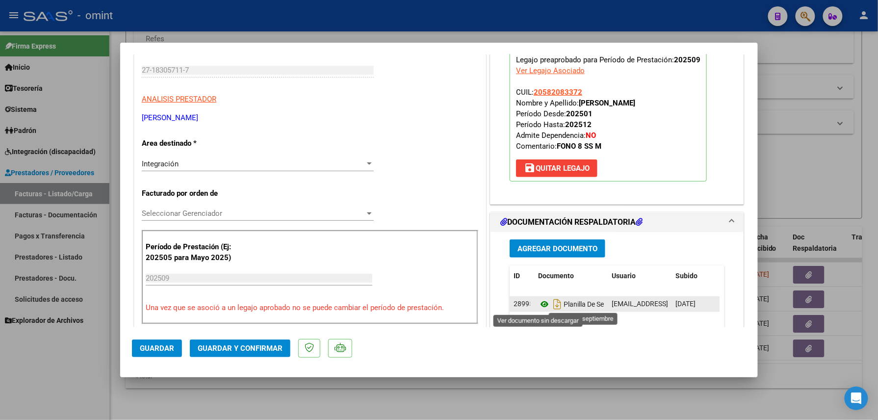
click at [538, 300] on icon at bounding box center [544, 304] width 13 height 12
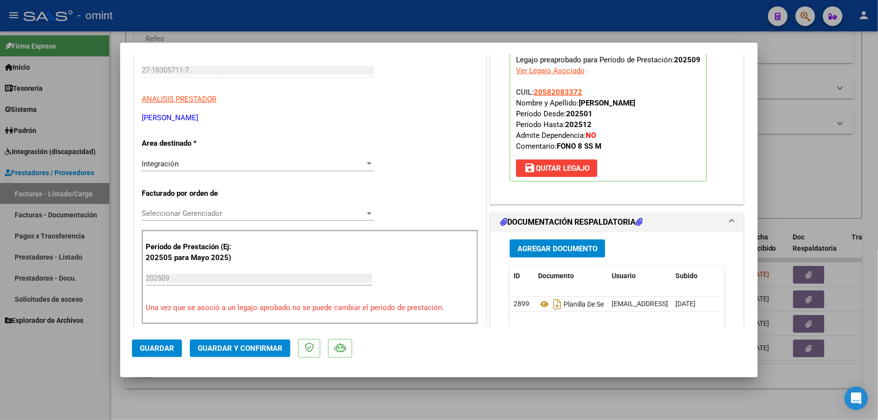
click at [241, 353] on button "Guardar y Confirmar" at bounding box center [240, 348] width 101 height 18
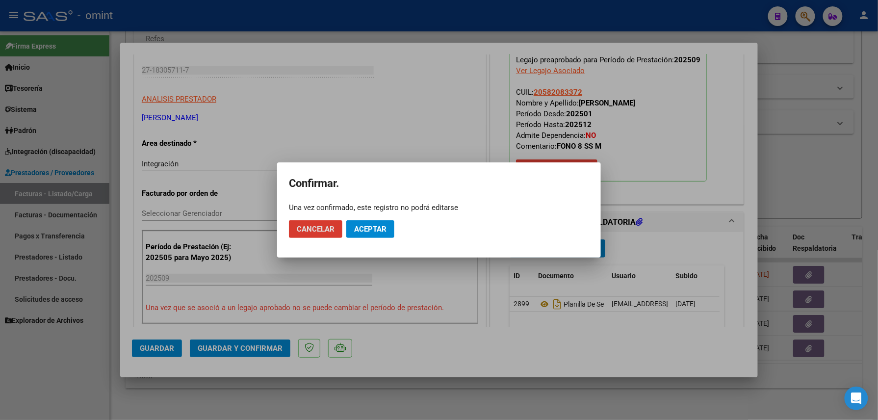
click at [358, 234] on button "Aceptar" at bounding box center [370, 229] width 48 height 18
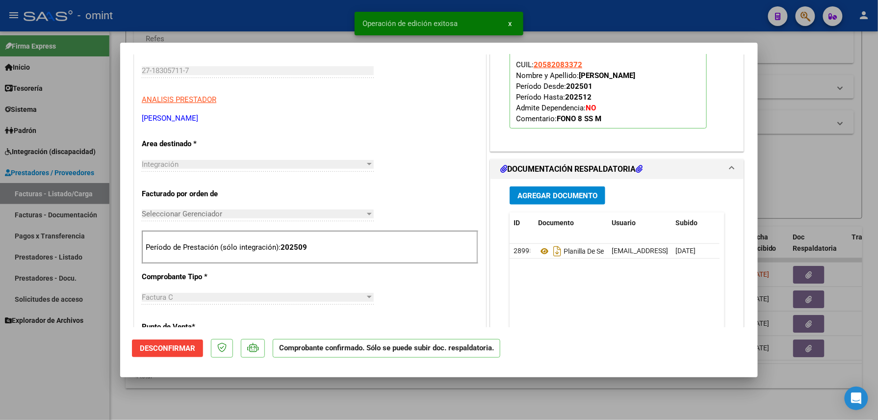
click at [112, 347] on div at bounding box center [439, 210] width 878 height 420
type input "$ 0,00"
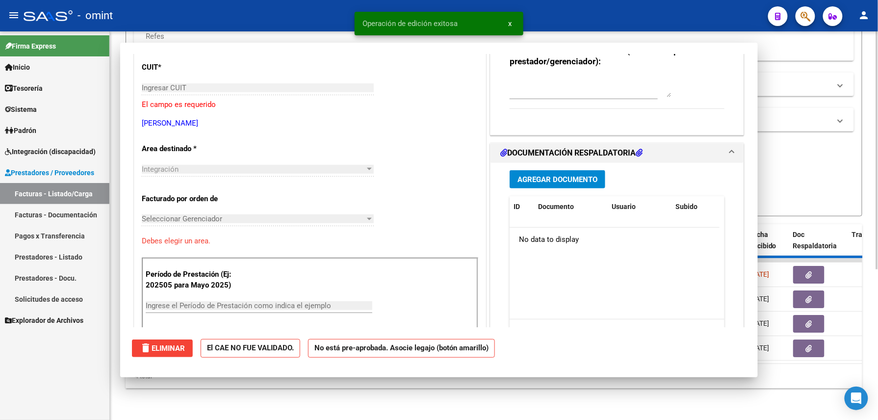
scroll to position [148, 0]
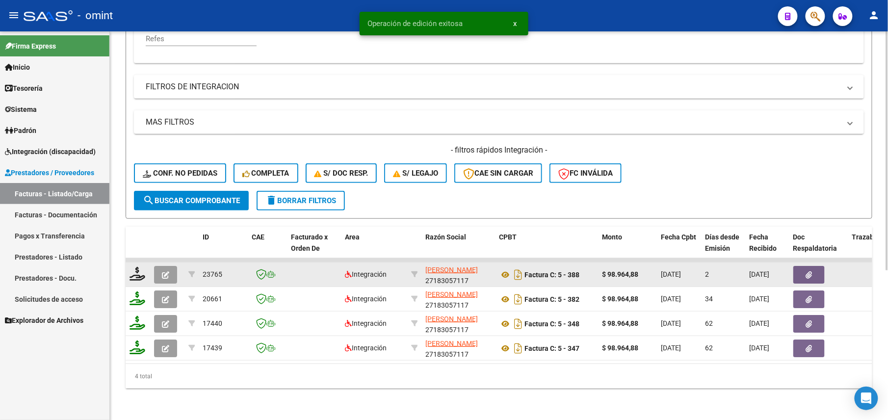
click at [138, 271] on div at bounding box center [138, 274] width 17 height 15
click at [135, 267] on icon at bounding box center [138, 274] width 16 height 14
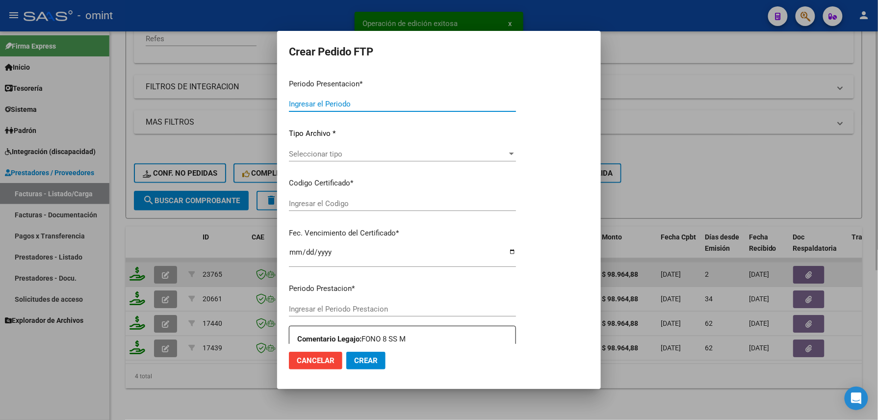
type input "202509"
type input "$ 98.964,88"
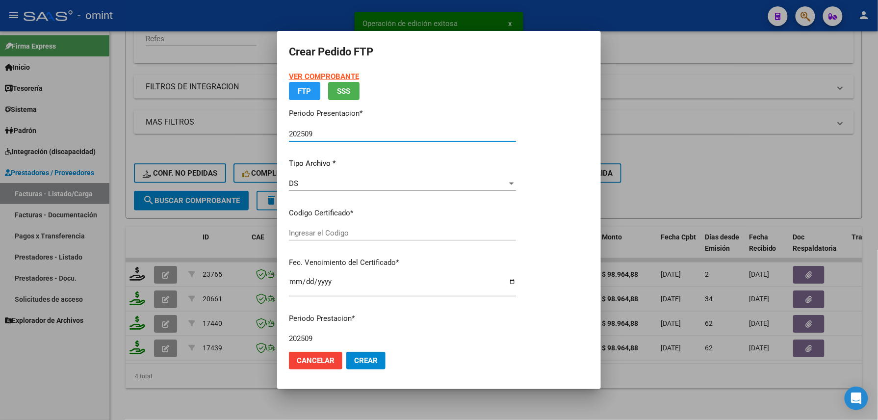
type input "3619897723"
type input "2030-01-31"
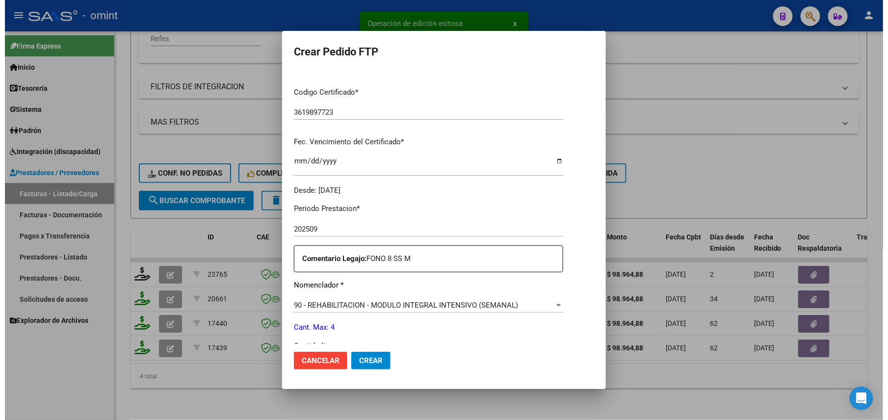
scroll to position [261, 0]
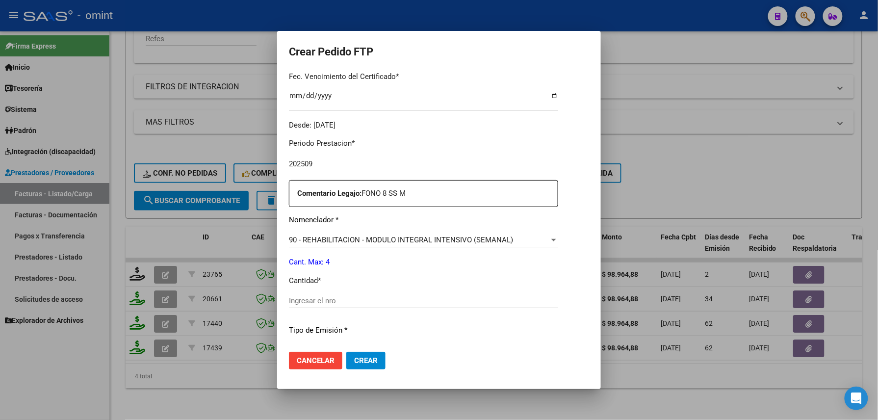
click at [316, 291] on div "Periodo Prestacion * 202509 Ingresar el Periodo Prestacion Comentario Legajo: F…" at bounding box center [423, 298] width 269 height 336
click at [317, 295] on div "Ingresar el nro" at bounding box center [423, 300] width 269 height 15
click at [311, 296] on input "Ingresar el nro" at bounding box center [423, 300] width 269 height 9
type input "4"
click at [371, 360] on span "Crear" at bounding box center [366, 360] width 24 height 9
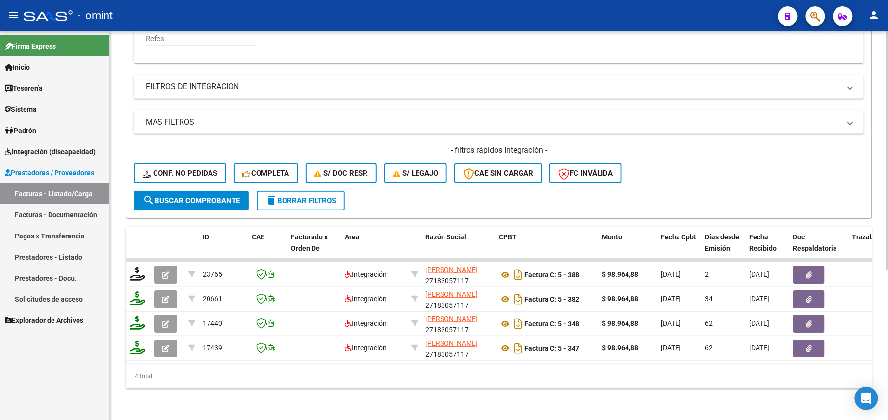
scroll to position [48, 0]
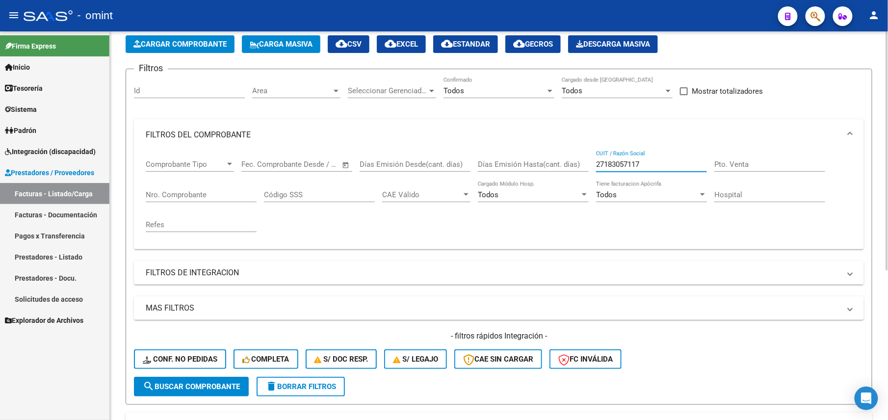
drag, startPoint x: 656, startPoint y: 167, endPoint x: 591, endPoint y: 163, distance: 65.9
click at [591, 163] on div "Comprobante Tipo Comprobante Tipo Fecha inicio – Fecha fin Fec. Comprobante Des…" at bounding box center [499, 196] width 706 height 91
paste input "66701"
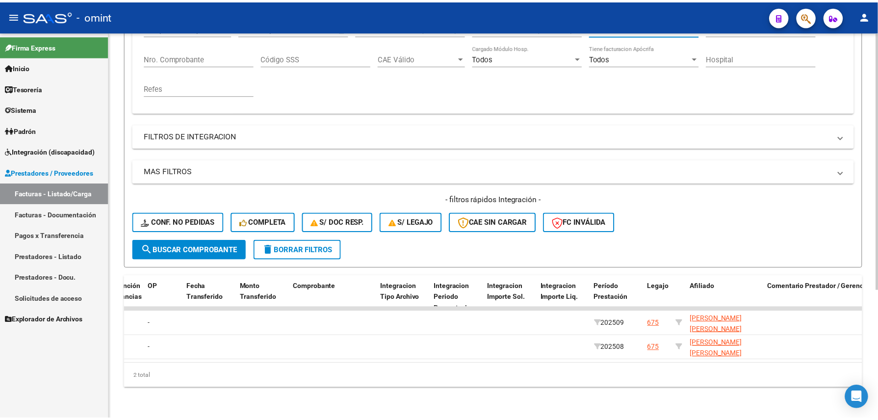
scroll to position [0, 0]
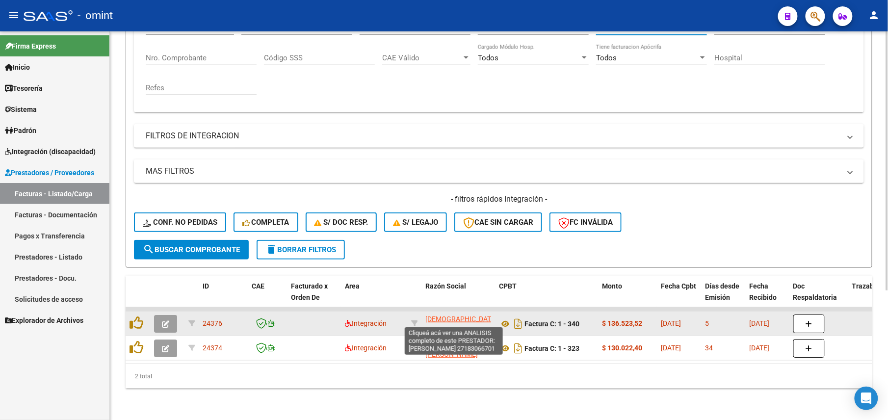
click at [443, 315] on span "JUAREZ FABIANA JUANA" at bounding box center [461, 324] width 72 height 19
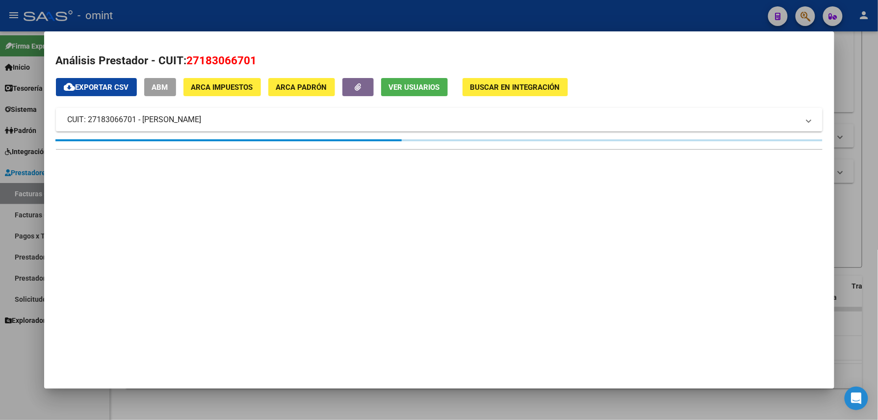
click at [407, 81] on button "Ver Usuarios" at bounding box center [414, 87] width 67 height 18
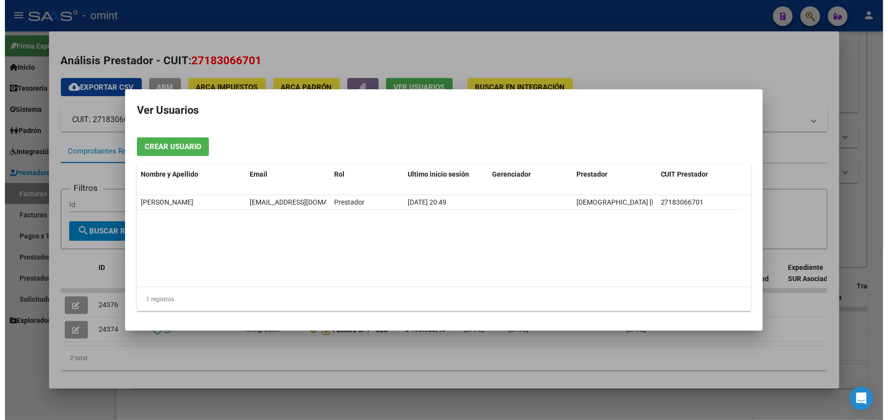
scroll to position [0, 23]
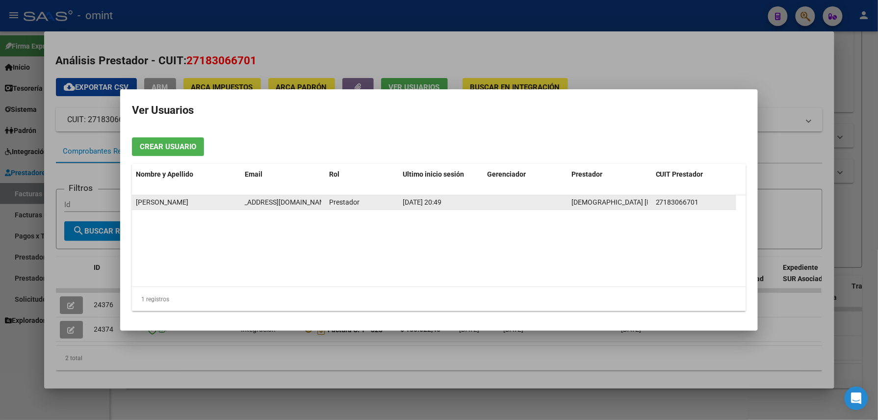
drag, startPoint x: 244, startPoint y: 202, endPoint x: 322, endPoint y: 208, distance: 78.3
click at [322, 208] on datatable-body-cell "fabianajuarez67@hotmail.com" at bounding box center [283, 202] width 84 height 14
drag, startPoint x: 322, startPoint y: 208, endPoint x: 311, endPoint y: 200, distance: 14.0
copy span "fabianajuarez67@hotmail.com"
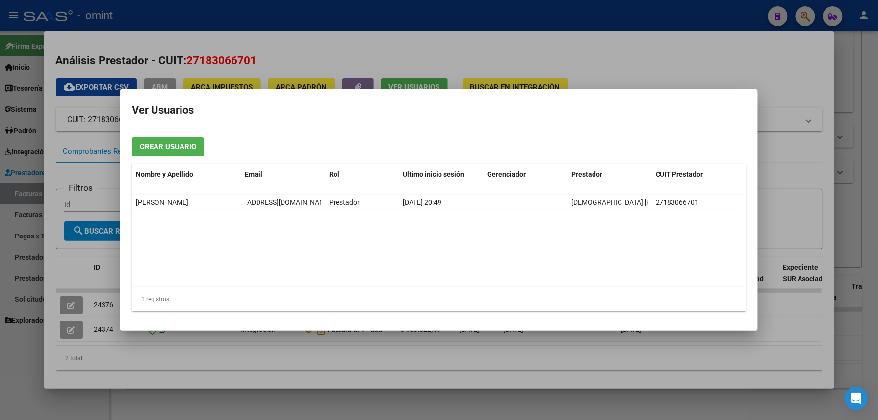
click at [399, 14] on div at bounding box center [439, 210] width 878 height 420
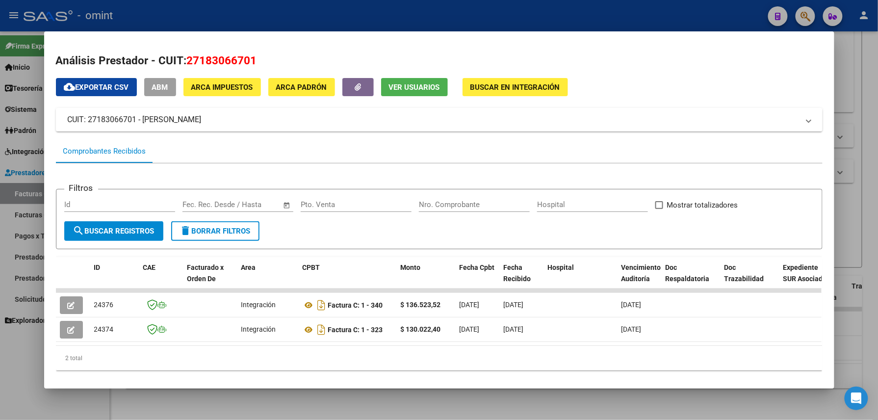
click at [399, 14] on div at bounding box center [439, 210] width 878 height 420
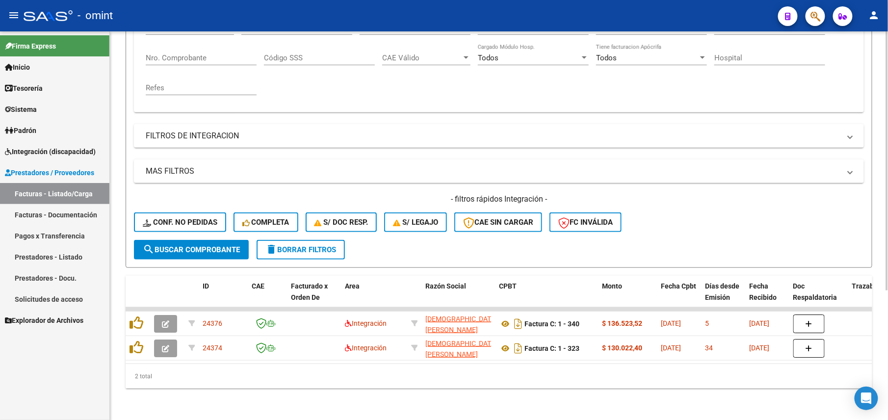
scroll to position [0, 0]
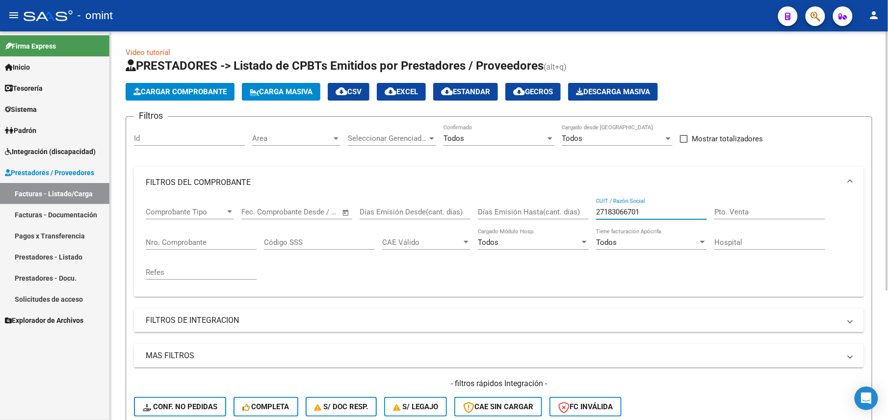
drag, startPoint x: 642, startPoint y: 212, endPoint x: 561, endPoint y: 219, distance: 80.7
click at [561, 219] on div "Comprobante Tipo Comprobante Tipo Fecha inicio – Fecha fin Fec. Comprobante Des…" at bounding box center [499, 243] width 706 height 91
paste input "762104"
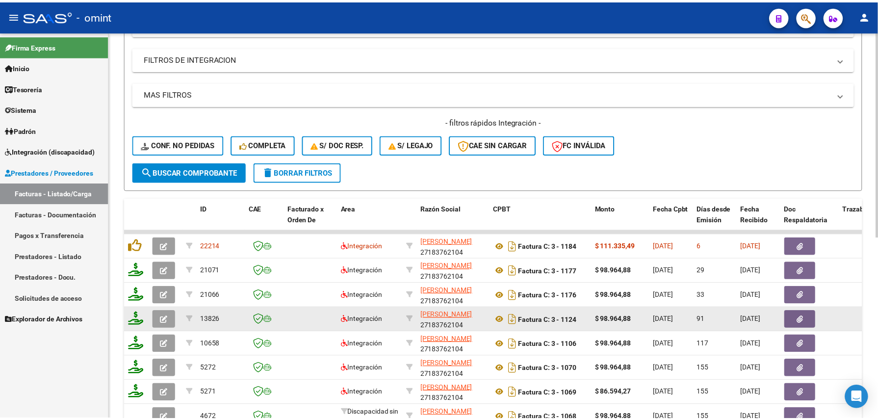
scroll to position [342, 0]
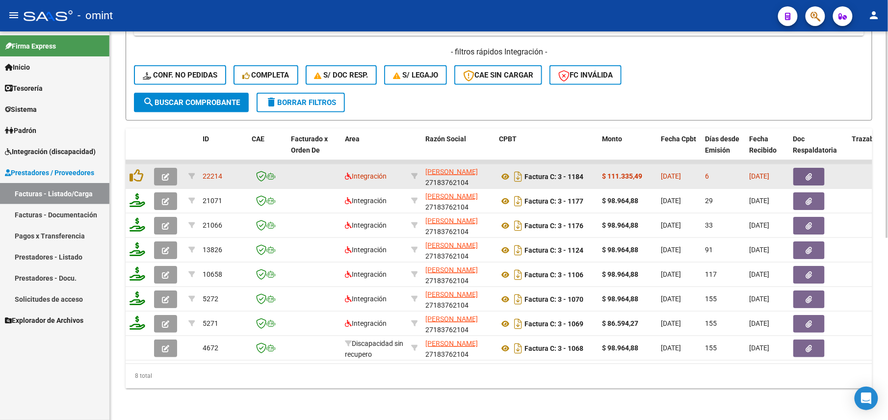
type input "27183762104"
click at [166, 168] on button "button" at bounding box center [165, 177] width 23 height 18
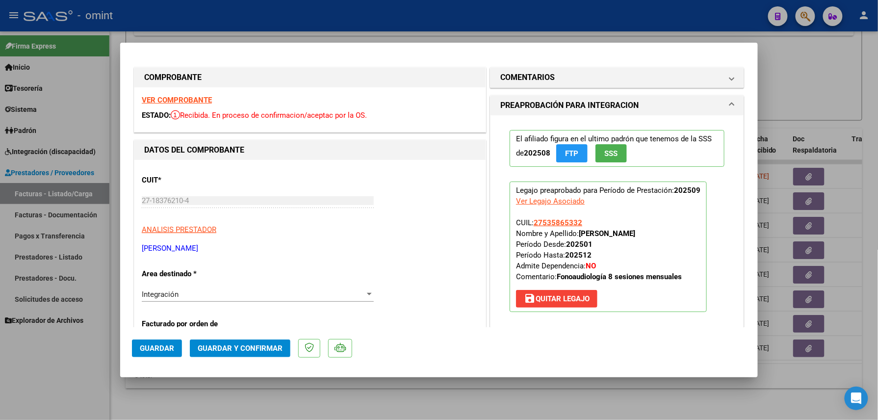
click at [185, 97] on strong "VER COMPROBANTE" at bounding box center [177, 100] width 70 height 9
click at [560, 86] on mat-expansion-panel-header "COMENTARIOS" at bounding box center [617, 78] width 253 height 20
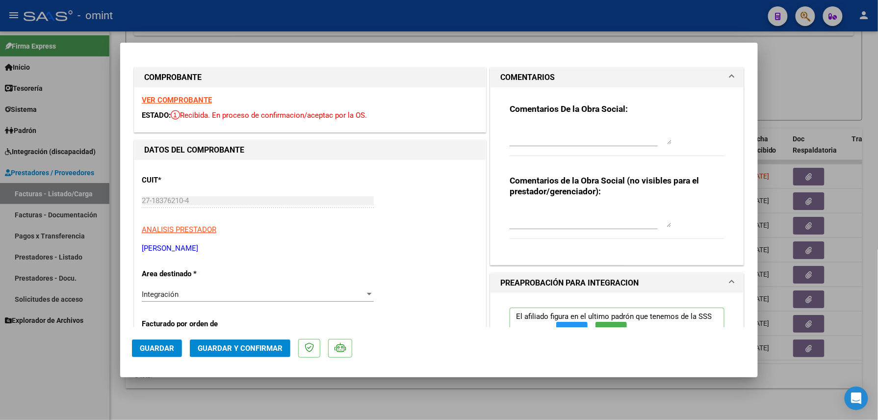
click at [536, 119] on div "Comentarios De la Obra Social:" at bounding box center [617, 135] width 215 height 63
click at [539, 140] on textarea at bounding box center [591, 135] width 162 height 20
paste textarea "Factura emitida por 11 sesiones, prestación habilitada por 8 sesiones mensuales…"
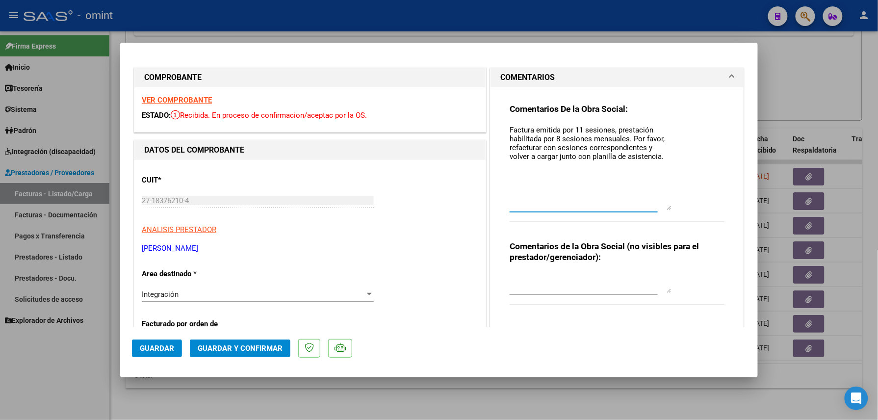
drag, startPoint x: 661, startPoint y: 143, endPoint x: 654, endPoint y: 209, distance: 66.1
click at [654, 209] on textarea "Factura emitida por 11 sesiones, prestación habilitada por 8 sesiones mensuales…" at bounding box center [591, 167] width 162 height 85
click at [571, 130] on textarea "Factura emitida por 11 sesiones, prestación habilitada por 8 sesiones mensuales…" at bounding box center [591, 167] width 162 height 85
drag, startPoint x: 576, startPoint y: 128, endPoint x: 568, endPoint y: 131, distance: 9.0
click at [568, 131] on textarea "Factura emitida por 11 sesiones, prestación habilitada por 8 sesiones mensuales…" at bounding box center [591, 167] width 162 height 85
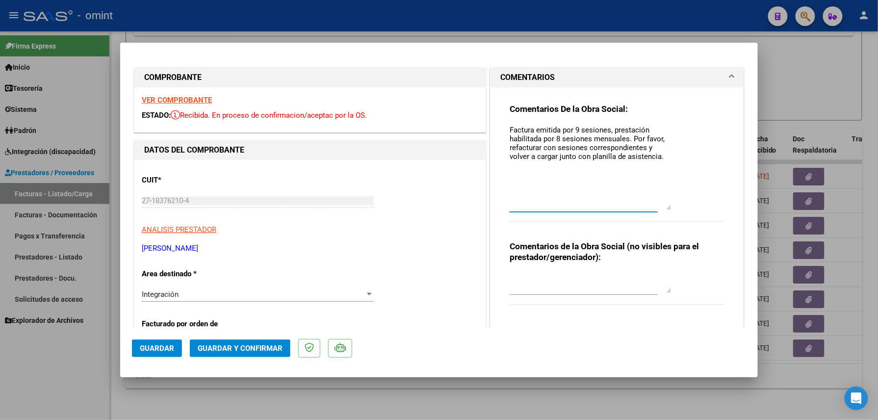
scroll to position [65, 0]
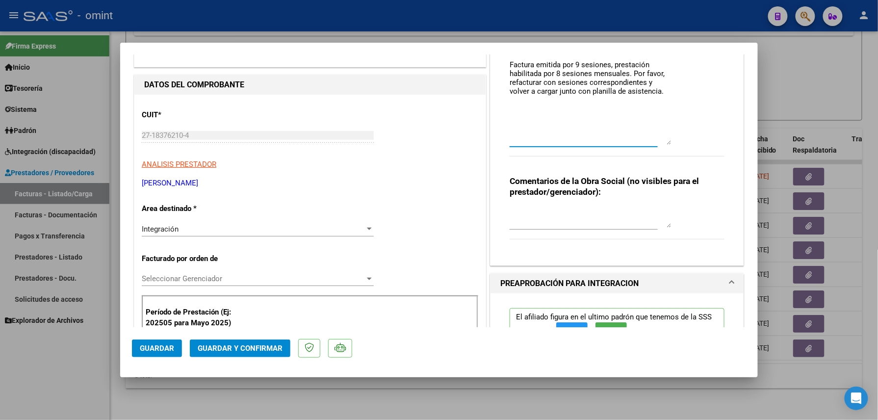
type textarea "Factura emitida por 9 sesiones, prestación habilitada por 8 sesiones mensuales.…"
click at [212, 225] on div "Integración" at bounding box center [253, 229] width 223 height 9
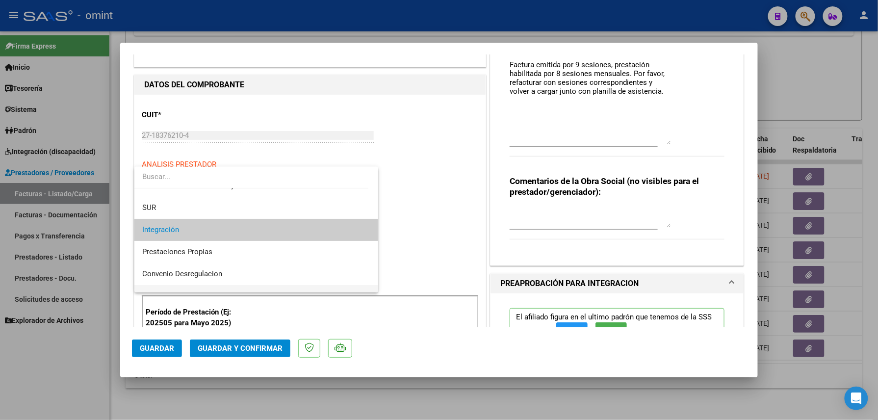
scroll to position [95, 0]
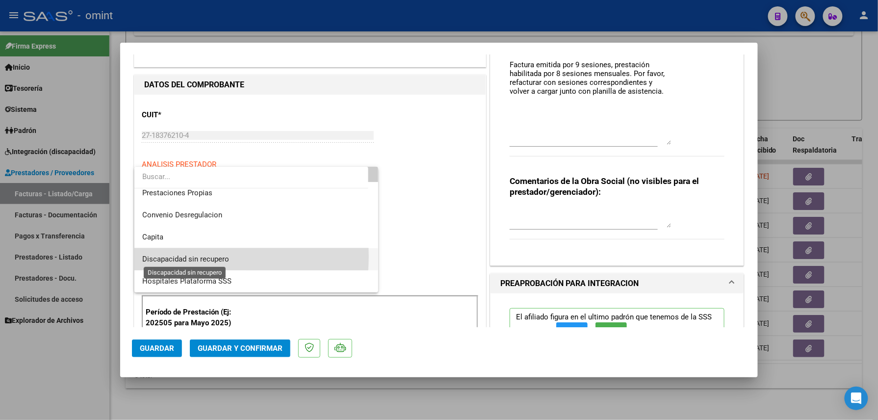
click at [182, 256] on span "Discapacidad sin recupero" at bounding box center [185, 259] width 87 height 9
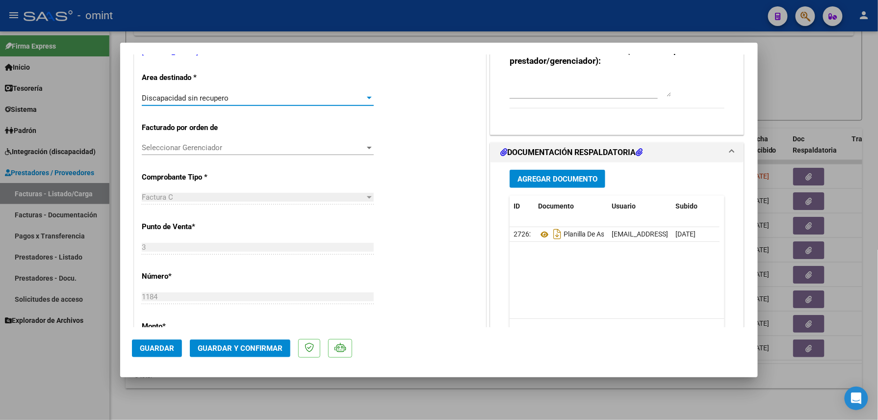
scroll to position [261, 0]
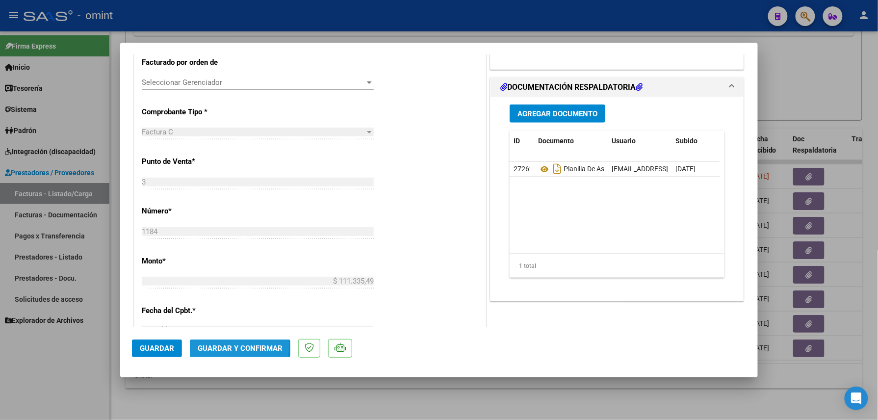
click at [217, 342] on button "Guardar y Confirmar" at bounding box center [240, 348] width 101 height 18
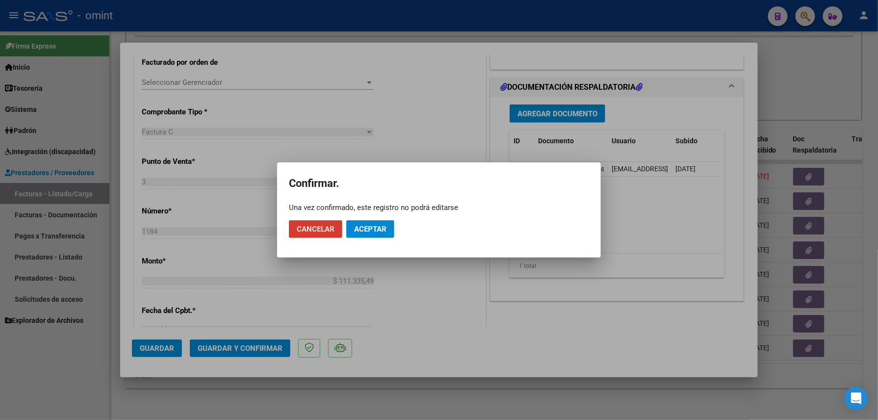
click at [368, 232] on span "Aceptar" at bounding box center [370, 229] width 32 height 9
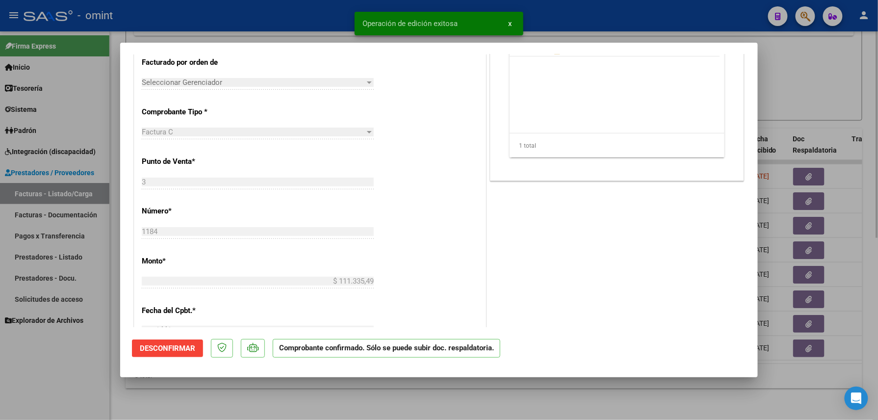
click at [232, 389] on div at bounding box center [439, 210] width 878 height 420
type input "$ 0,00"
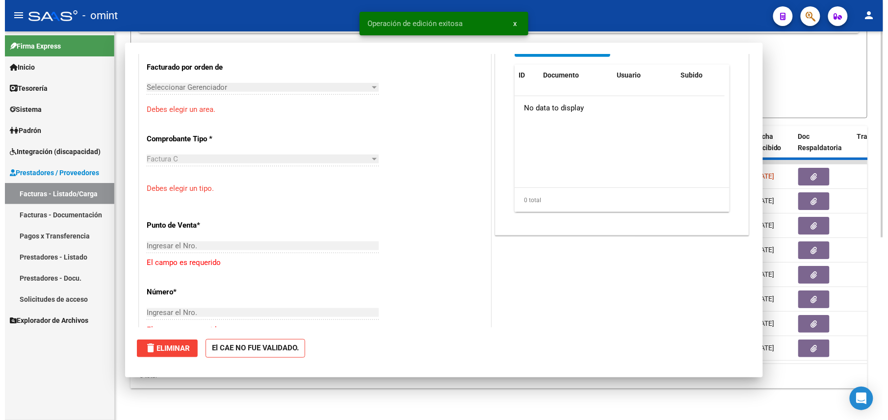
scroll to position [267, 0]
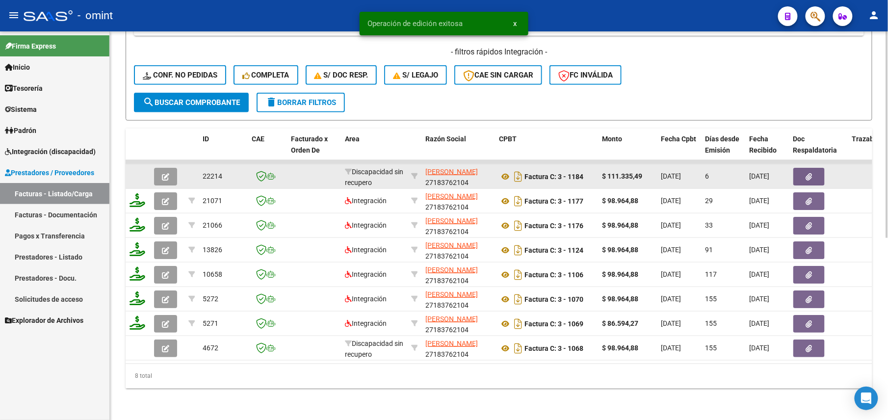
click at [439, 166] on app-link-go-to "REPPETTI CRISTINA" at bounding box center [451, 171] width 52 height 11
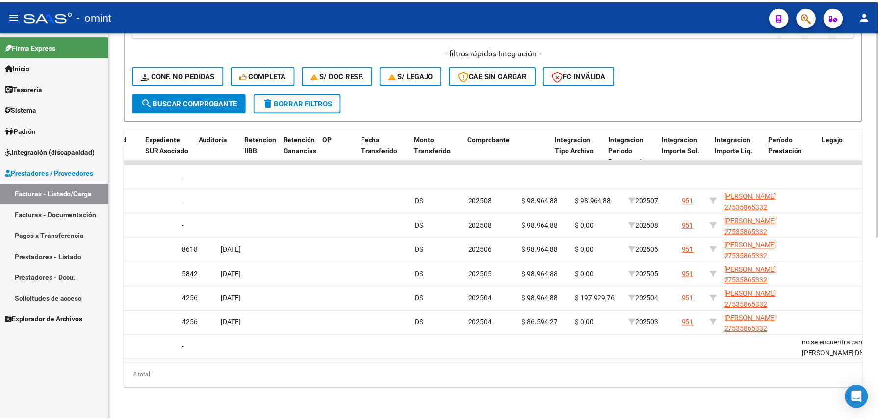
scroll to position [0, 0]
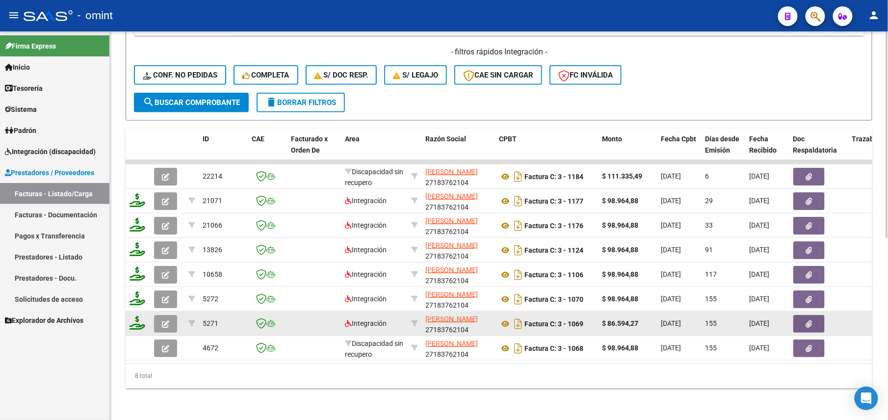
click at [173, 318] on button "button" at bounding box center [165, 324] width 23 height 18
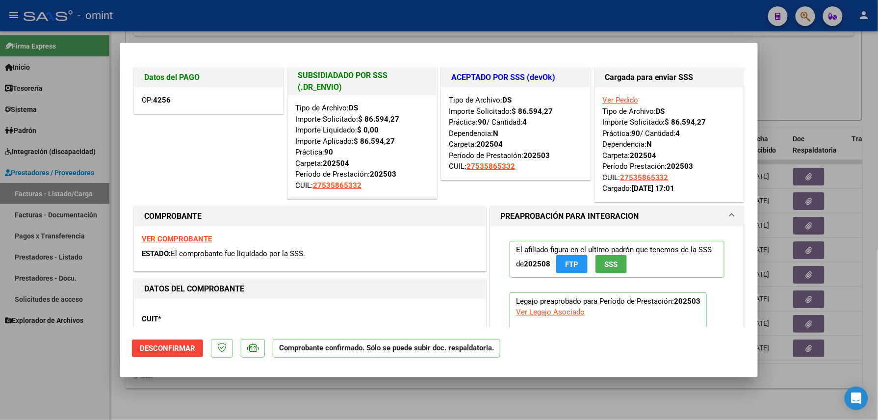
click at [336, 398] on div at bounding box center [439, 210] width 878 height 420
type input "$ 0,00"
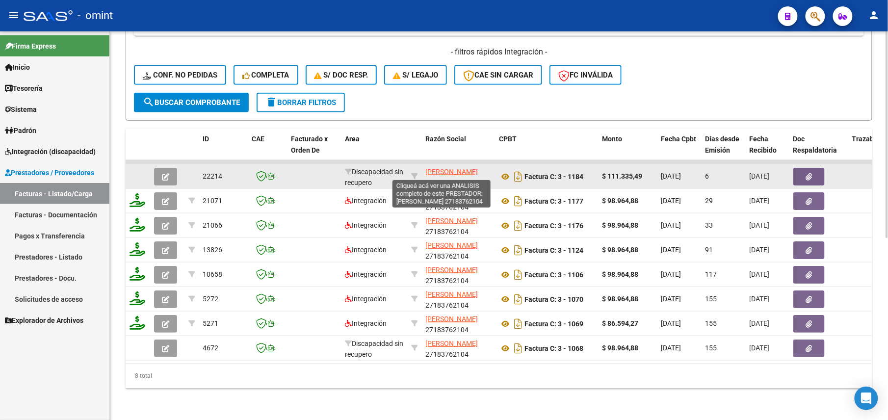
click at [444, 168] on span "REPPETTI CRISTINA" at bounding box center [451, 172] width 52 height 8
type textarea "27183762104"
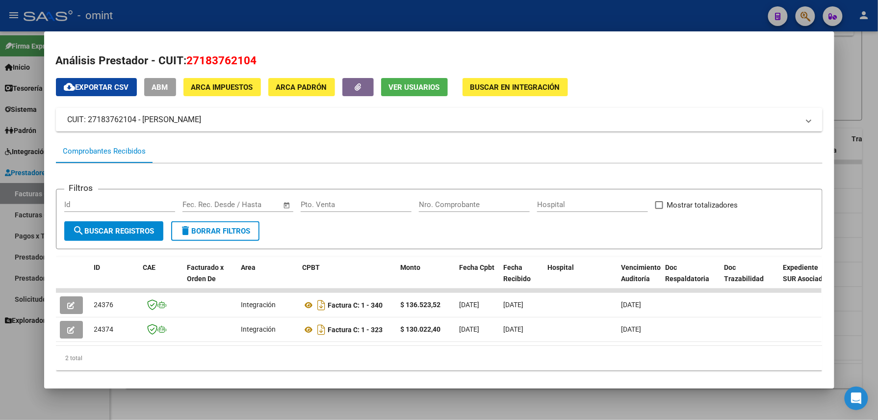
click at [407, 87] on span "Ver Usuarios" at bounding box center [414, 87] width 51 height 9
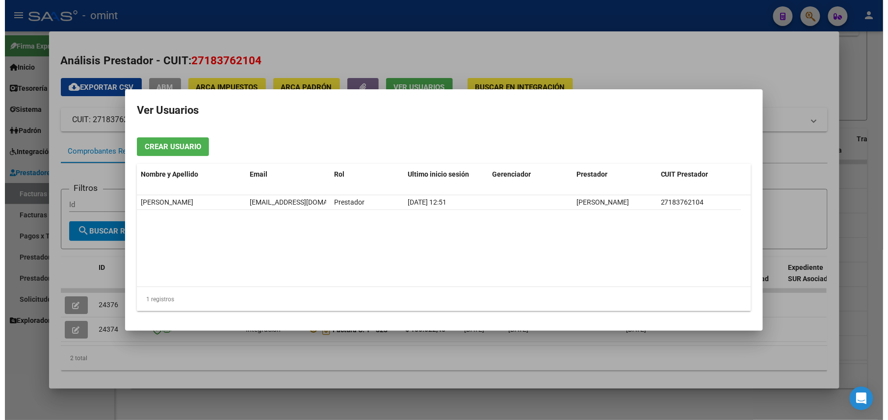
scroll to position [0, 30]
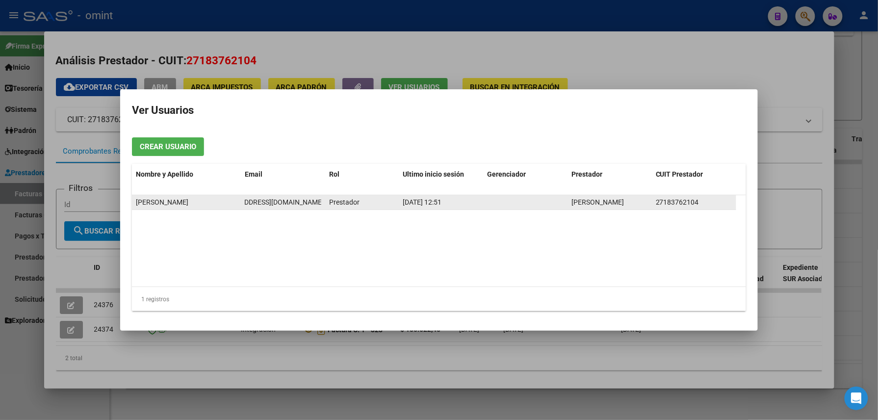
drag, startPoint x: 243, startPoint y: 202, endPoint x: 322, endPoint y: 200, distance: 78.5
click at [322, 200] on datatable-body-cell "cristinareppetti@hotmail.com.ar" at bounding box center [283, 202] width 84 height 14
drag, startPoint x: 322, startPoint y: 200, endPoint x: 312, endPoint y: 199, distance: 9.4
copy span "cristinareppetti@hotmail.com.ar"
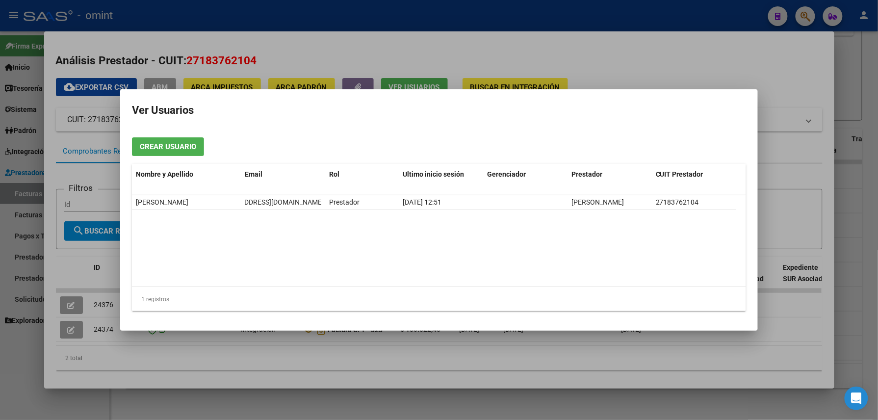
click at [272, 33] on div at bounding box center [439, 210] width 878 height 420
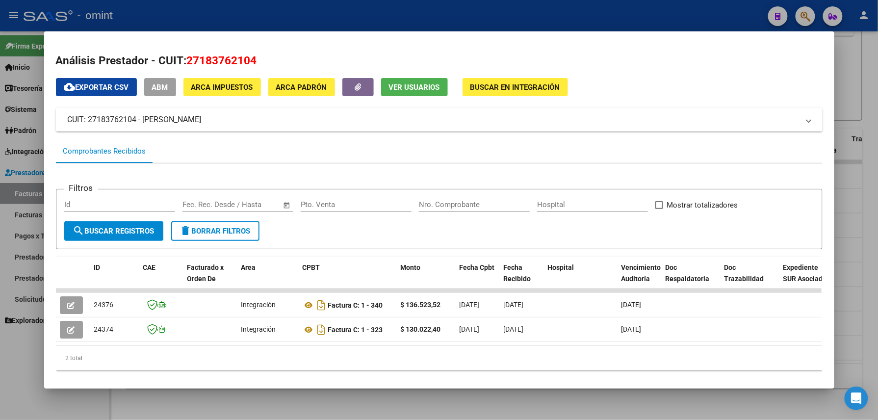
click at [283, 26] on div at bounding box center [439, 210] width 878 height 420
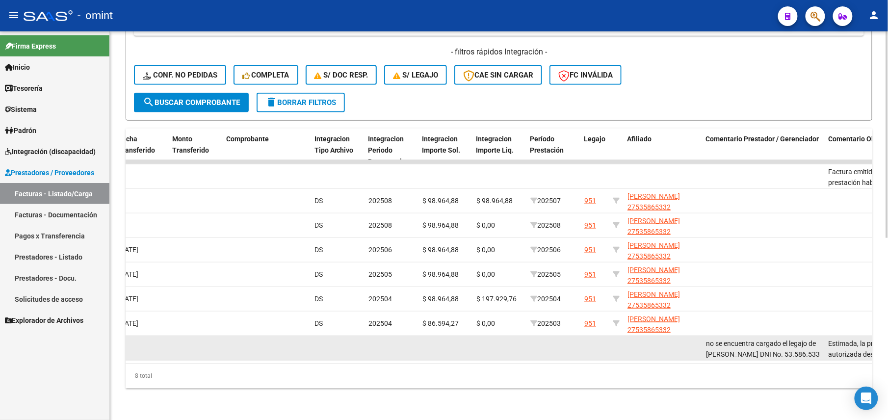
scroll to position [0, 1043]
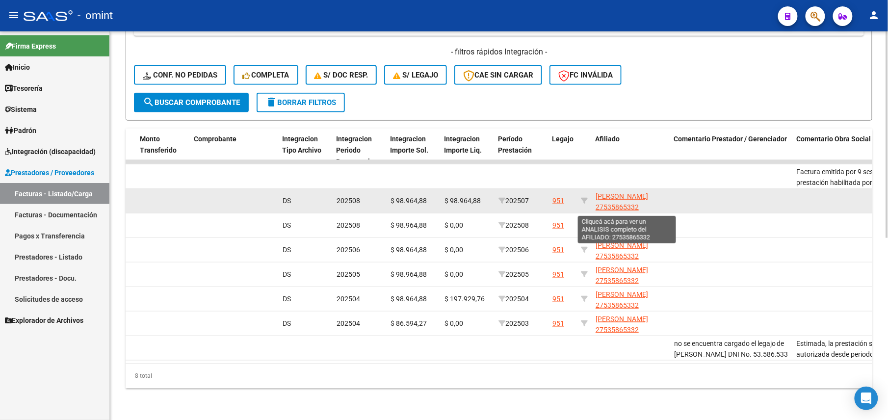
drag, startPoint x: 617, startPoint y: 191, endPoint x: 597, endPoint y: 183, distance: 21.1
click at [597, 191] on app-link-go-to "GONZALEZ COCCO CATALINA 27535865332" at bounding box center [631, 202] width 71 height 23
copy span "GONZALEZ COCCO CATALINA"
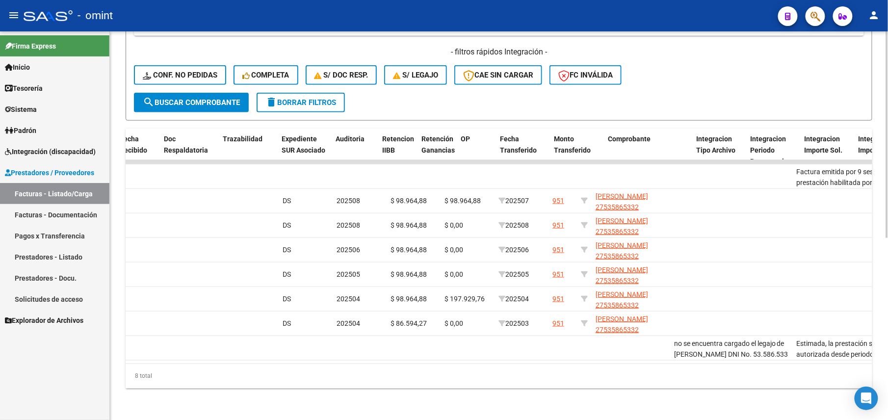
scroll to position [0, 0]
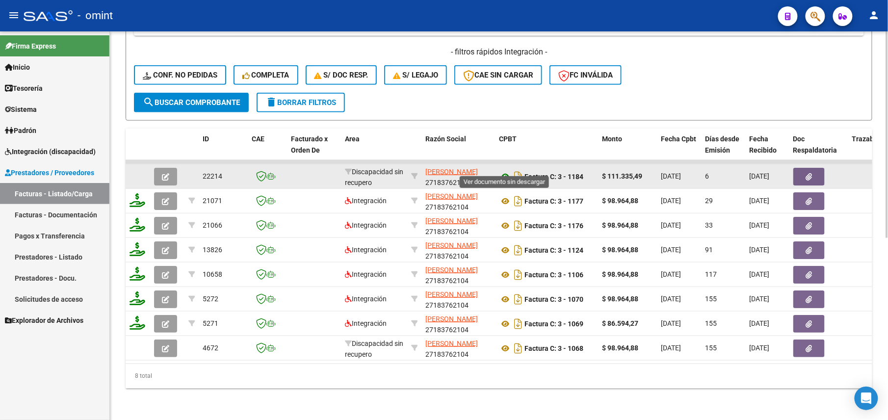
click at [501, 171] on icon at bounding box center [505, 177] width 13 height 12
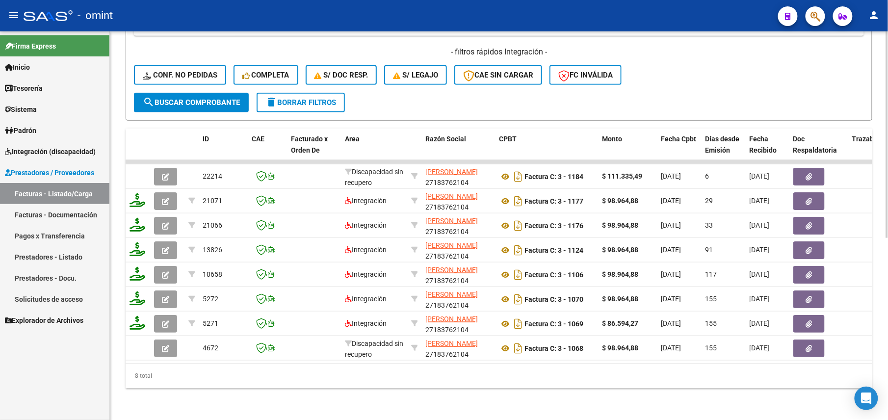
scroll to position [80, 0]
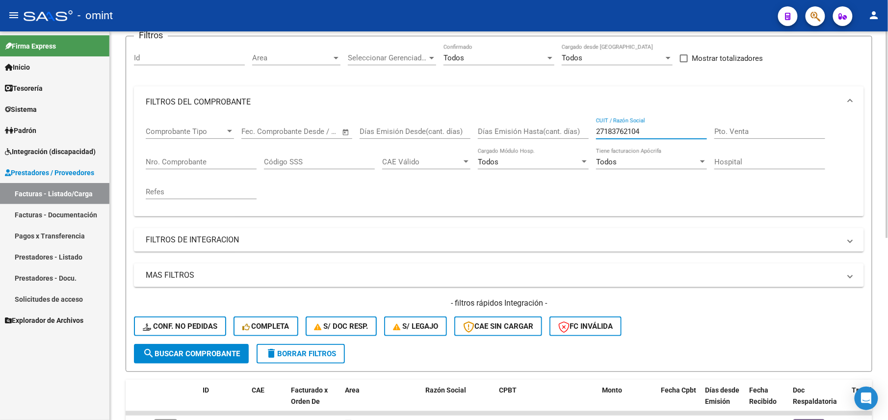
drag, startPoint x: 649, startPoint y: 127, endPoint x: 576, endPoint y: 130, distance: 72.7
click at [576, 130] on div "Comprobante Tipo Comprobante Tipo Fecha inicio – Fecha fin Fec. Comprobante Des…" at bounding box center [499, 163] width 706 height 91
paste input "7139525"
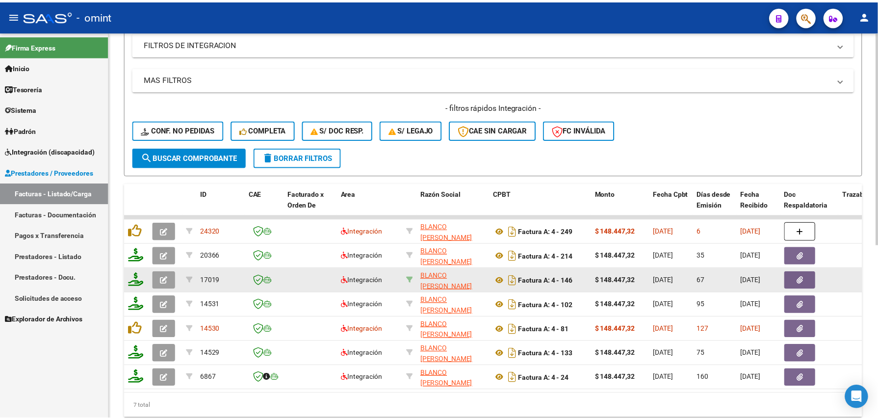
scroll to position [317, 0]
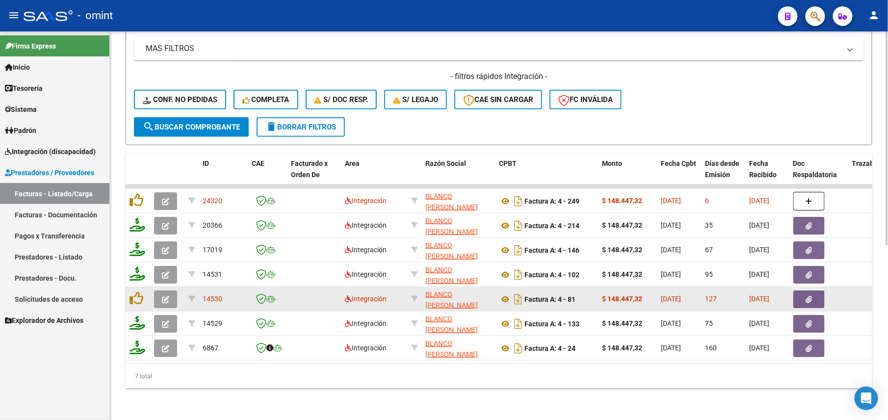
type input "27187139525"
click at [164, 290] on button "button" at bounding box center [165, 299] width 23 height 18
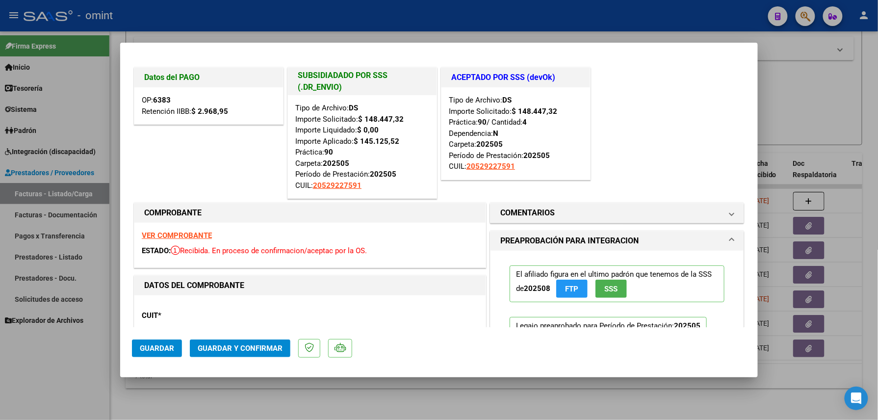
click at [217, 368] on mat-dialog-container "Datos del PAGO OP: 6383 Retención IIBB: $ 2.968,95 SUBSIDIADADO POR SSS (.DR_EN…" at bounding box center [439, 210] width 638 height 335
click at [219, 396] on div at bounding box center [439, 210] width 878 height 420
type input "$ 0,00"
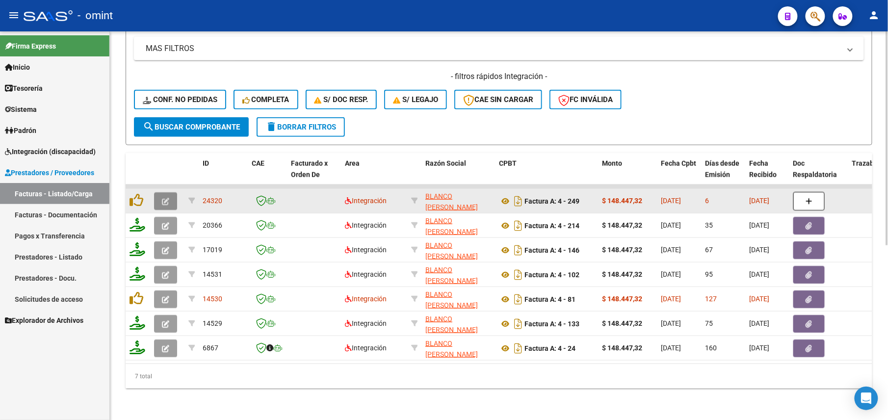
click at [172, 192] on button "button" at bounding box center [165, 201] width 23 height 18
click at [179, 192] on div at bounding box center [167, 201] width 26 height 18
click at [169, 192] on button "button" at bounding box center [165, 201] width 23 height 18
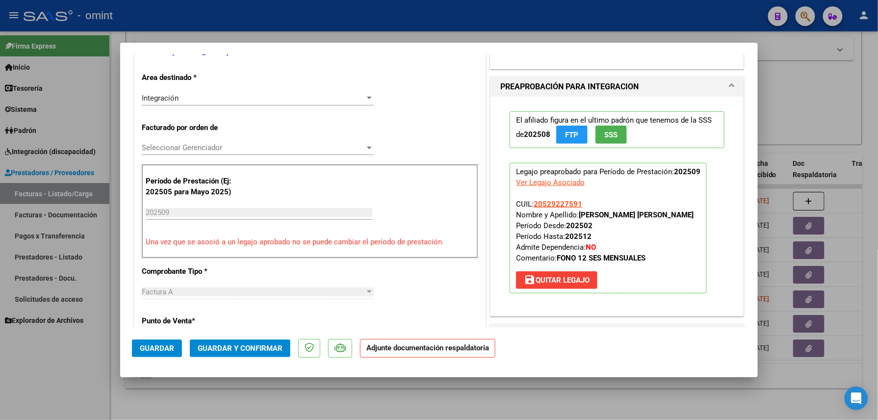
scroll to position [0, 0]
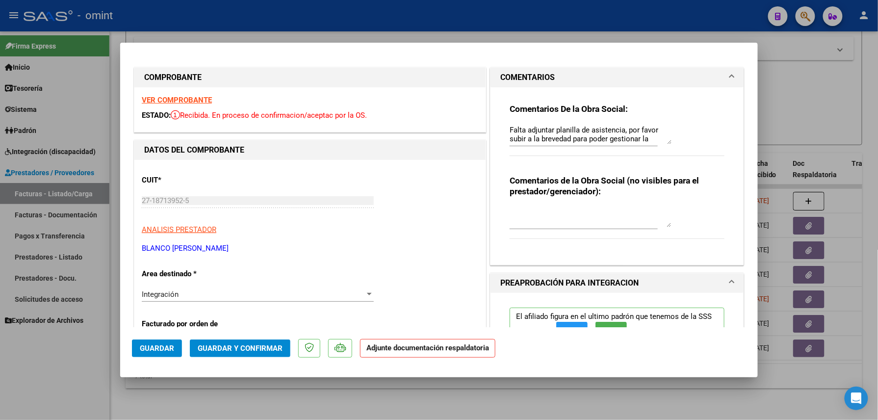
click at [194, 96] on strong "VER COMPROBANTE" at bounding box center [177, 100] width 70 height 9
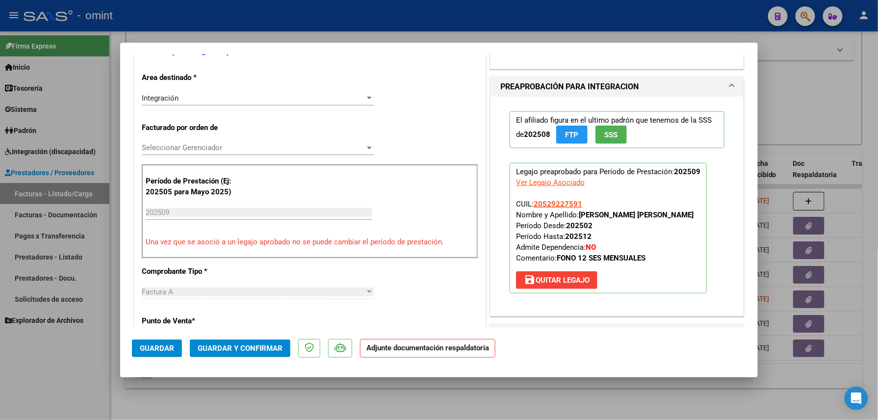
click at [67, 380] on div at bounding box center [439, 210] width 878 height 420
type input "$ 0,00"
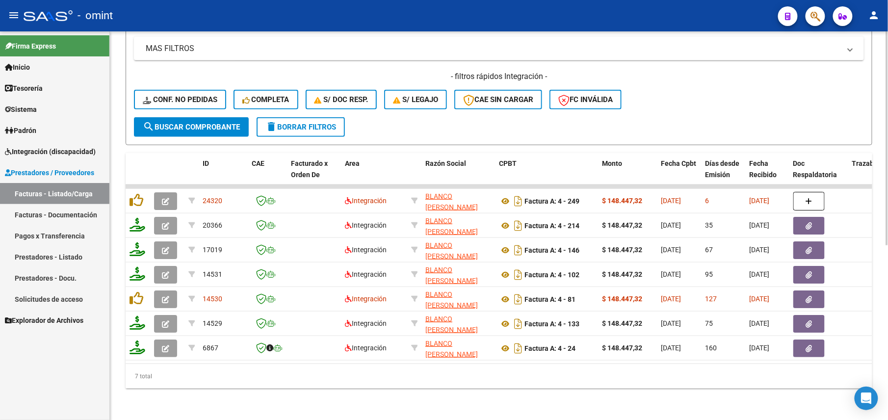
scroll to position [0, 0]
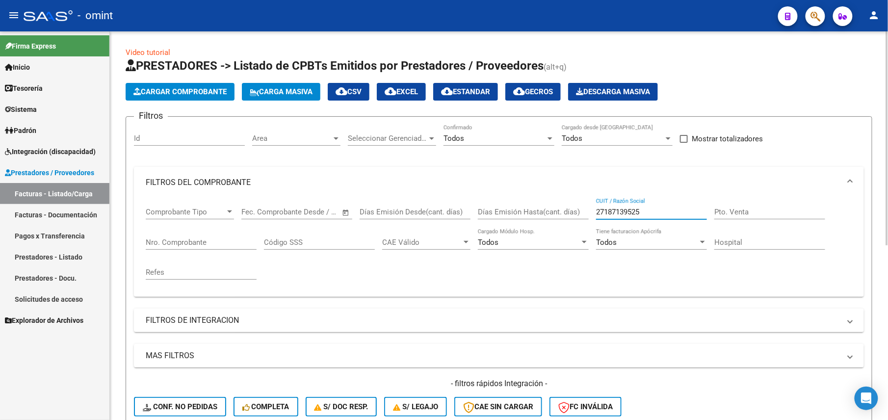
drag, startPoint x: 640, startPoint y: 210, endPoint x: 586, endPoint y: 205, distance: 54.2
click at [586, 205] on div "Comprobante Tipo Comprobante Tipo Fecha inicio – Fecha fin Fec. Comprobante Des…" at bounding box center [499, 243] width 706 height 91
paste input "91431117"
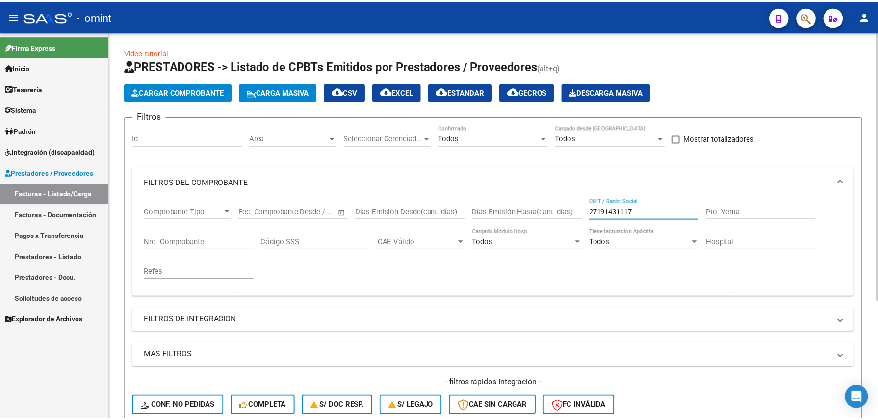
scroll to position [170, 0]
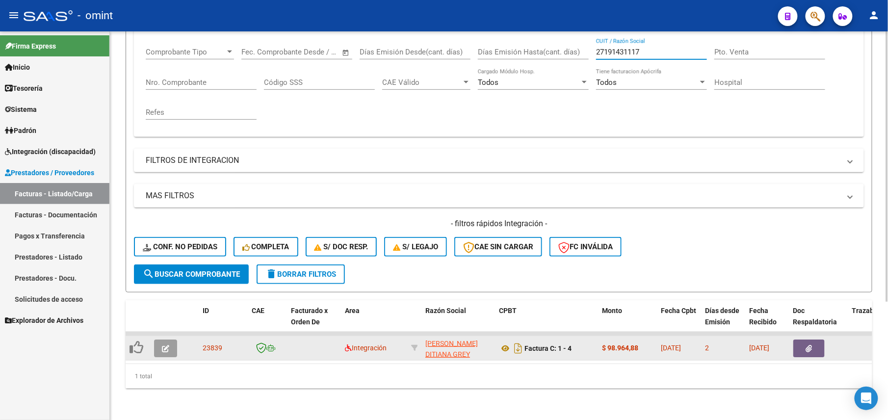
type input "27191431117"
click at [168, 345] on icon "button" at bounding box center [165, 348] width 7 height 7
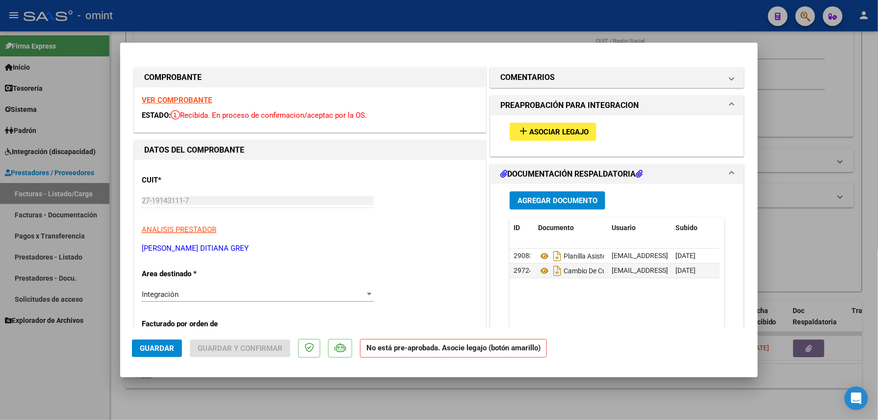
click at [201, 97] on strong "VER COMPROBANTE" at bounding box center [177, 100] width 70 height 9
